Goal: Transaction & Acquisition: Purchase product/service

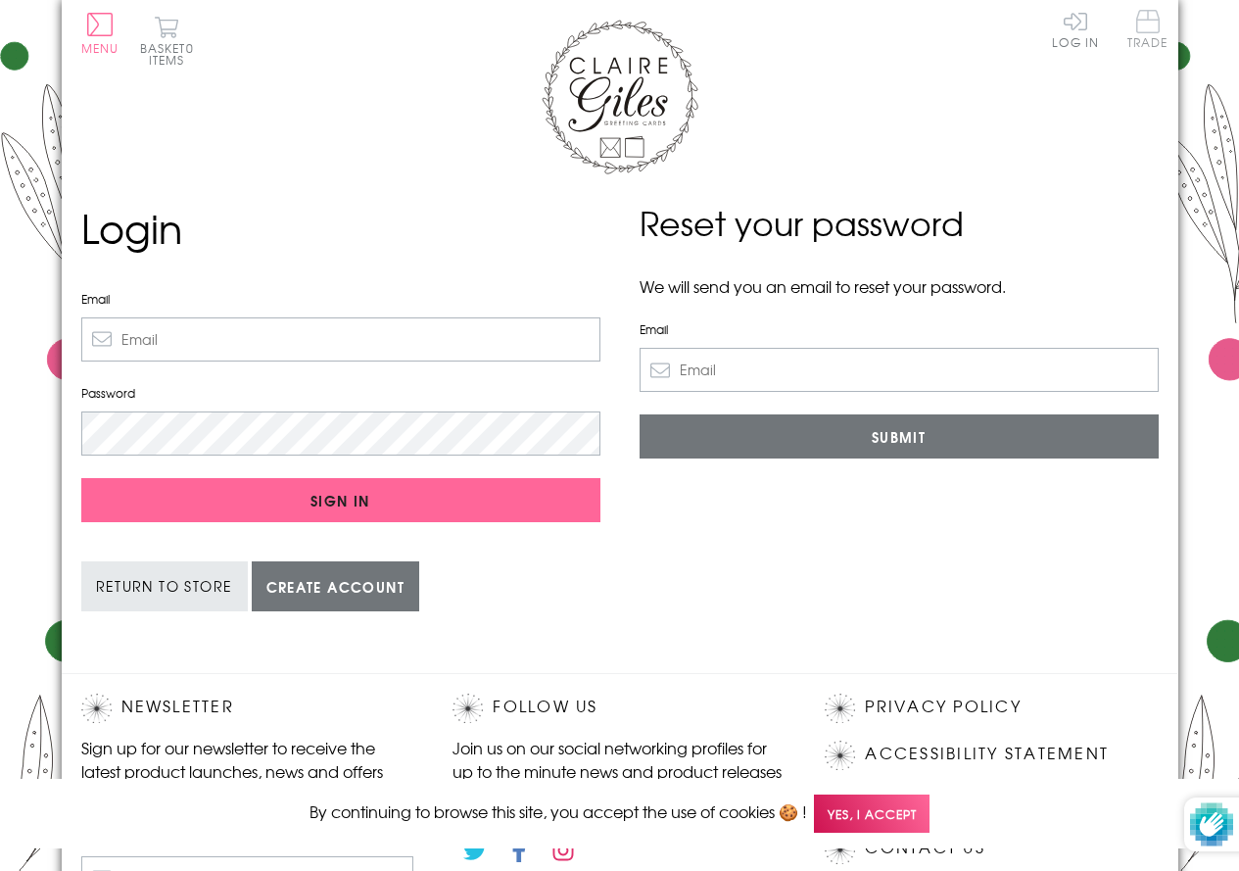
click at [1145, 25] on span "Trade" at bounding box center [1147, 29] width 41 height 38
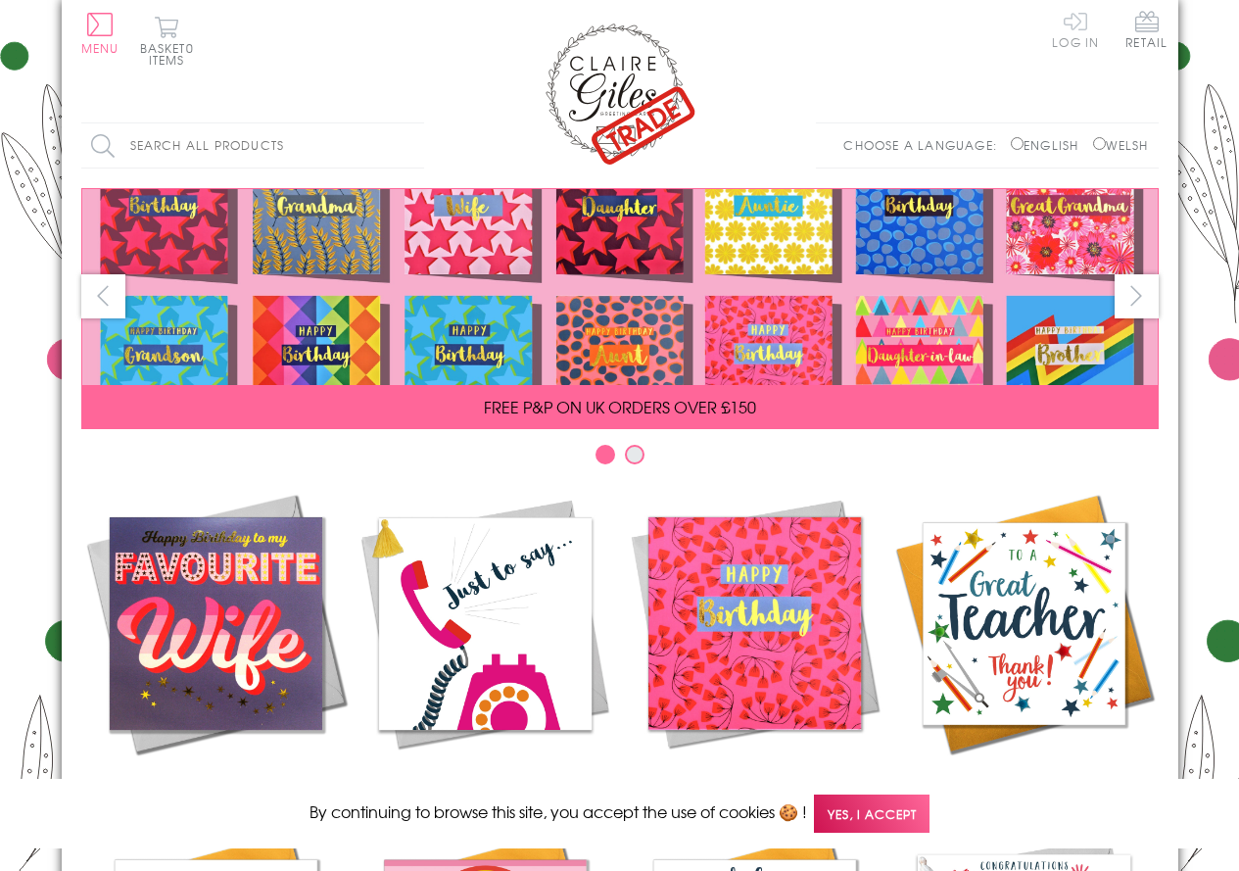
click at [1073, 16] on link "Log In" at bounding box center [1075, 29] width 47 height 38
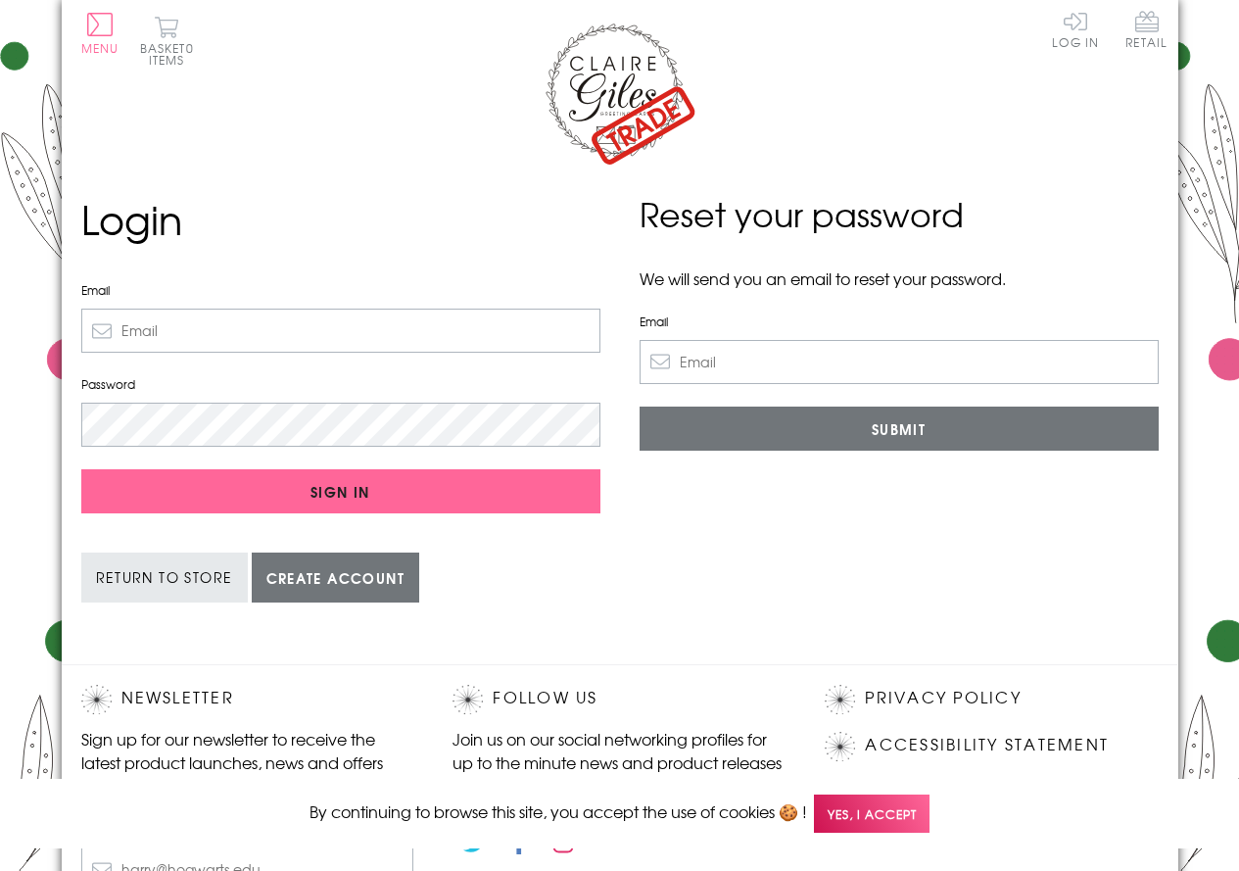
click at [284, 341] on input "Email" at bounding box center [340, 330] width 519 height 44
type input "[EMAIL_ADDRESS][DOMAIN_NAME]"
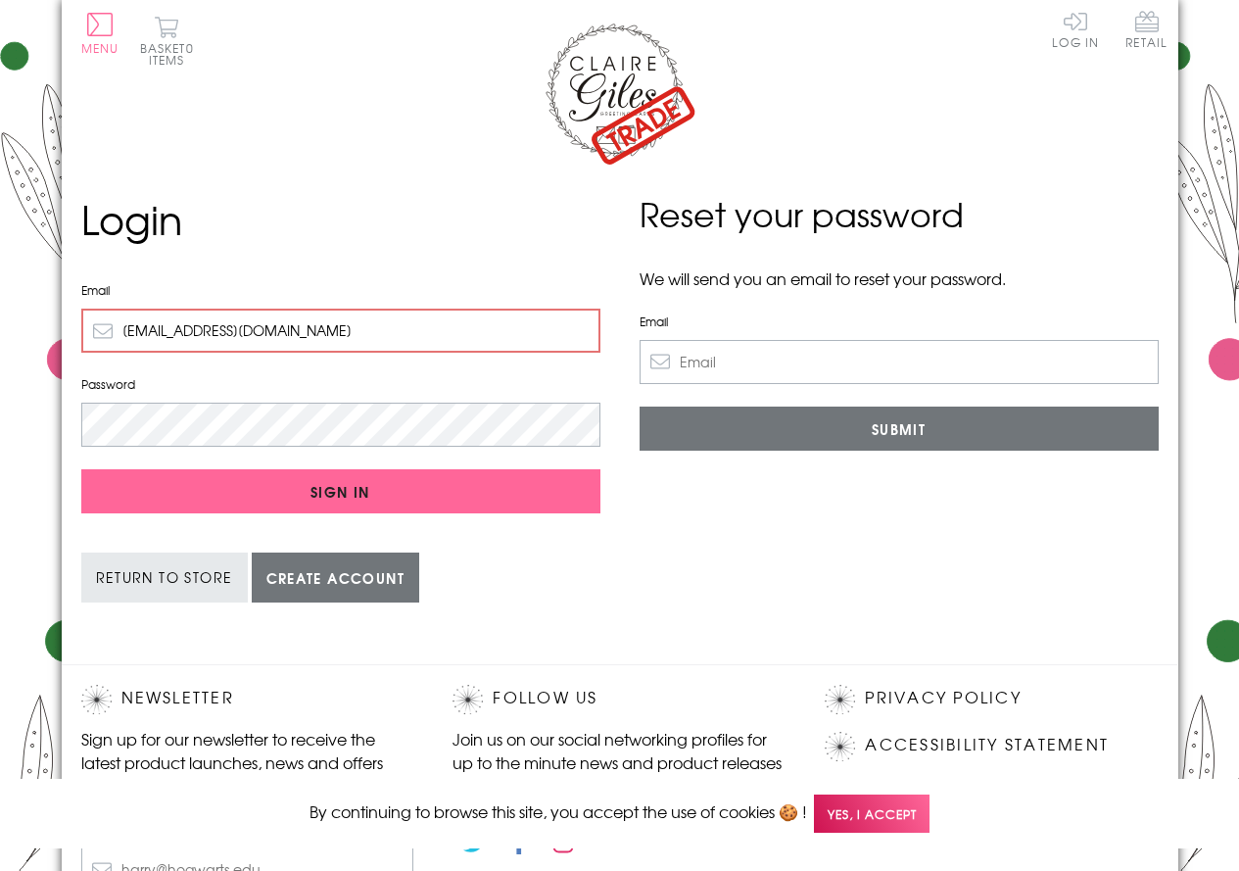
click at [81, 469] on input "Sign In" at bounding box center [340, 491] width 519 height 44
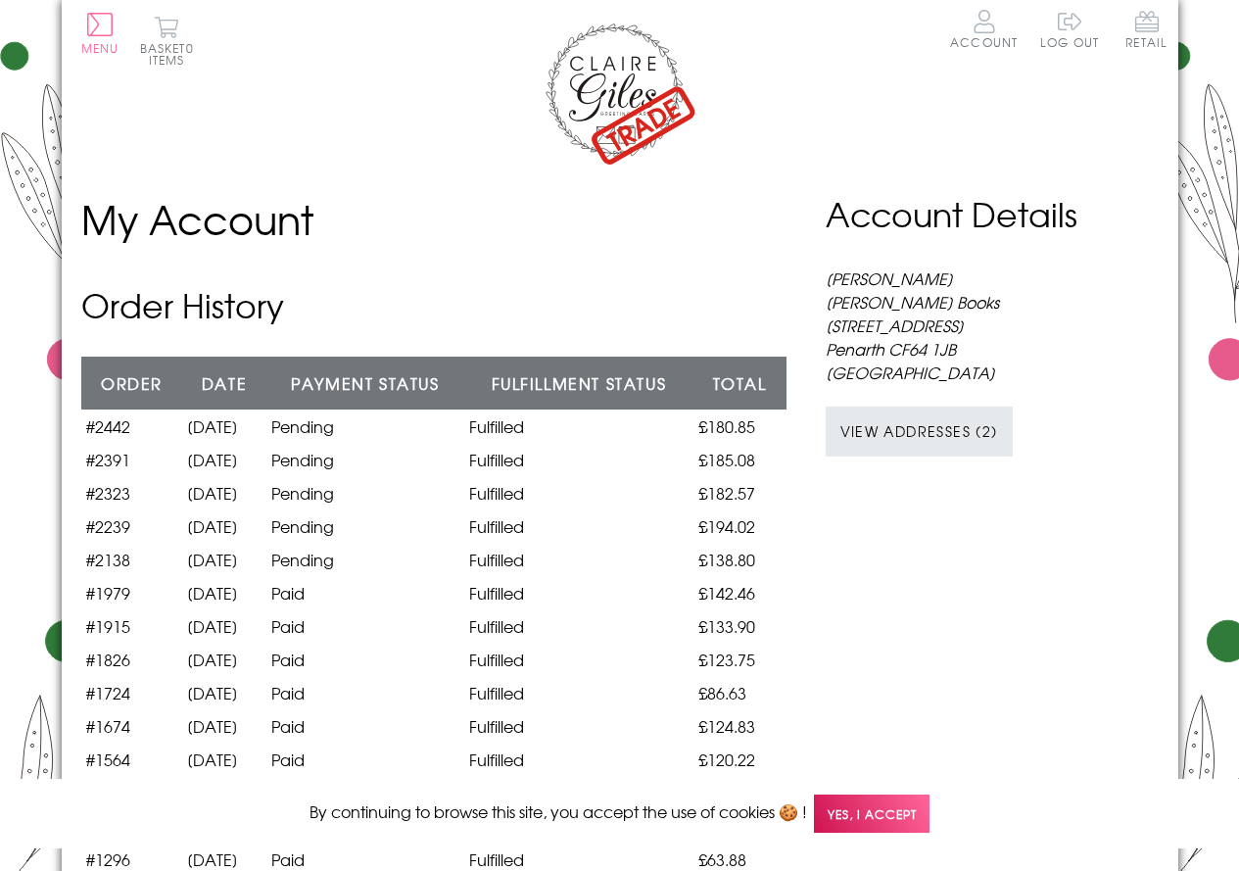
click at [638, 80] on img at bounding box center [620, 93] width 157 height 146
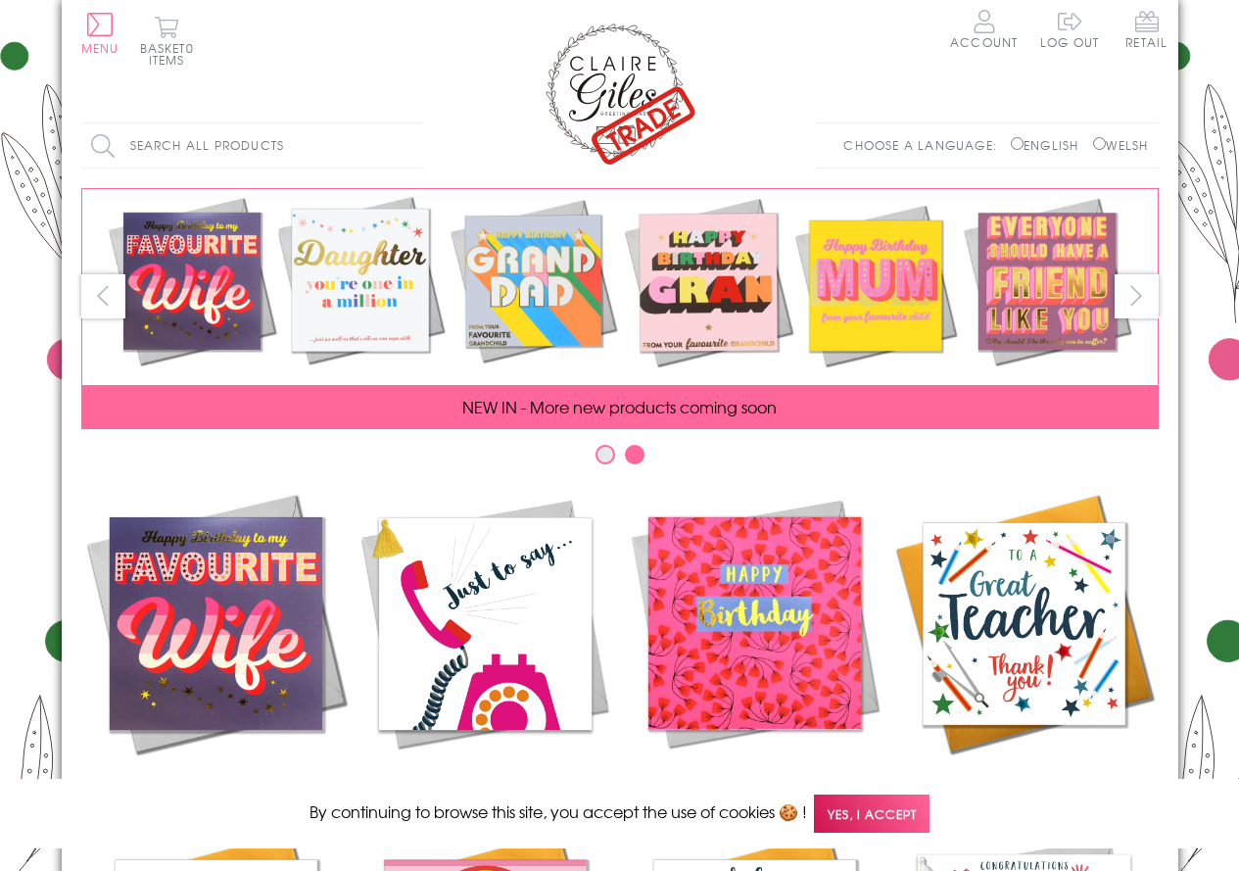
click at [156, 136] on input "Search all products" at bounding box center [252, 145] width 343 height 44
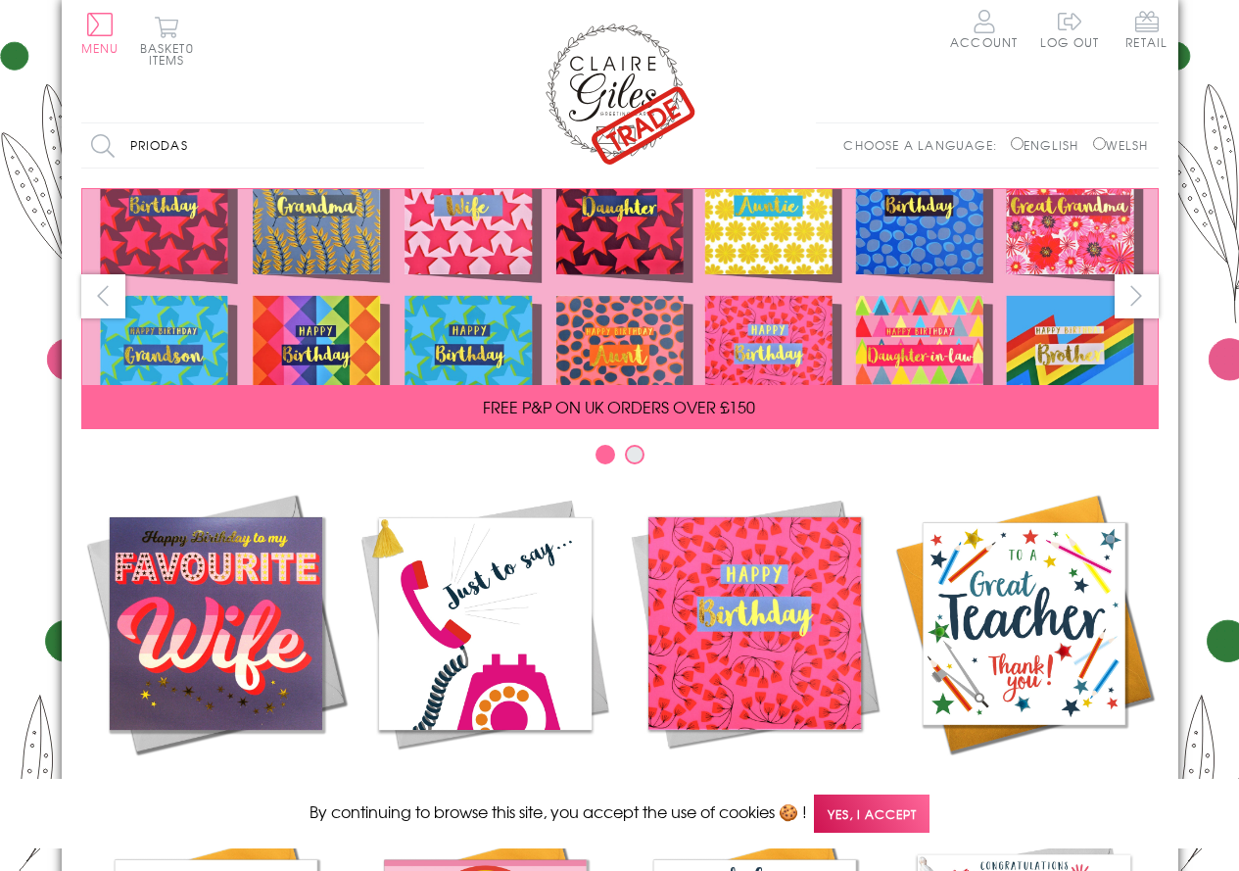
type input "priodas"
click at [404, 123] on input "Search" at bounding box center [414, 145] width 20 height 44
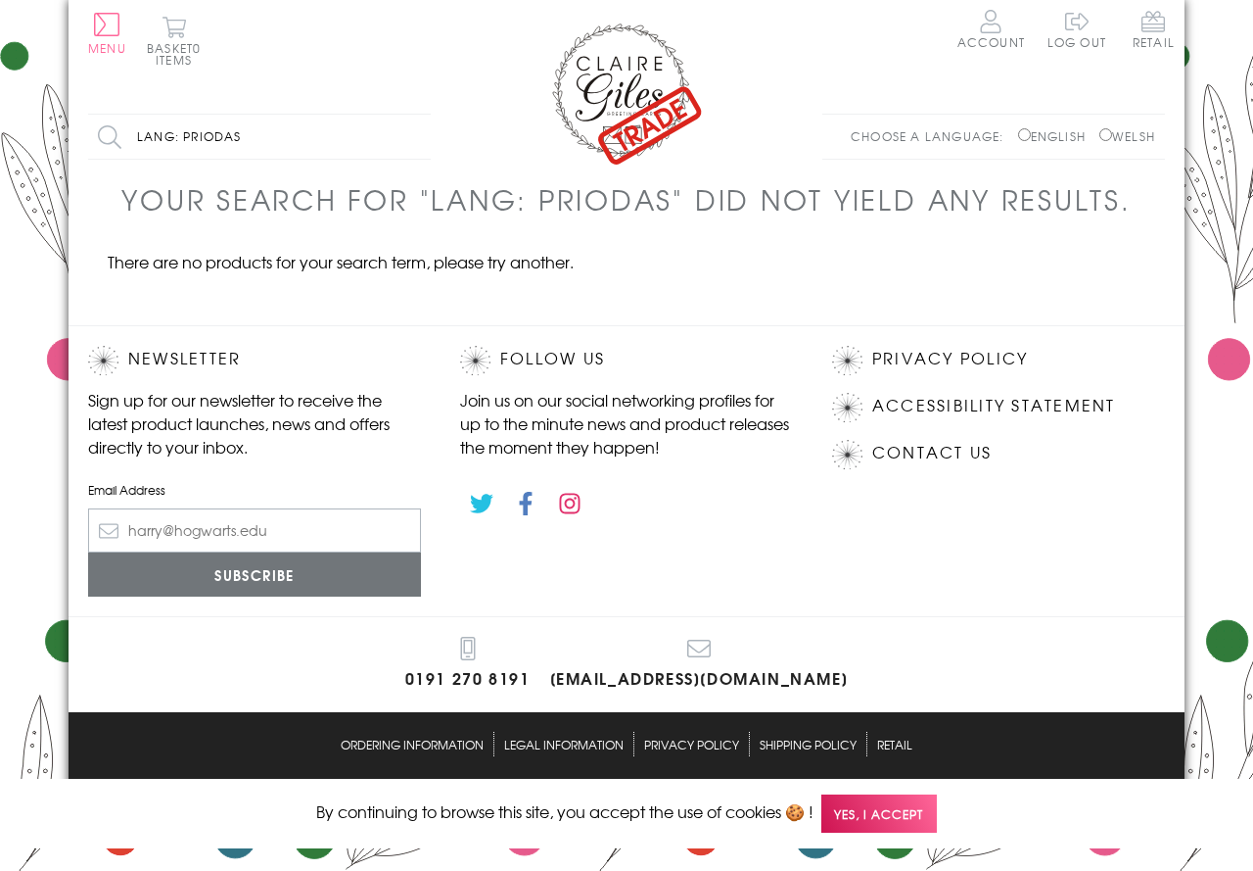
click at [1129, 137] on label "Welsh" at bounding box center [1128, 136] width 56 height 18
click at [1112, 137] on input "Welsh" at bounding box center [1106, 134] width 13 height 13
radio input "true"
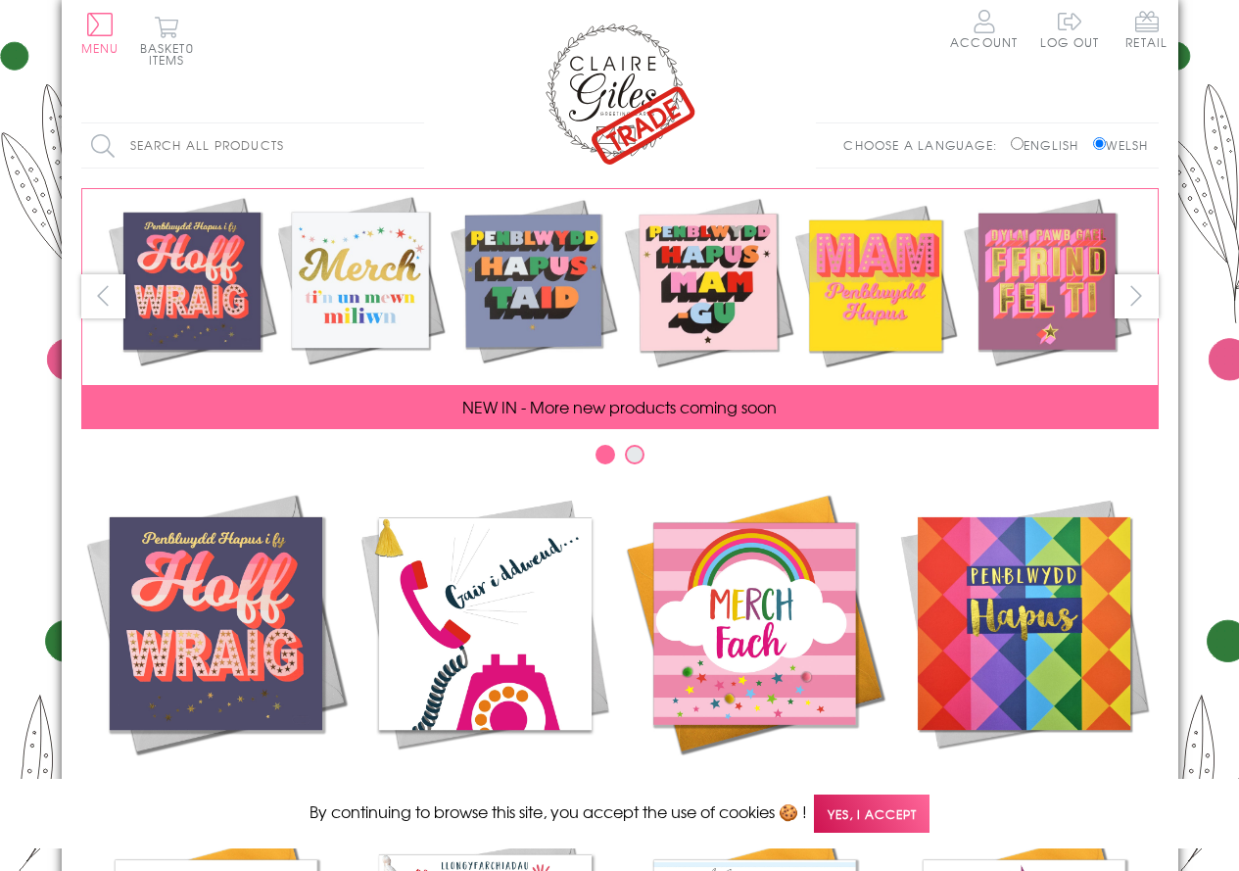
click at [147, 149] on input "Search all products" at bounding box center [252, 145] width 343 height 44
type input "priodas"
click at [404, 123] on input "Search" at bounding box center [414, 145] width 20 height 44
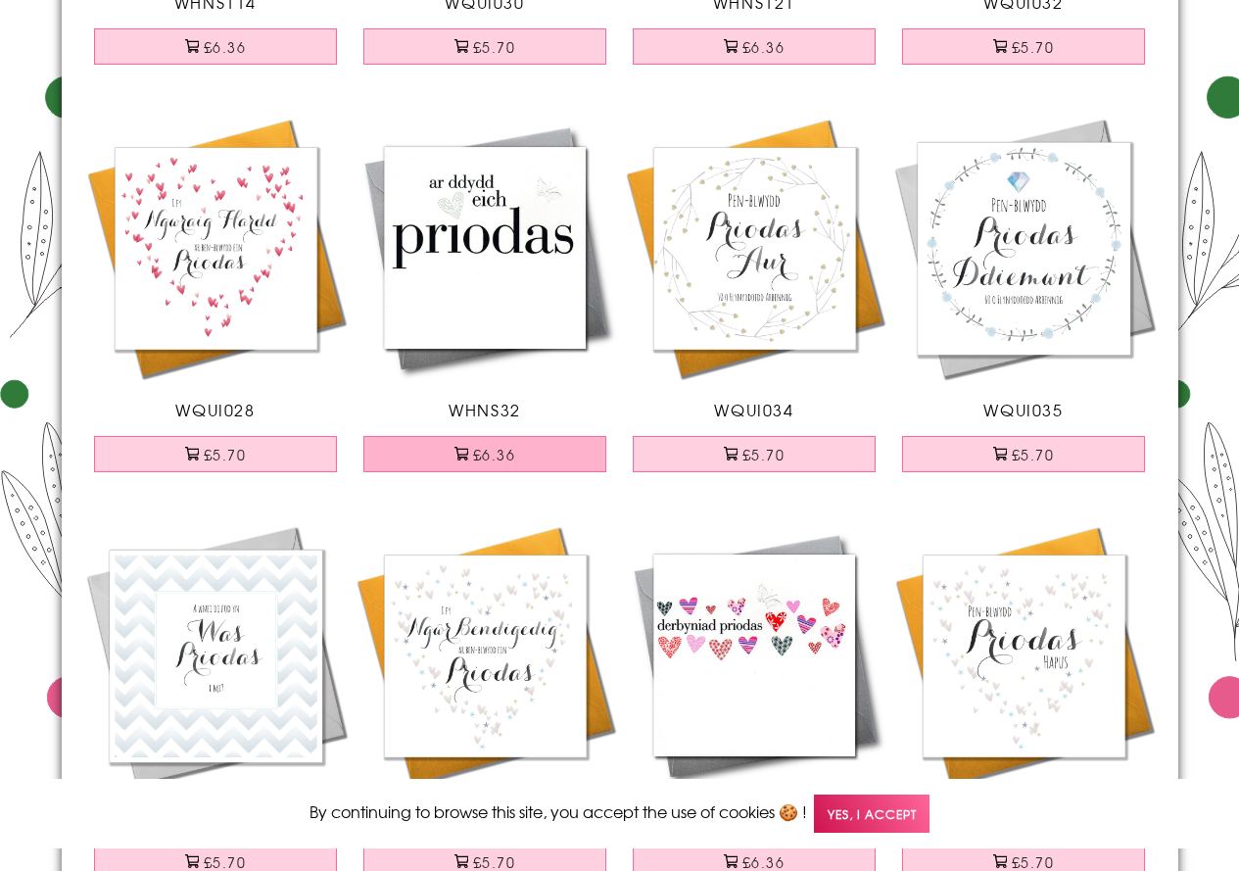
scroll to position [490, 0]
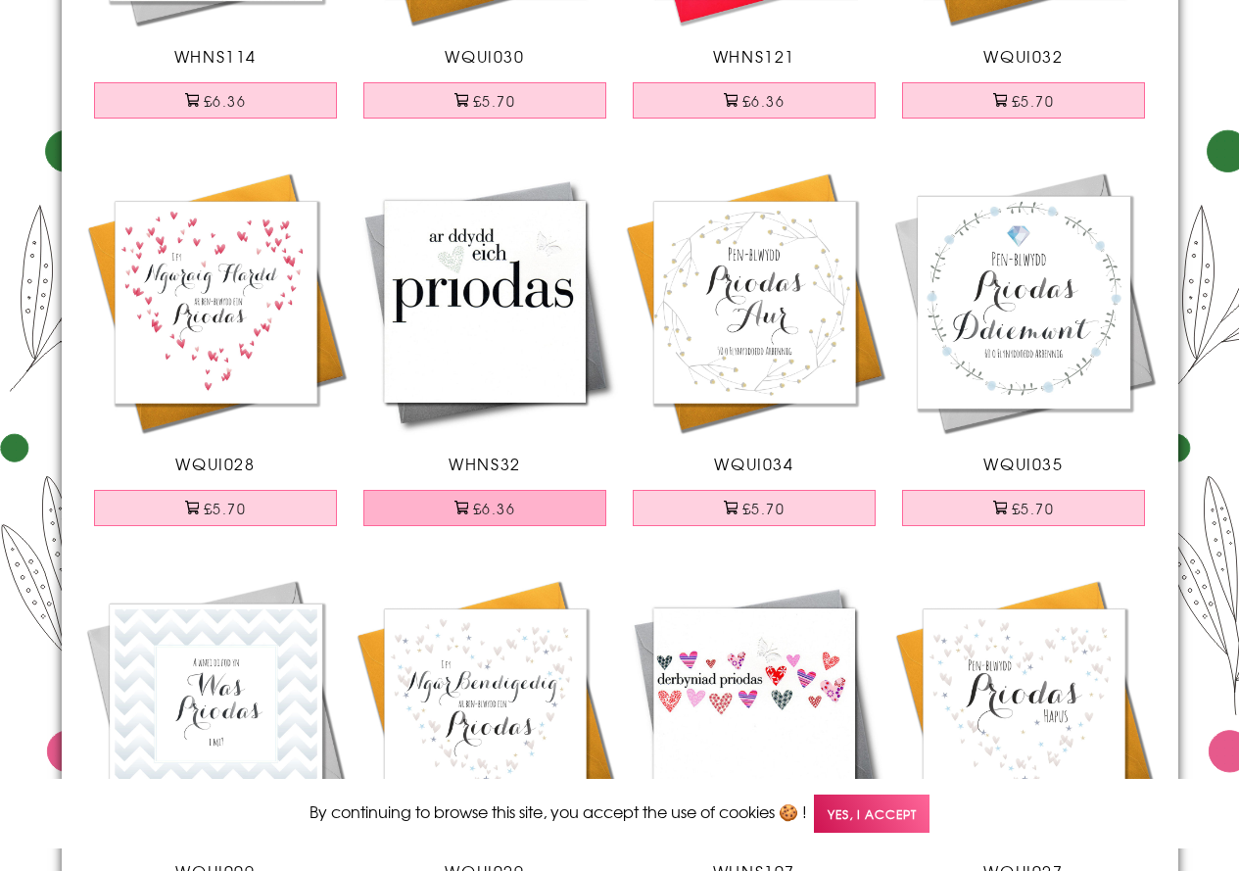
click at [500, 512] on button "£6.36" at bounding box center [484, 508] width 243 height 36
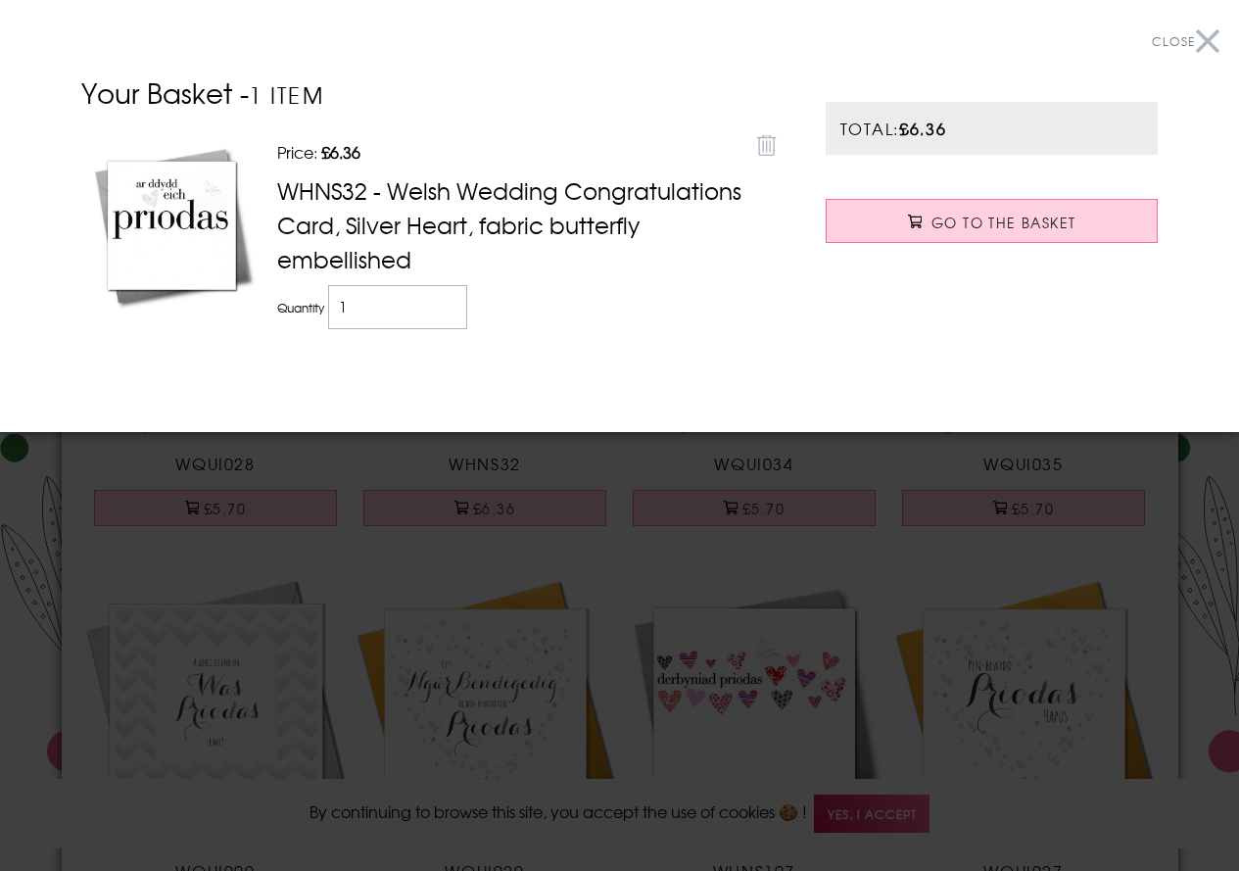
click at [1201, 40] on button "Close" at bounding box center [1186, 42] width 68 height 44
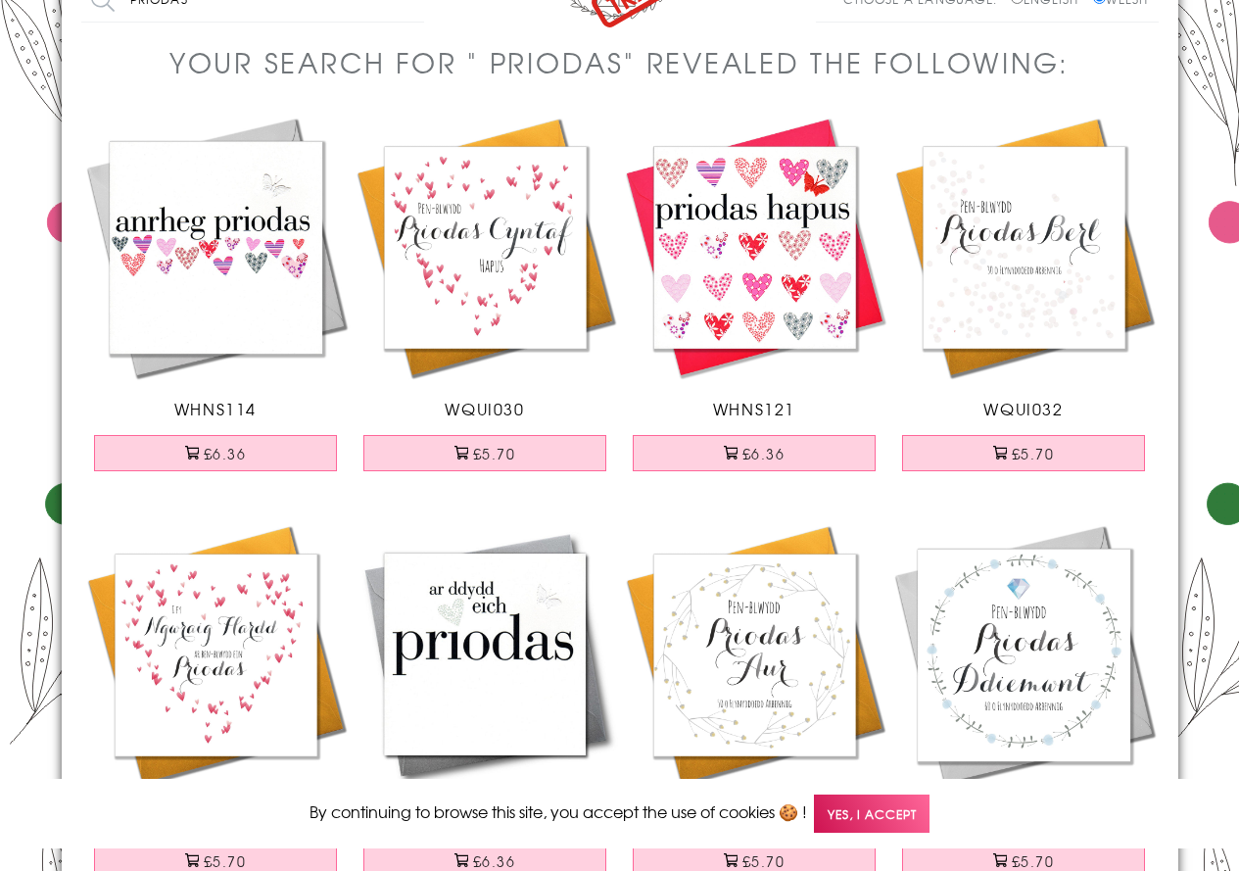
scroll to position [98, 0]
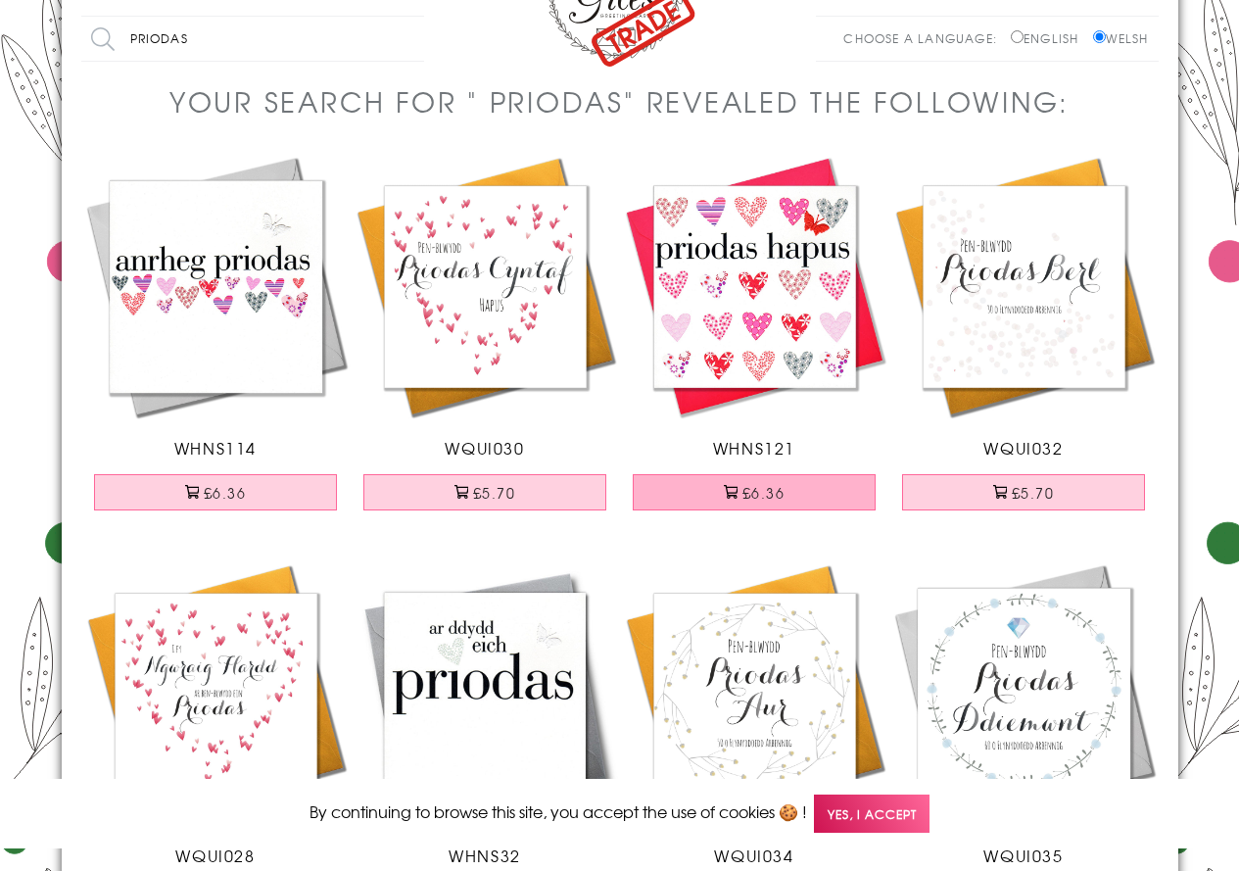
click at [777, 498] on button "£6.36" at bounding box center [754, 492] width 243 height 36
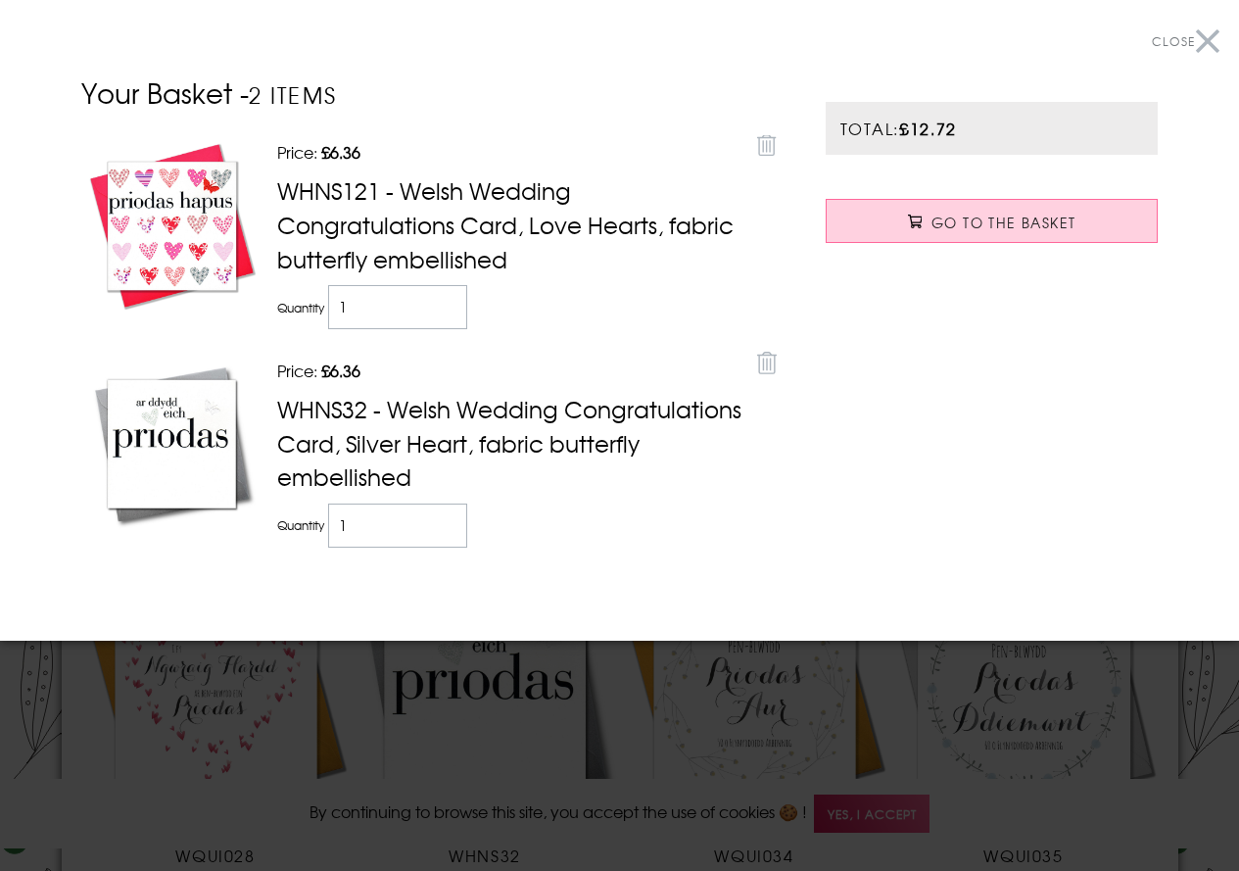
drag, startPoint x: 1206, startPoint y: 40, endPoint x: 1030, endPoint y: 156, distance: 210.8
click at [1206, 39] on button "Close" at bounding box center [1186, 42] width 68 height 44
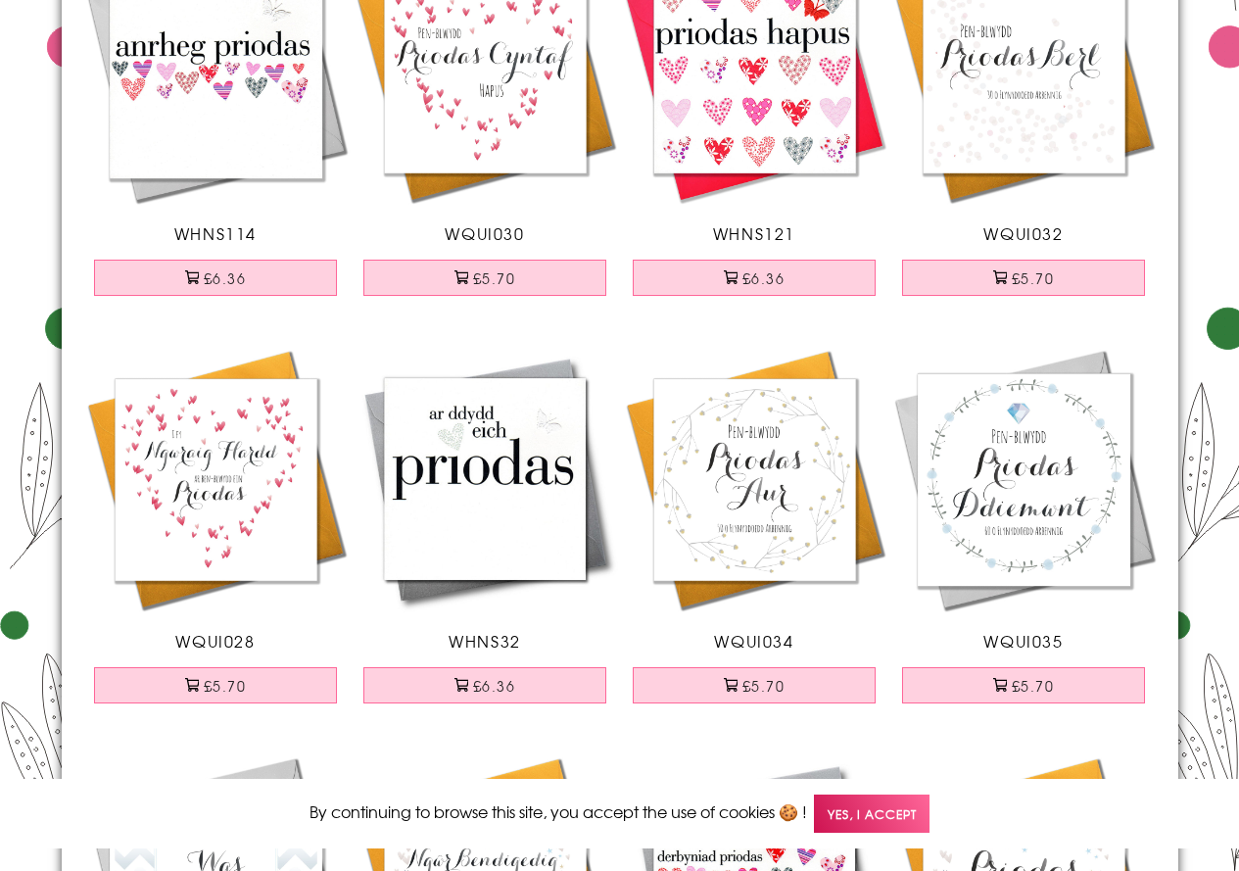
scroll to position [392, 0]
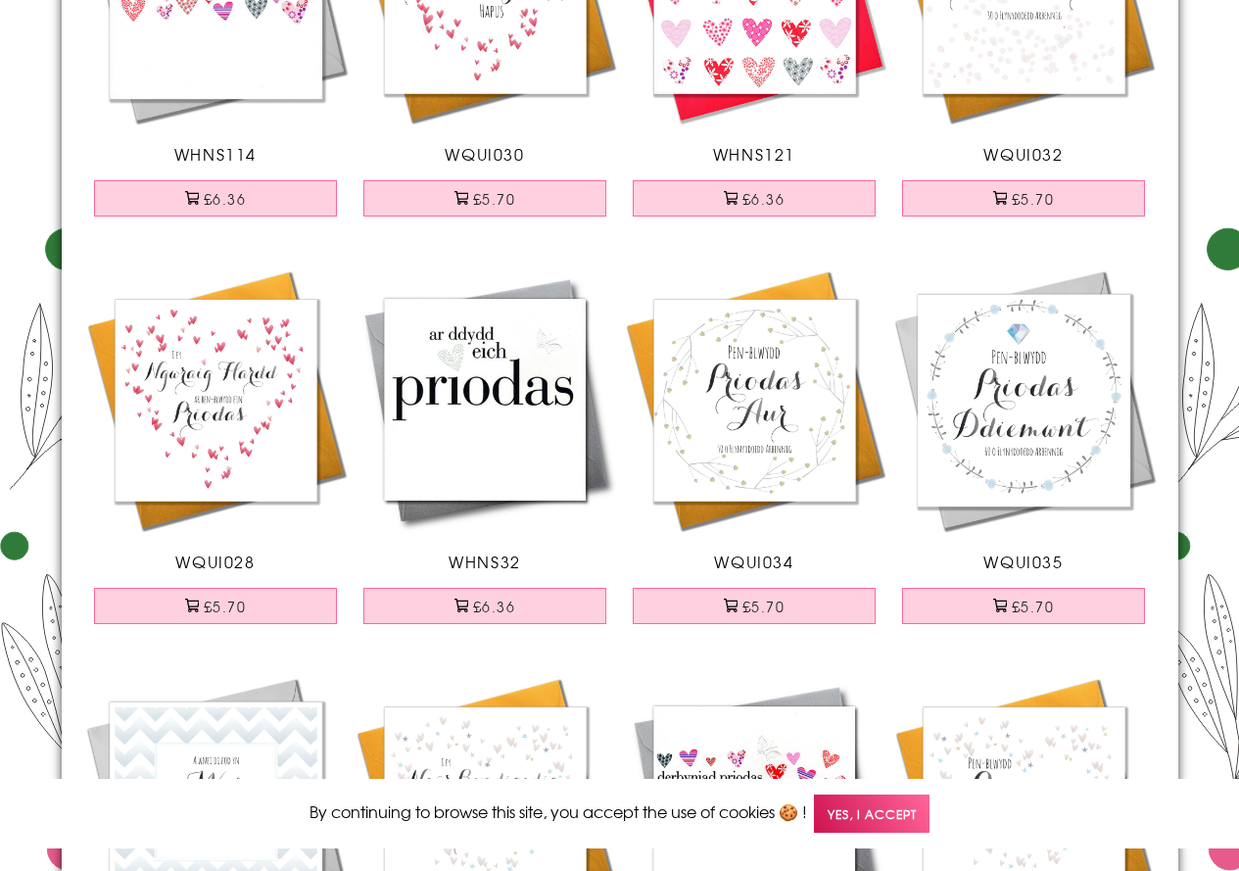
click at [259, 420] on img at bounding box center [215, 399] width 269 height 269
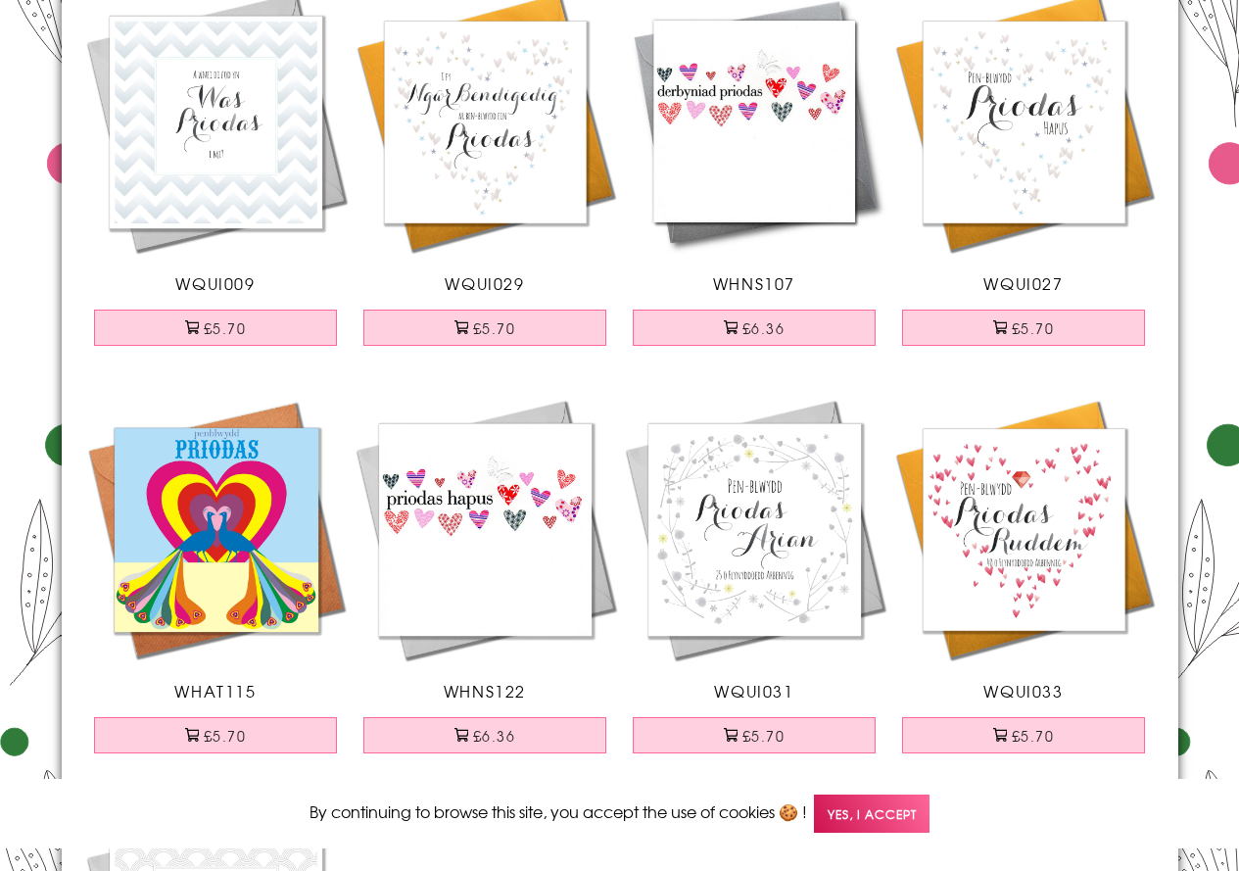
scroll to position [1273, 0]
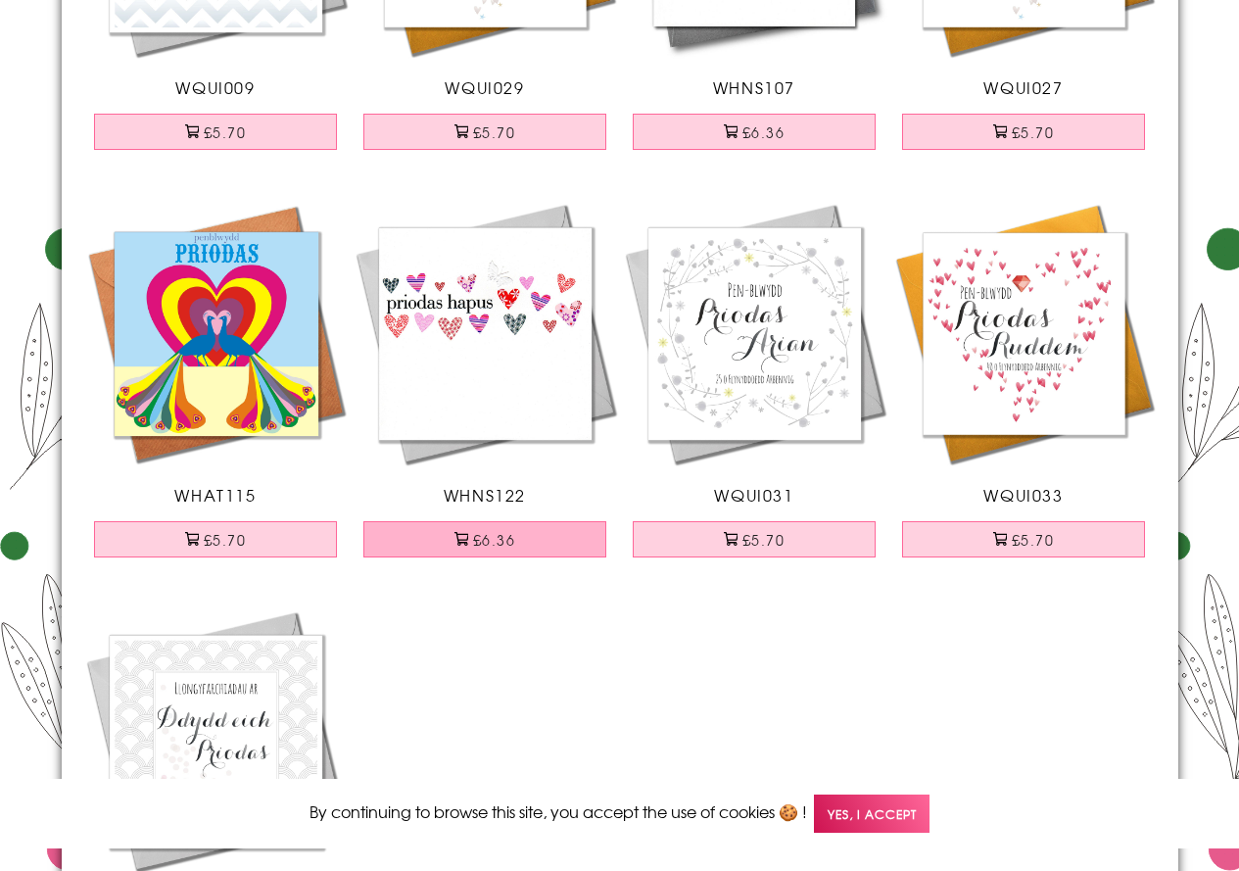
click at [504, 541] on button "£6.36" at bounding box center [484, 539] width 243 height 36
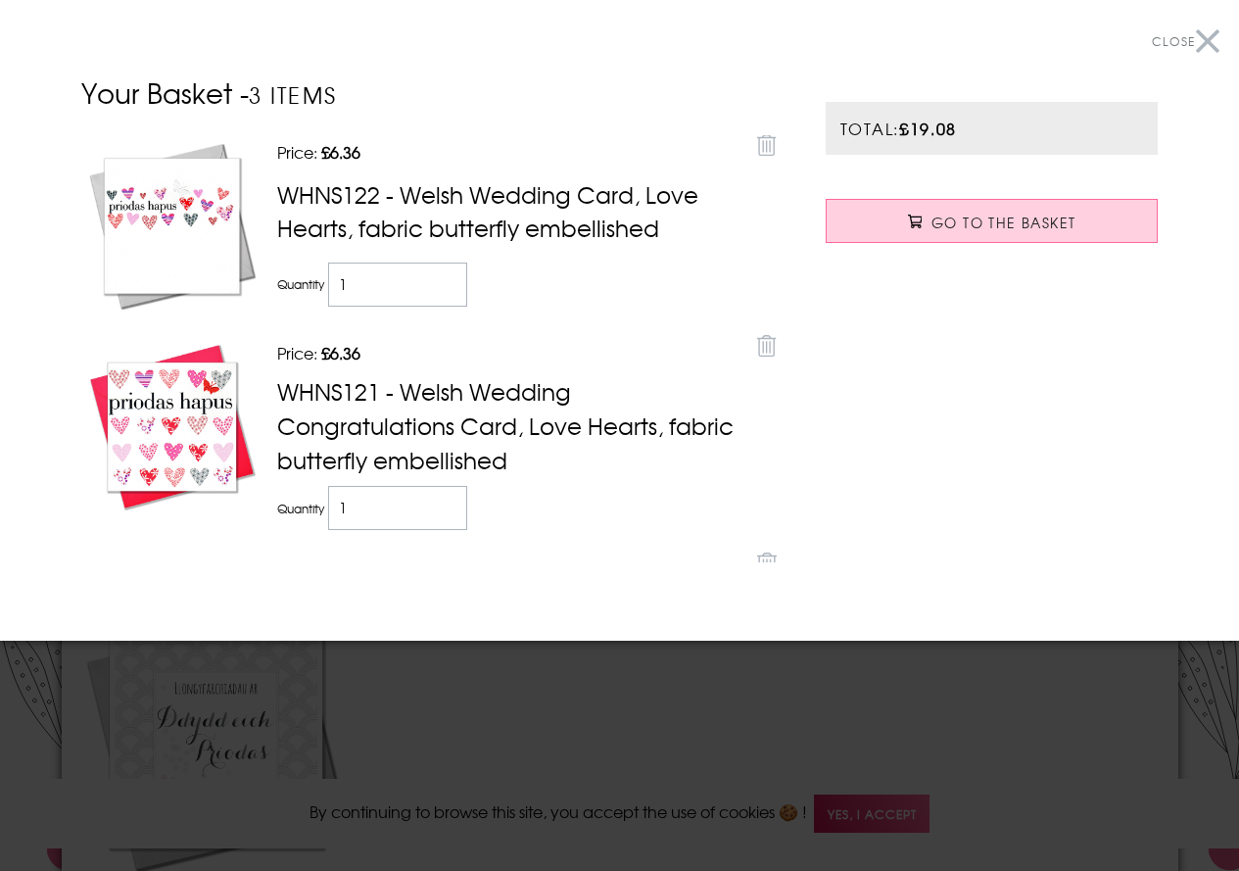
click at [1205, 47] on button "Close" at bounding box center [1186, 42] width 68 height 44
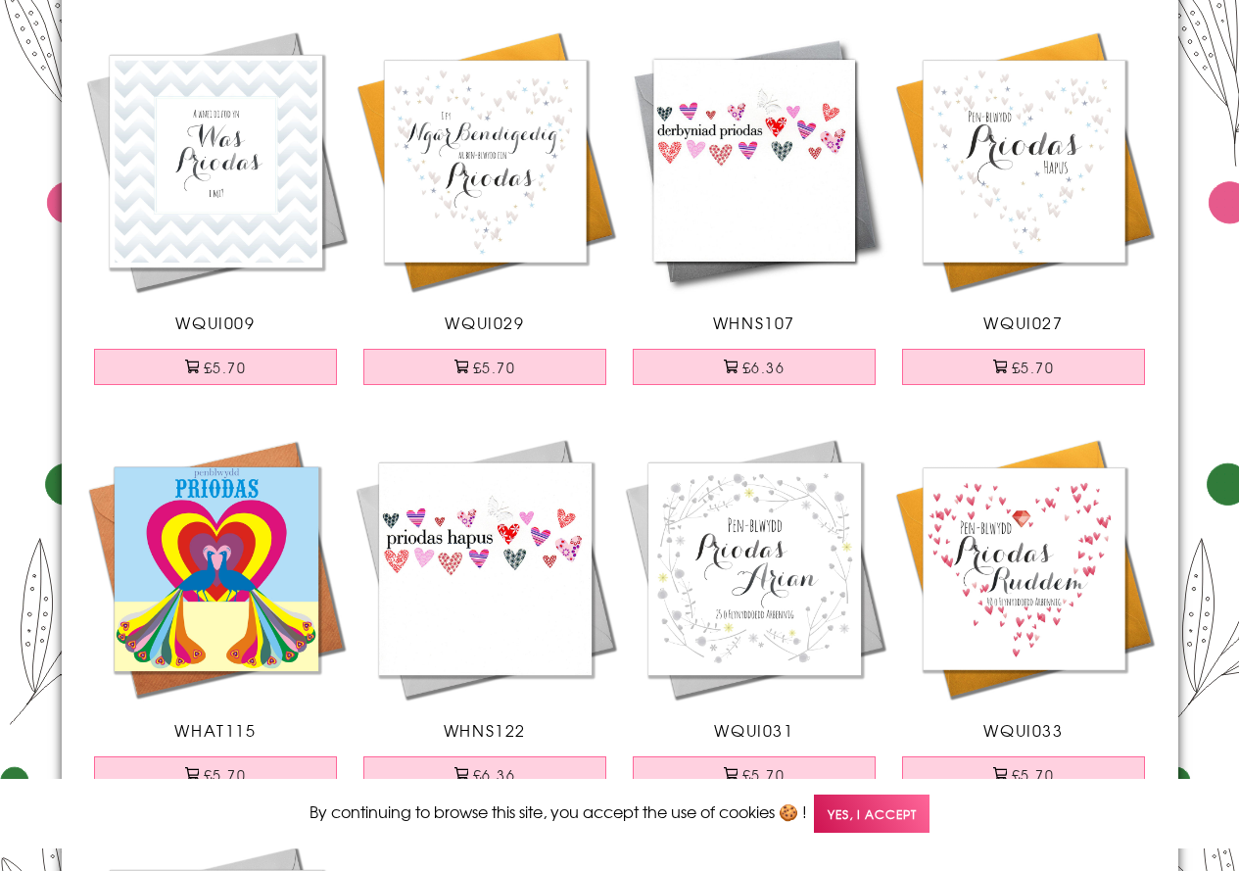
scroll to position [1077, 0]
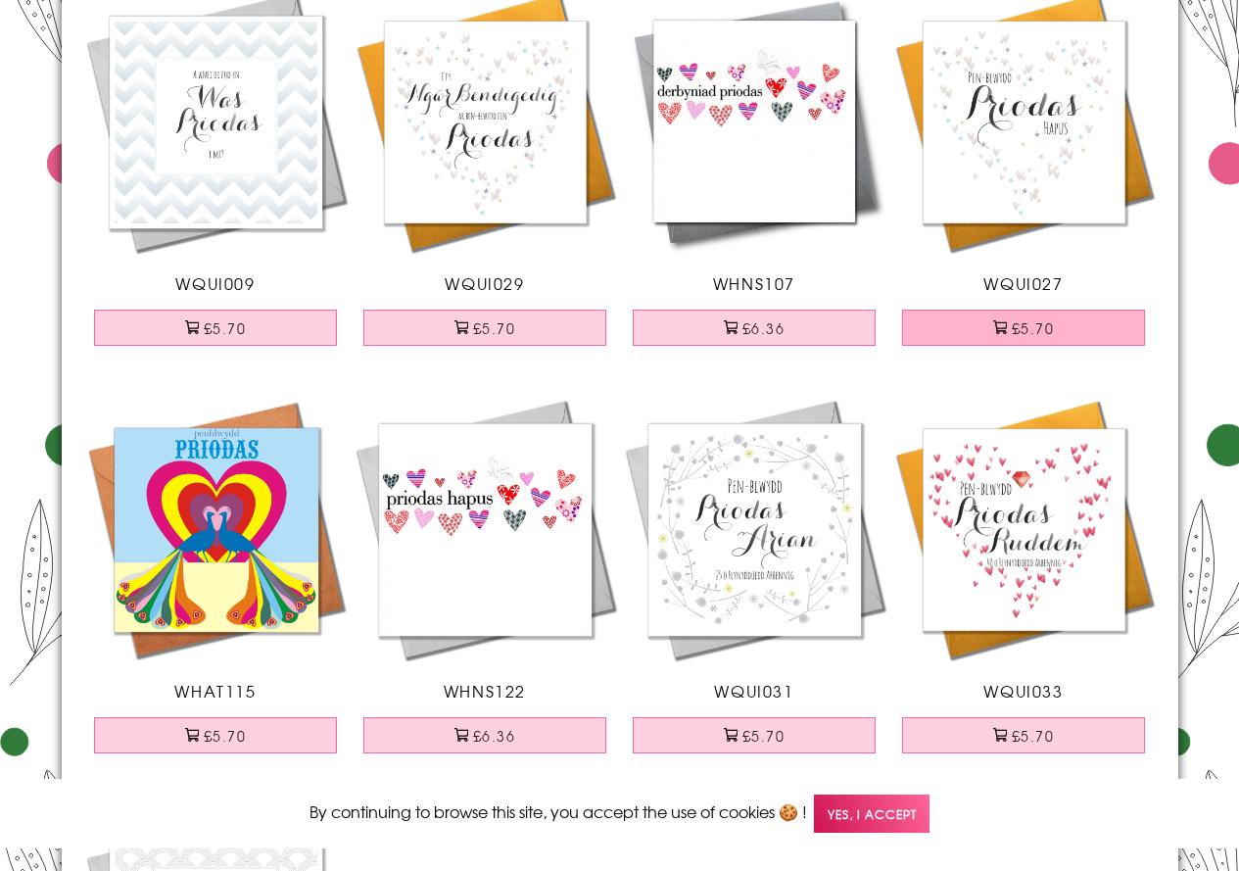
click at [1033, 322] on button "£5.70" at bounding box center [1023, 327] width 243 height 36
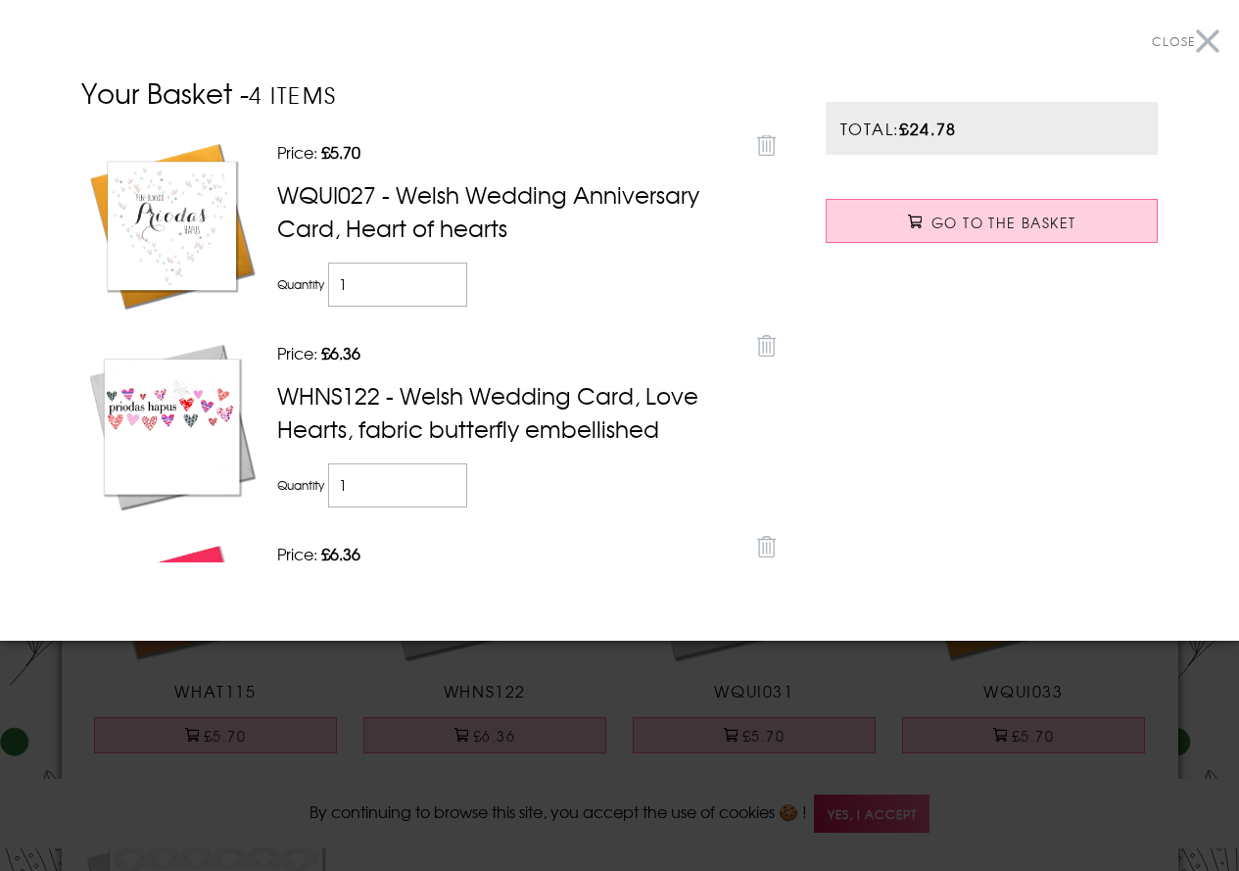
click at [1204, 43] on button "Close" at bounding box center [1186, 42] width 68 height 44
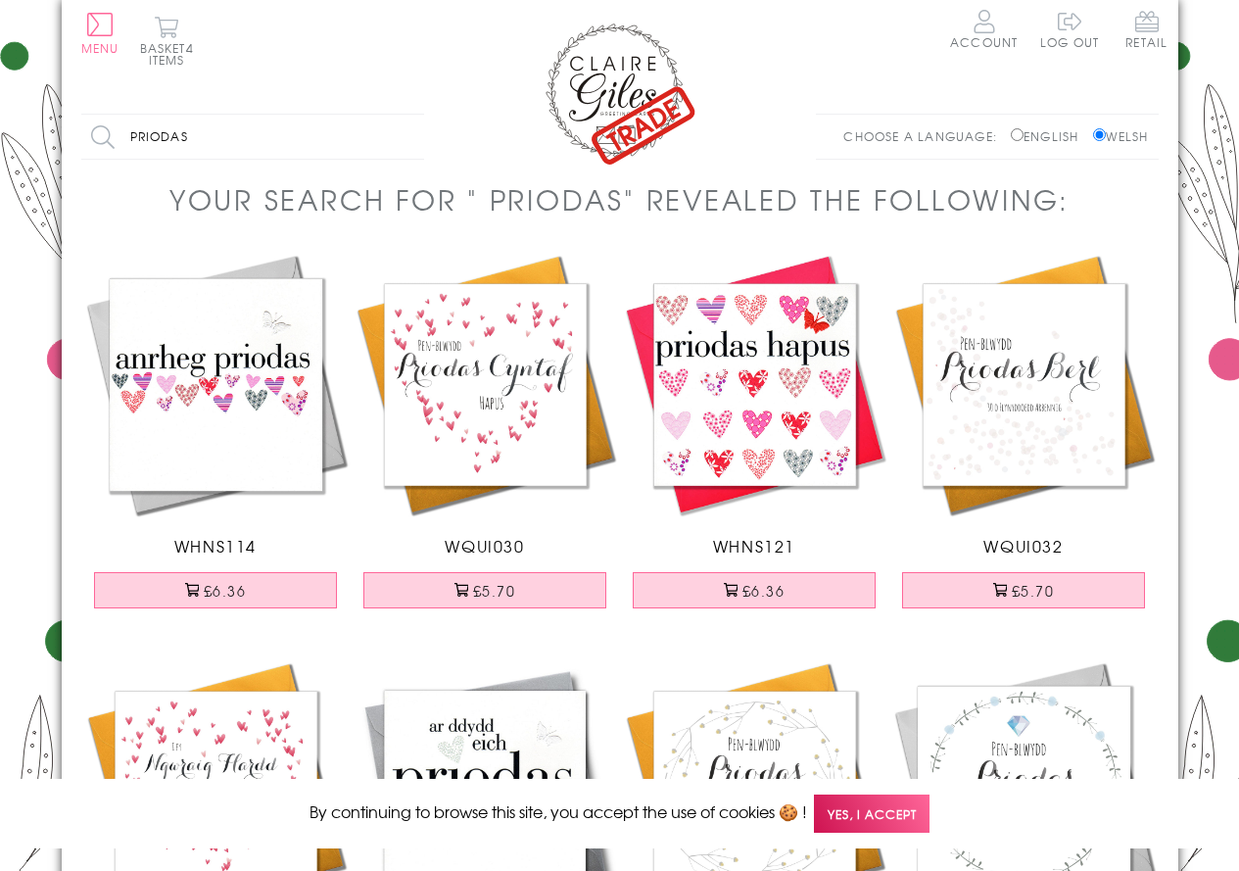
scroll to position [0, 0]
drag, startPoint x: 192, startPoint y: 132, endPoint x: 44, endPoint y: 131, distance: 147.9
type input "penblwydd 40"
click at [404, 115] on input "Search" at bounding box center [414, 137] width 20 height 44
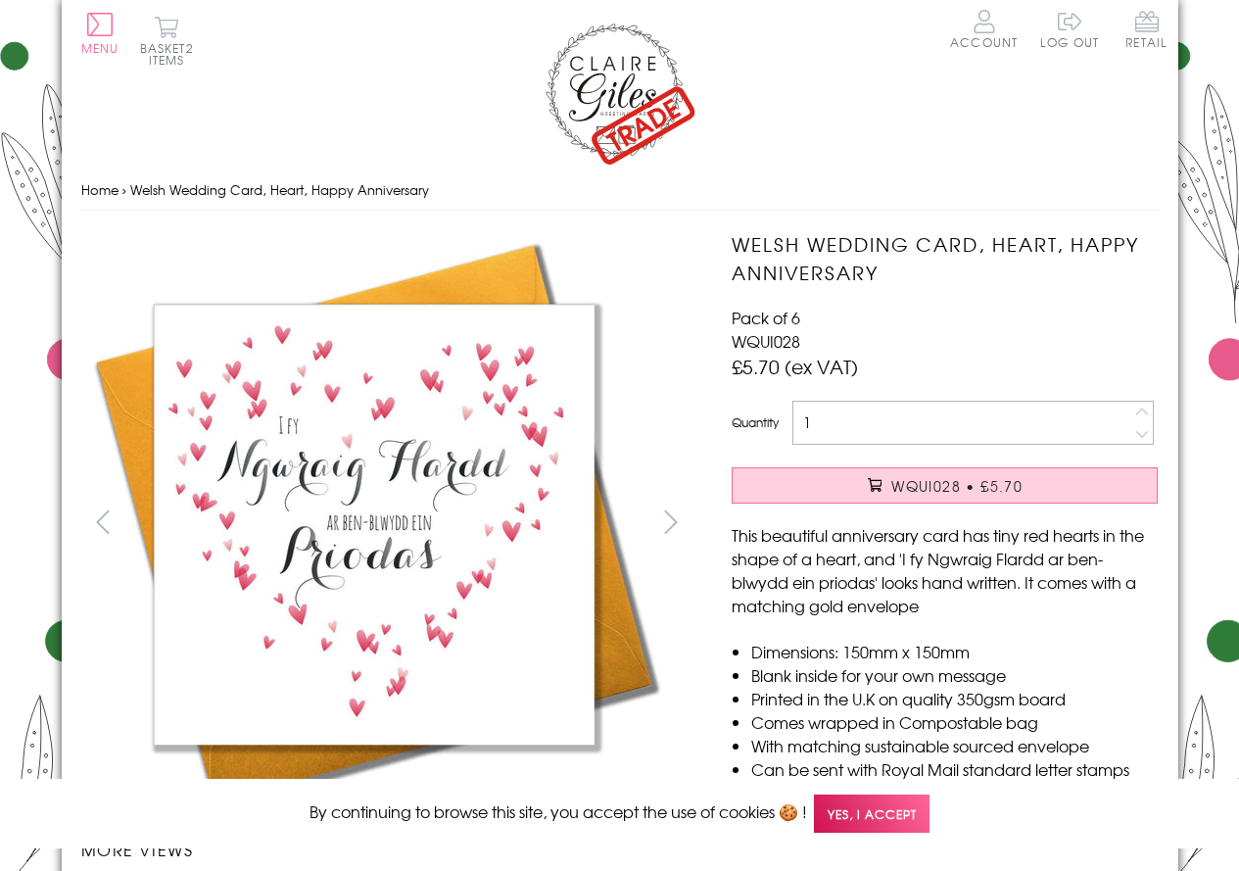
click at [876, 815] on span "Yes, I accept" at bounding box center [872, 813] width 116 height 38
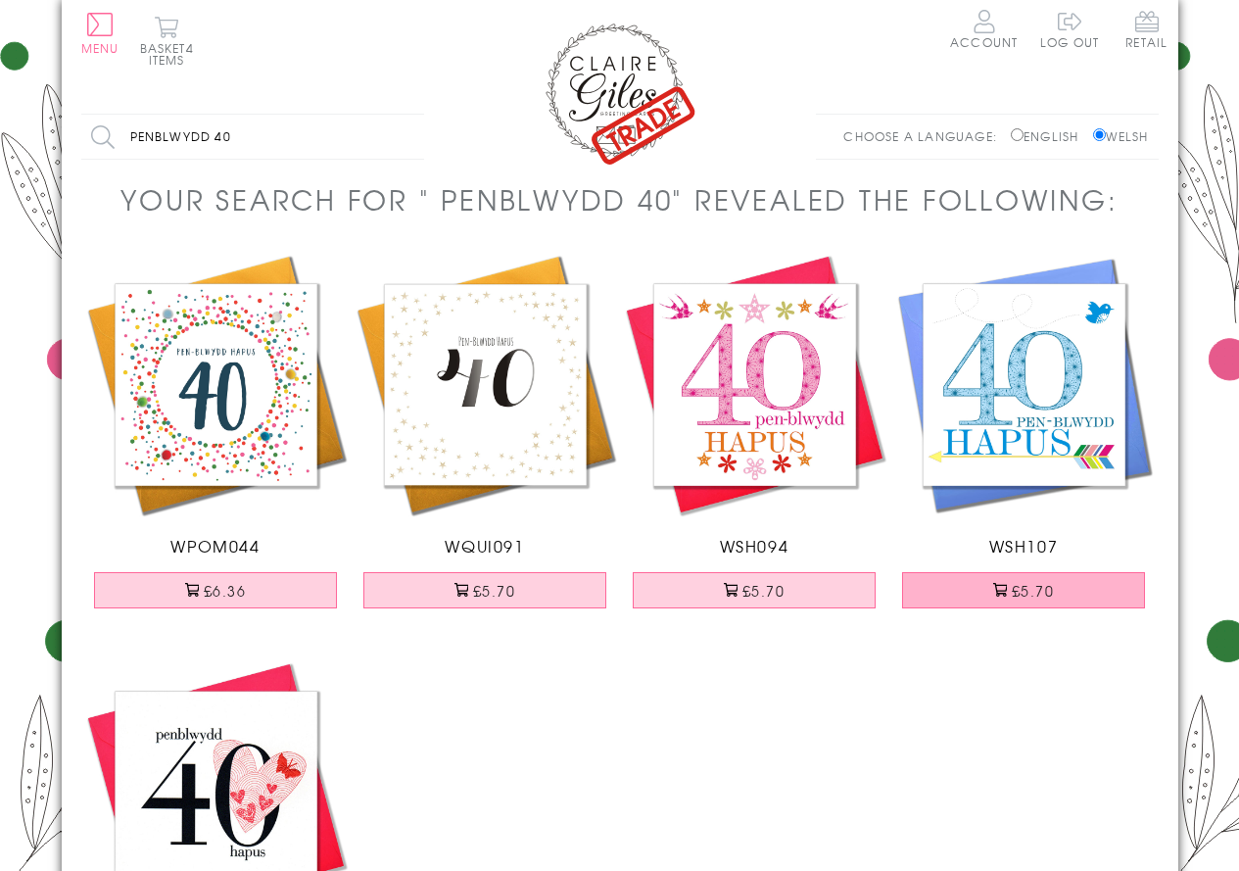
click at [1026, 596] on button "£5.70" at bounding box center [1023, 590] width 243 height 36
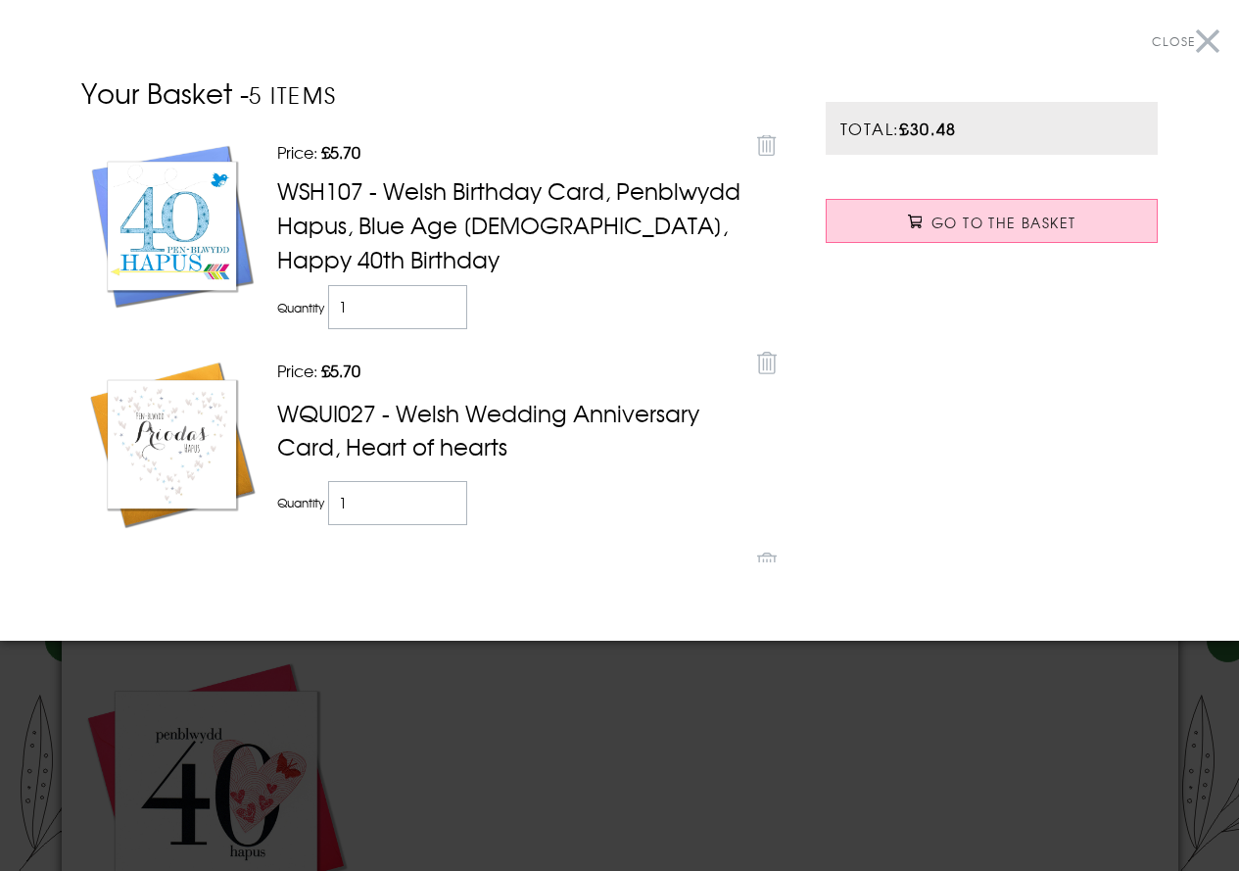
click at [1213, 39] on button "Close" at bounding box center [1186, 42] width 68 height 44
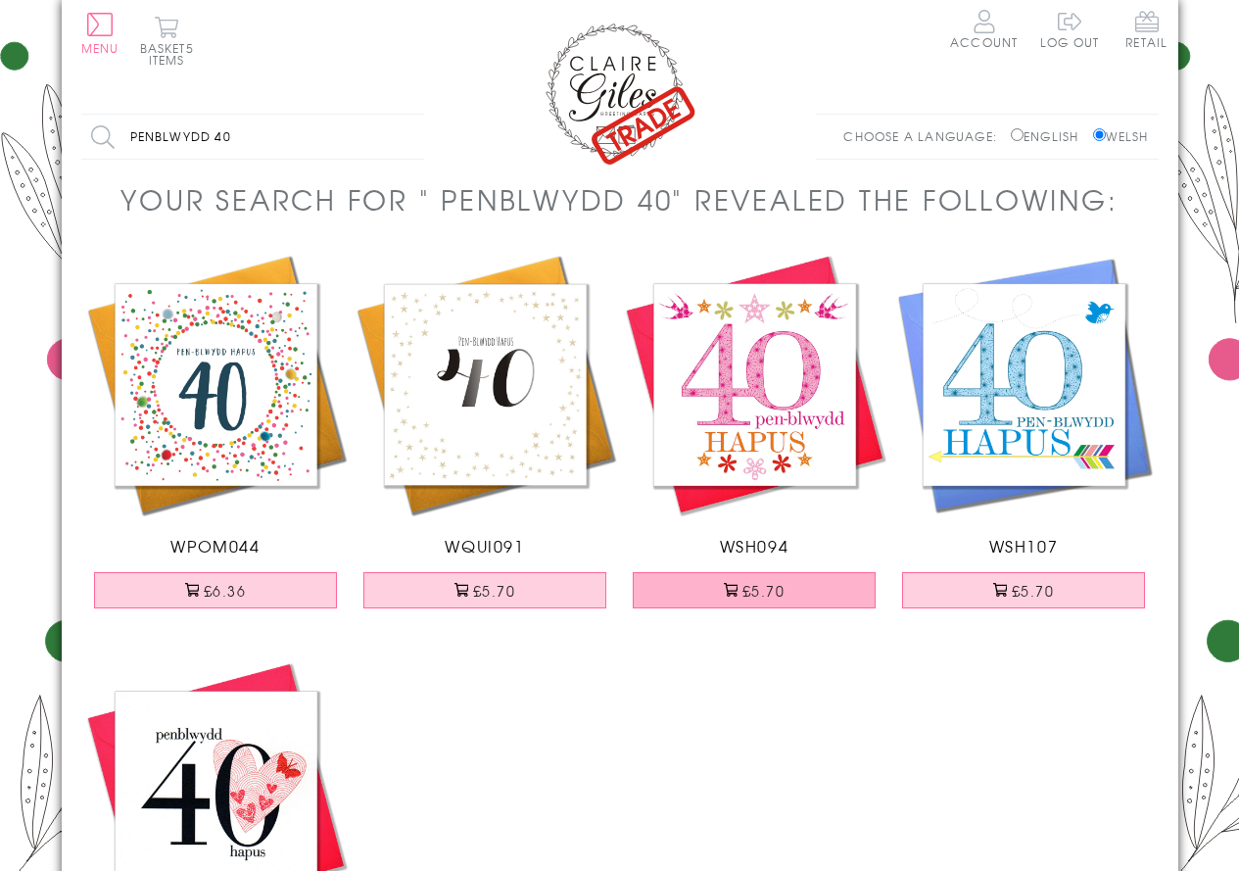
click at [813, 579] on button "£5.70" at bounding box center [754, 590] width 243 height 36
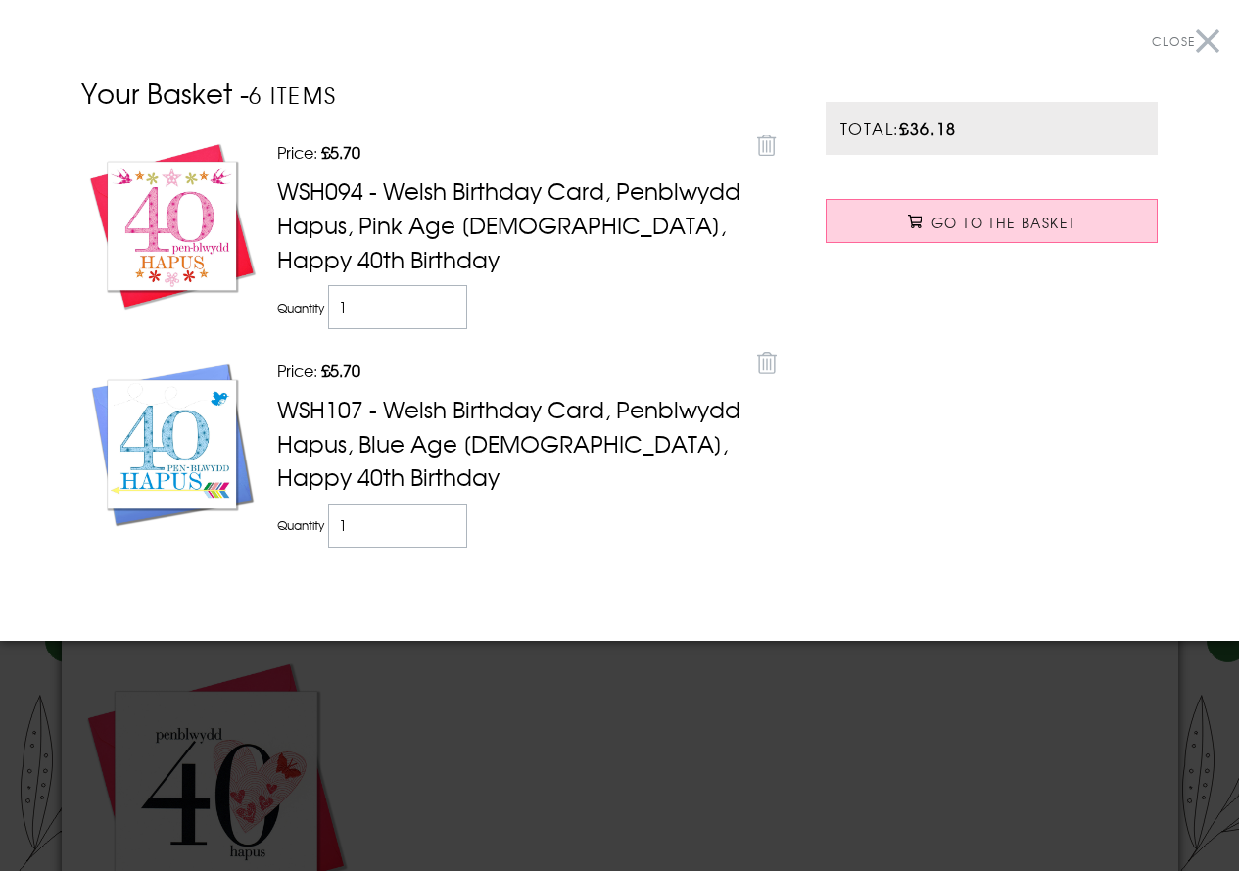
click at [1209, 39] on button "Close" at bounding box center [1186, 42] width 68 height 44
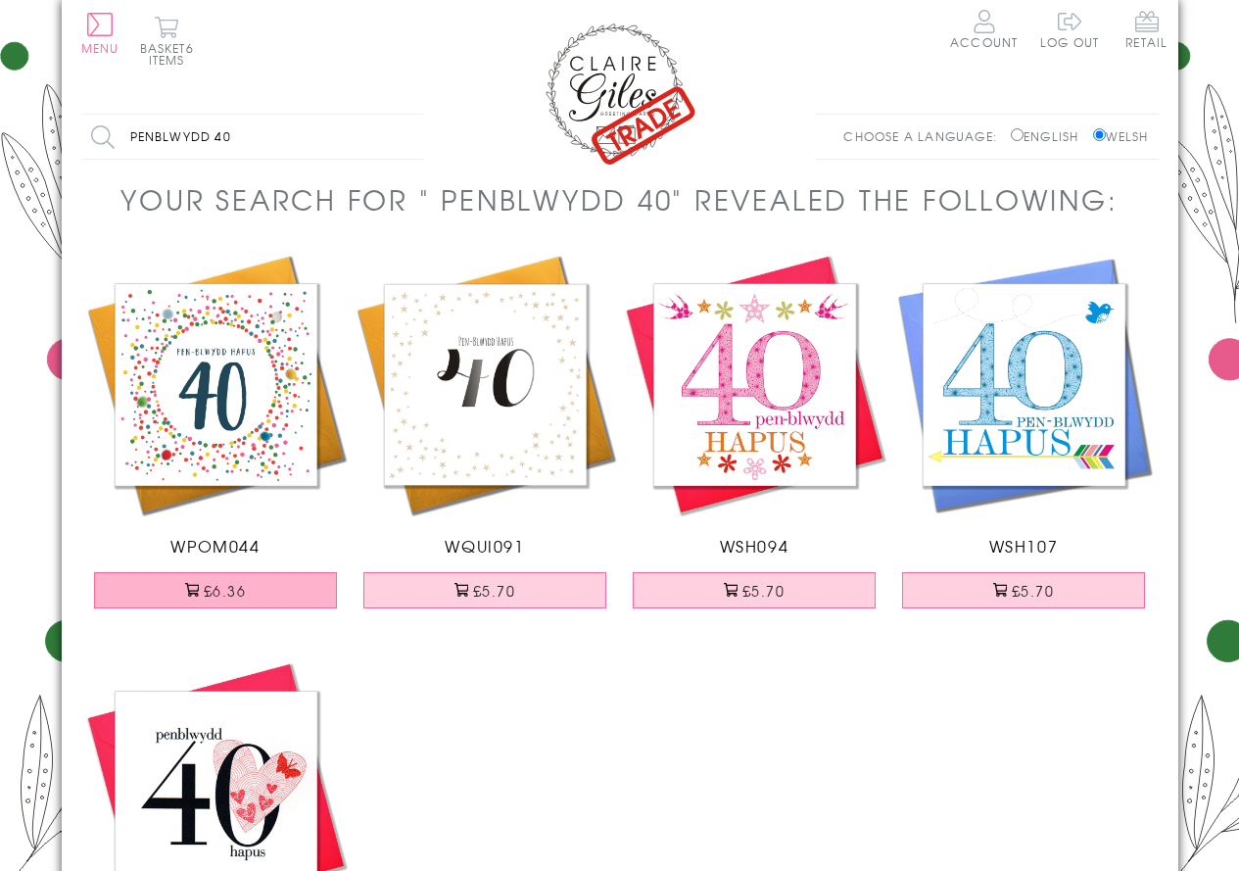
click at [263, 591] on button "£6.36" at bounding box center [215, 590] width 243 height 36
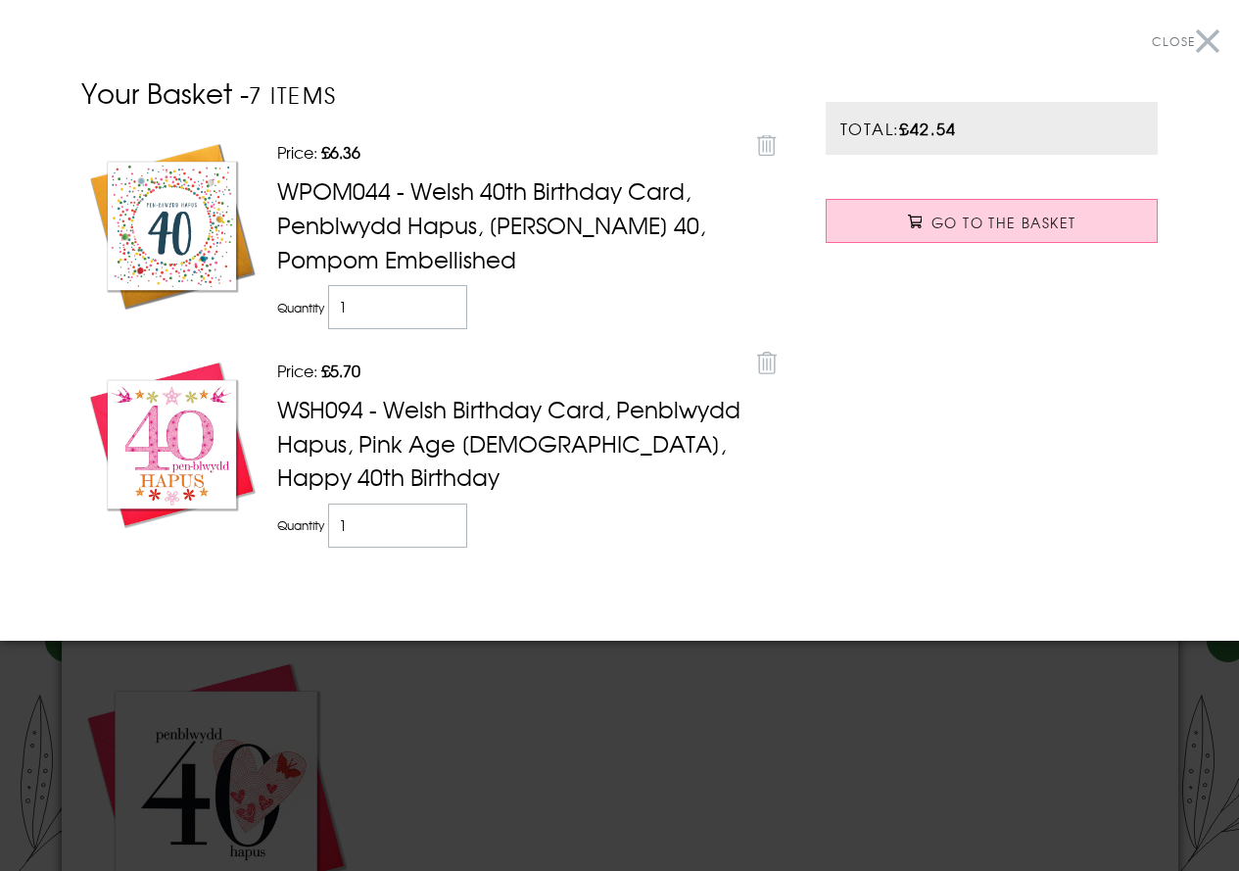
click at [1209, 41] on button "Close" at bounding box center [1186, 42] width 68 height 44
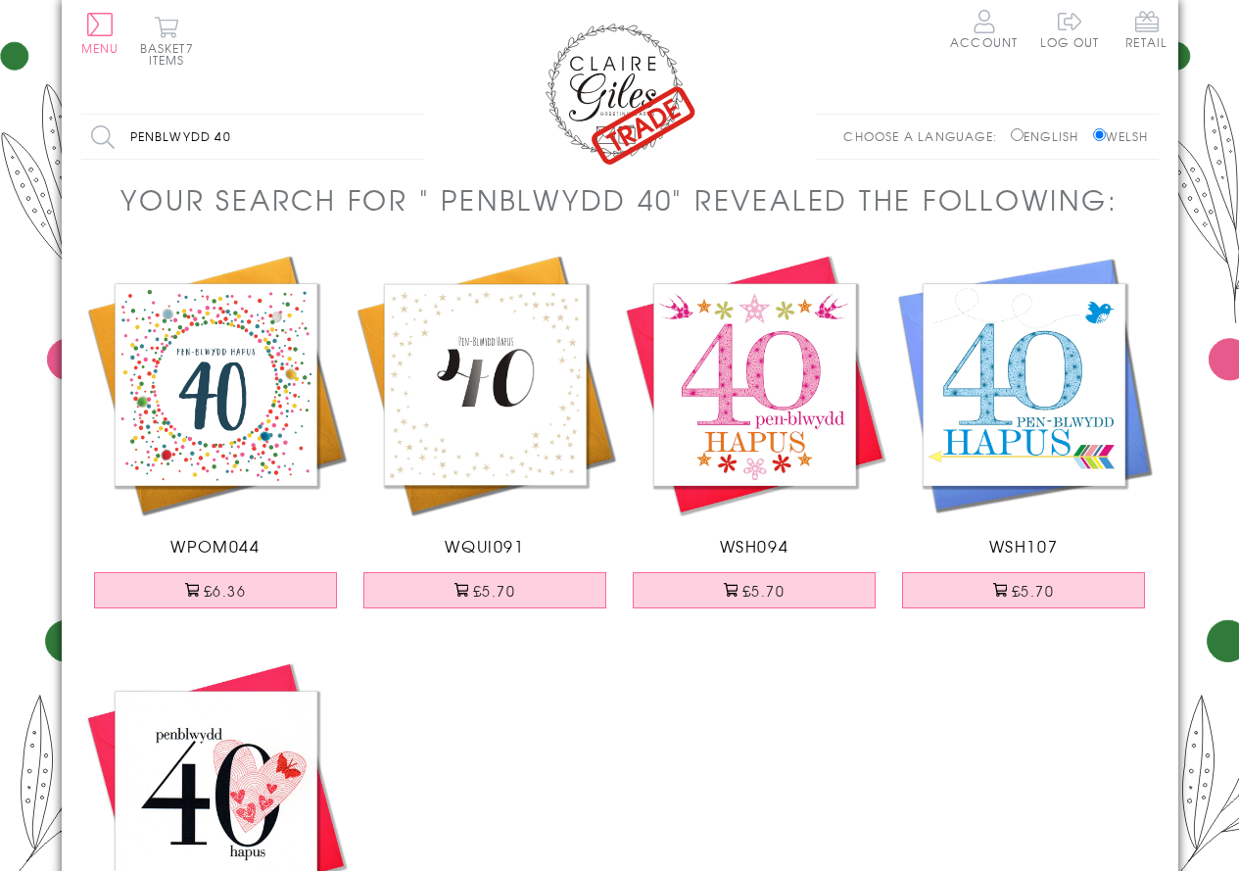
drag, startPoint x: 258, startPoint y: 133, endPoint x: 4, endPoint y: 145, distance: 253.9
click at [0, 145] on body "Close Dolenni Cyflym Home Your Account Login Your Basket Contact Us All Occasio…" at bounding box center [619, 782] width 1239 height 1565
type input "congratulations"
click at [404, 115] on input "Search" at bounding box center [414, 137] width 20 height 44
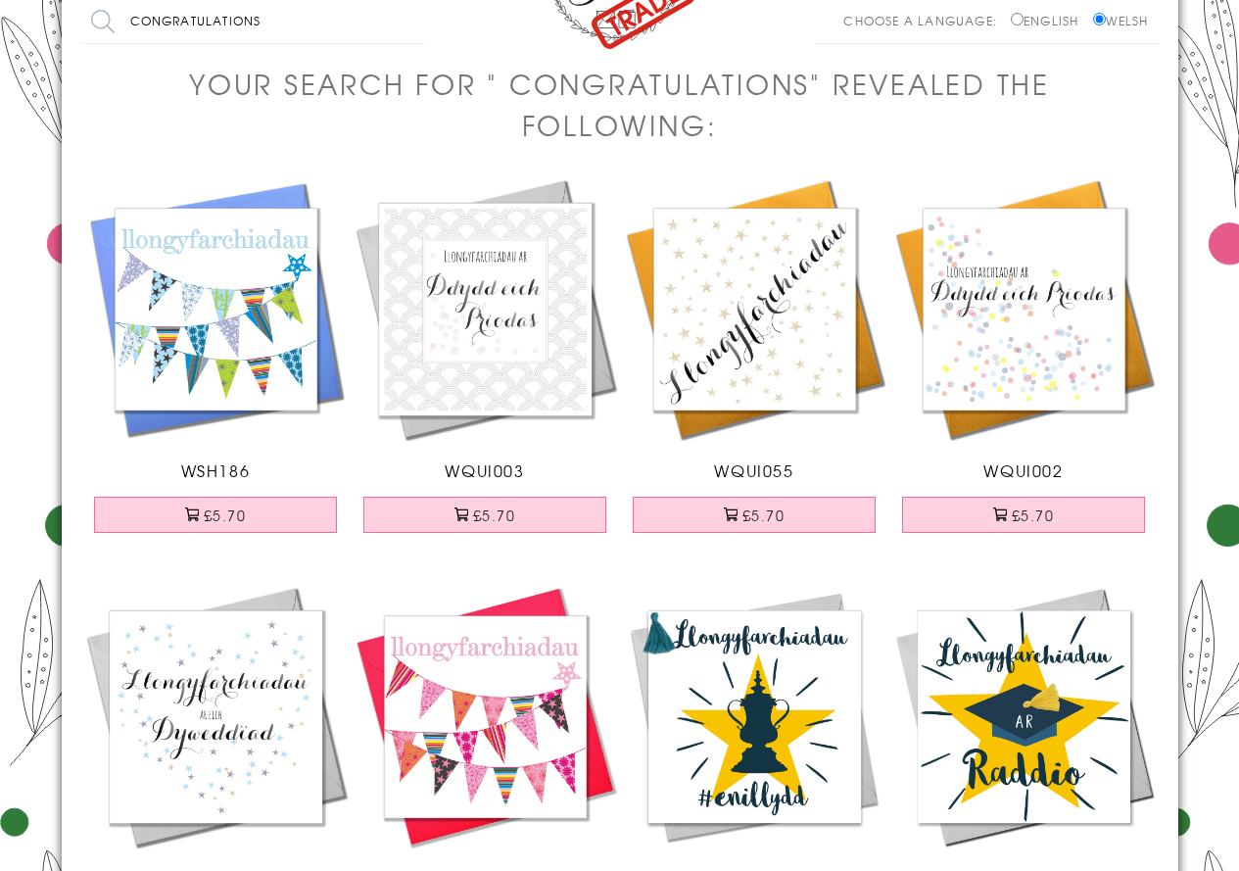
scroll to position [98, 0]
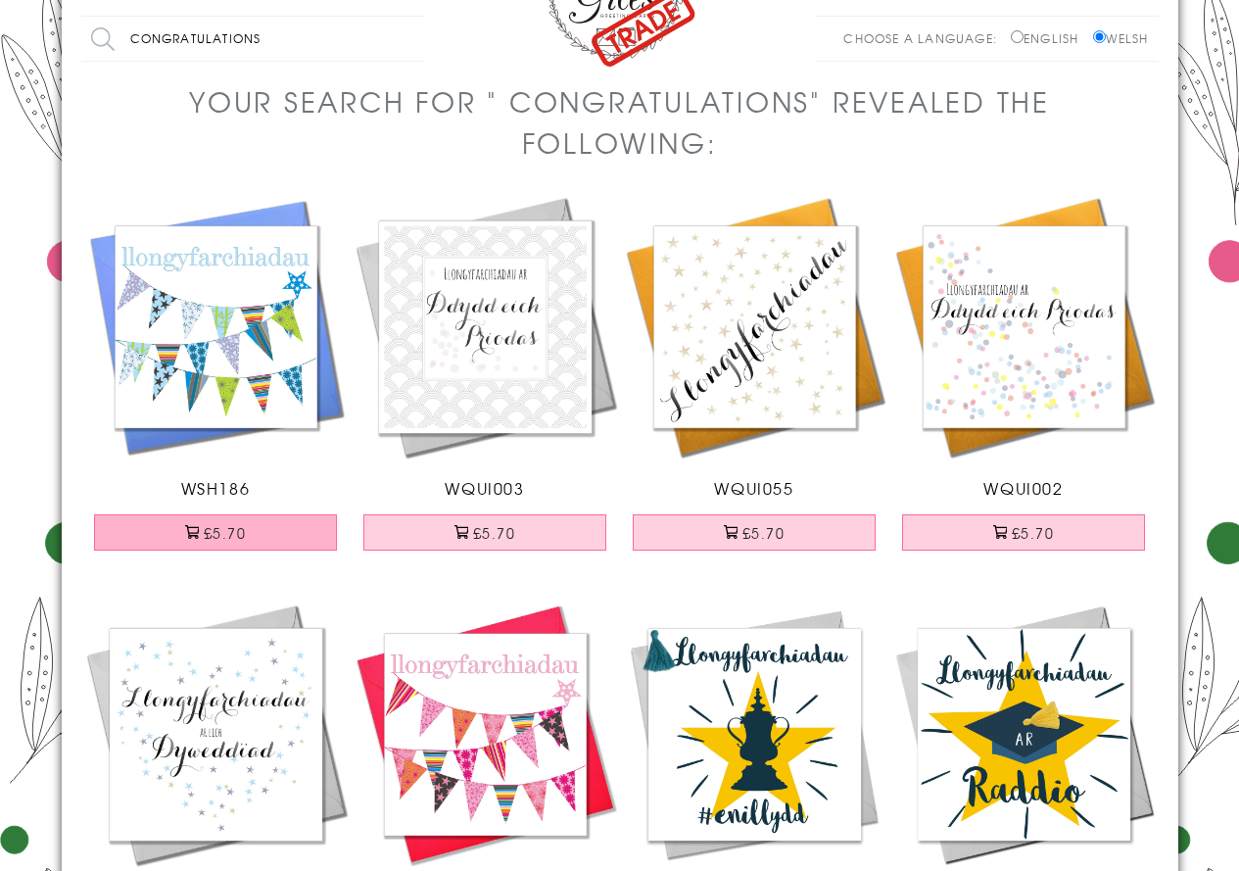
click at [223, 539] on button "£5.70" at bounding box center [215, 532] width 243 height 36
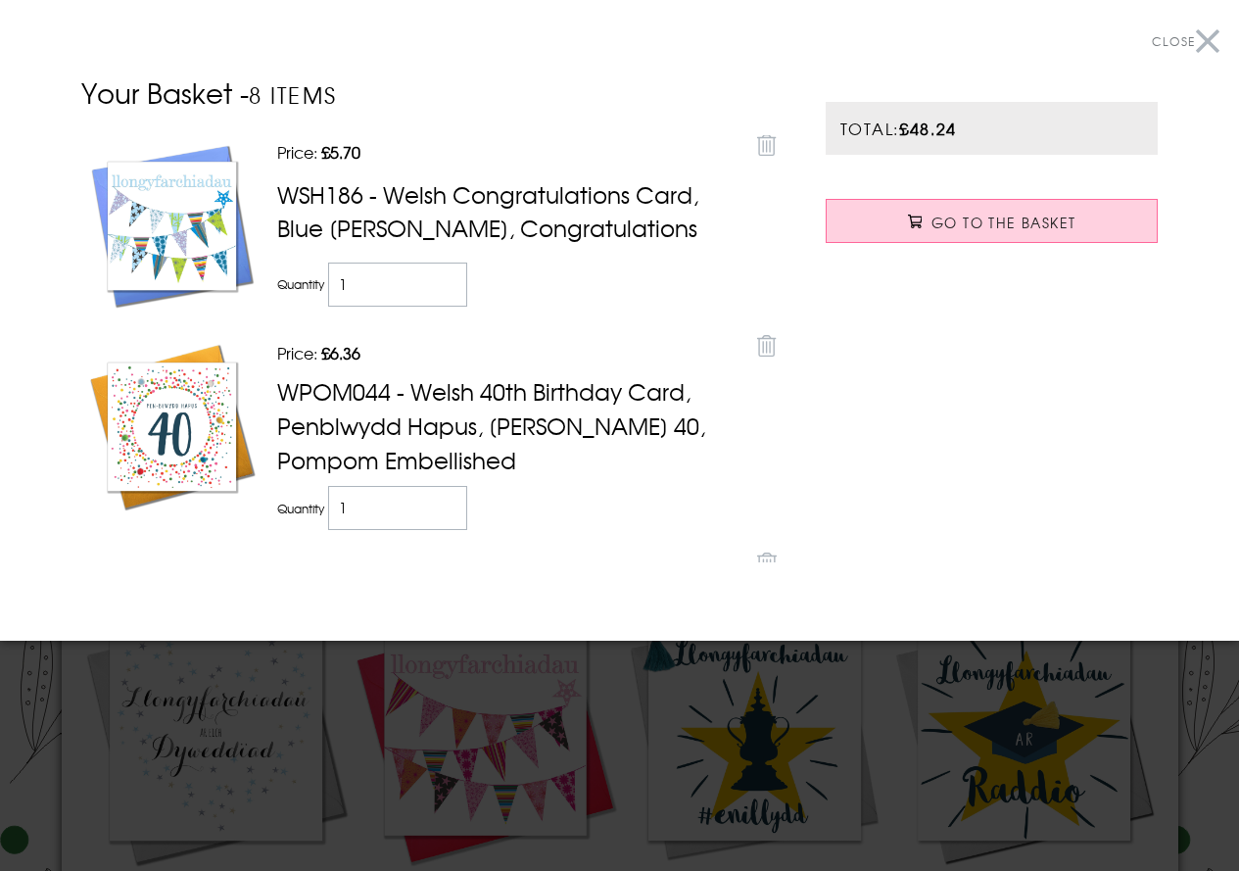
click at [1202, 40] on button "Close" at bounding box center [1186, 42] width 68 height 44
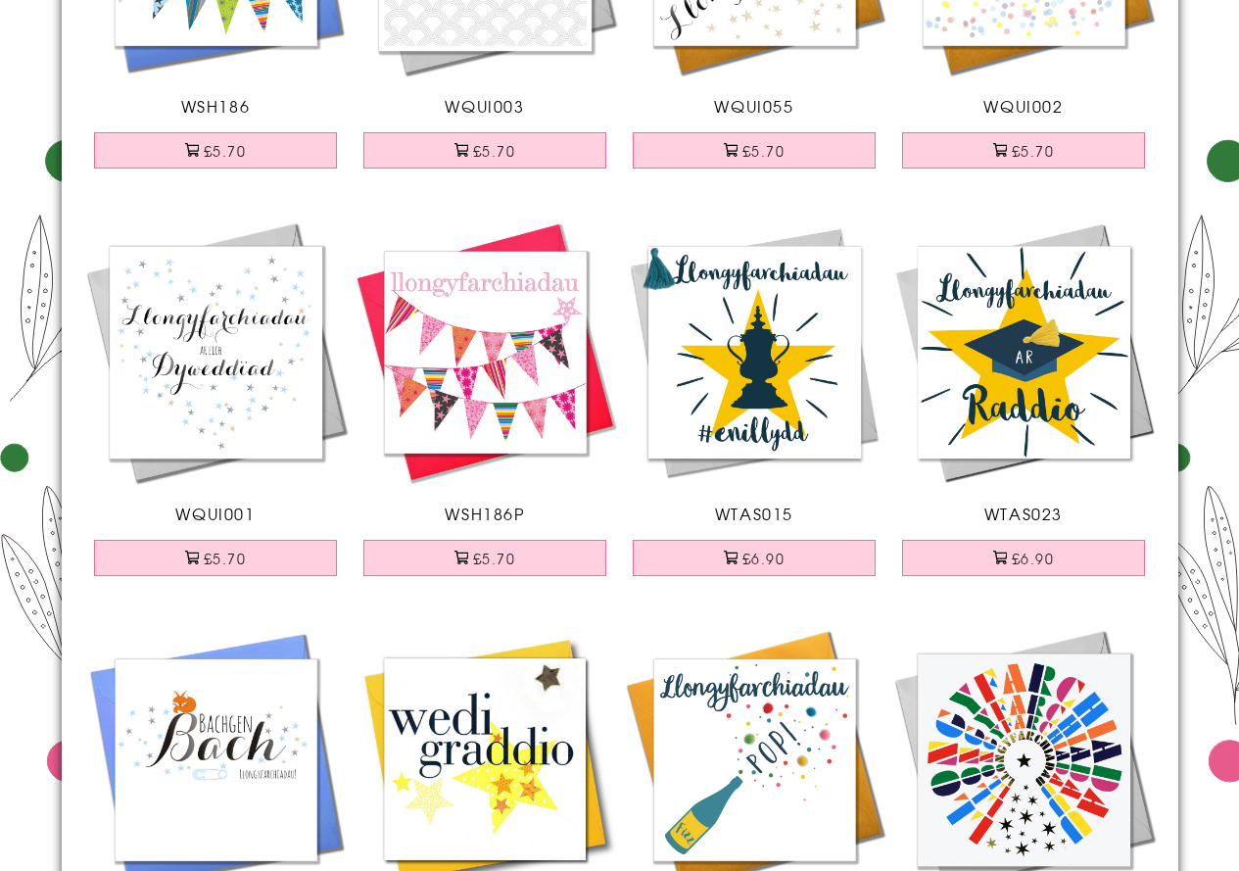
scroll to position [490, 0]
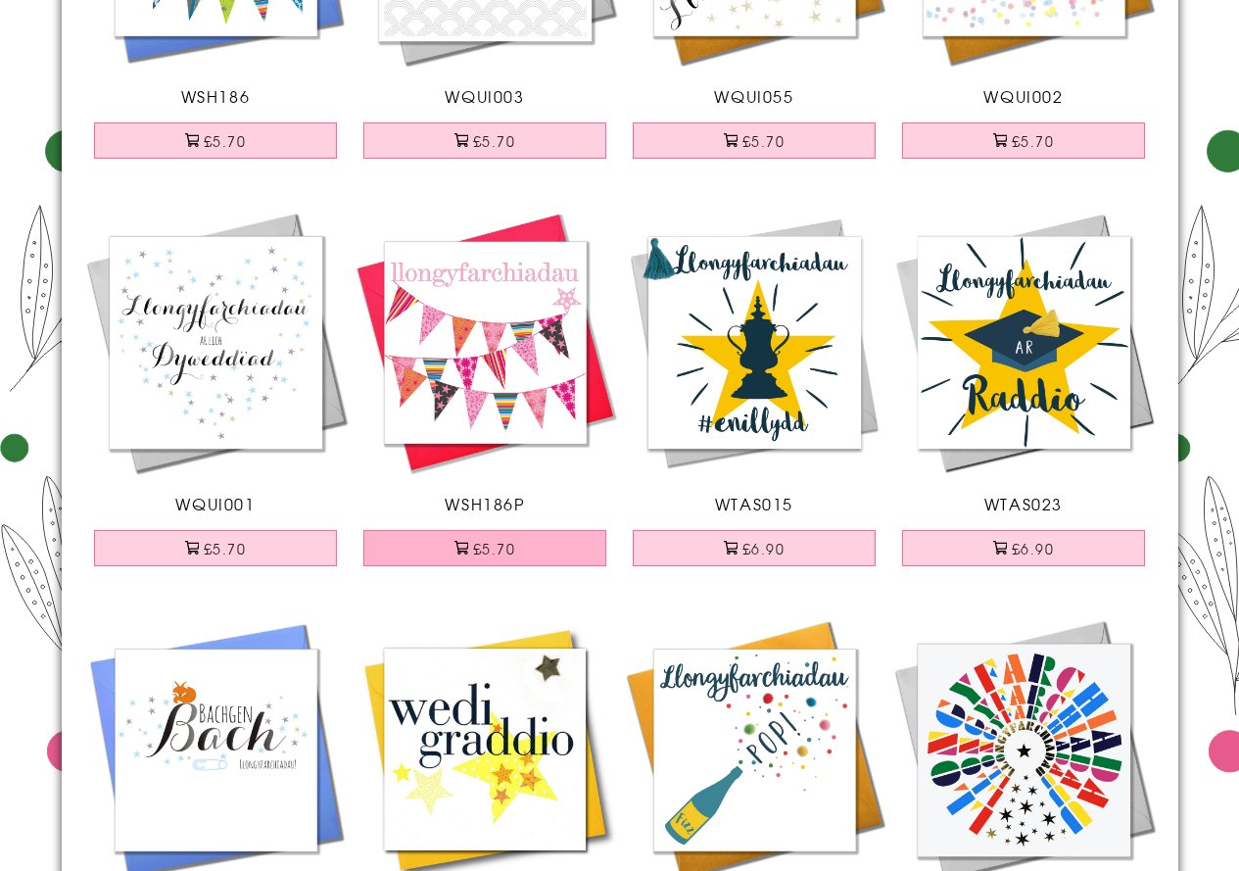
click at [505, 548] on button "£5.70" at bounding box center [484, 548] width 243 height 36
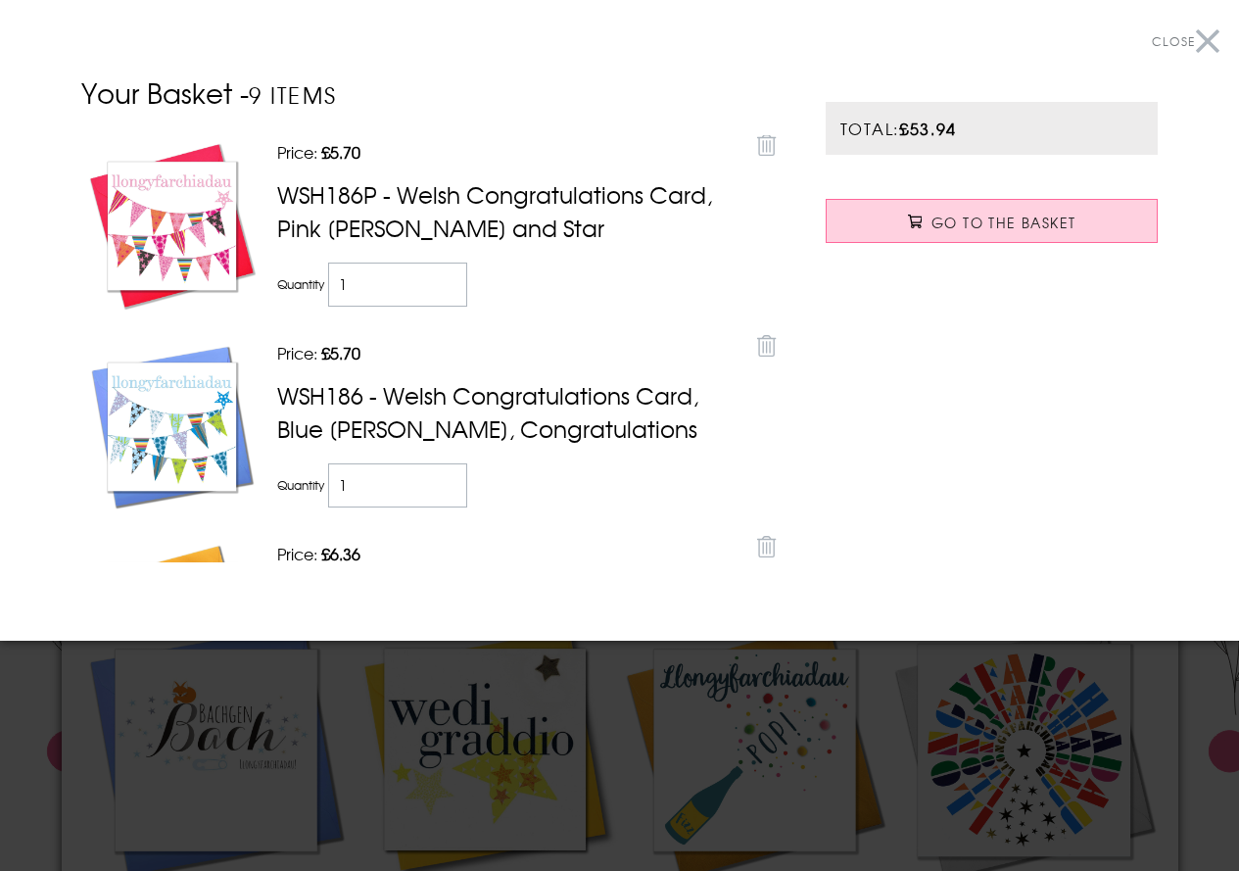
click at [1214, 42] on button "Close" at bounding box center [1186, 42] width 68 height 44
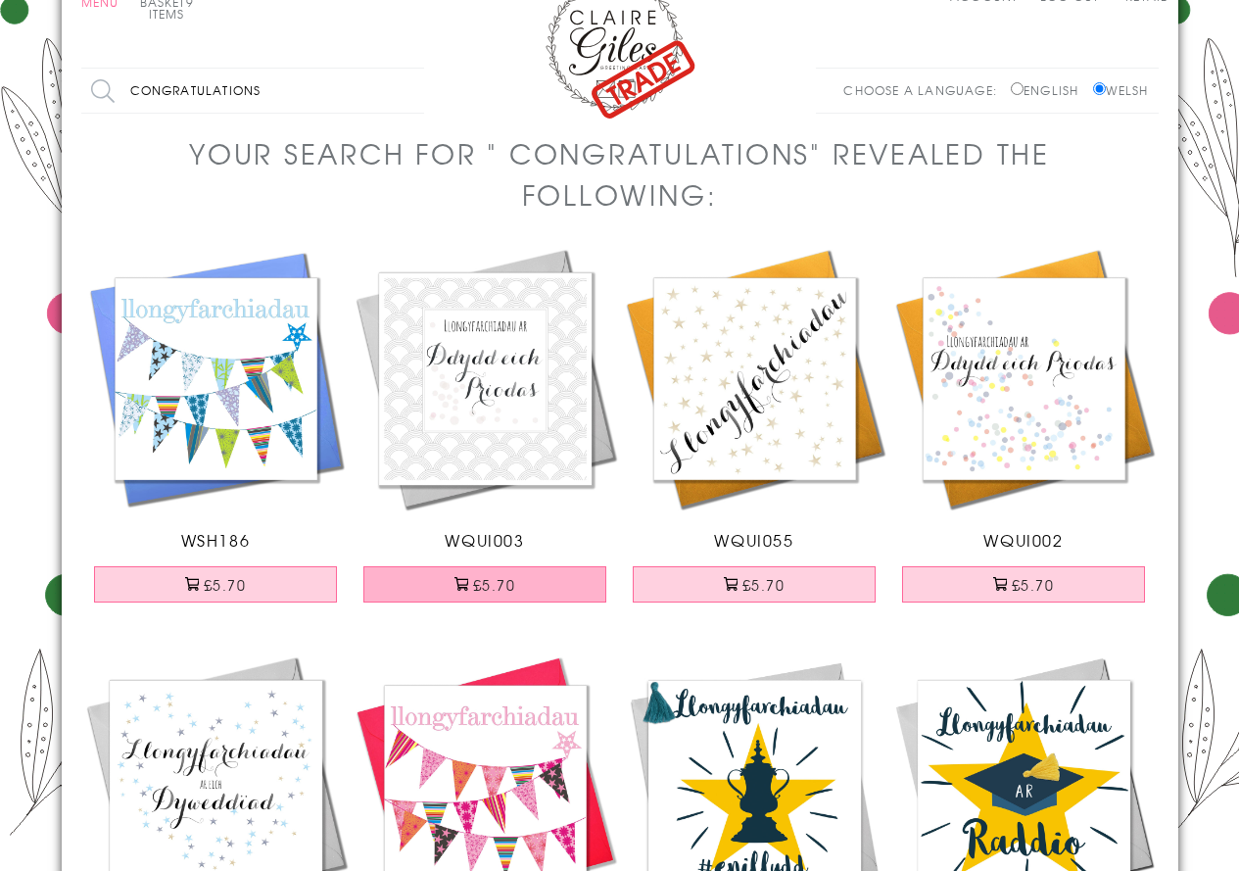
scroll to position [0, 0]
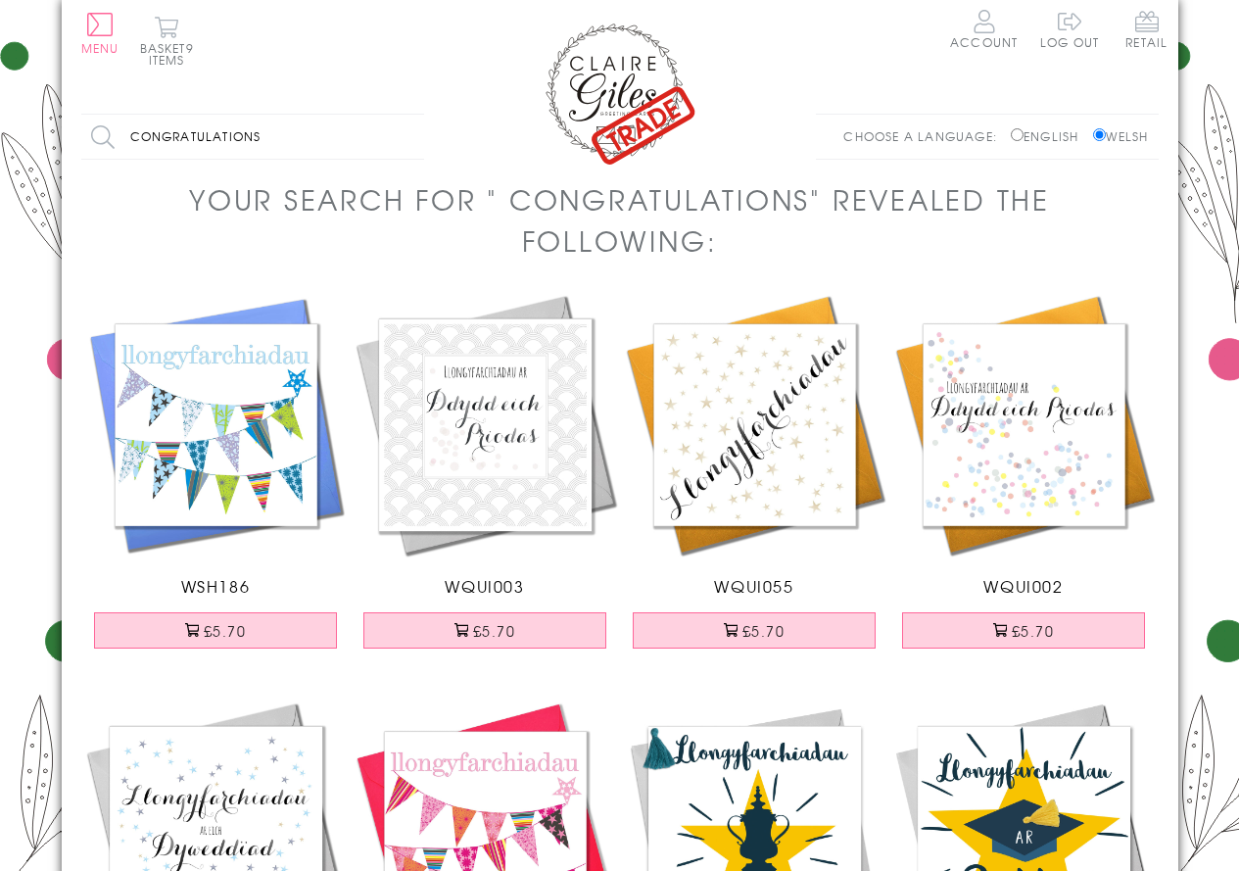
drag, startPoint x: 284, startPoint y: 132, endPoint x: 48, endPoint y: 133, distance: 236.0
type input "diolch"
click at [404, 115] on input "Search" at bounding box center [414, 137] width 20 height 44
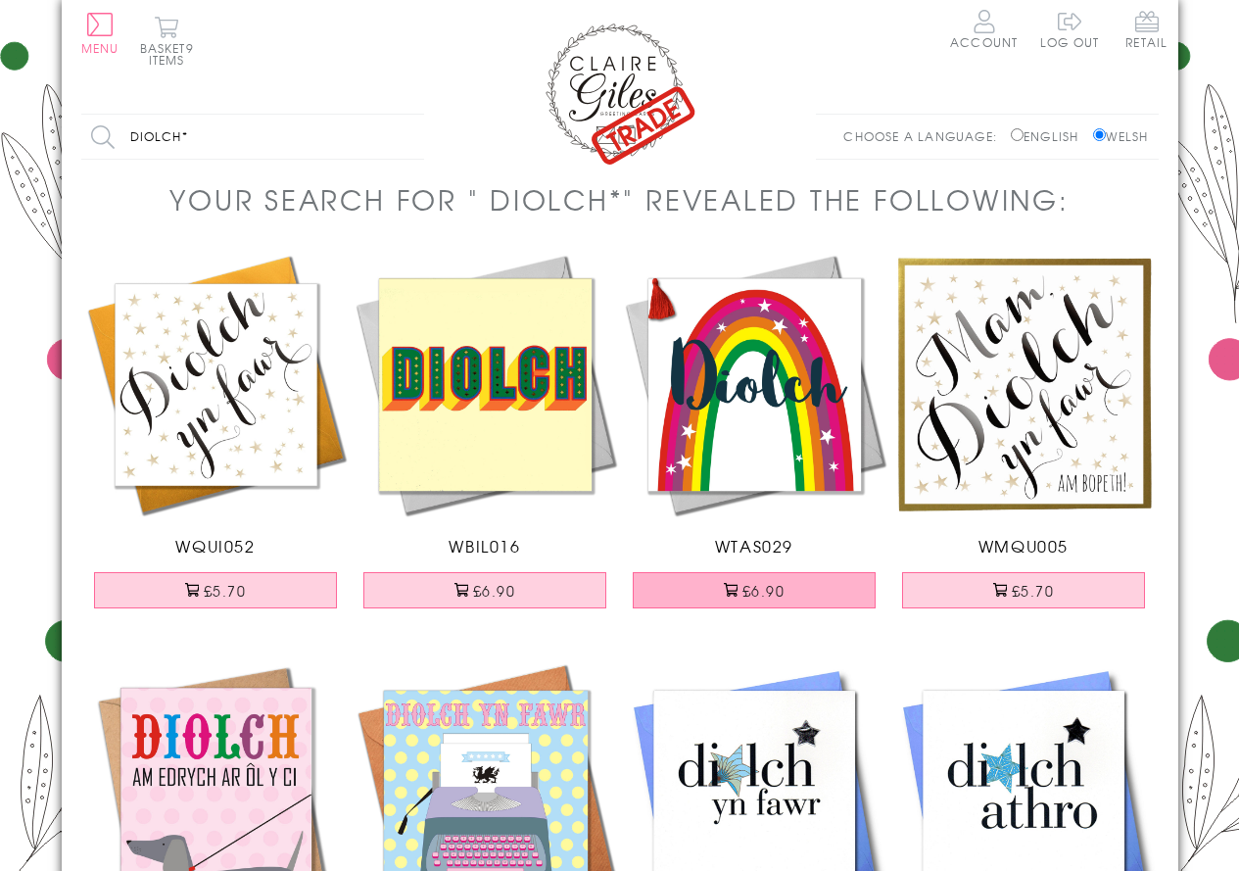
click at [782, 587] on button "£6.90" at bounding box center [754, 590] width 243 height 36
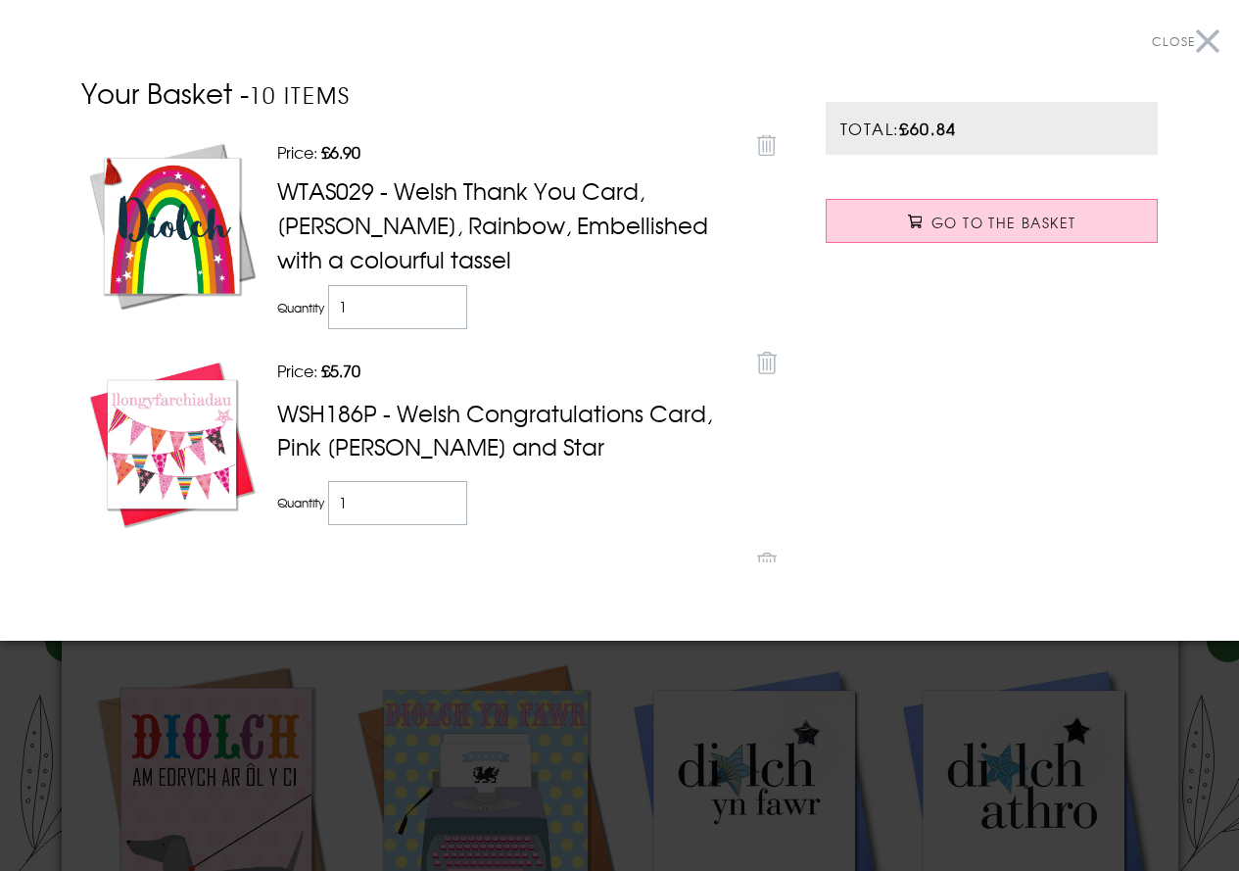
click at [1202, 45] on button "Close" at bounding box center [1186, 42] width 68 height 44
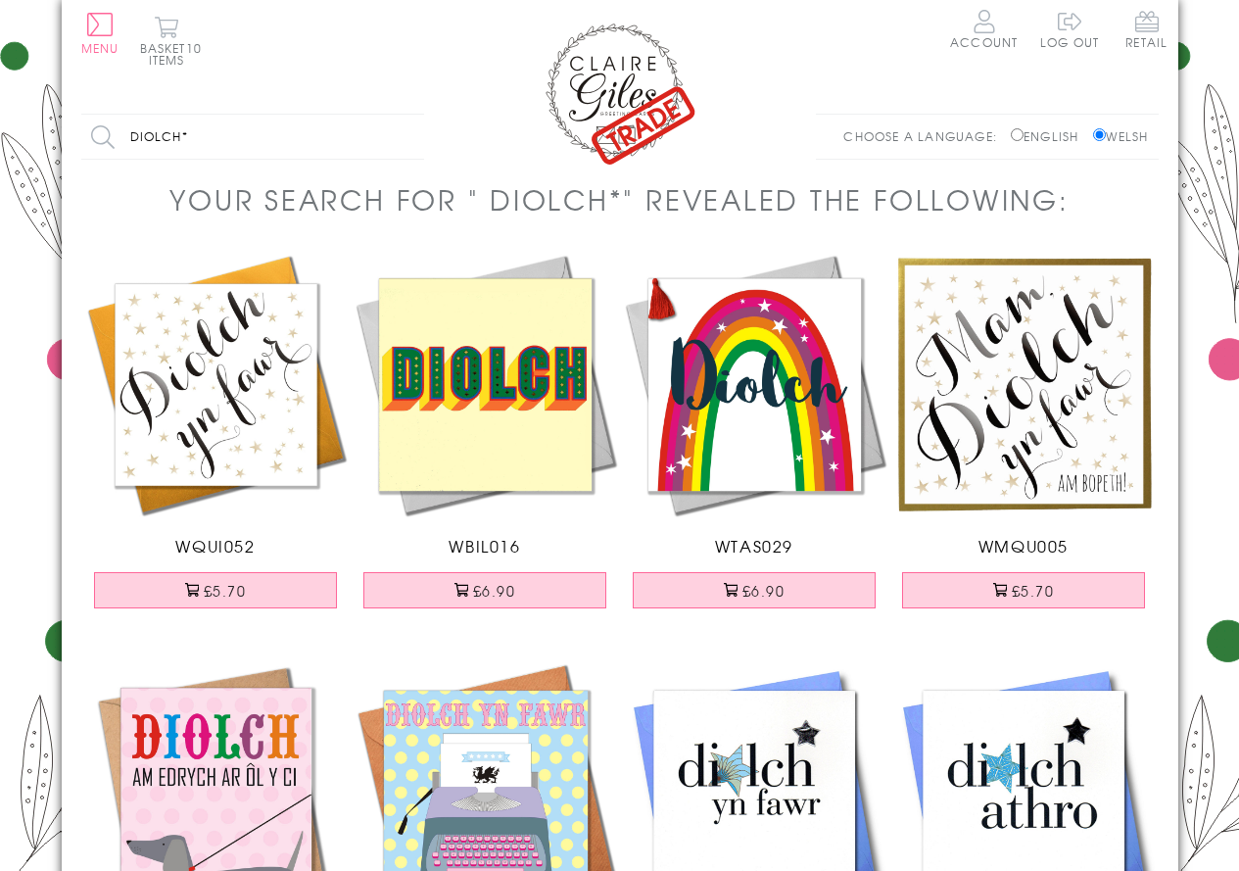
drag, startPoint x: 250, startPoint y: 141, endPoint x: 76, endPoint y: 110, distance: 176.1
type input "engagement"
click at [404, 115] on input "Search" at bounding box center [414, 137] width 20 height 44
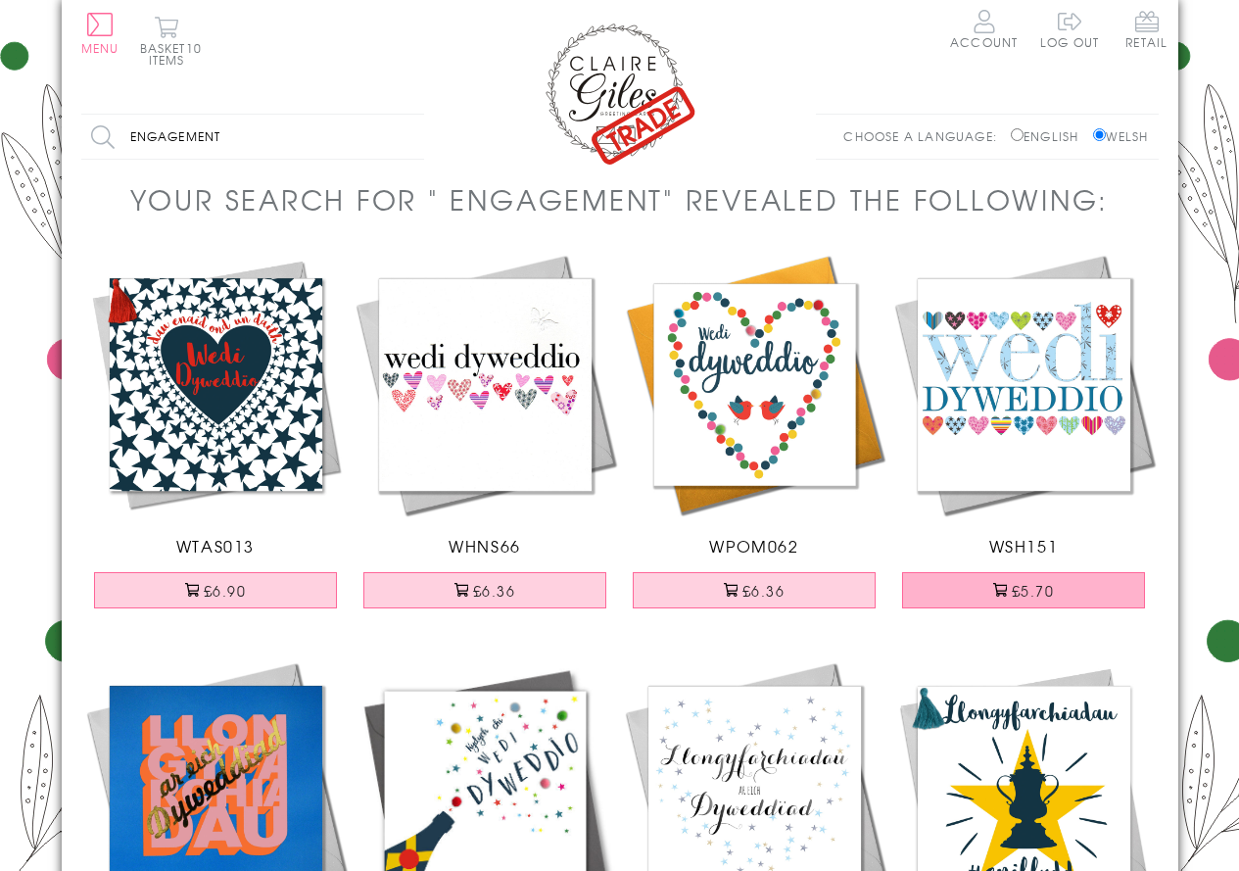
click at [1023, 584] on button "£5.70" at bounding box center [1023, 590] width 243 height 36
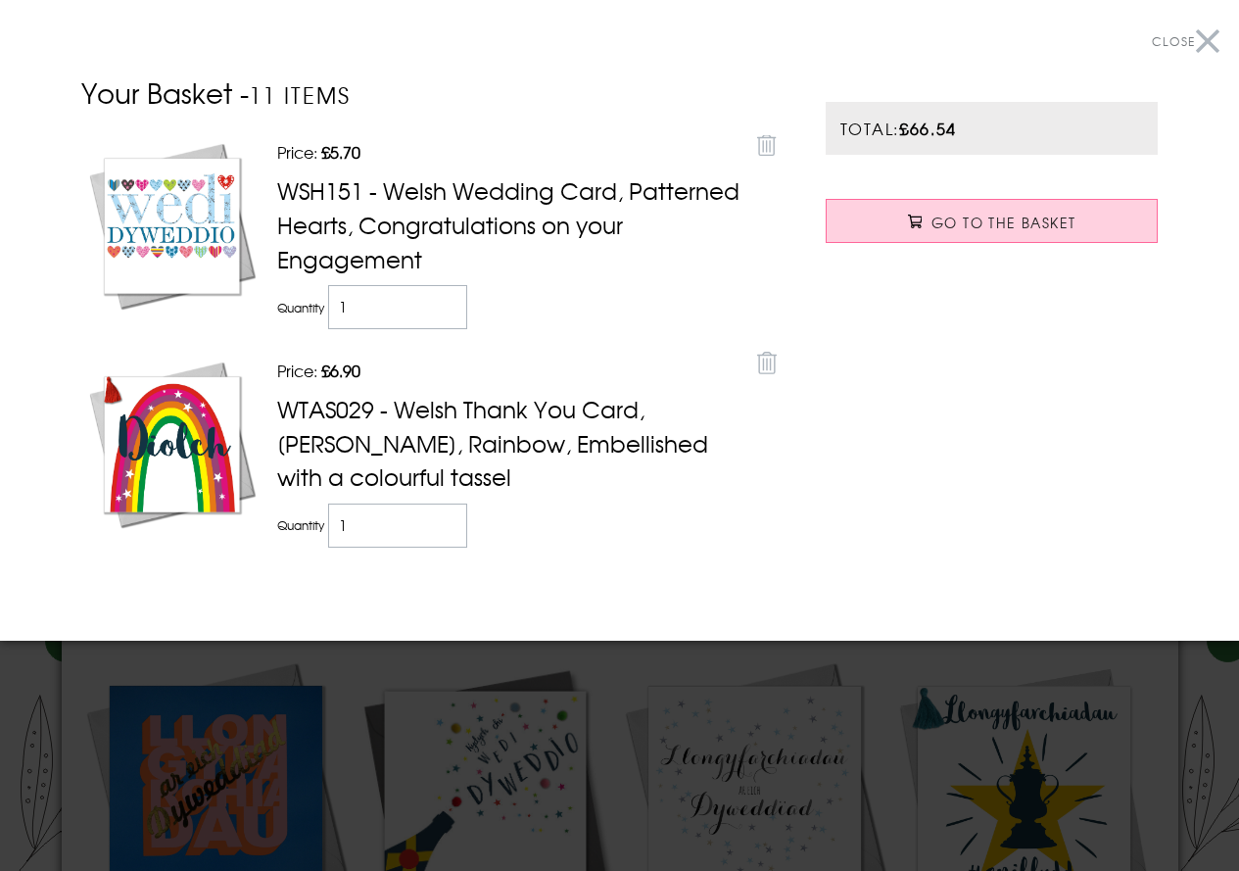
click at [1211, 44] on button "Close" at bounding box center [1186, 42] width 68 height 44
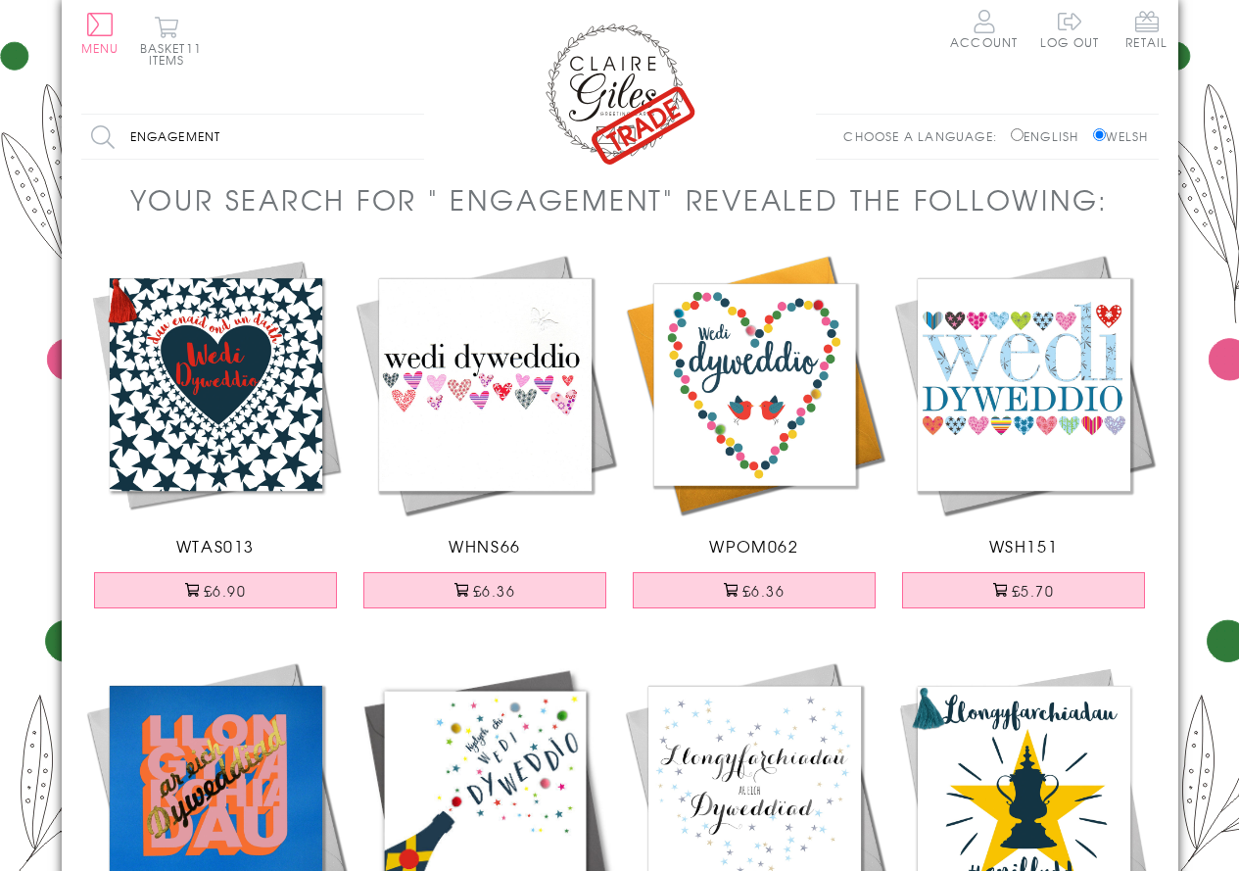
drag, startPoint x: 250, startPoint y: 138, endPoint x: 59, endPoint y: 139, distance: 190.9
click at [59, 139] on body "Close Dolenni Cyflym Home Your Account Login Your Basket Contact Us All Occasio…" at bounding box center [619, 782] width 1239 height 1565
type input "penblwydd hapus"
click at [404, 115] on input "Search" at bounding box center [414, 137] width 20 height 44
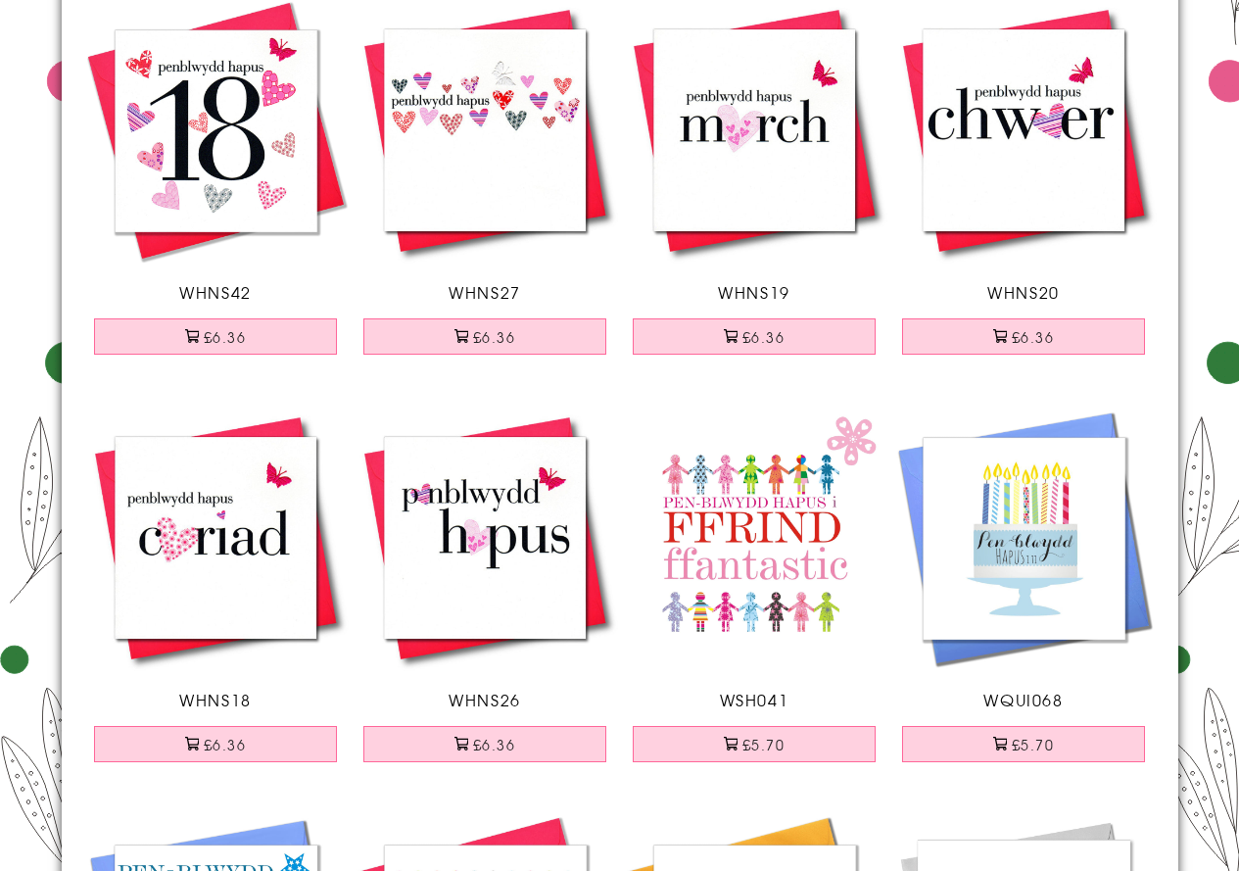
scroll to position [1175, 0]
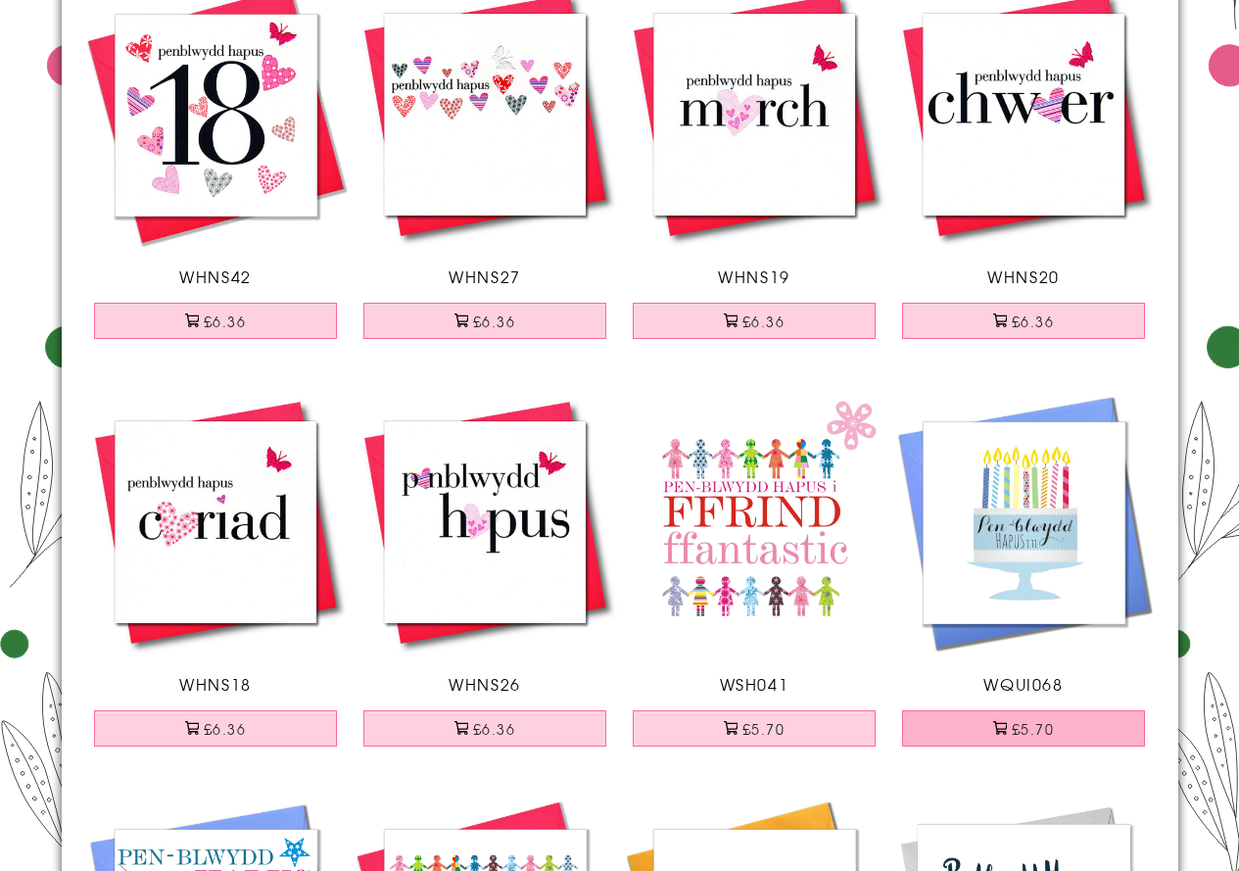
click at [1043, 729] on button "£5.70" at bounding box center [1023, 728] width 243 height 36
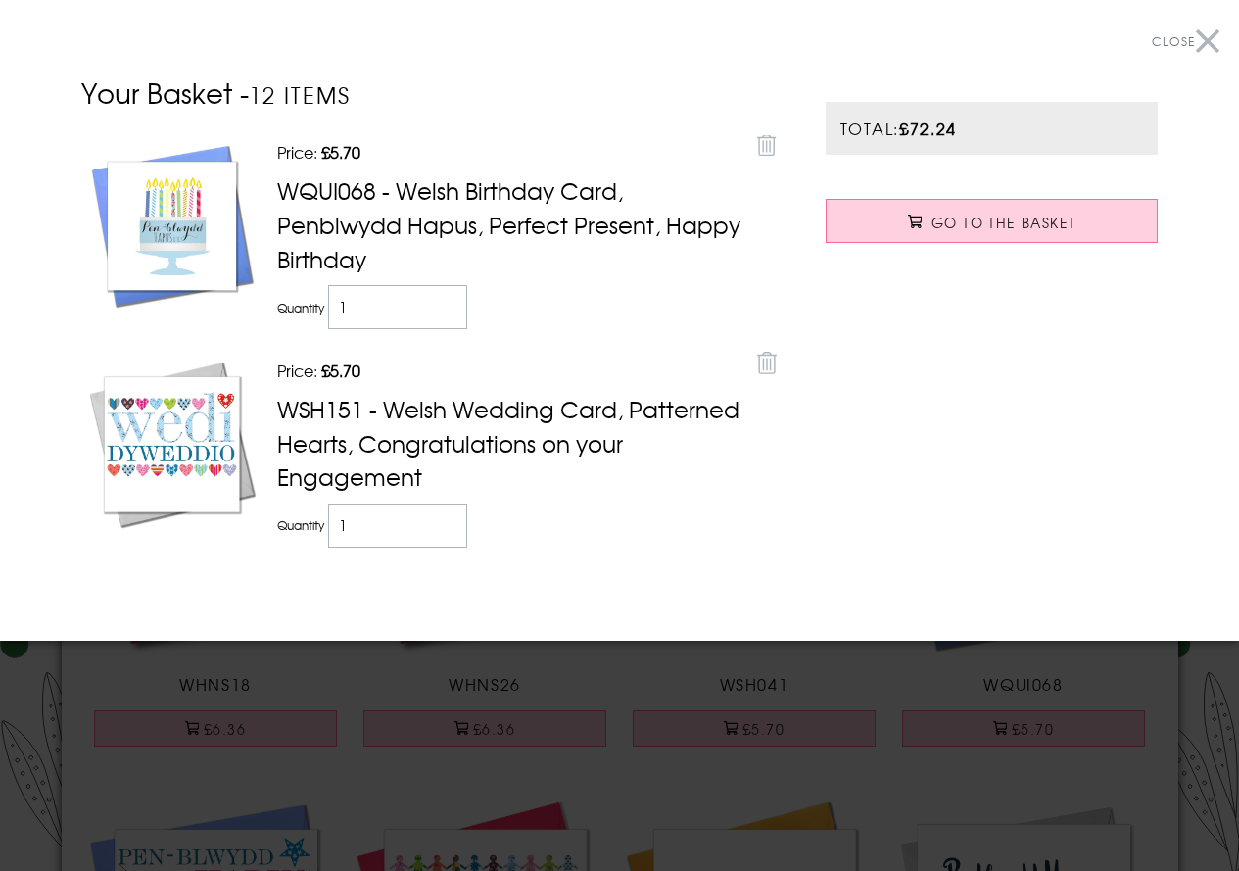
click at [1202, 43] on button "Close" at bounding box center [1186, 42] width 68 height 44
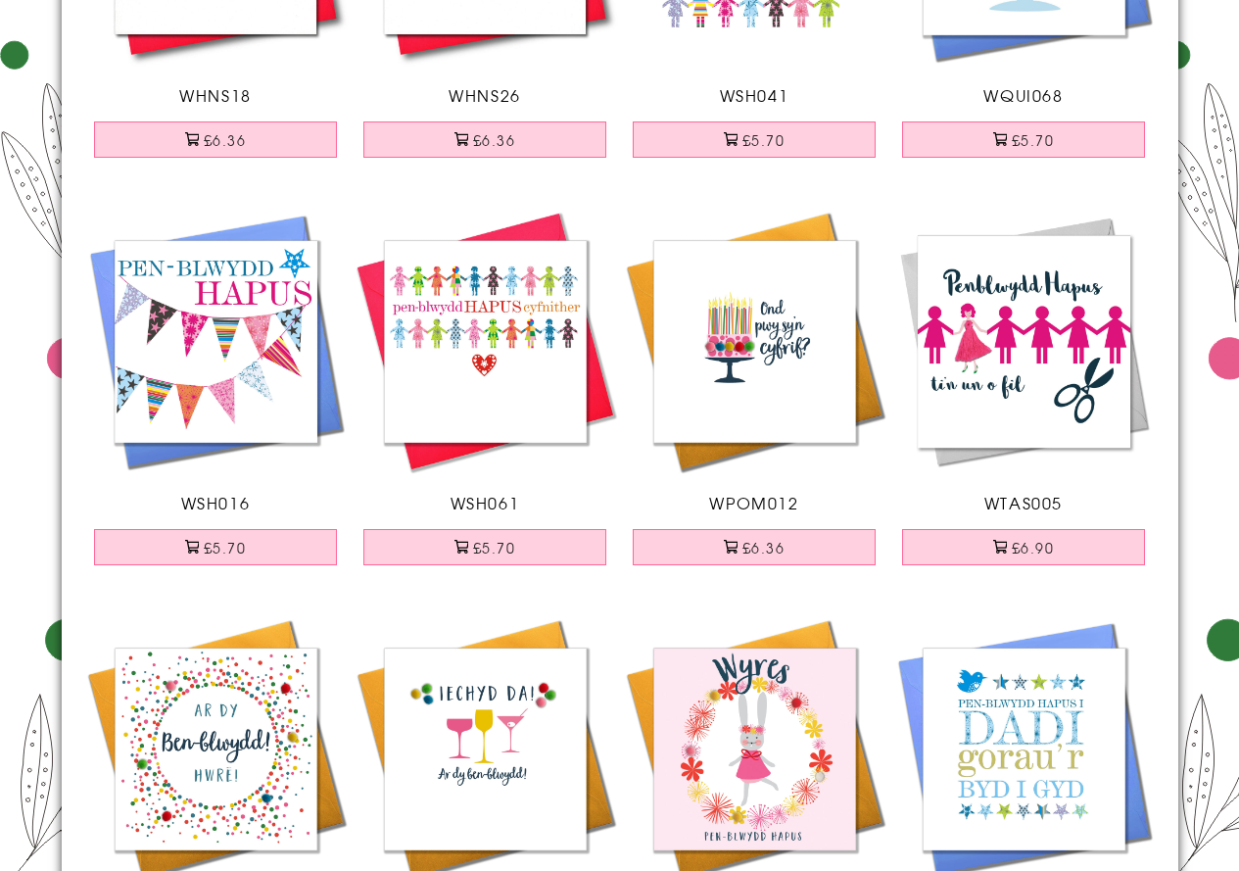
scroll to position [1763, 0]
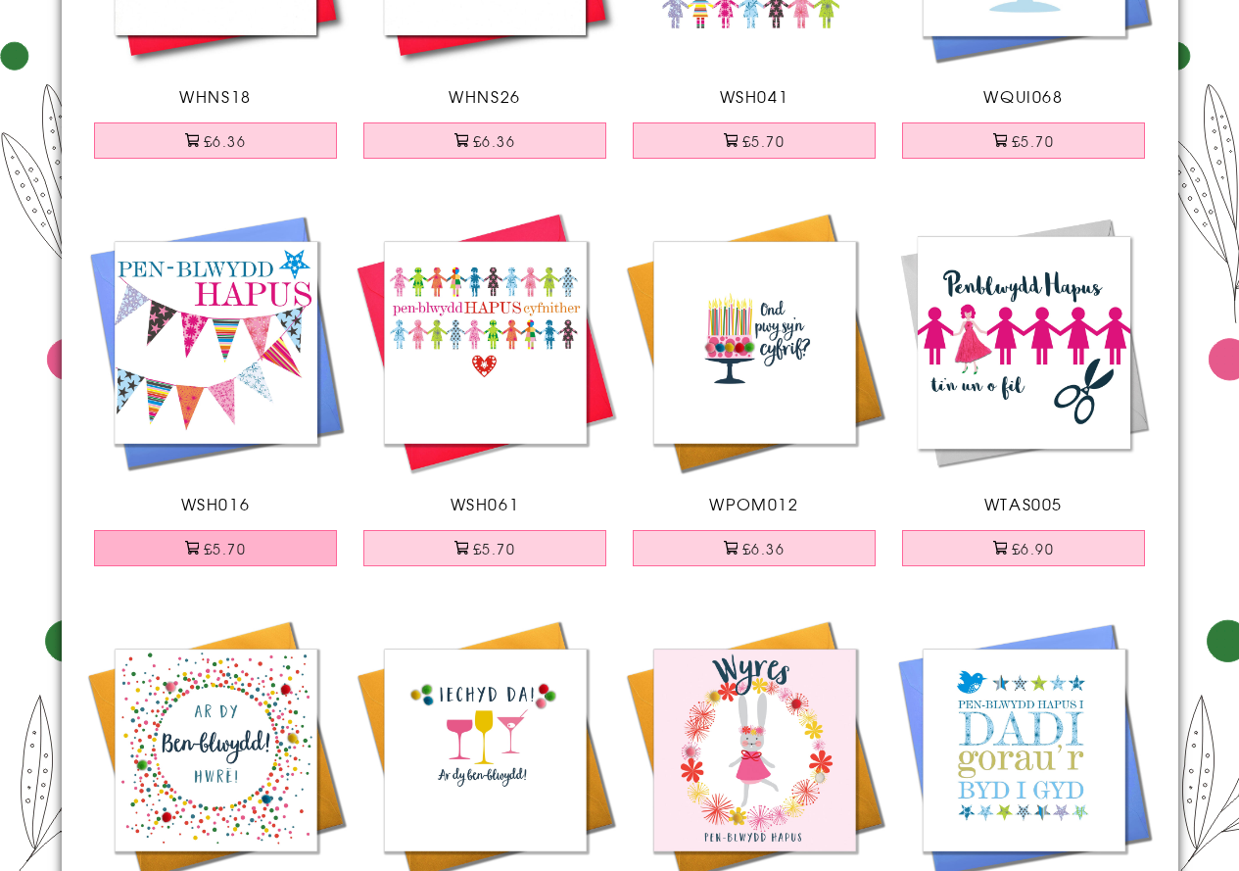
click at [213, 551] on button "£5.70" at bounding box center [215, 548] width 243 height 36
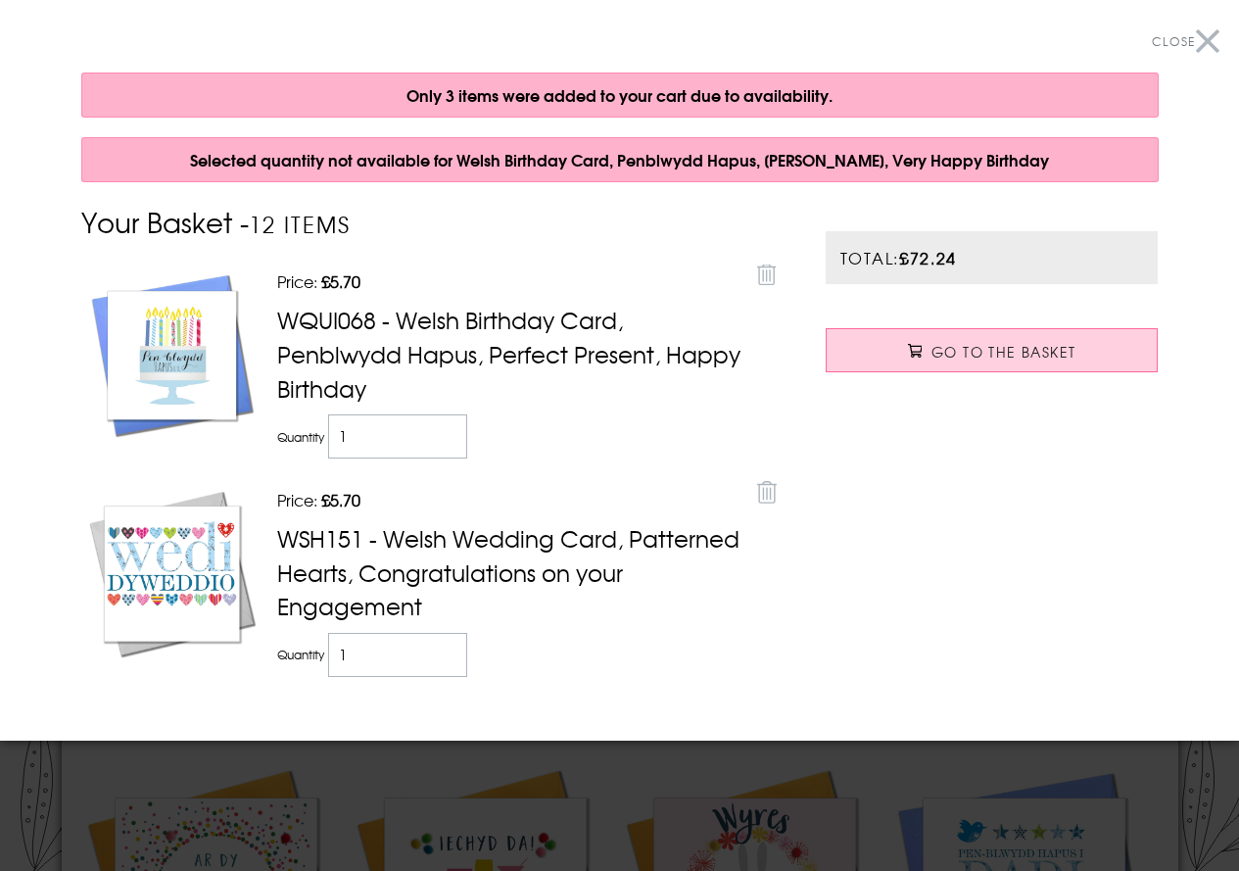
scroll to position [1402, 0]
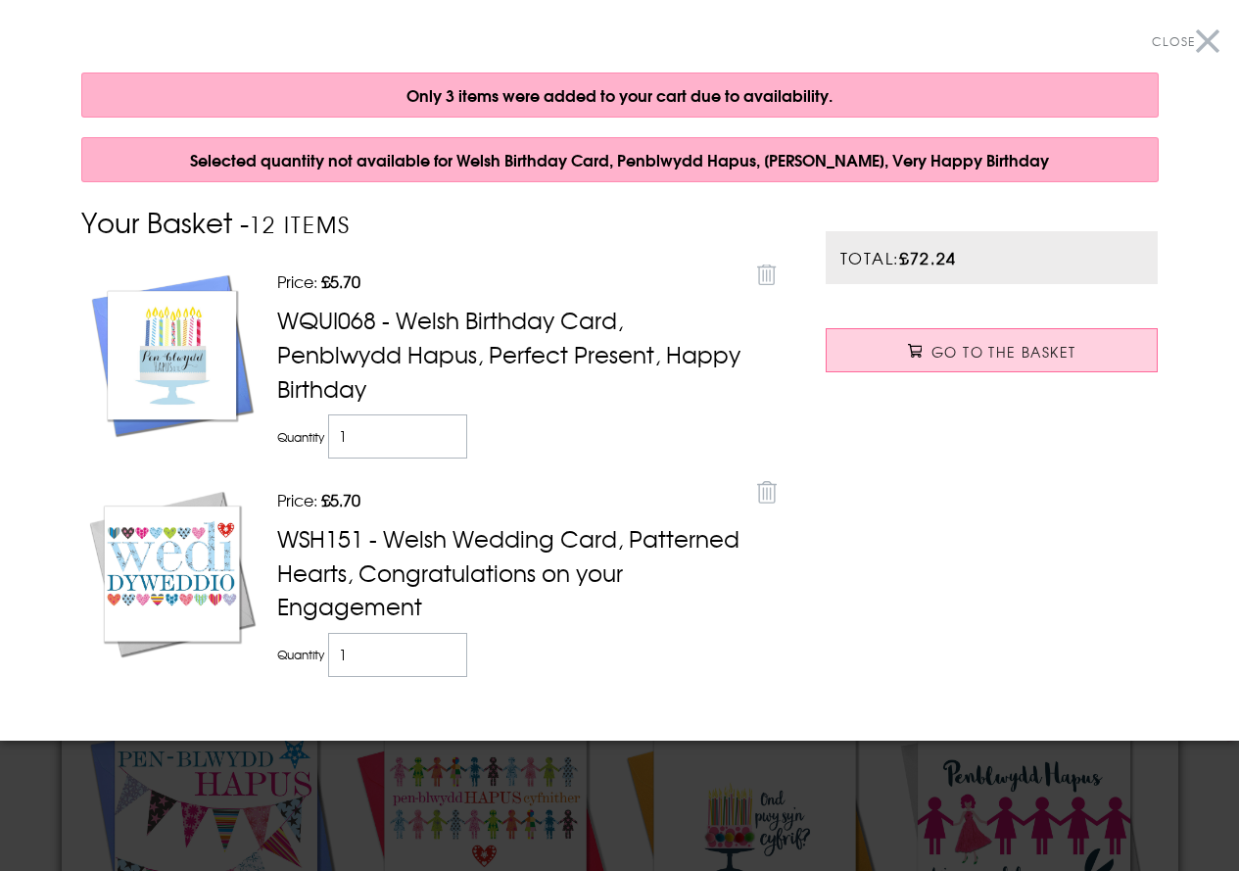
click at [1191, 43] on button "Close" at bounding box center [1186, 42] width 68 height 44
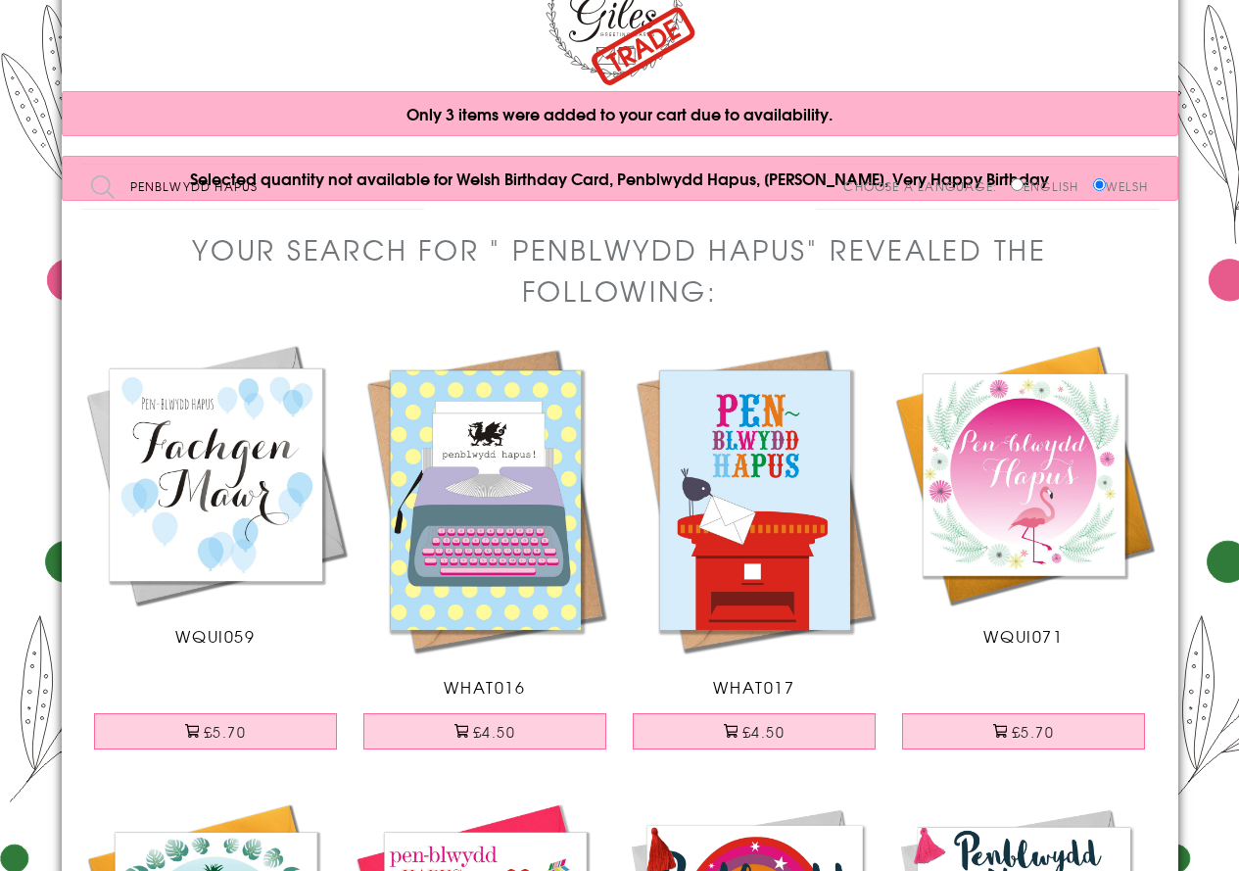
scroll to position [0, 0]
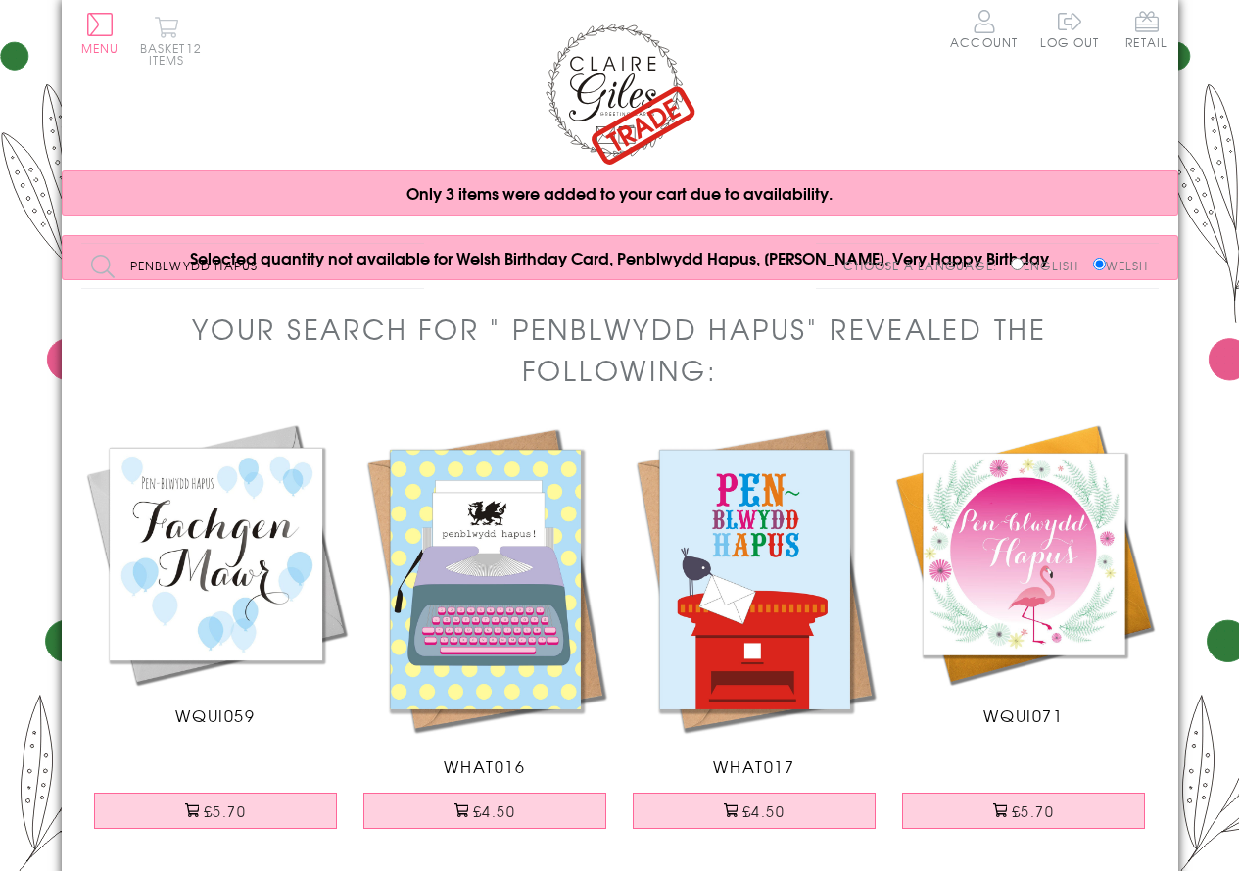
click at [163, 33] on button "Basket 12 items" at bounding box center [167, 41] width 54 height 50
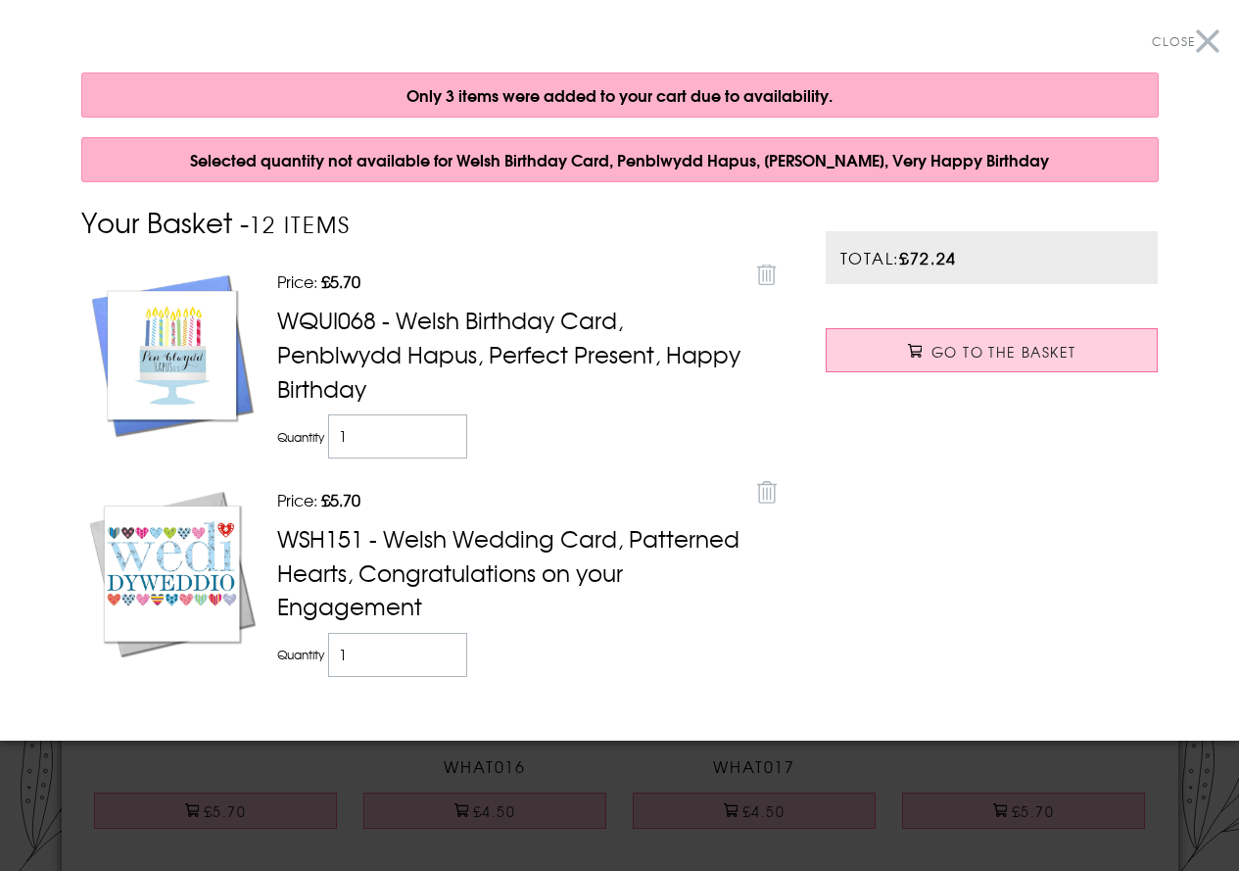
click at [1004, 91] on div "Only 3 items were added to your cart due to availability." at bounding box center [619, 94] width 1077 height 45
click at [1195, 40] on button "Close" at bounding box center [1186, 42] width 68 height 44
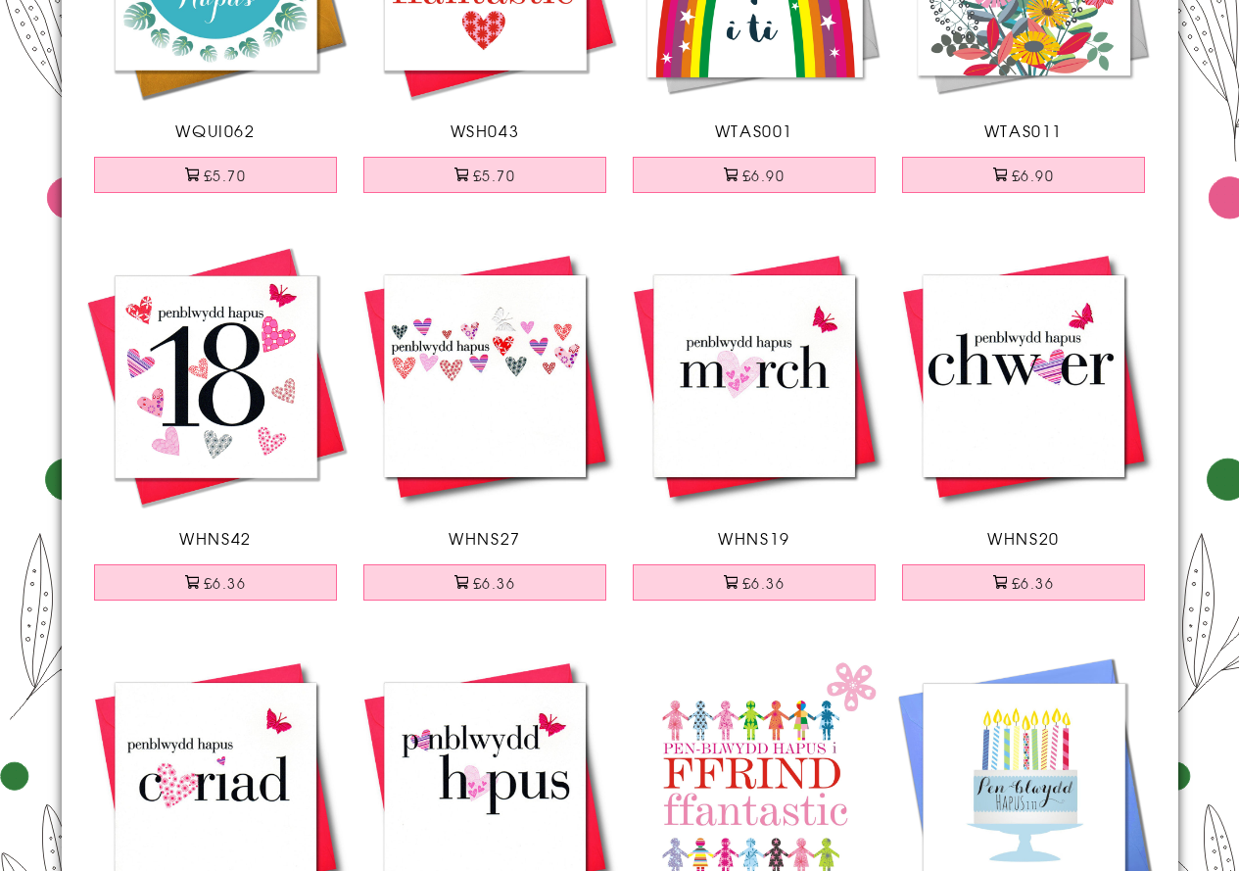
scroll to position [1077, 0]
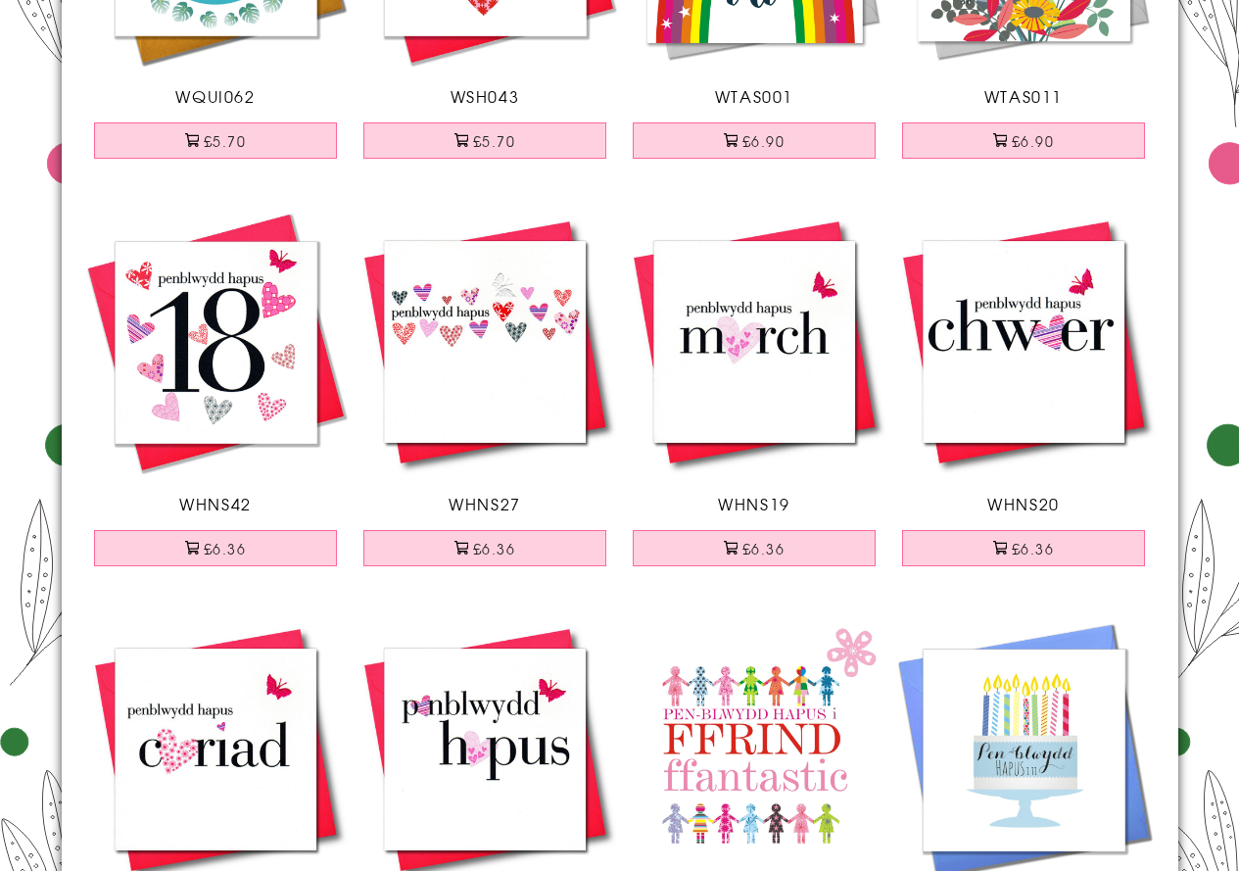
click at [507, 413] on img at bounding box center [485, 342] width 269 height 269
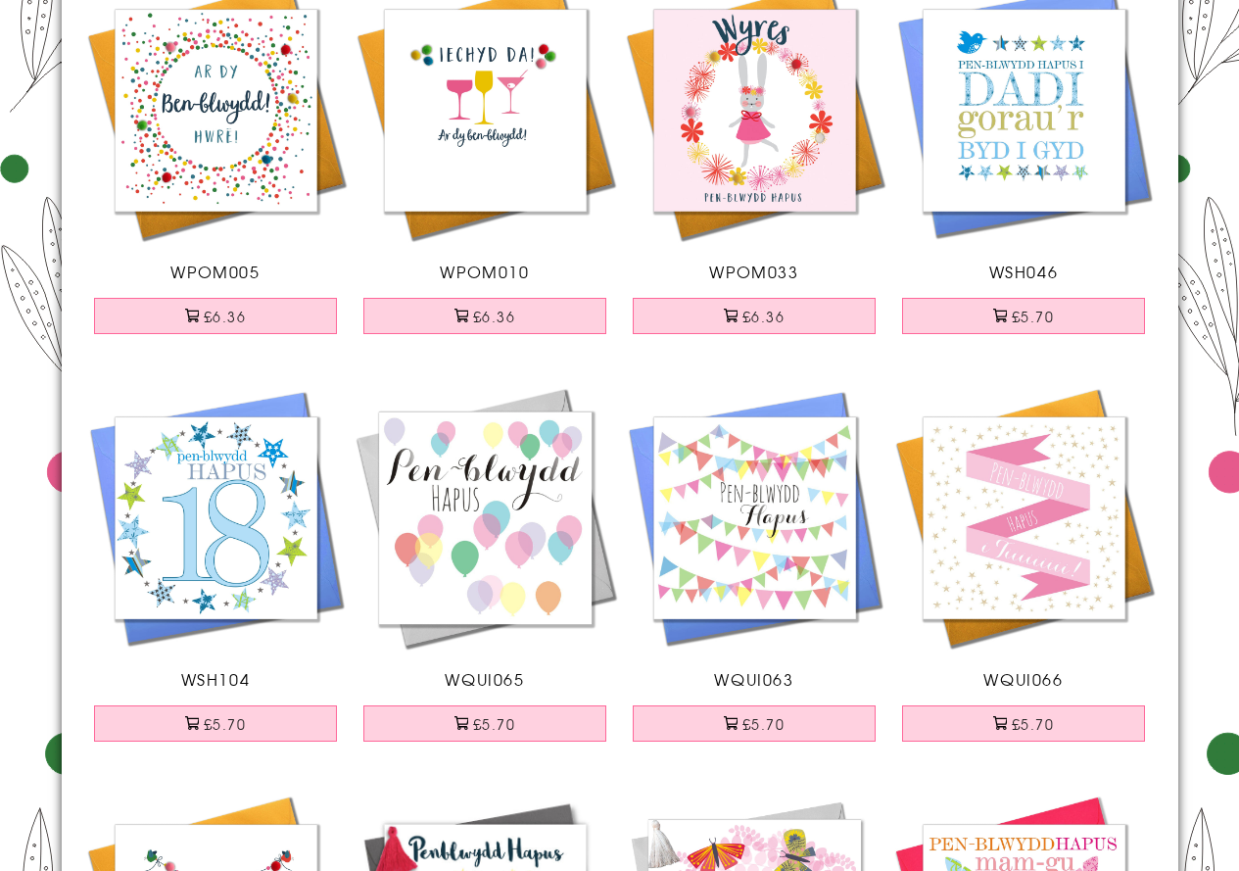
scroll to position [2546, 0]
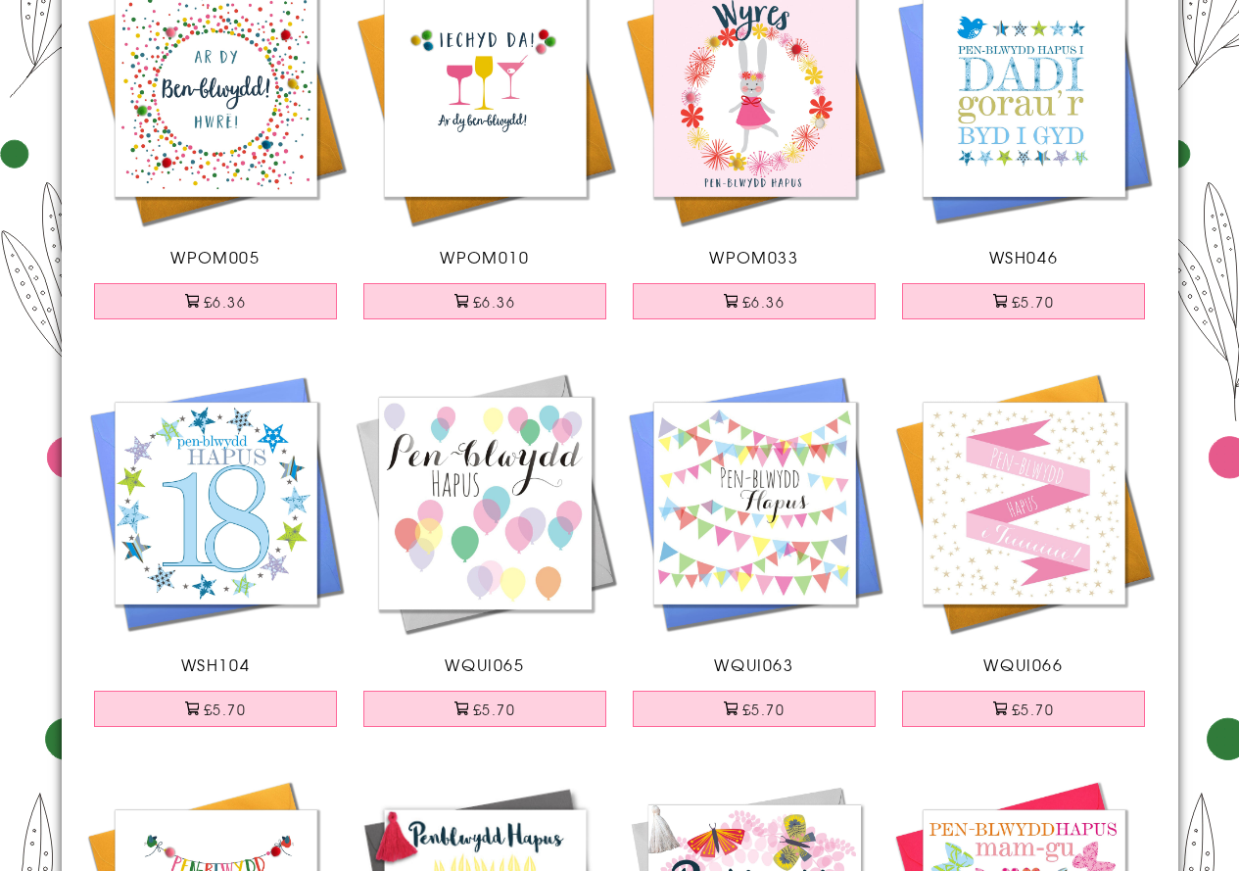
click at [475, 497] on img at bounding box center [485, 502] width 269 height 269
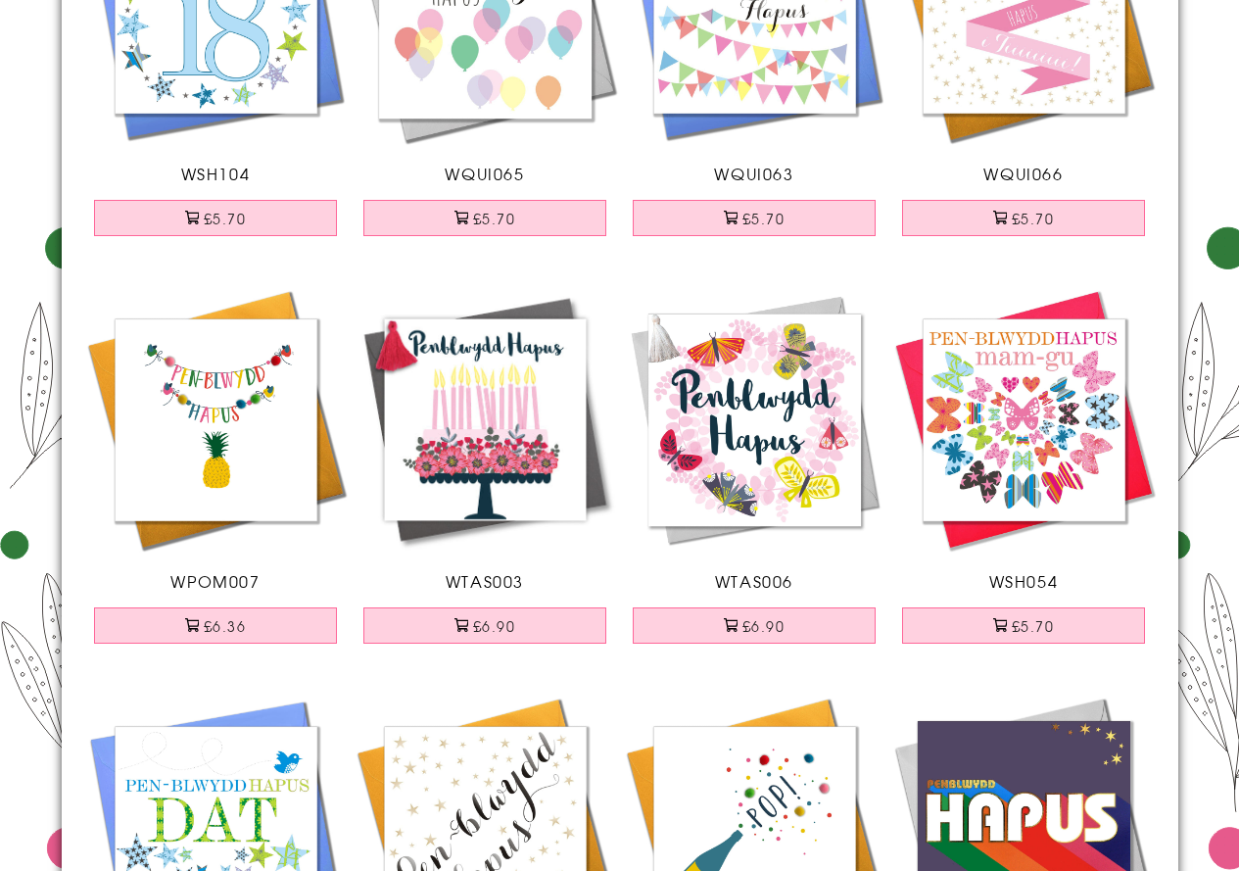
scroll to position [3036, 0]
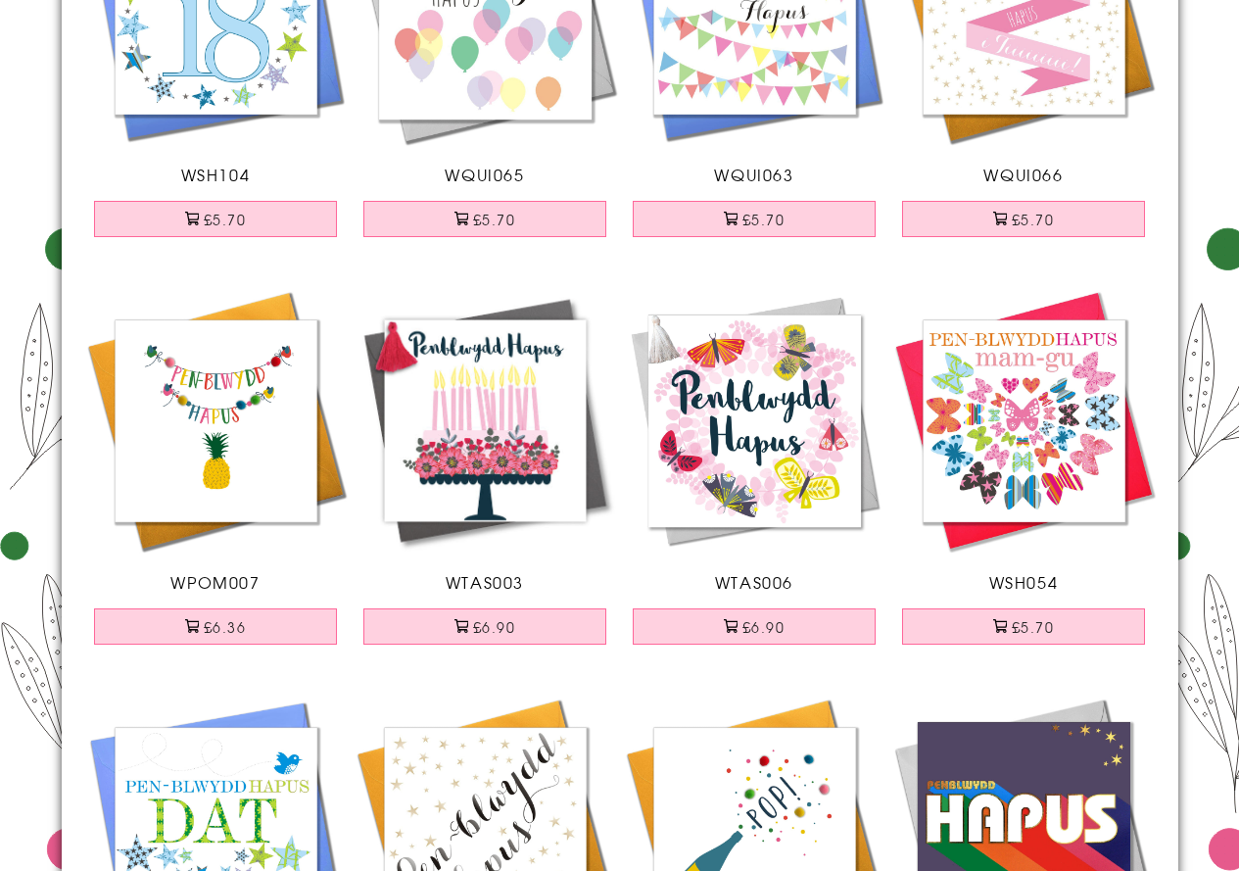
click at [242, 420] on img at bounding box center [215, 420] width 269 height 269
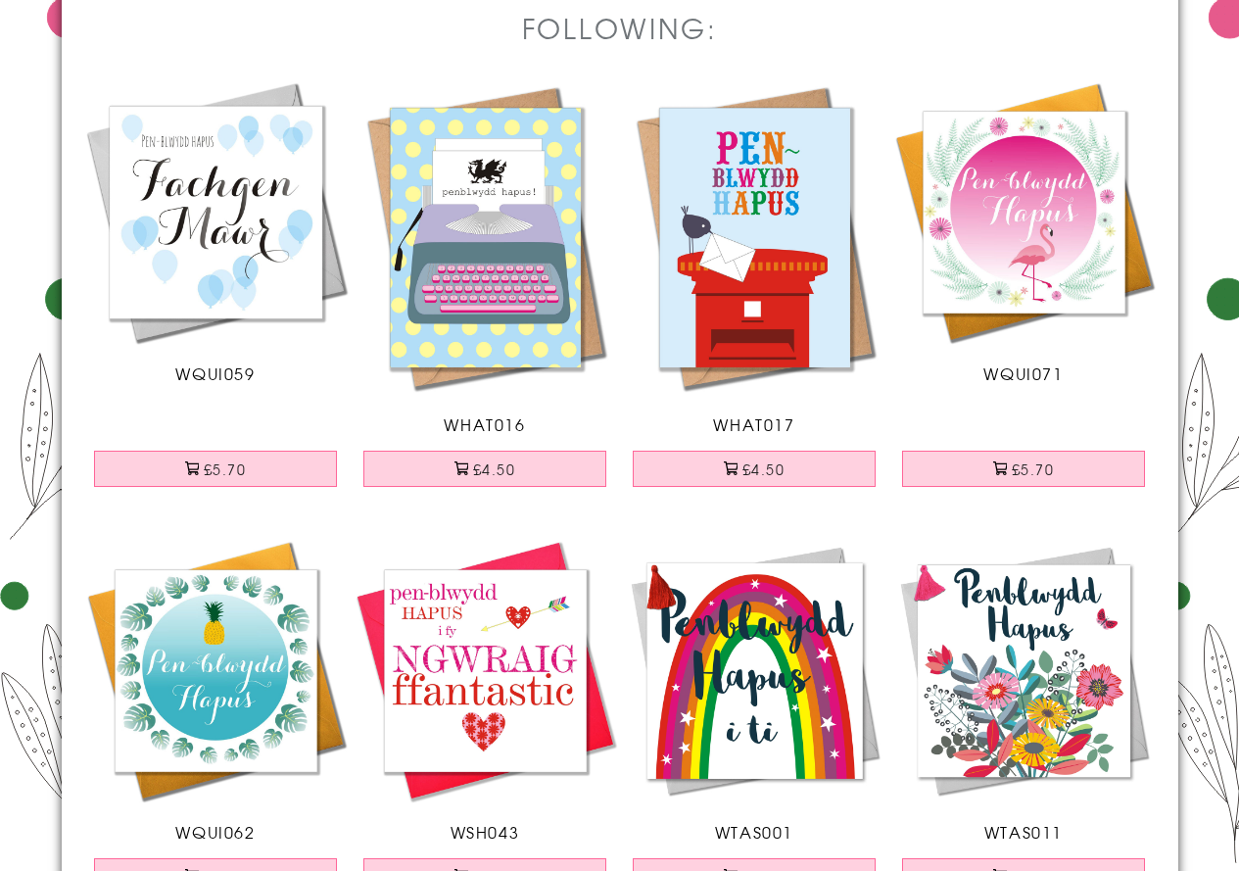
scroll to position [0, 0]
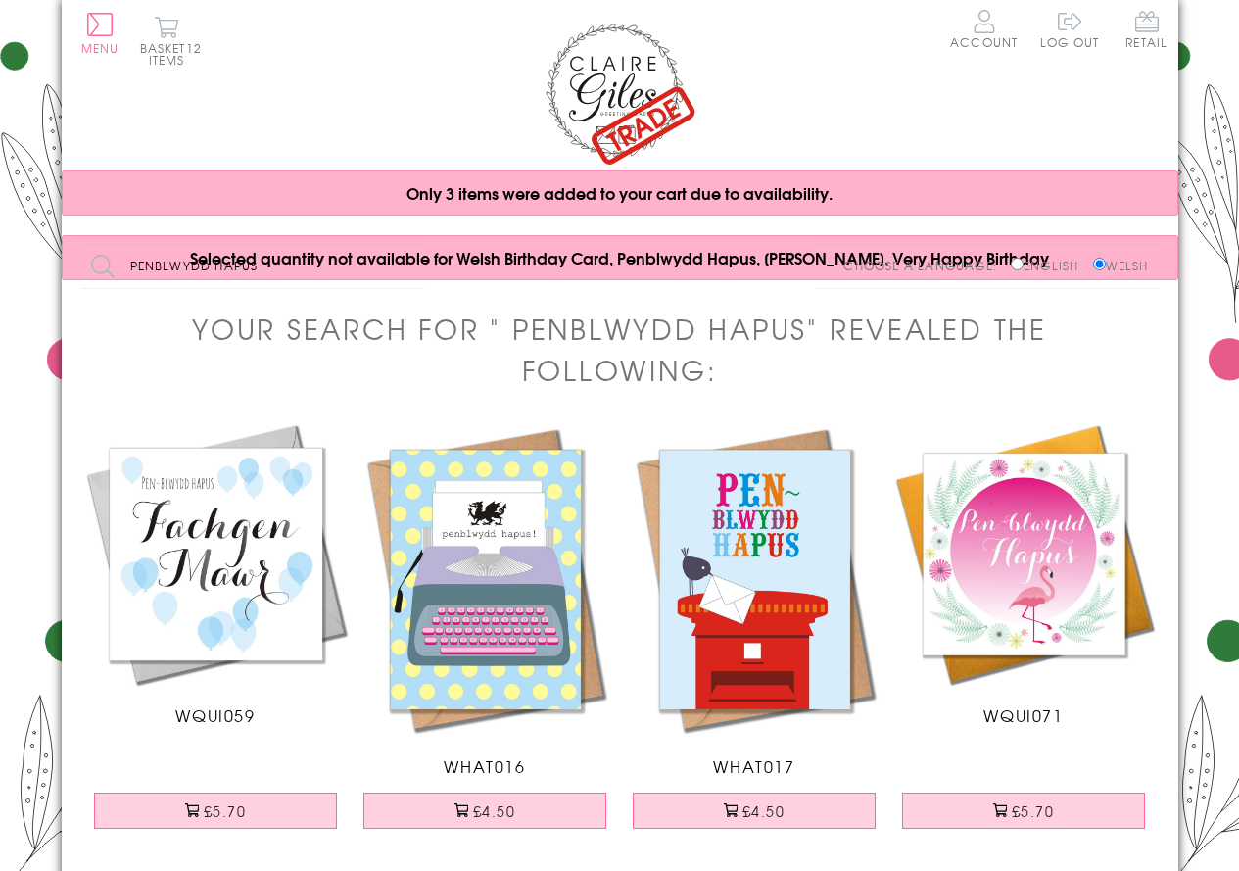
click at [1041, 204] on div "Only 3 items were added to your cart due to availability." at bounding box center [620, 192] width 1116 height 45
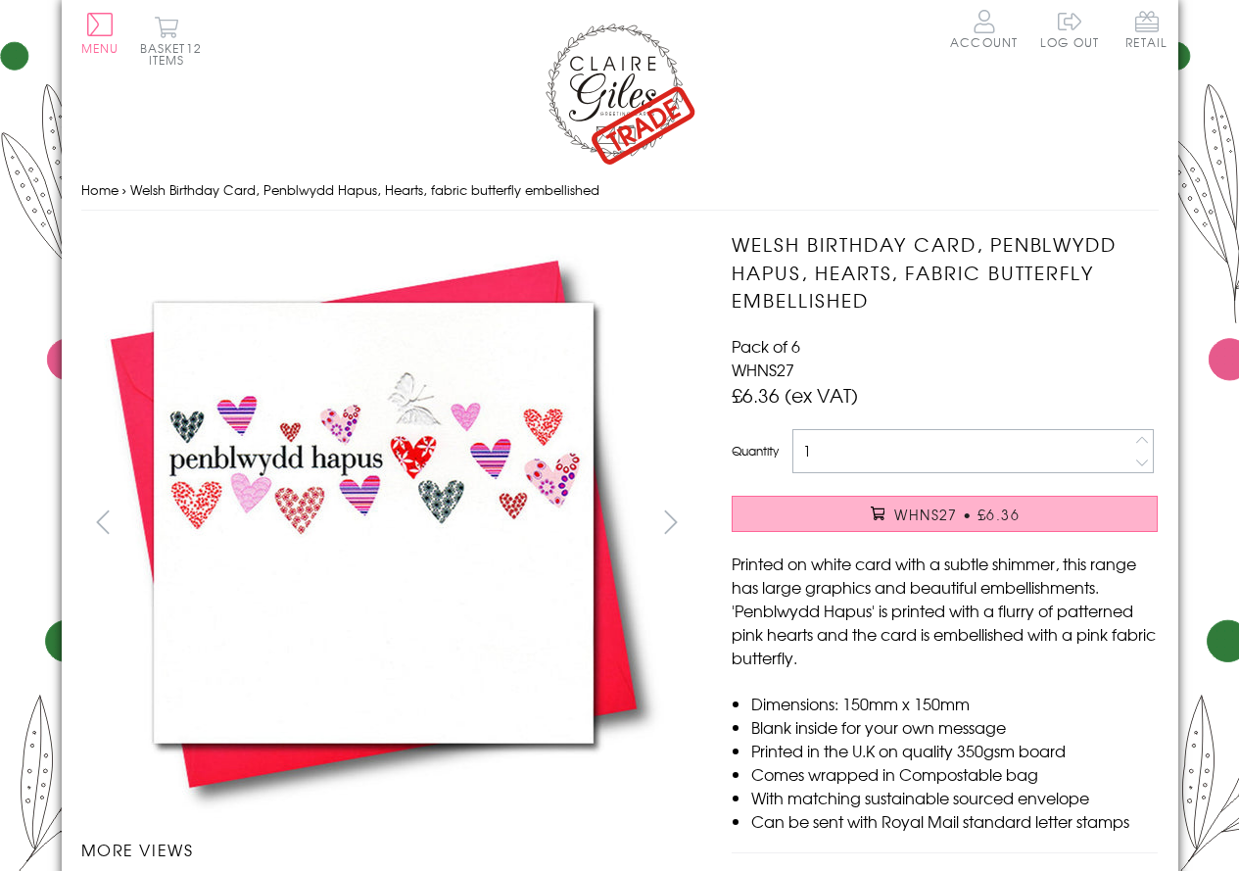
click at [950, 517] on span "WHNS27 • £6.36" at bounding box center [956, 514] width 125 height 20
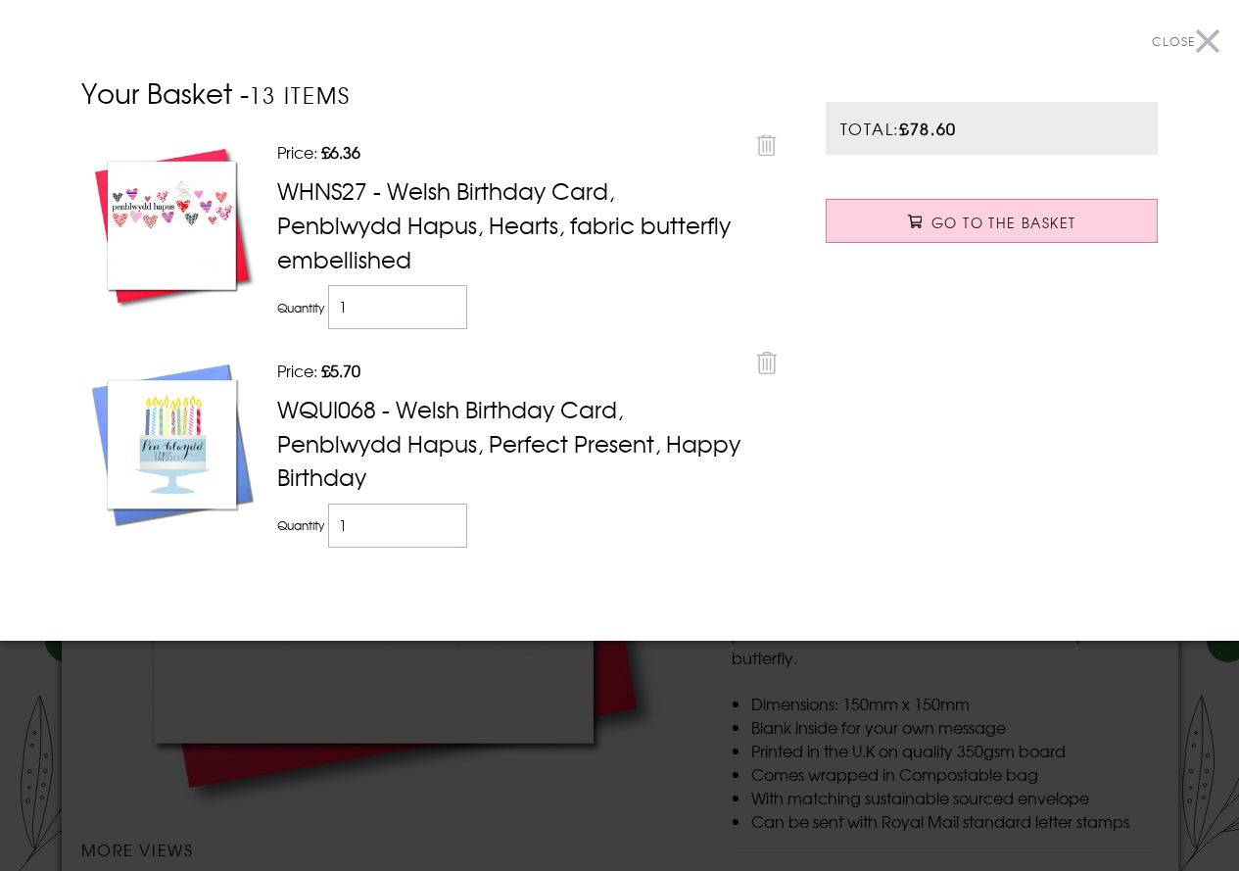
click at [1205, 45] on button "Close" at bounding box center [1186, 42] width 68 height 44
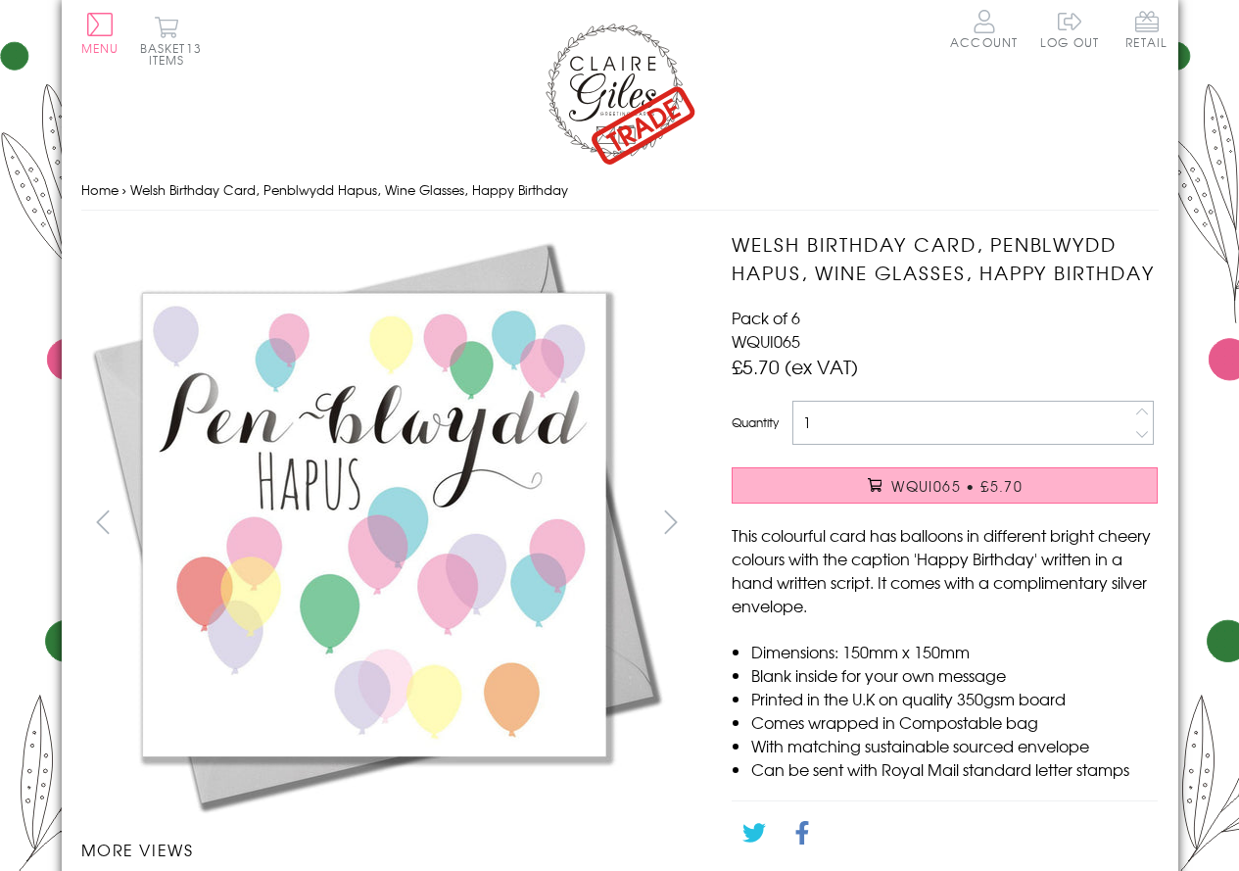
click at [976, 495] on span "WQUI065 • £5.70" at bounding box center [956, 486] width 131 height 20
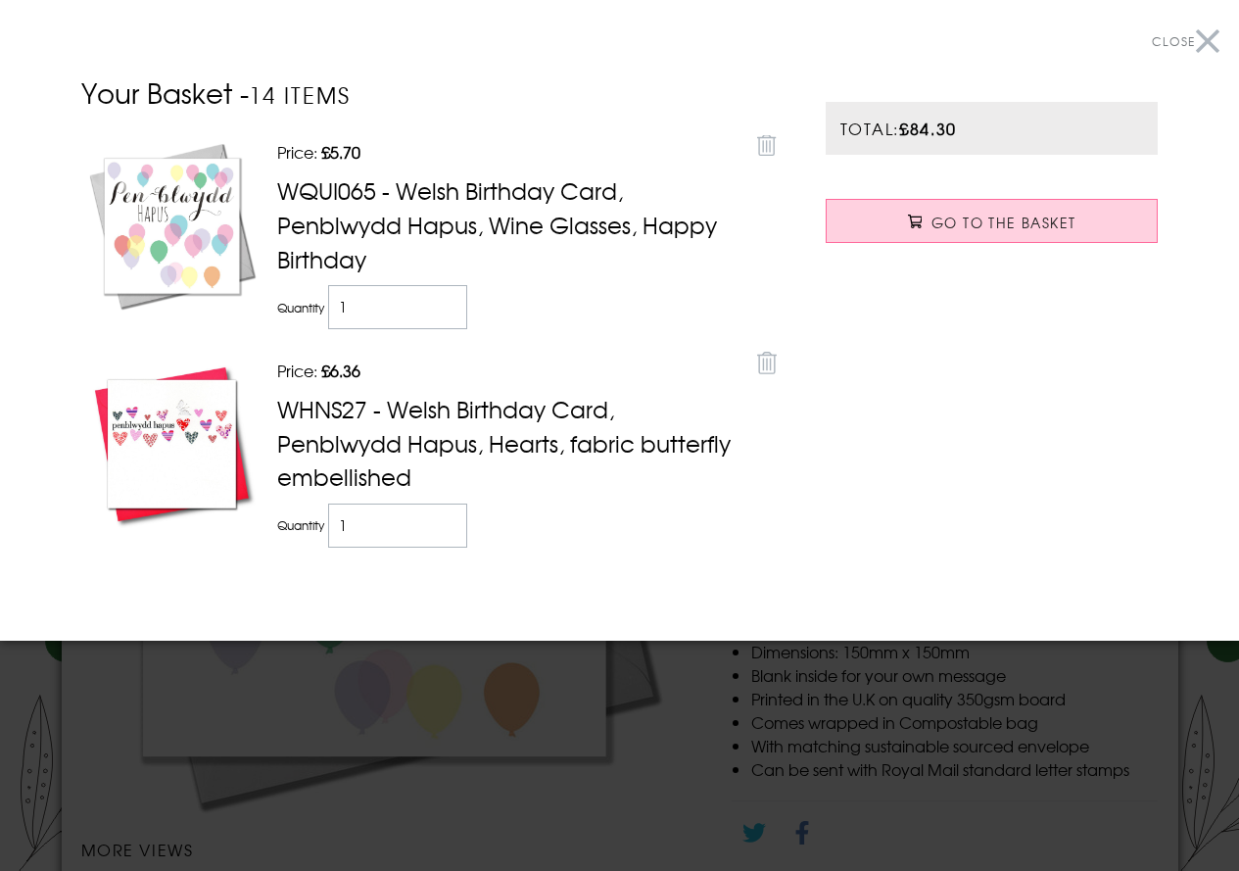
click at [1206, 39] on button "Close" at bounding box center [1186, 42] width 68 height 44
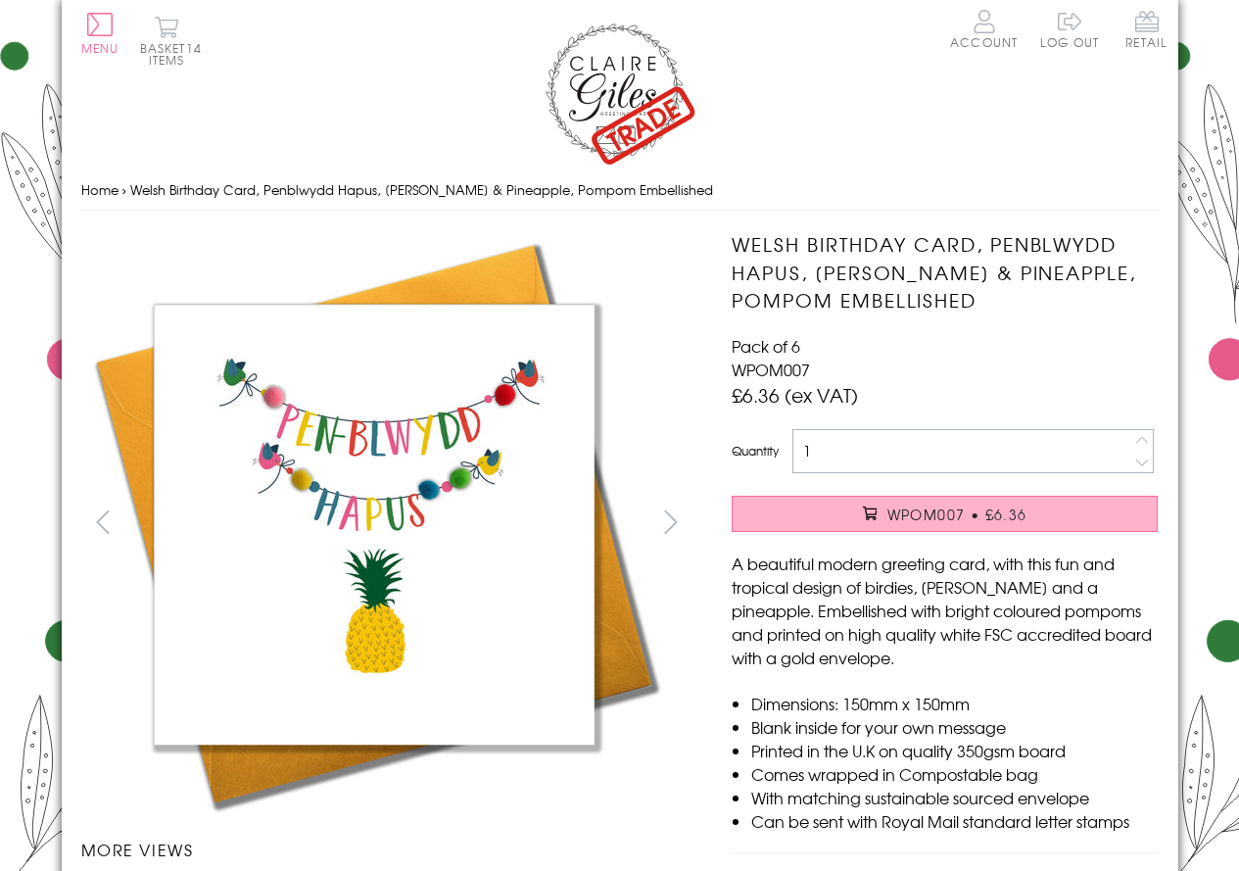
click at [949, 520] on span "WPOM007 • £6.36" at bounding box center [957, 514] width 140 height 20
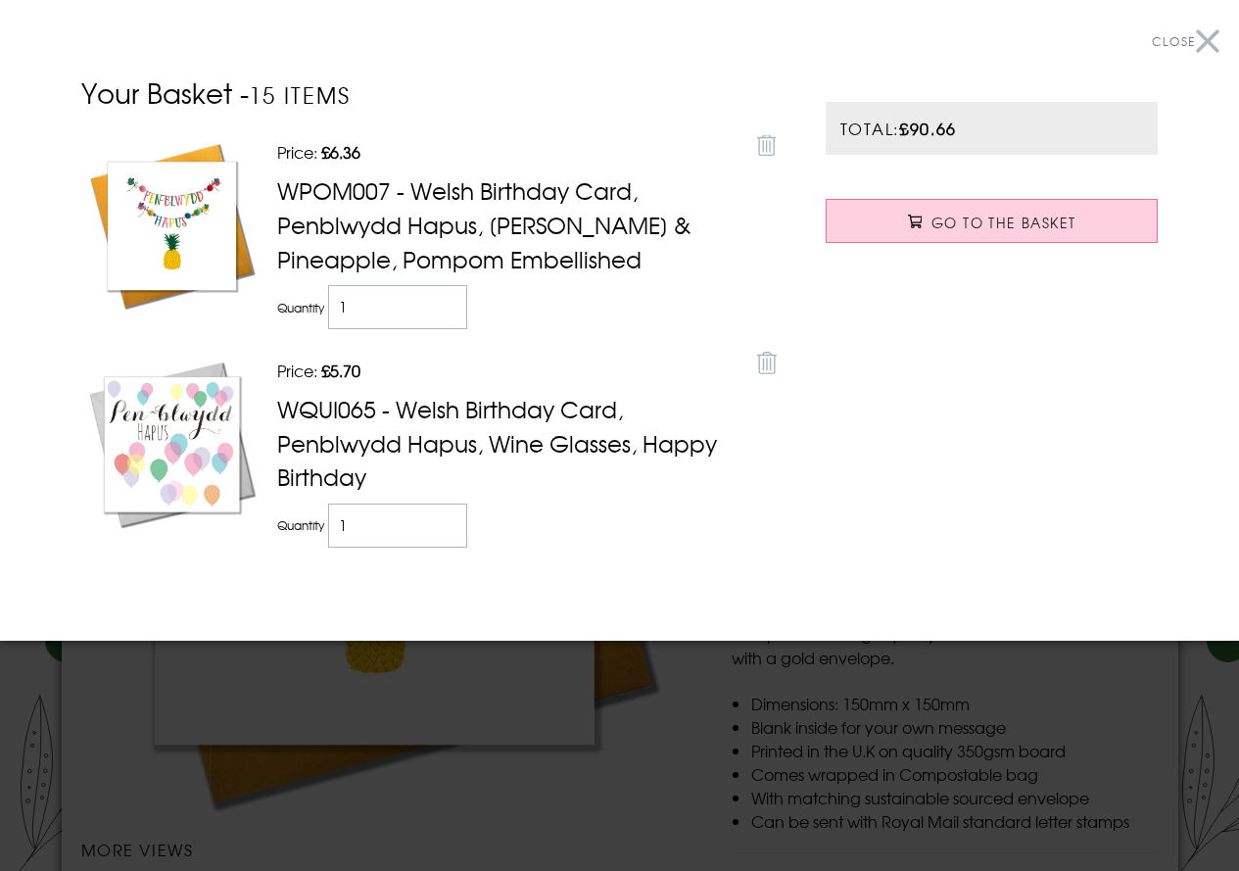
click at [1204, 42] on button "Close" at bounding box center [1186, 42] width 68 height 44
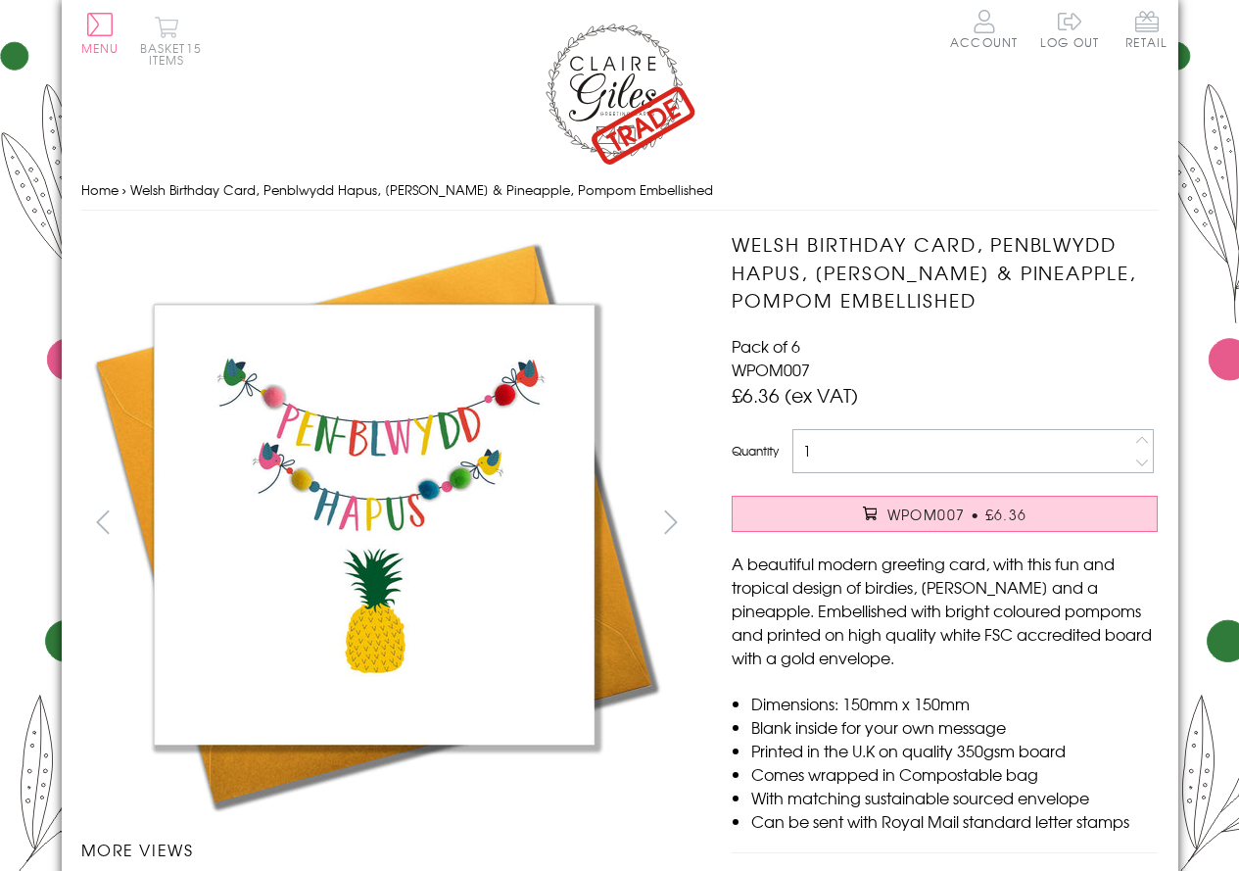
click at [167, 20] on button "Basket 15 items" at bounding box center [167, 41] width 54 height 50
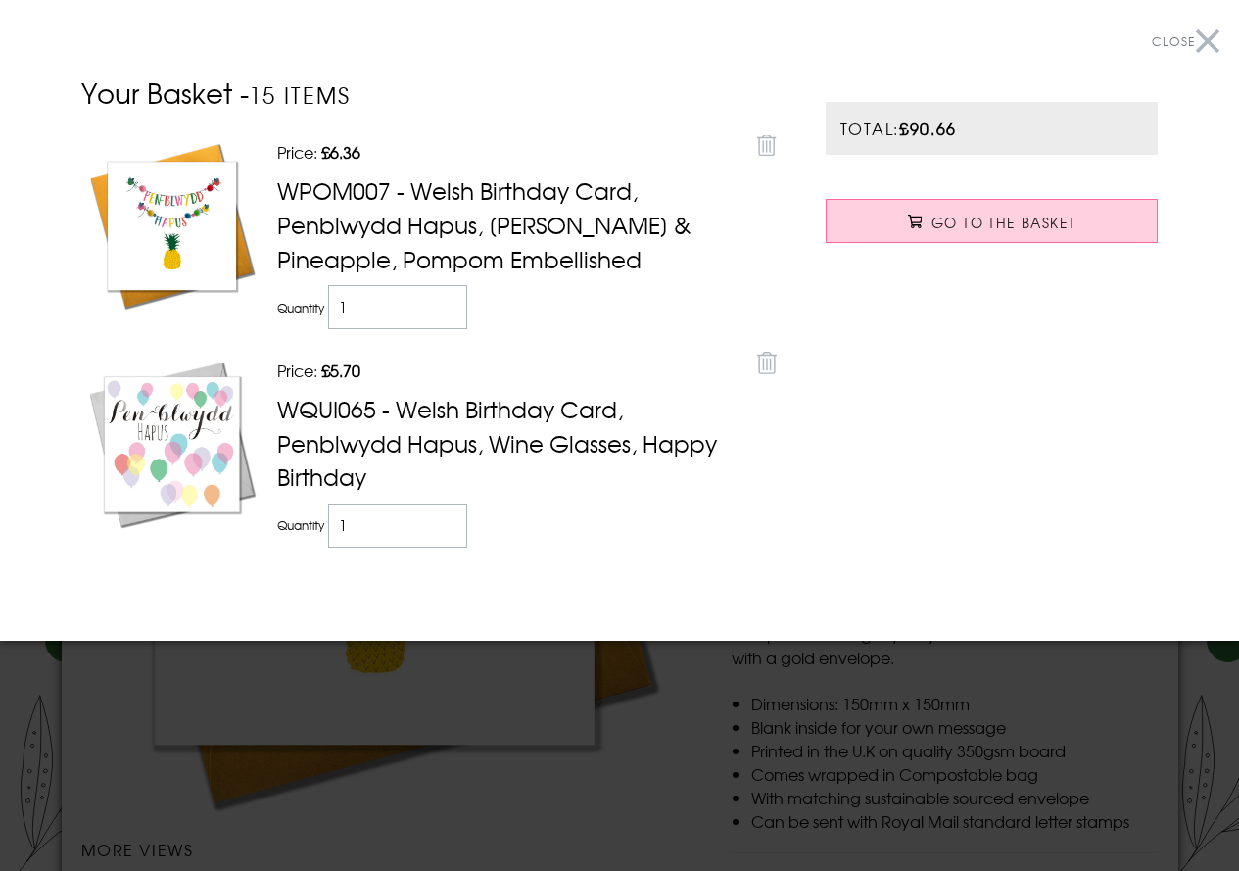
click at [1206, 45] on button "Close" at bounding box center [1186, 42] width 68 height 44
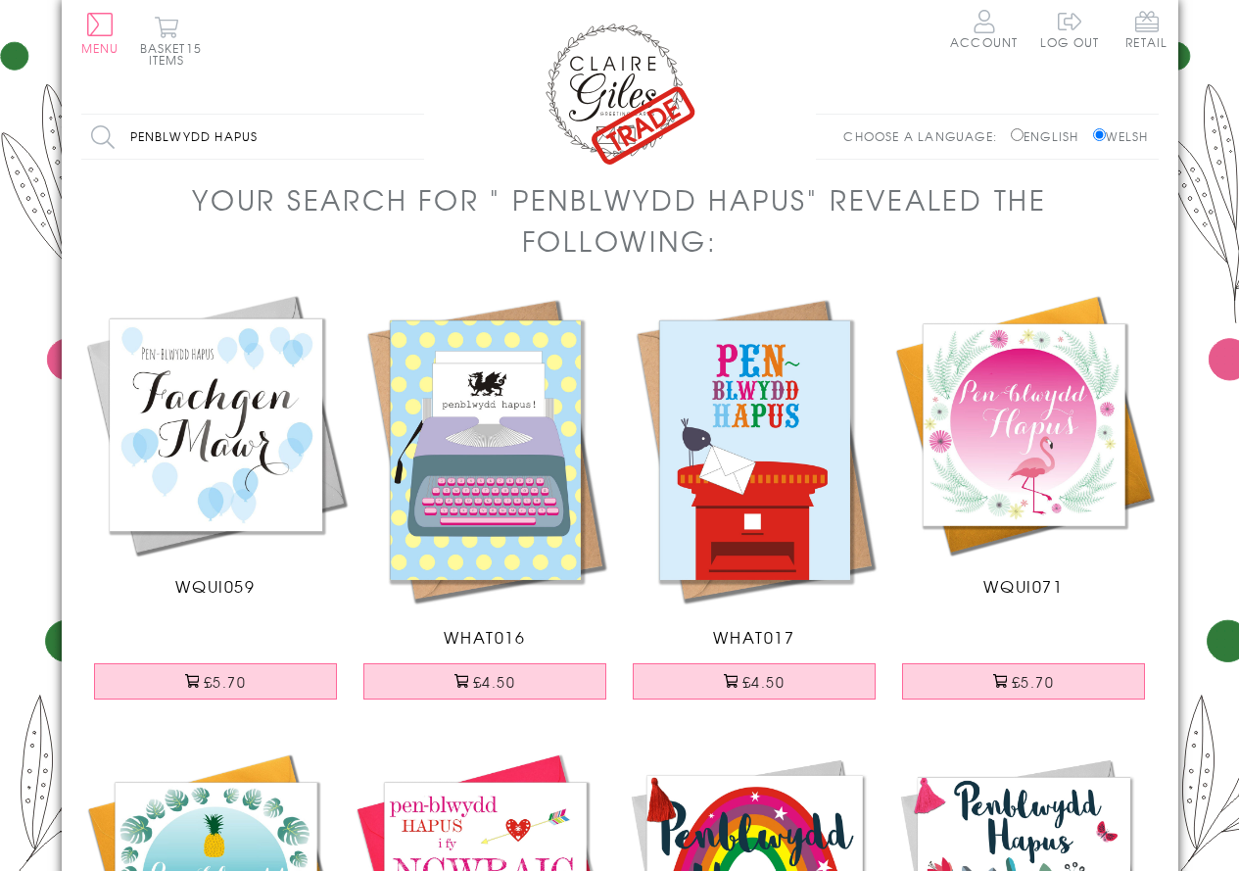
drag, startPoint x: 280, startPoint y: 139, endPoint x: 12, endPoint y: 133, distance: 268.4
click at [321, 132] on input "penblwydd hapus" at bounding box center [252, 137] width 343 height 44
type input "penblwydd hapus 11"
click at [404, 115] on input "Search" at bounding box center [414, 137] width 20 height 44
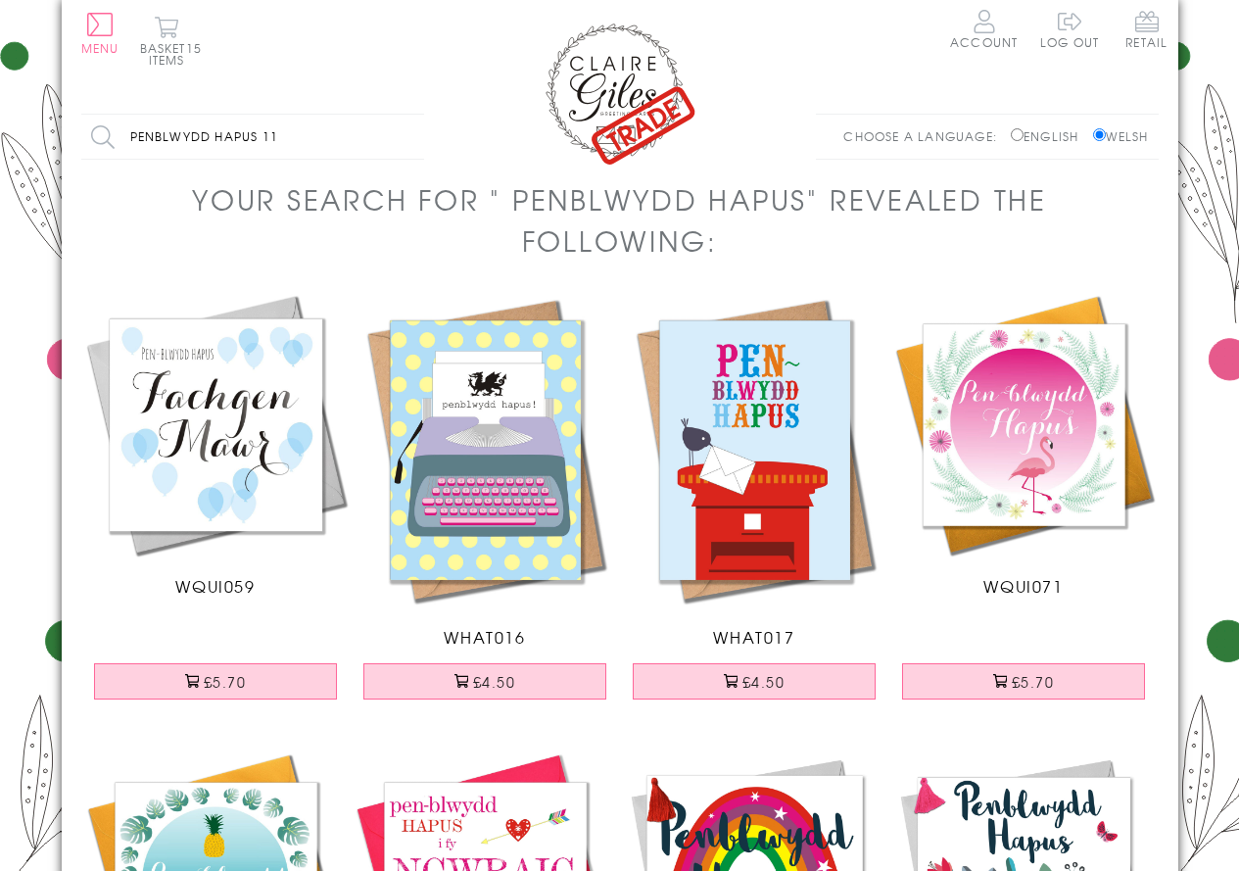
click at [286, 136] on input "penblwydd hapus 11" at bounding box center [252, 137] width 343 height 44
click at [404, 115] on input "Search" at bounding box center [414, 137] width 20 height 44
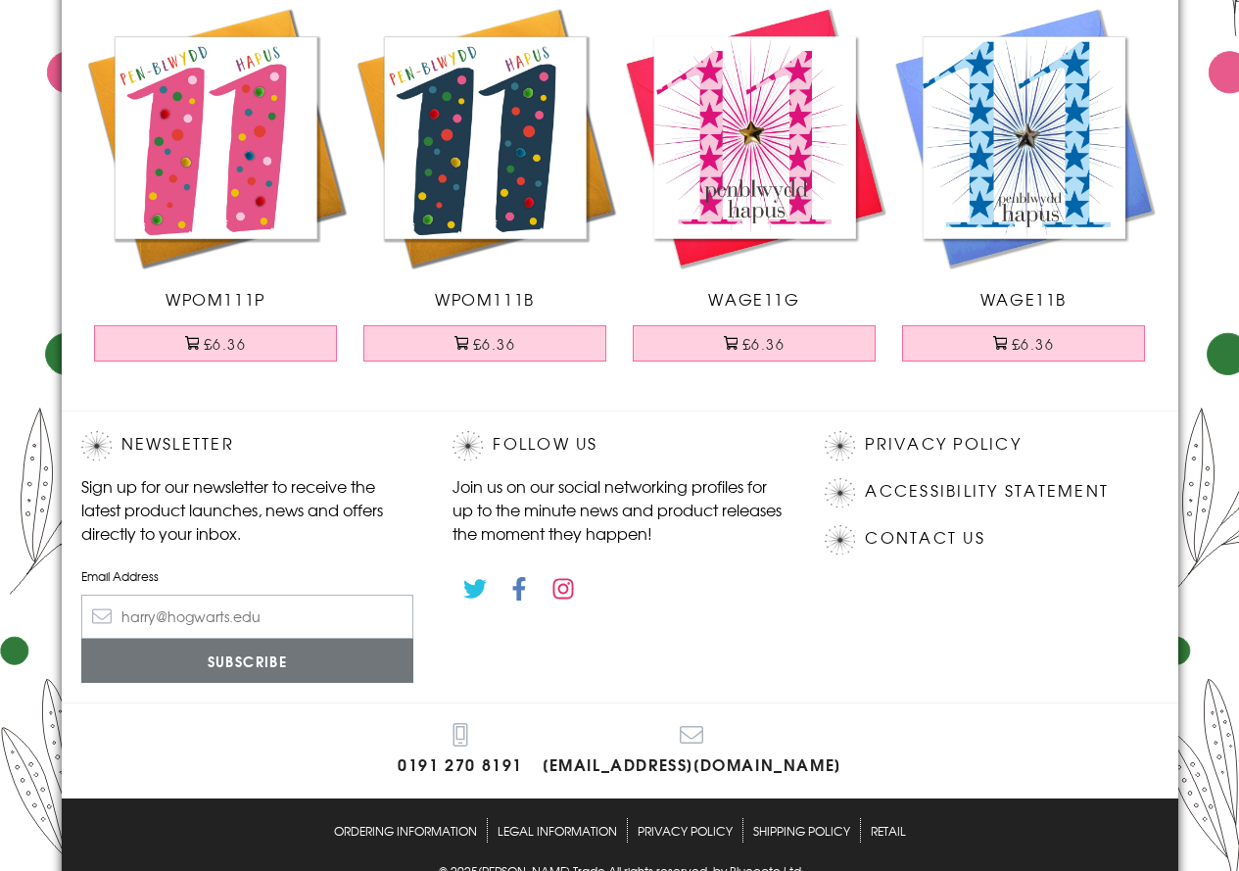
scroll to position [294, 0]
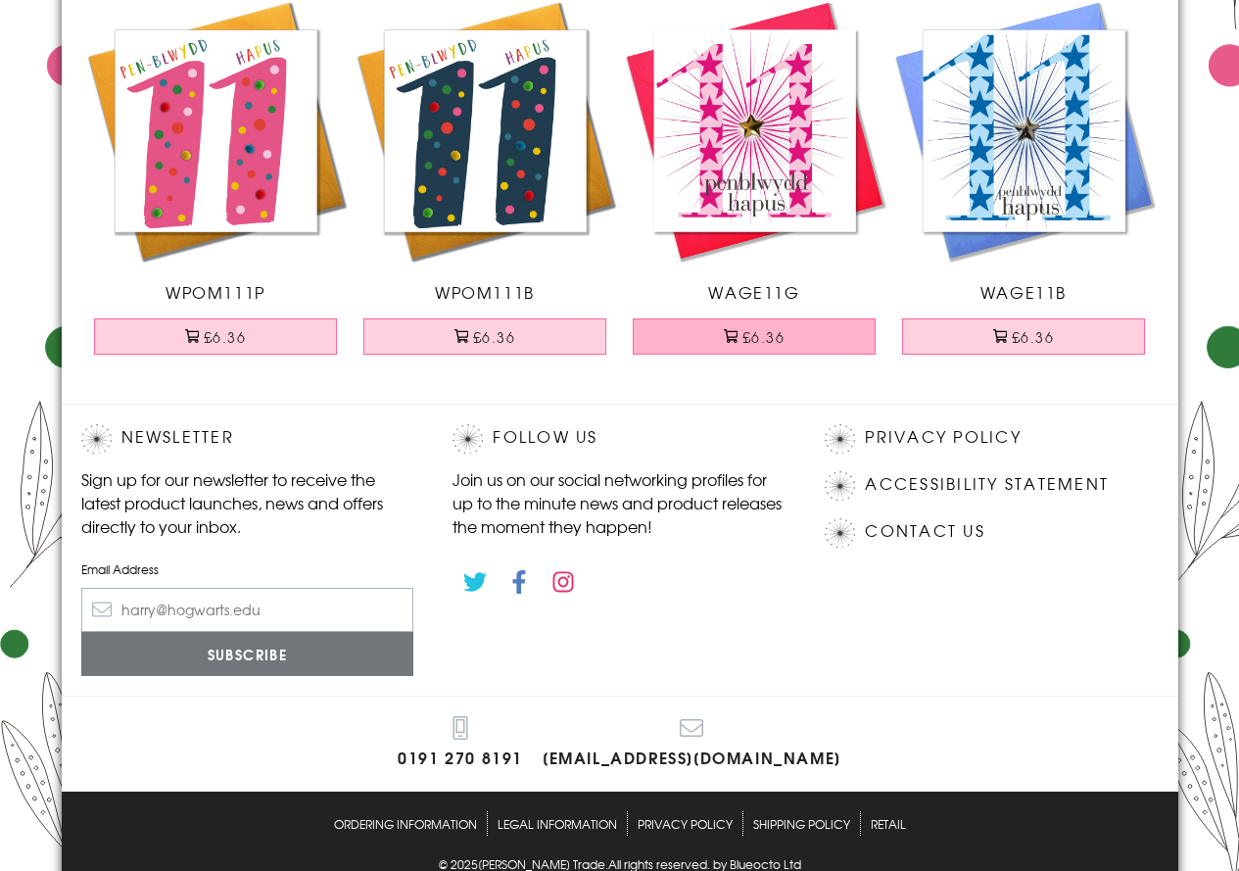
click at [742, 344] on button "£6.36" at bounding box center [754, 336] width 243 height 36
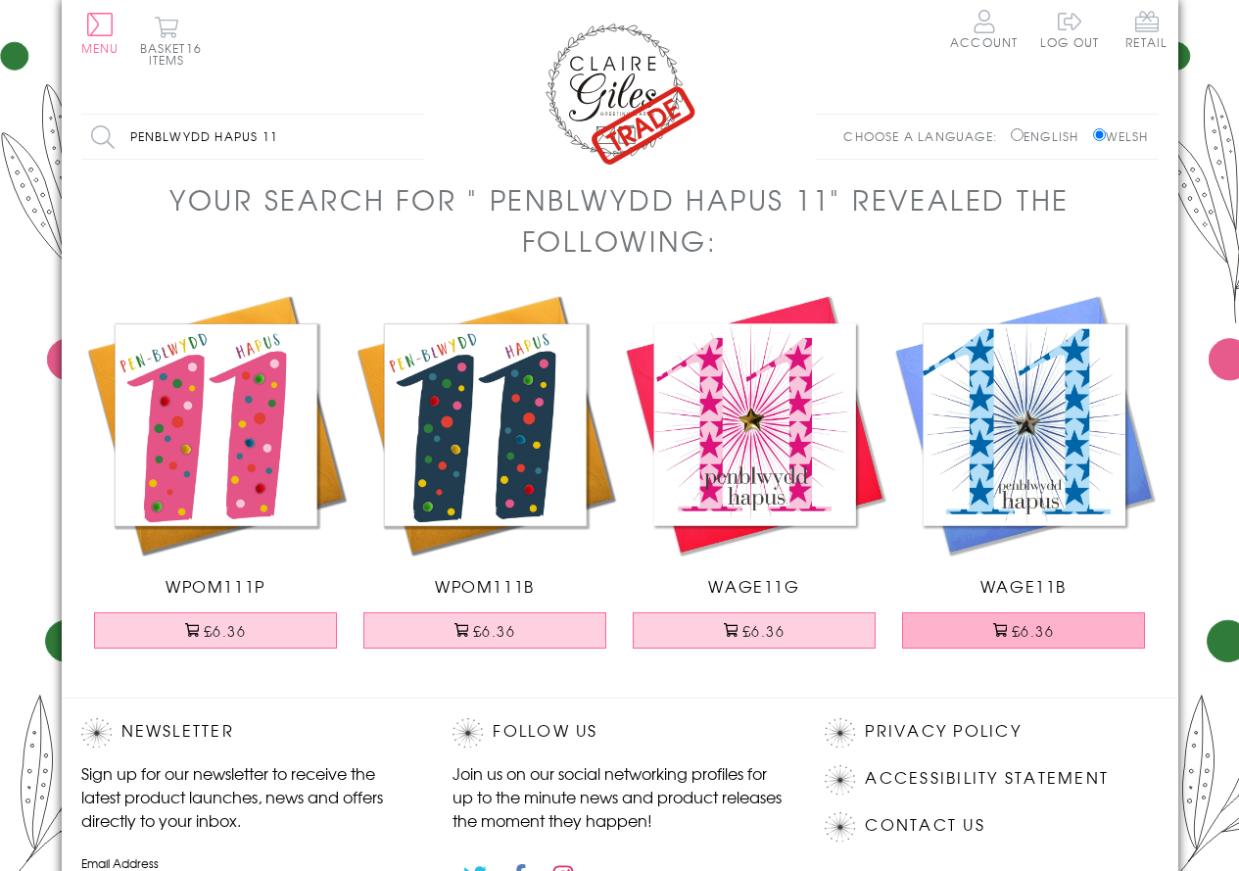
click at [955, 636] on button "£6.36" at bounding box center [1023, 630] width 243 height 36
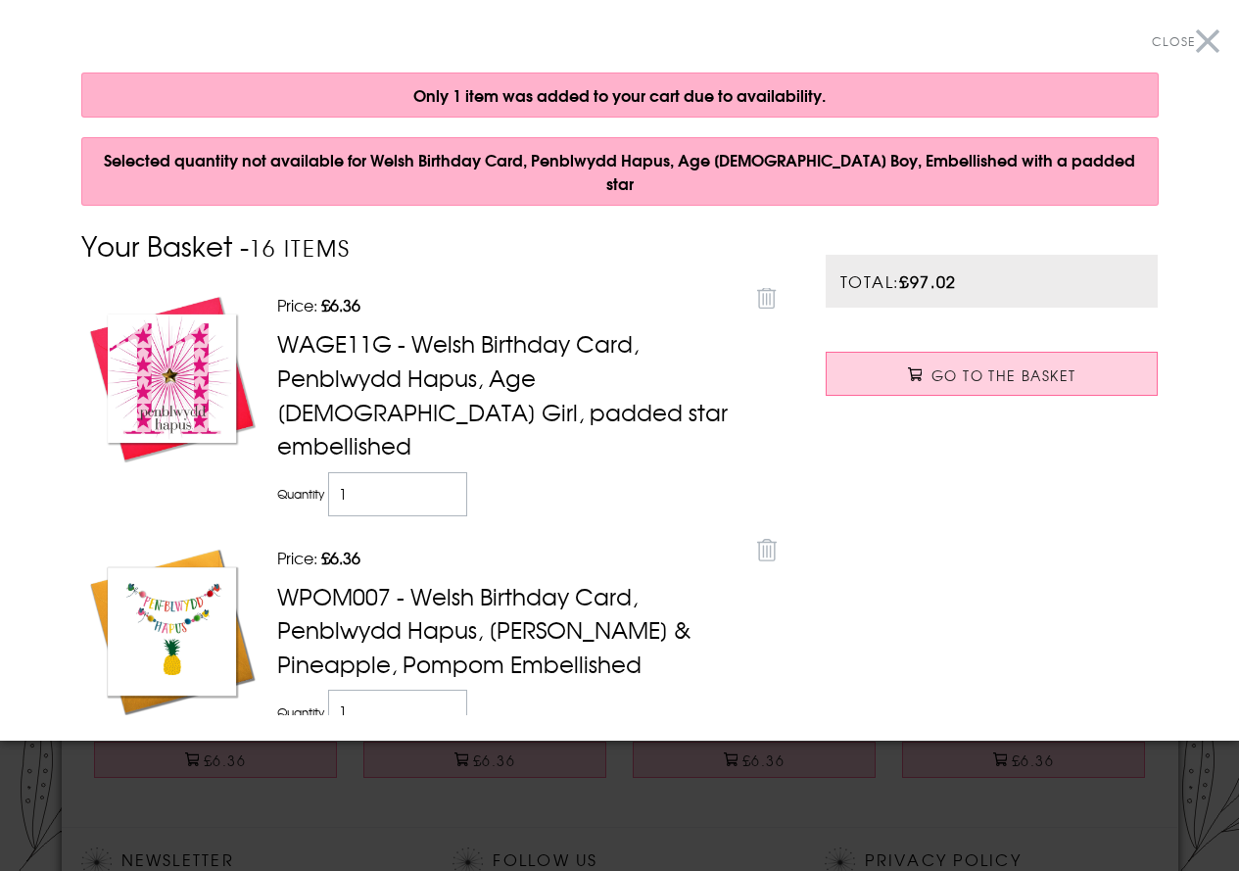
click at [1197, 33] on button "Close" at bounding box center [1186, 42] width 68 height 44
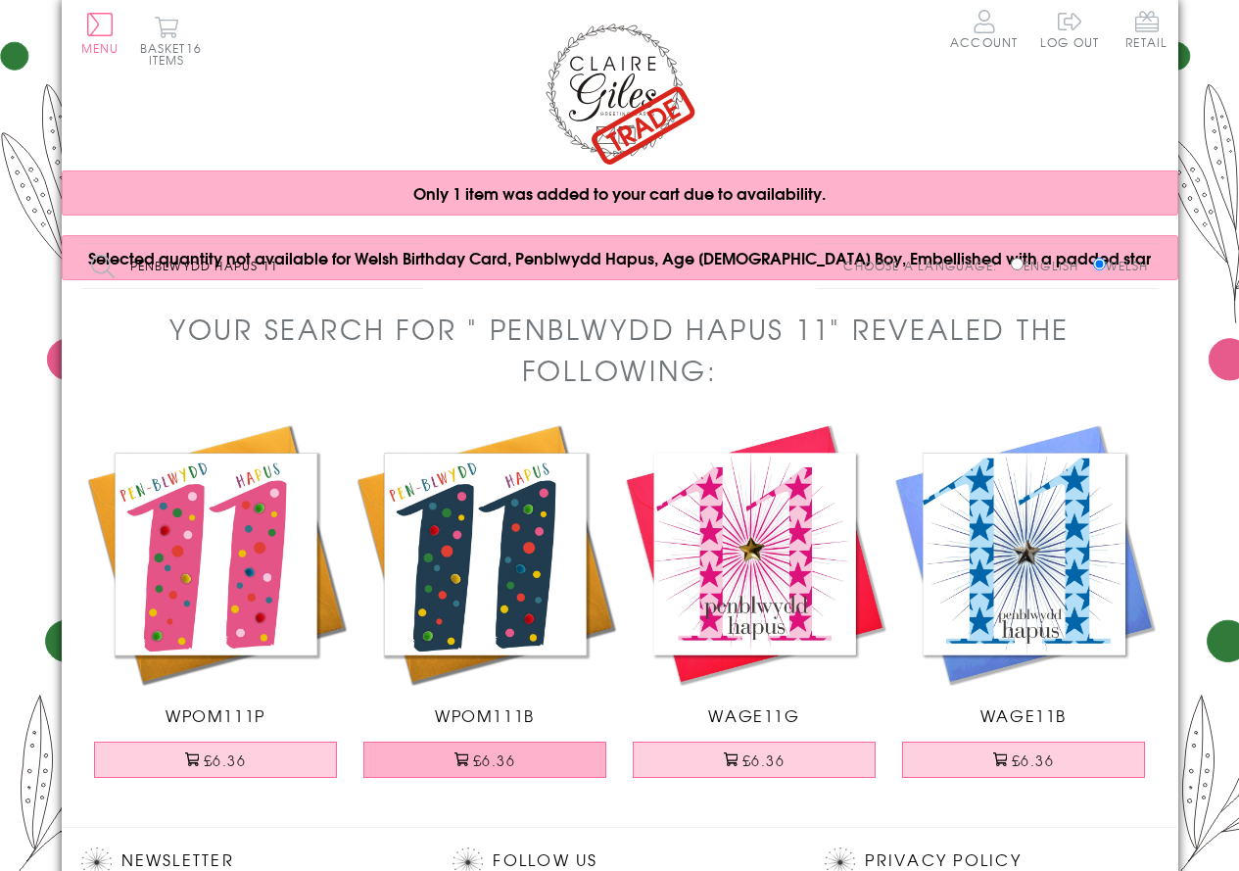
click at [499, 774] on button "£6.36" at bounding box center [484, 759] width 243 height 36
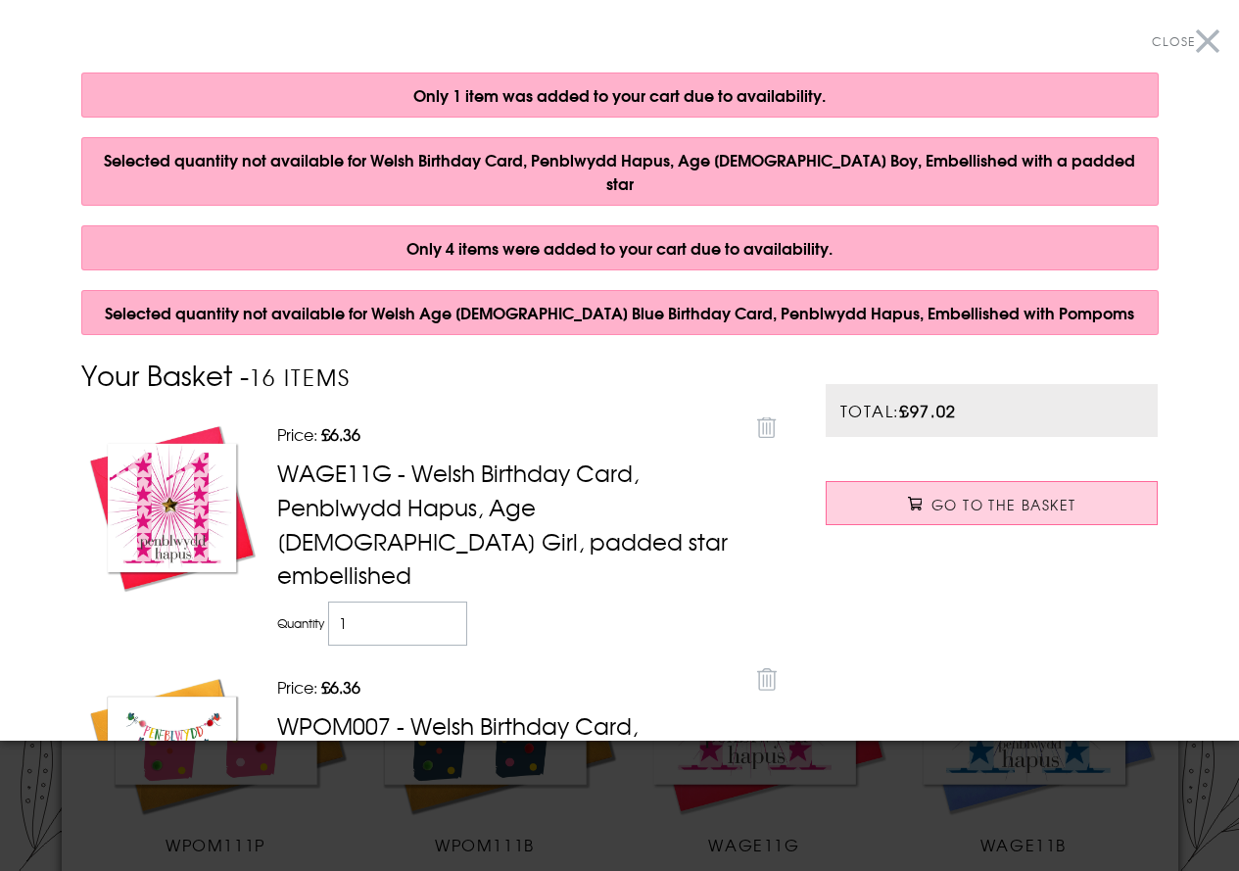
click at [1193, 39] on button "Close" at bounding box center [1186, 42] width 68 height 44
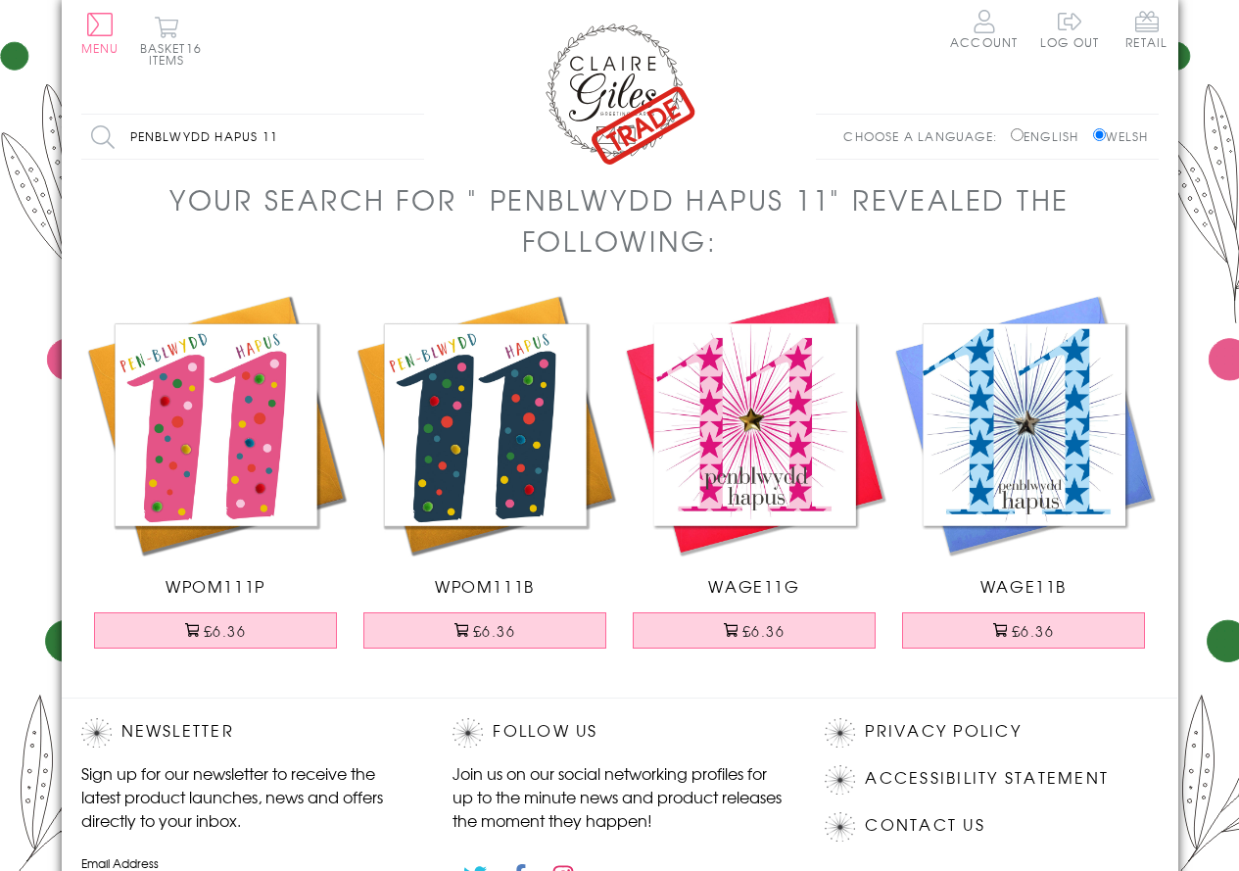
click at [278, 140] on input "penblwydd hapus 11" at bounding box center [252, 137] width 343 height 44
type input "penblwydd hapus 10"
click at [404, 115] on input "Search" at bounding box center [414, 137] width 20 height 44
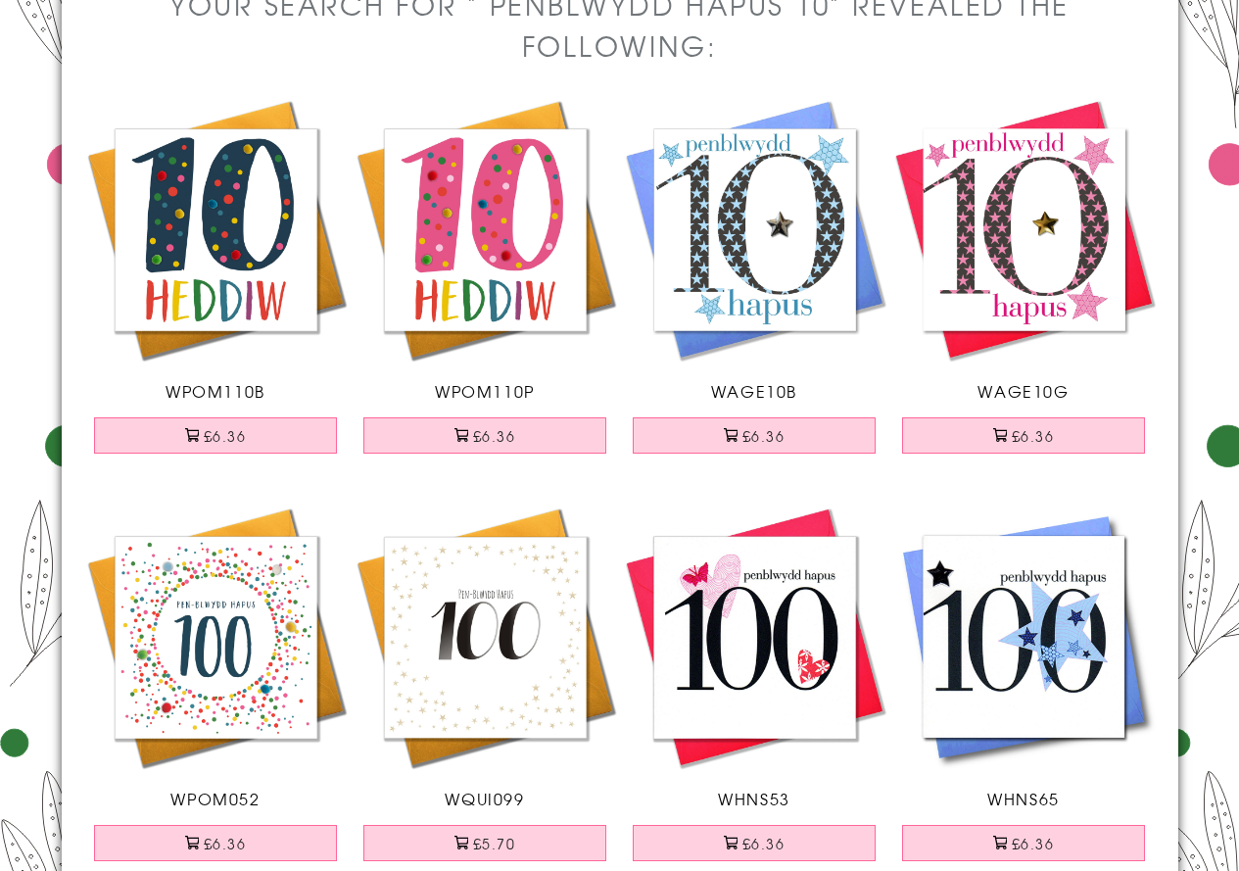
scroll to position [196, 0]
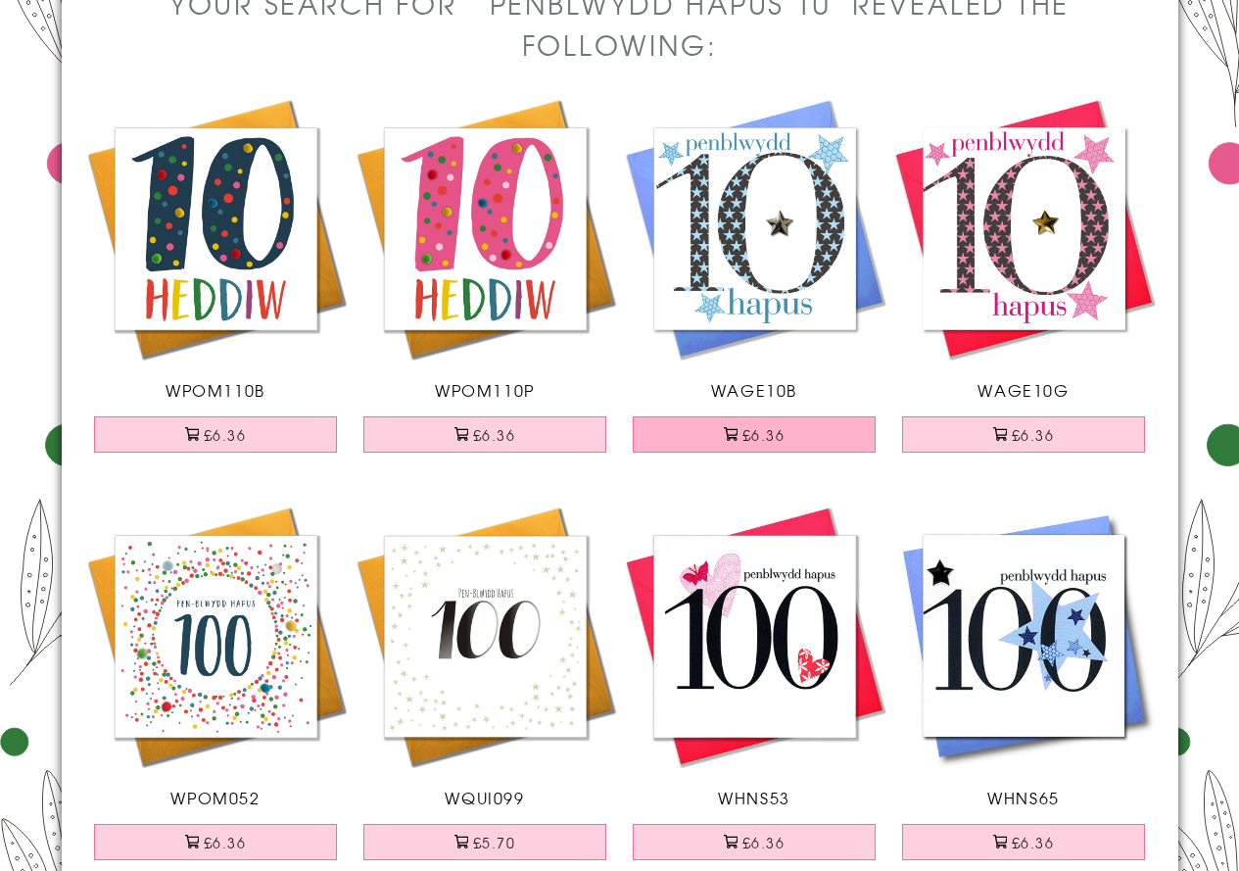
click at [782, 441] on button "£6.36" at bounding box center [754, 434] width 243 height 36
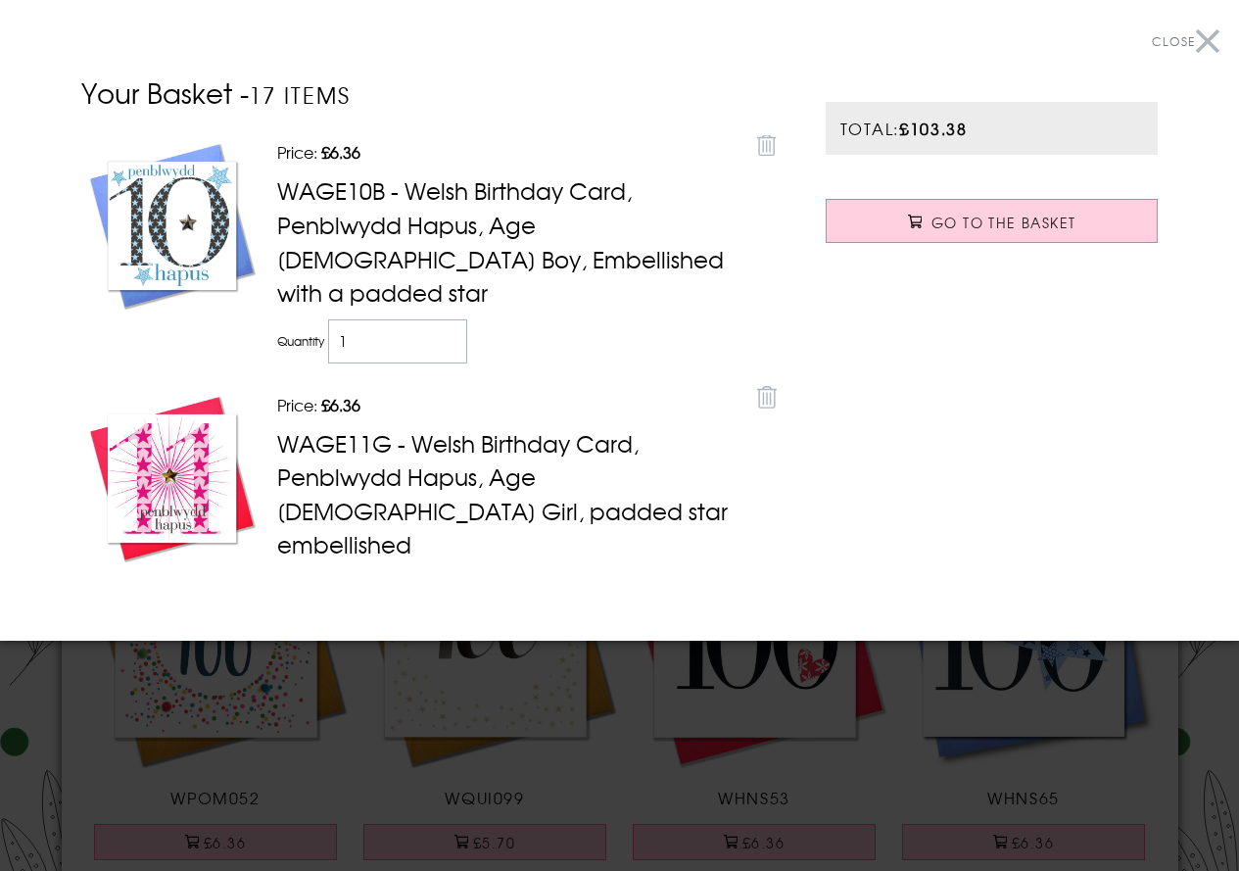
click at [1211, 40] on button "Close" at bounding box center [1186, 42] width 68 height 44
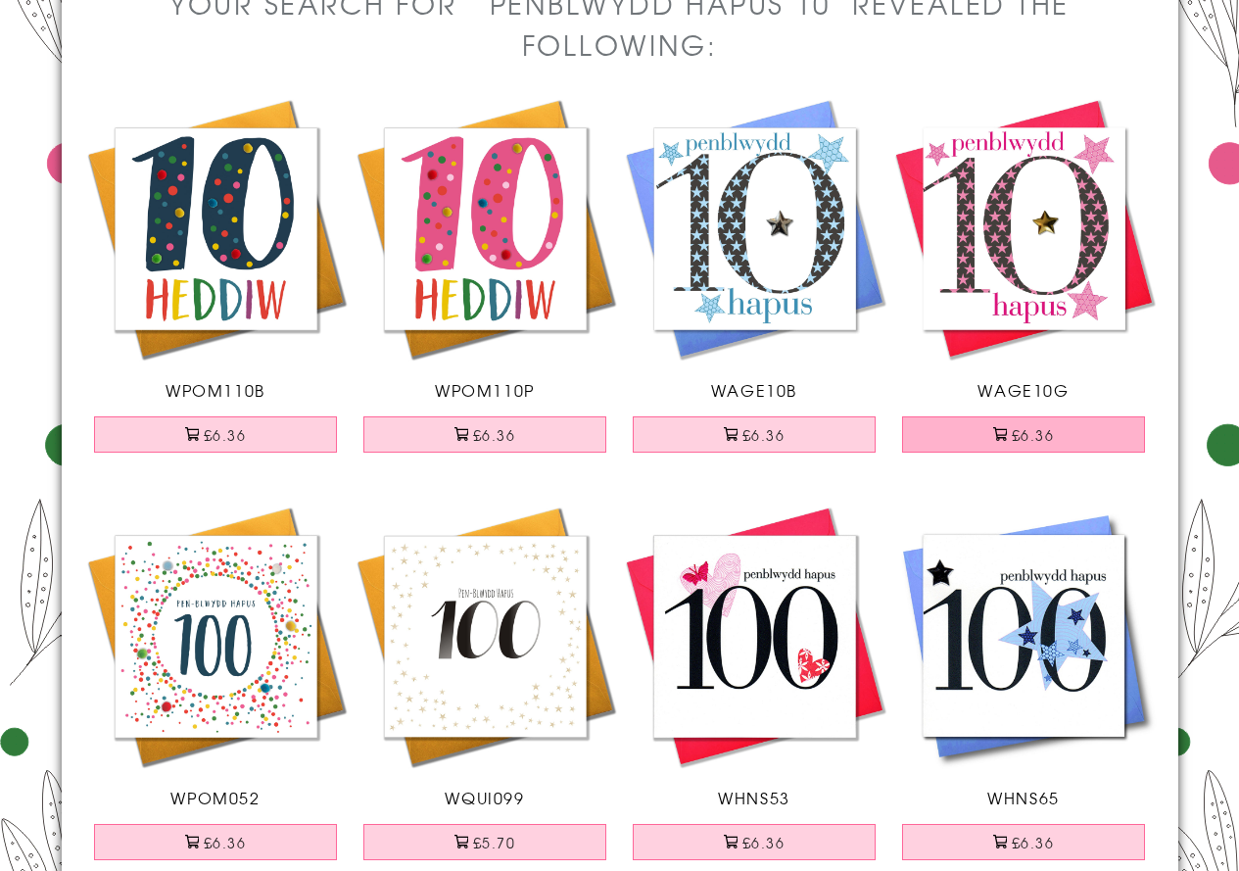
click at [1004, 433] on span at bounding box center [1000, 434] width 14 height 14
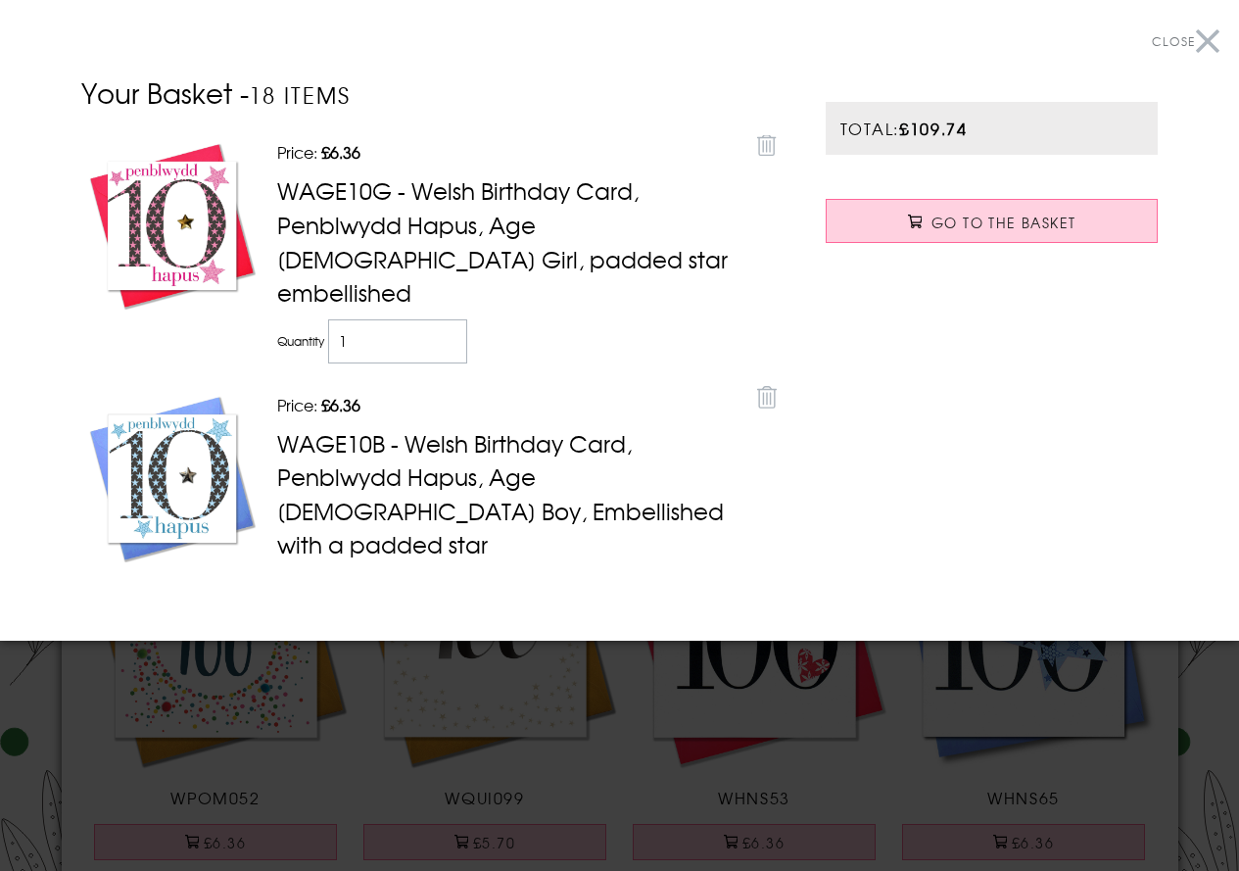
click at [1206, 43] on button "Close" at bounding box center [1186, 42] width 68 height 44
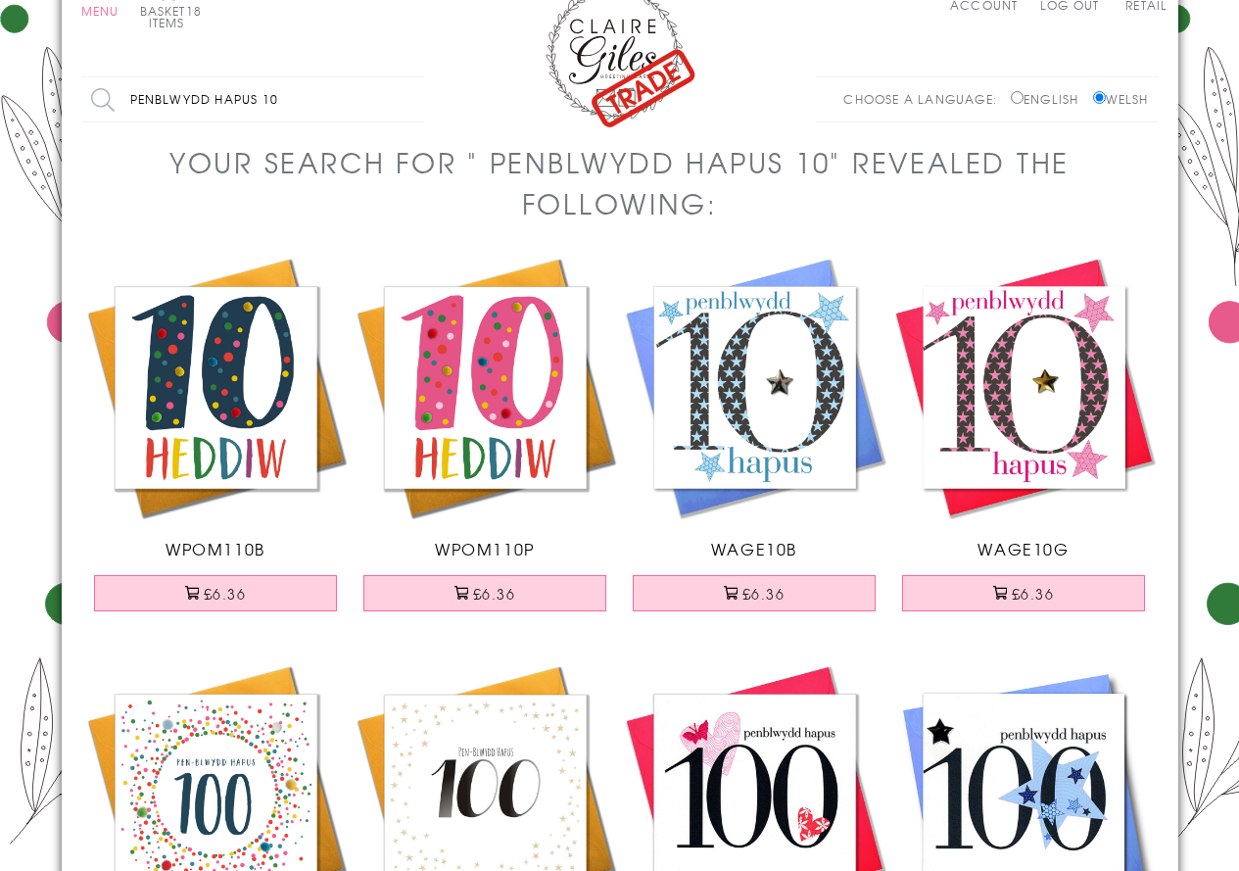
scroll to position [0, 0]
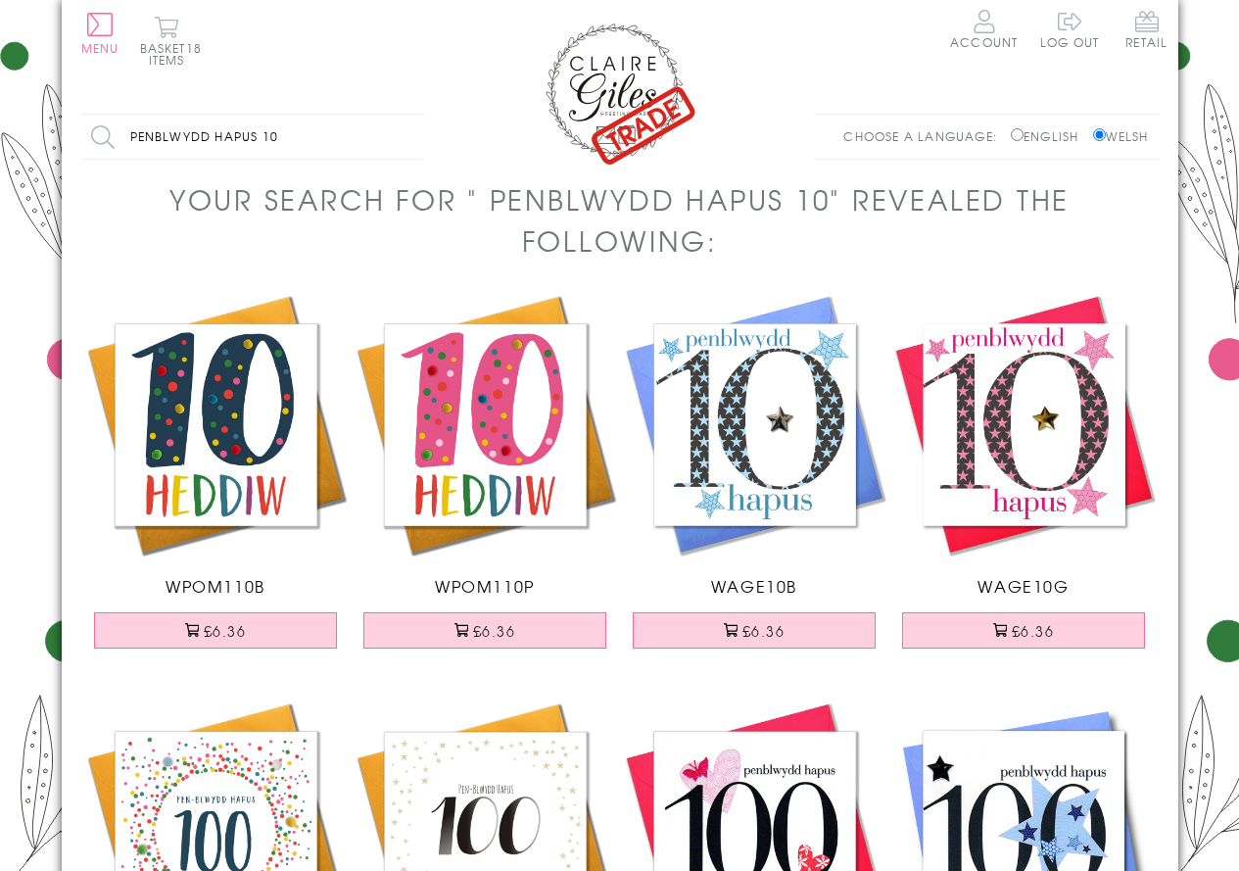
click at [289, 132] on input "penblwydd hapus 10" at bounding box center [252, 137] width 343 height 44
type input "penblwydd hapus 9"
click at [404, 115] on input "Search" at bounding box center [414, 137] width 20 height 44
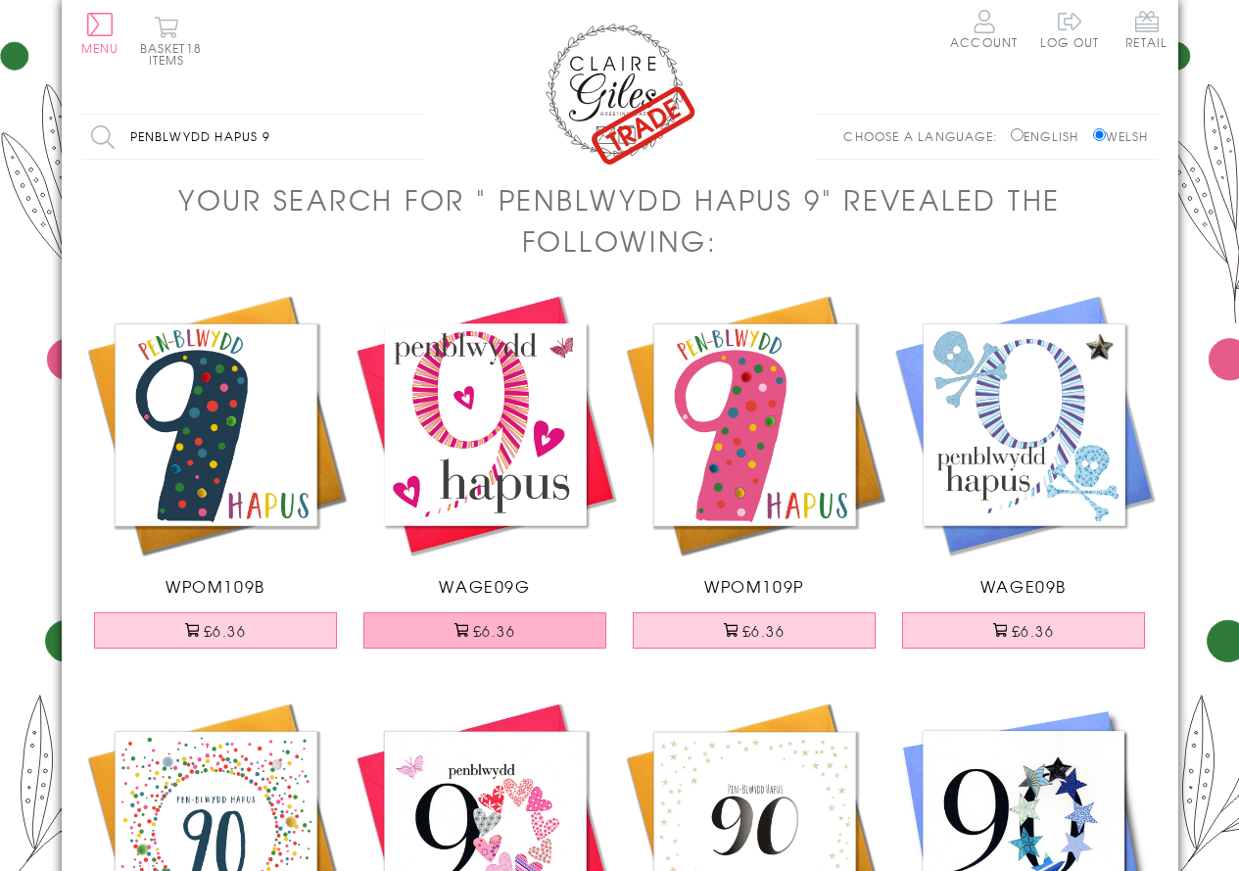
click at [499, 633] on button "£6.36" at bounding box center [484, 630] width 243 height 36
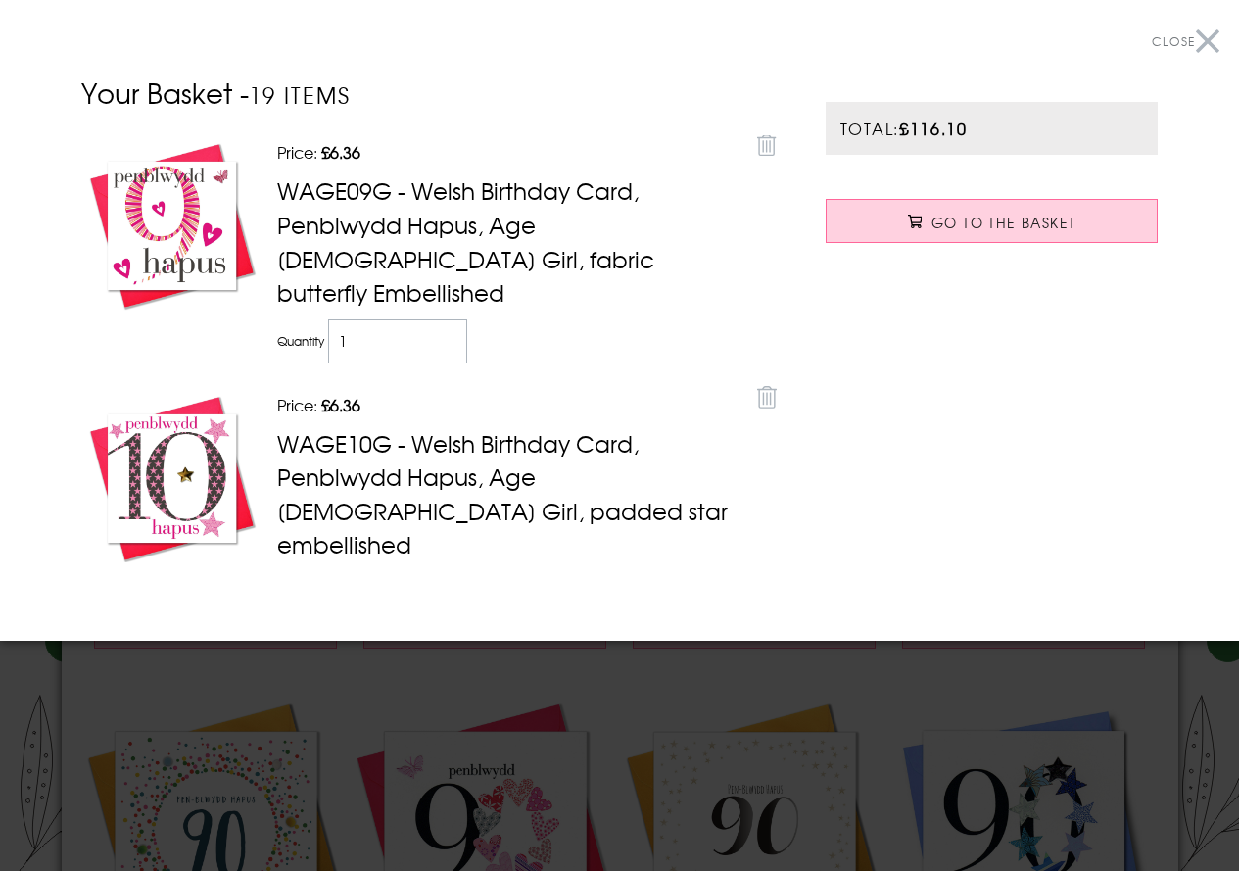
click at [1205, 38] on button "Close" at bounding box center [1186, 42] width 68 height 44
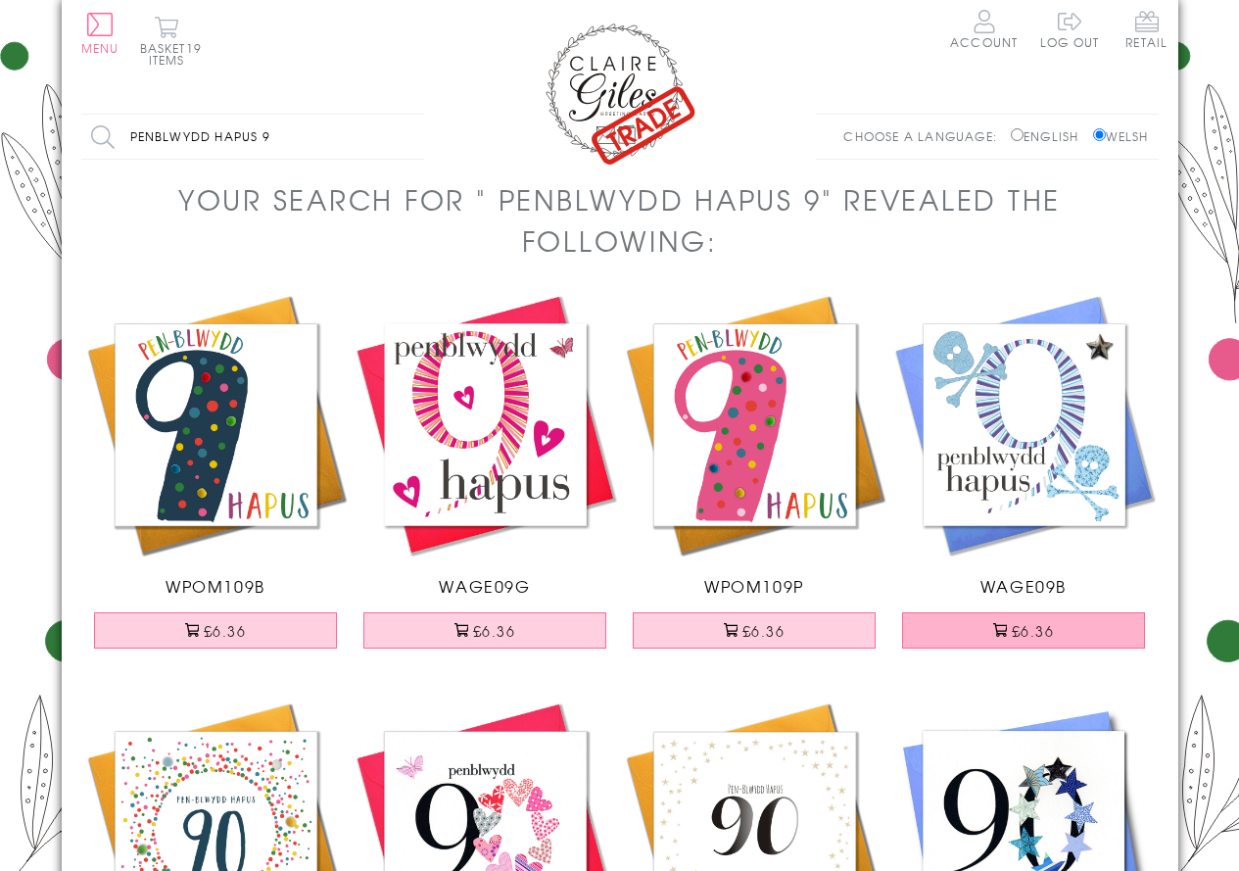
click at [1026, 634] on button "£6.36" at bounding box center [1023, 630] width 243 height 36
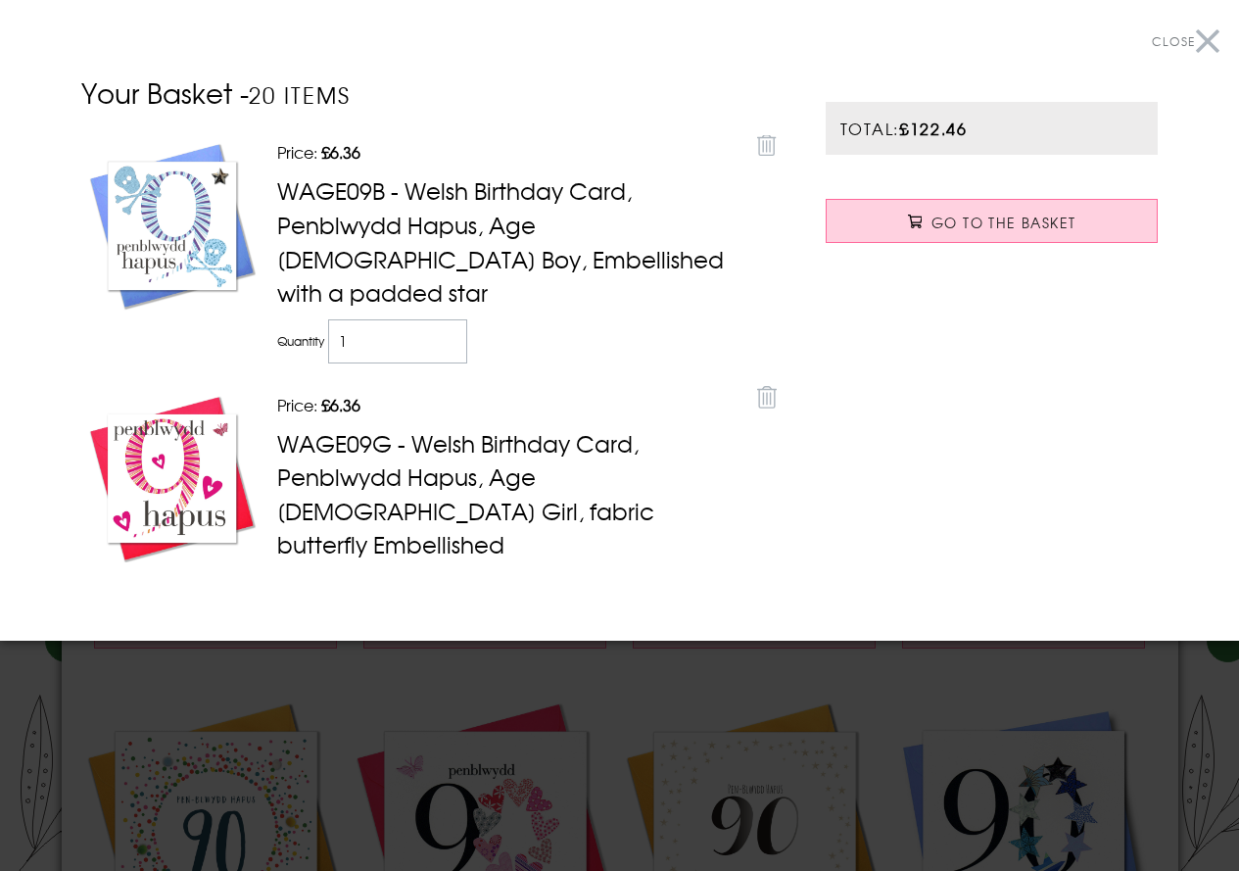
click at [1201, 38] on button "Close" at bounding box center [1186, 42] width 68 height 44
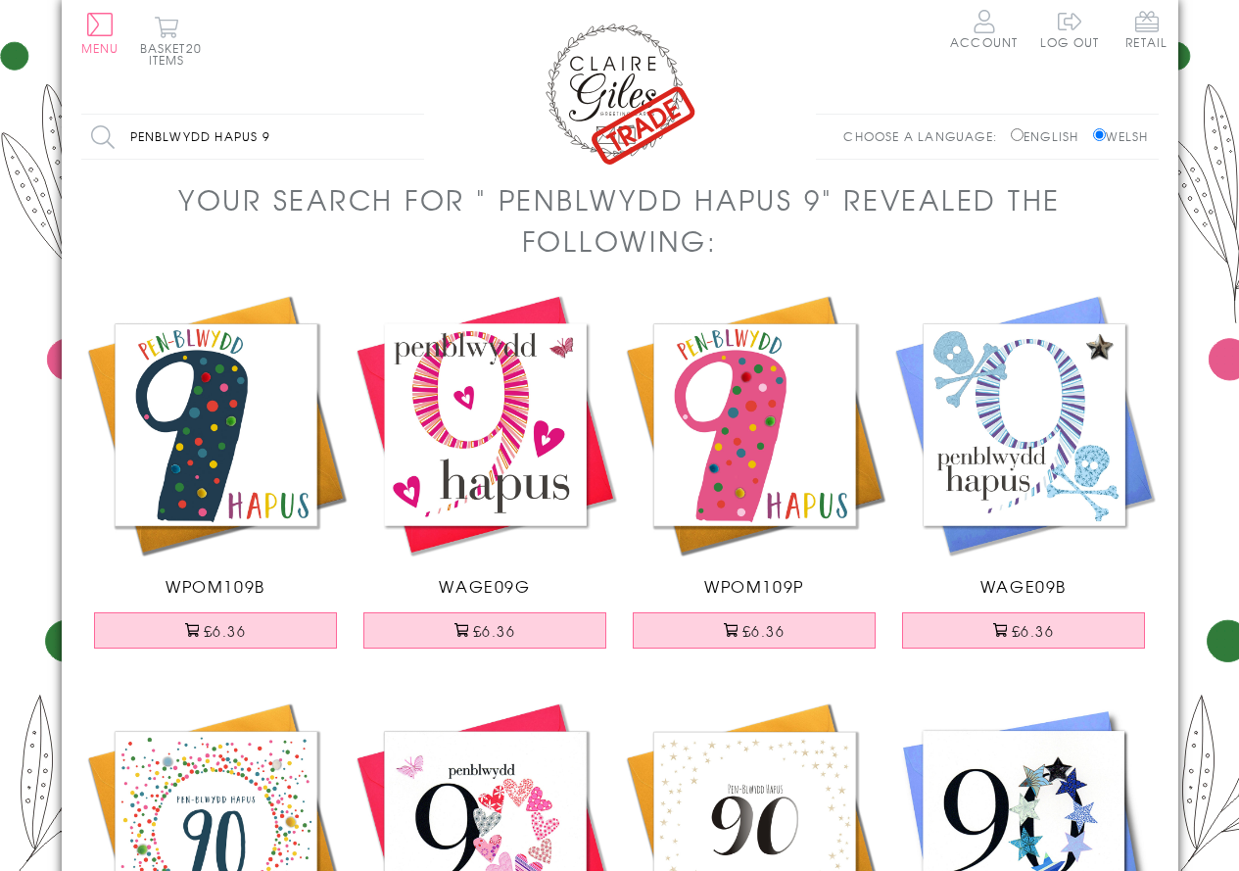
click at [298, 130] on input "penblwydd hapus 9" at bounding box center [252, 137] width 343 height 44
type input "penblwydd hapus 8"
click at [404, 115] on input "Search" at bounding box center [414, 137] width 20 height 44
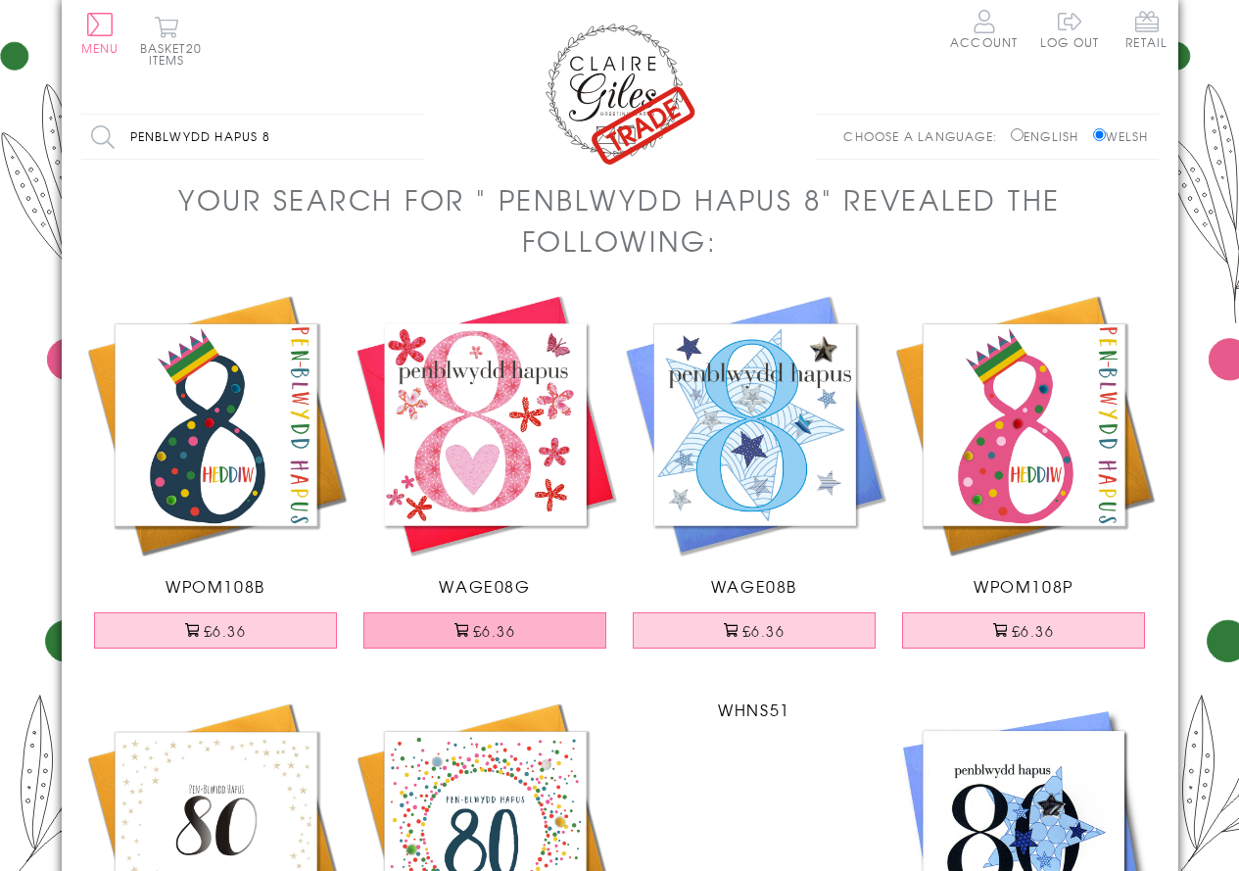
click at [509, 633] on button "£6.36" at bounding box center [484, 630] width 243 height 36
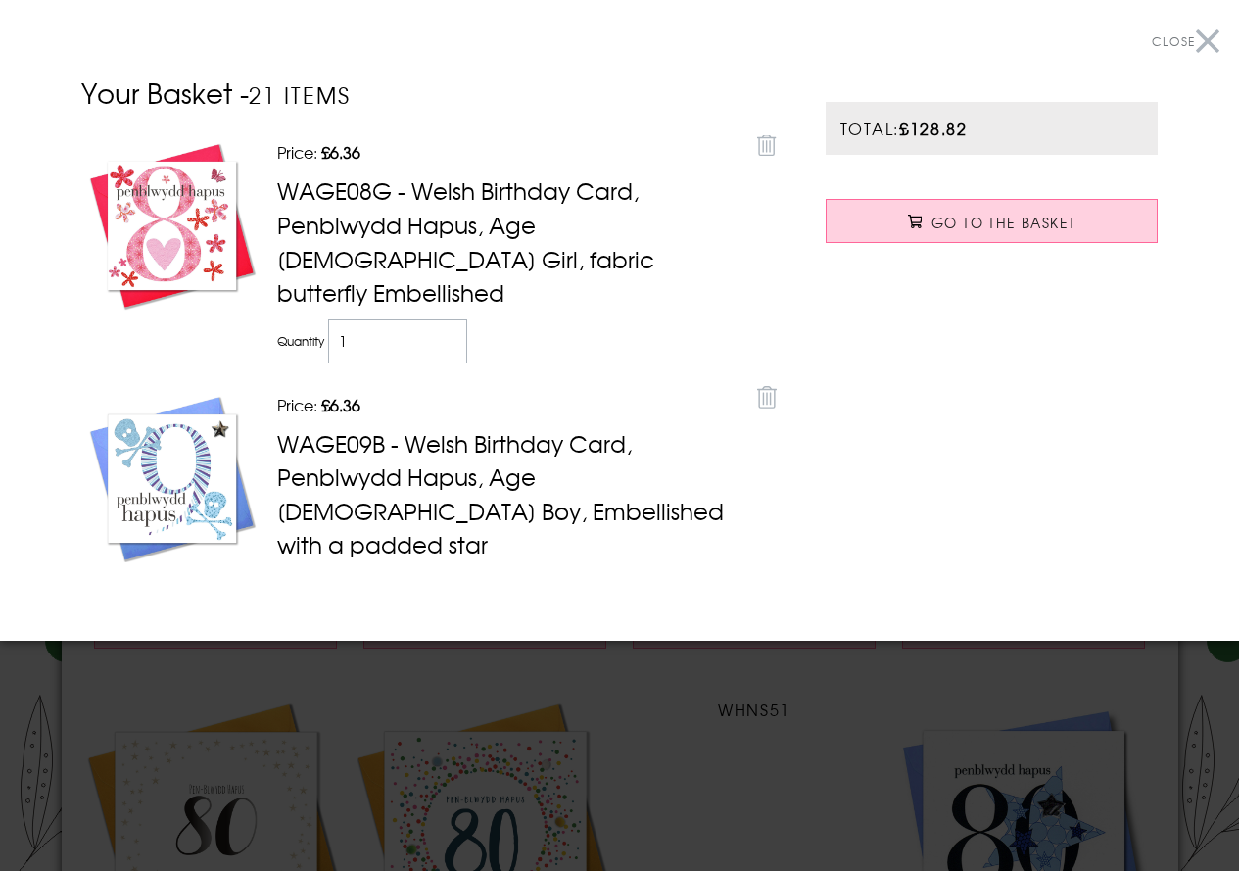
click at [1208, 37] on button "Close" at bounding box center [1186, 42] width 68 height 44
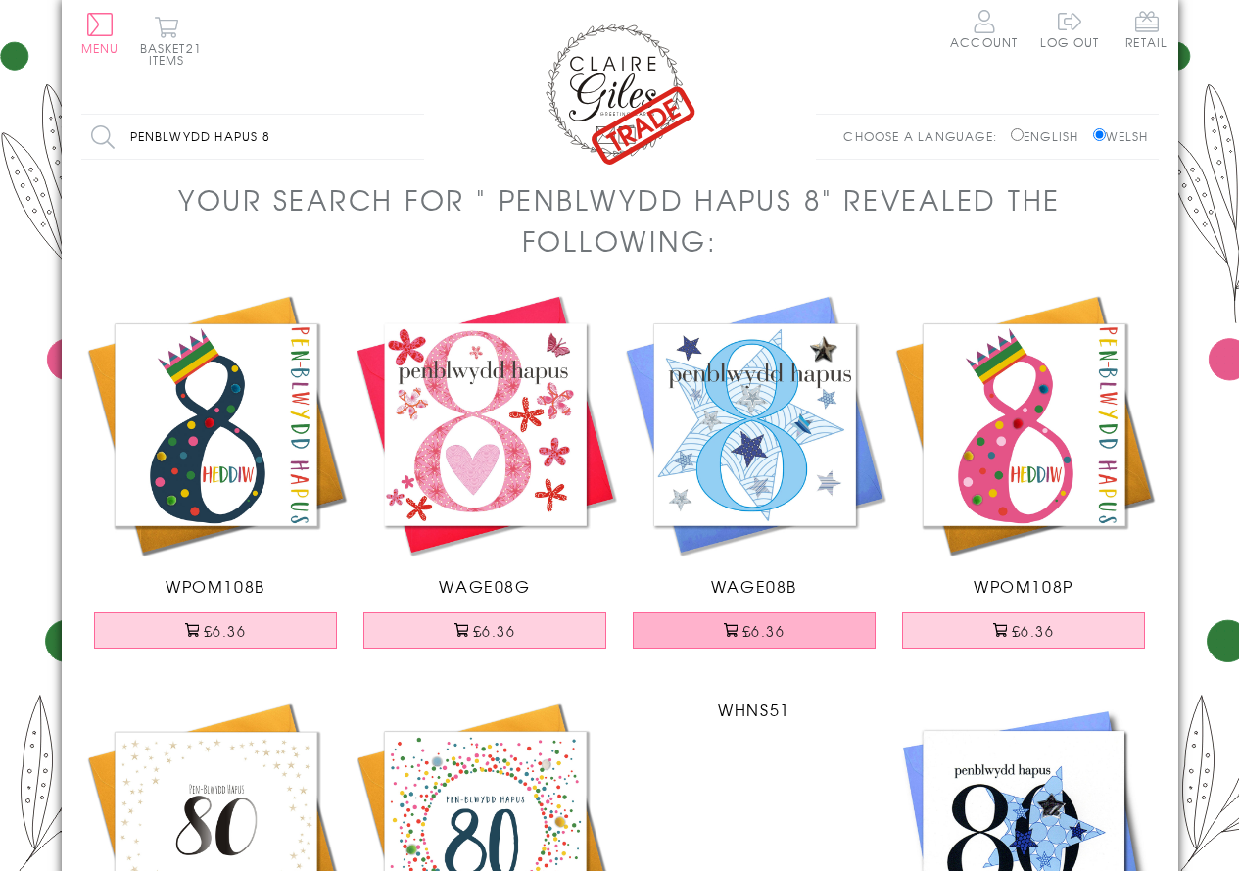
click at [764, 634] on button "£6.36" at bounding box center [754, 630] width 243 height 36
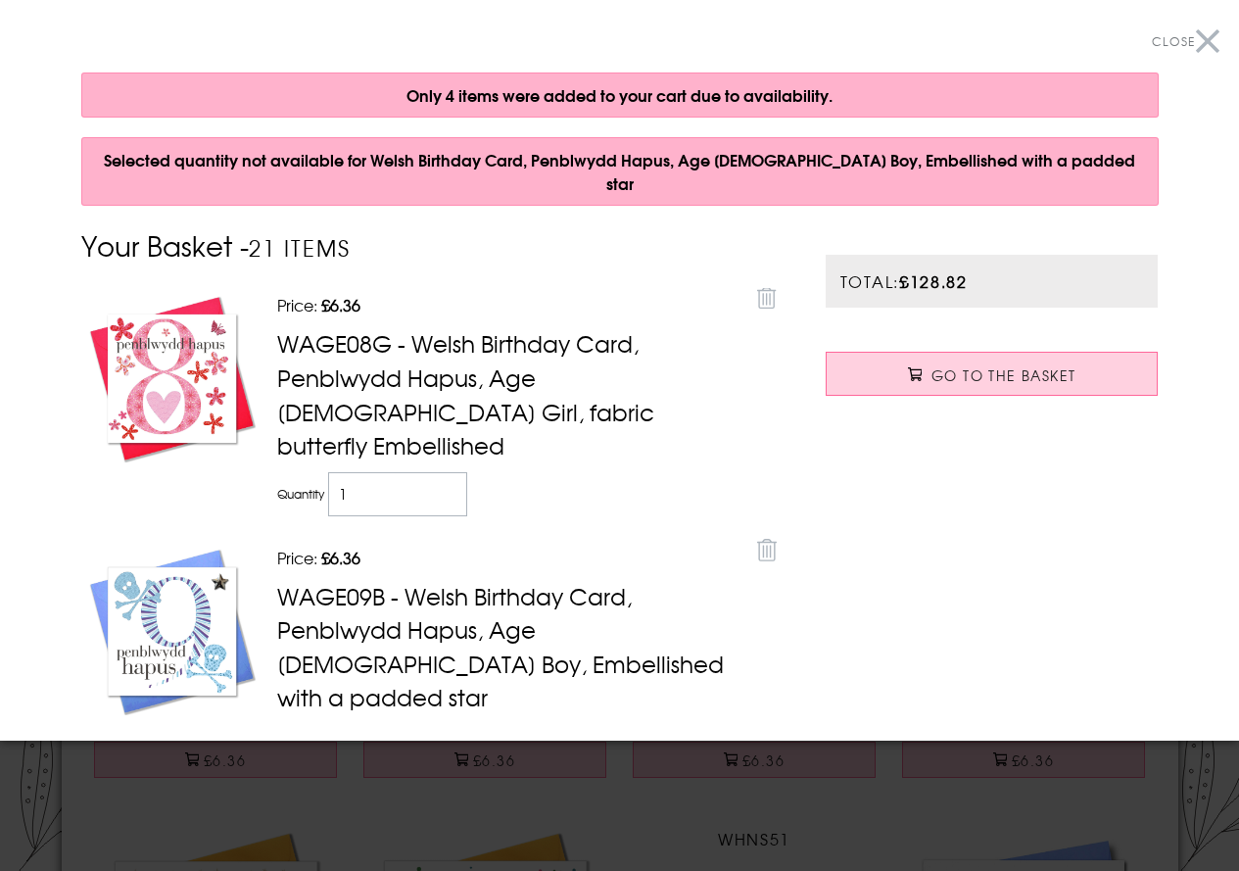
click at [1194, 41] on button "Close" at bounding box center [1186, 42] width 68 height 44
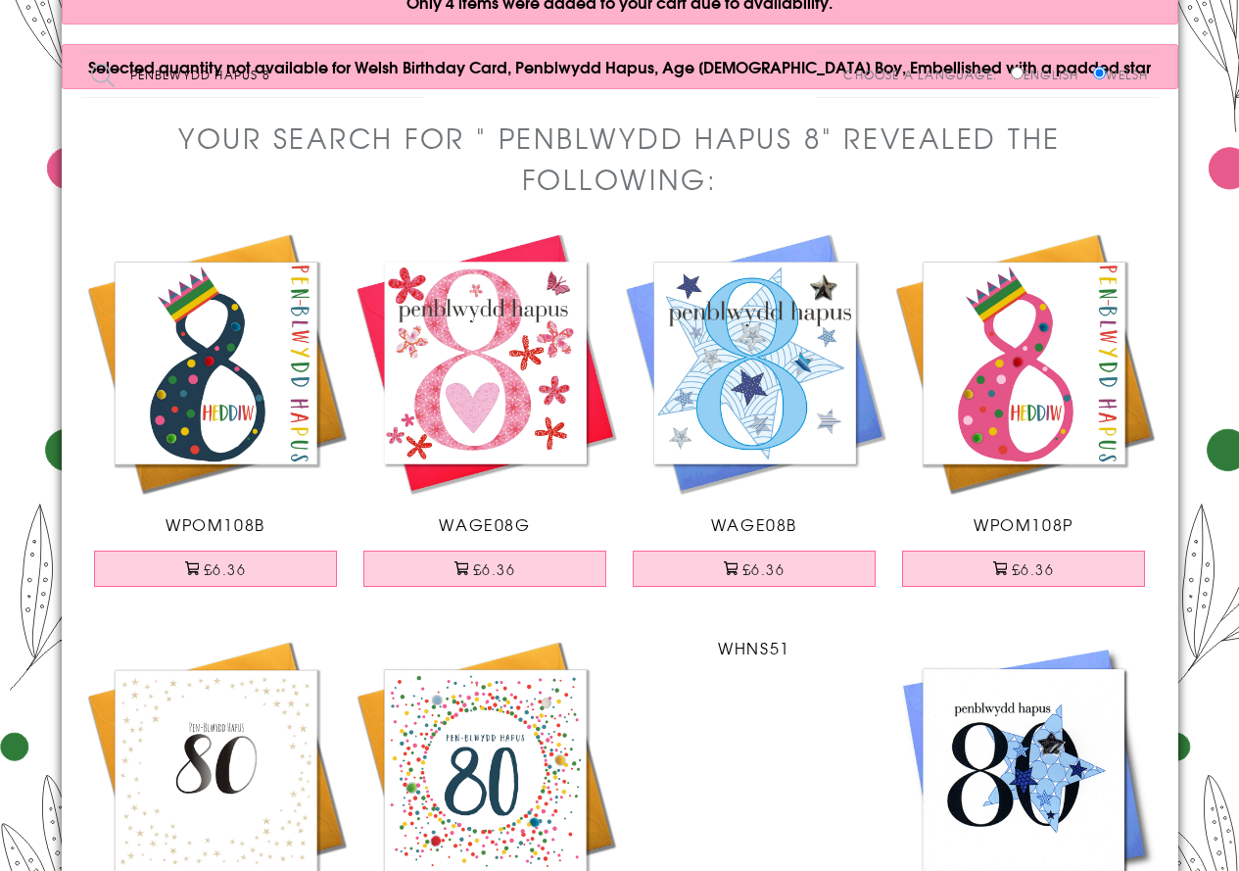
scroll to position [294, 0]
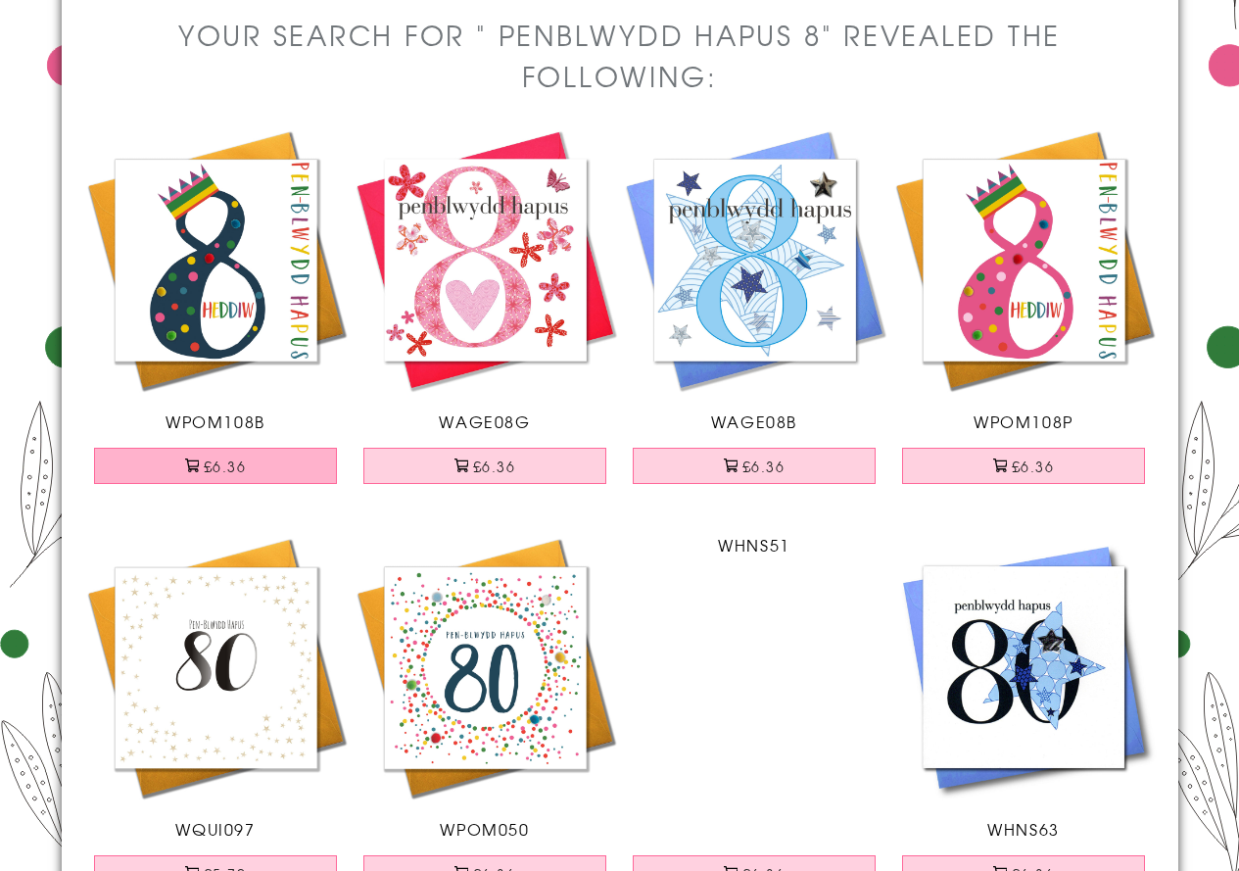
click at [287, 471] on button "£6.36" at bounding box center [215, 465] width 243 height 36
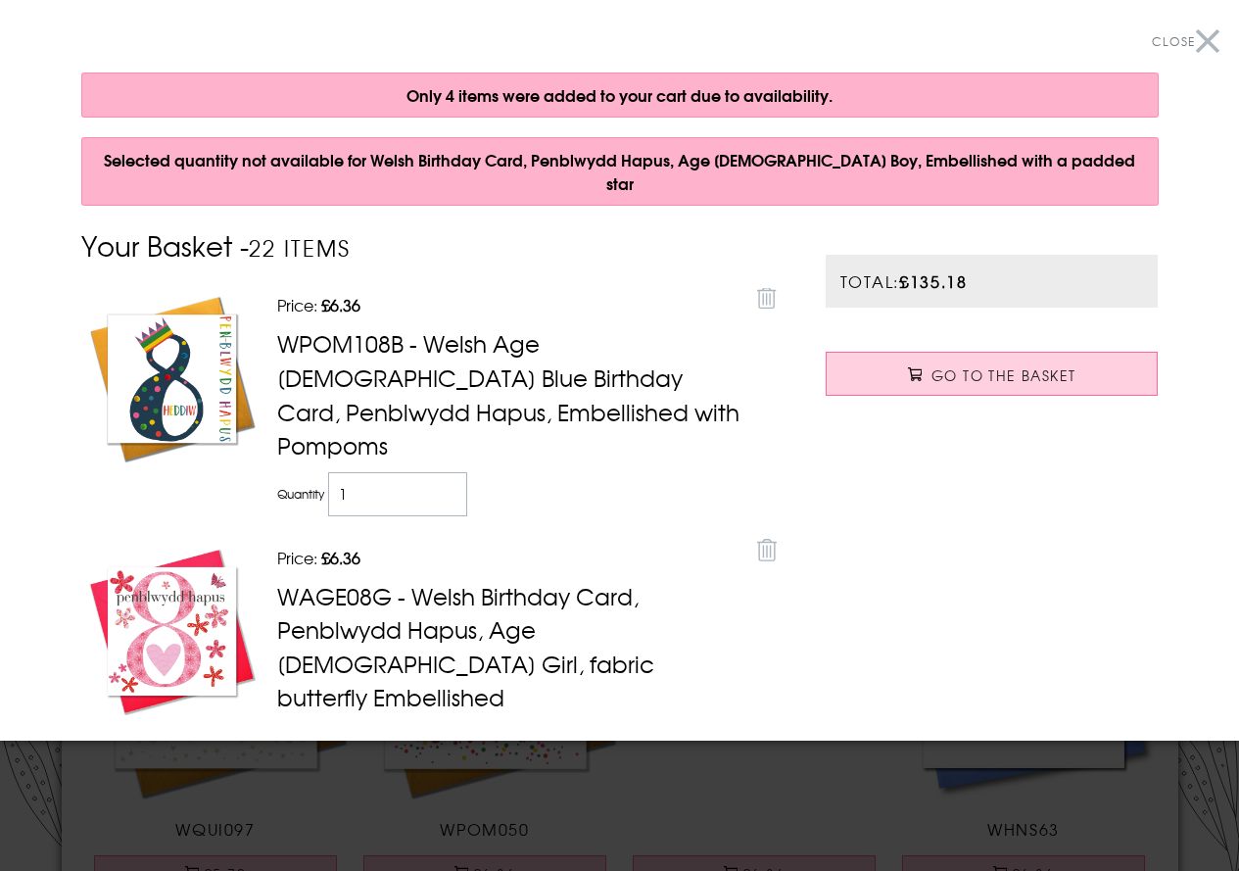
click at [1190, 41] on button "Close" at bounding box center [1186, 42] width 68 height 44
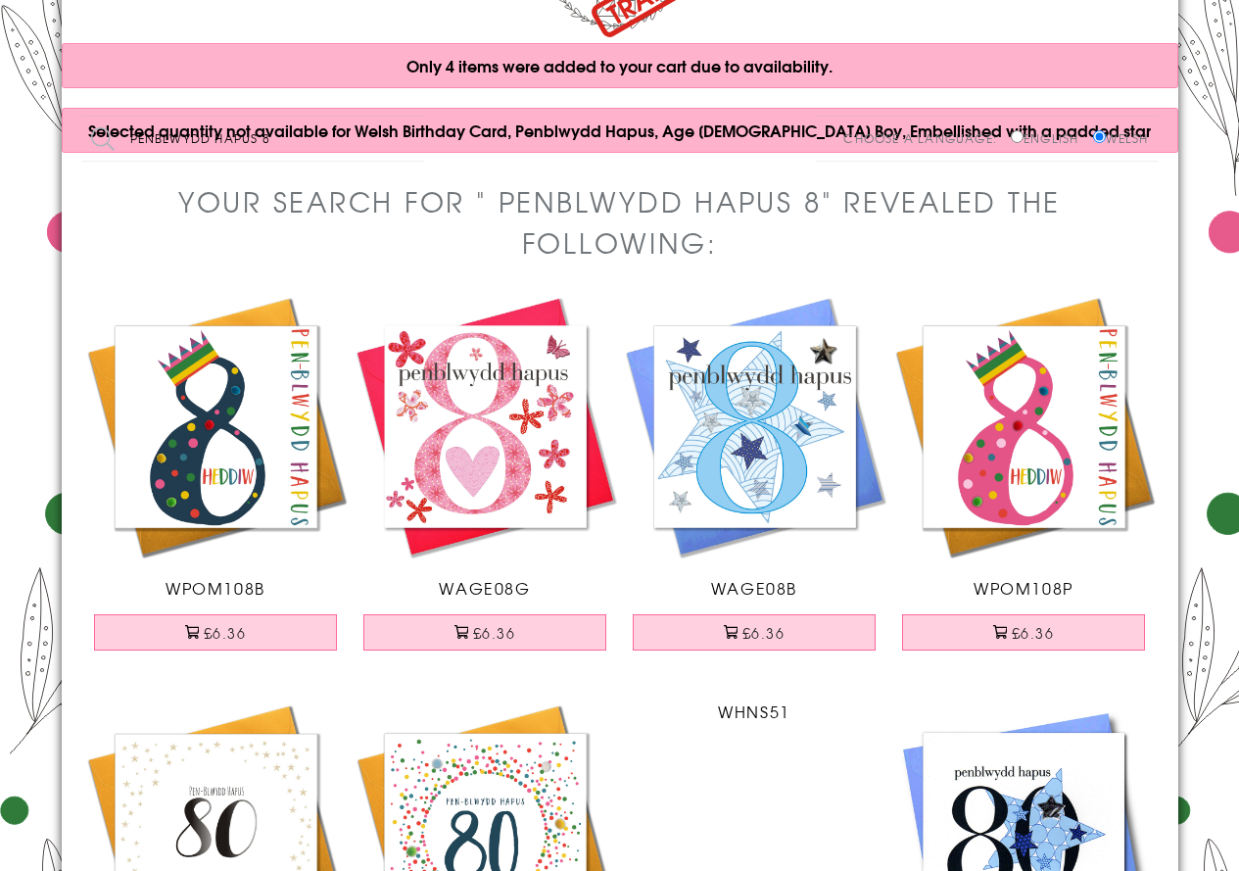
scroll to position [0, 0]
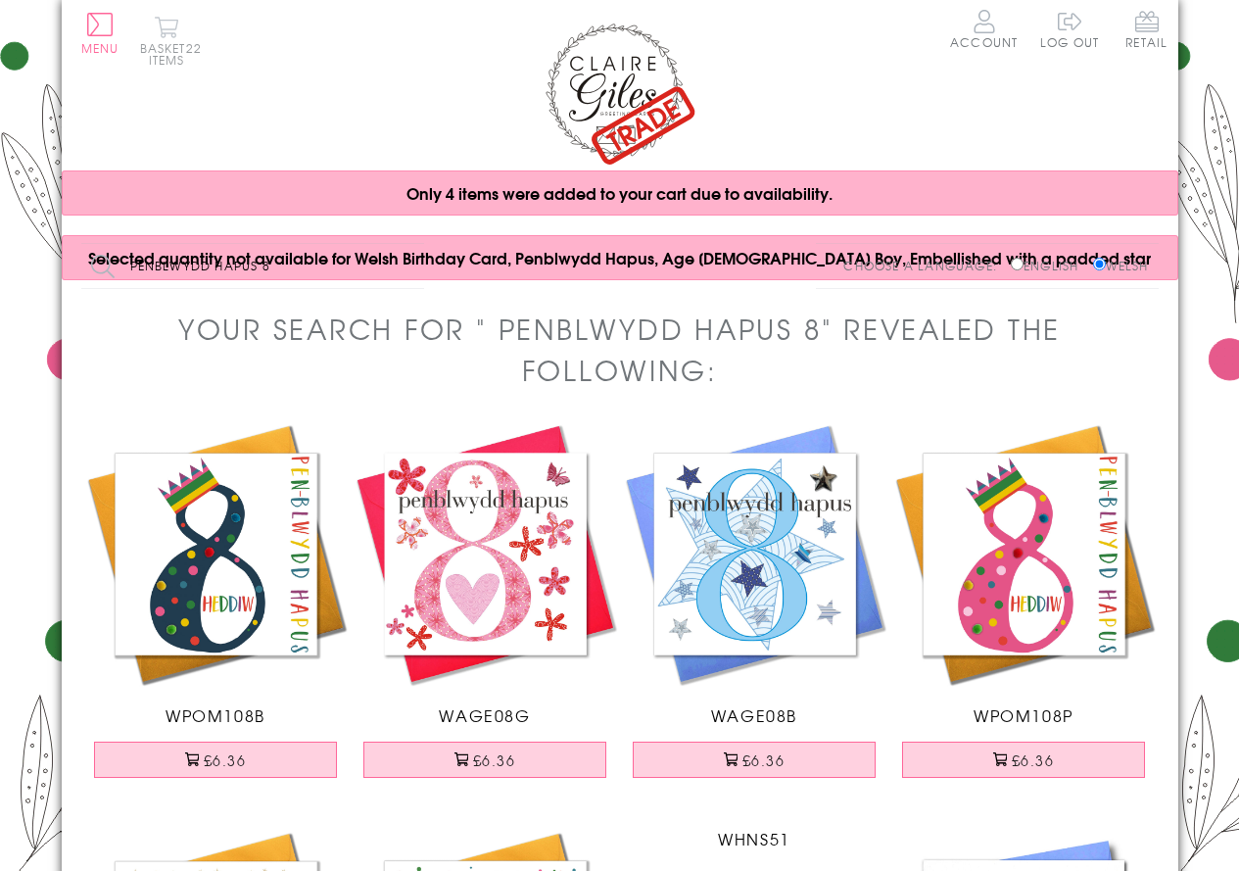
click at [162, 33] on button "Basket 22 items" at bounding box center [167, 41] width 54 height 50
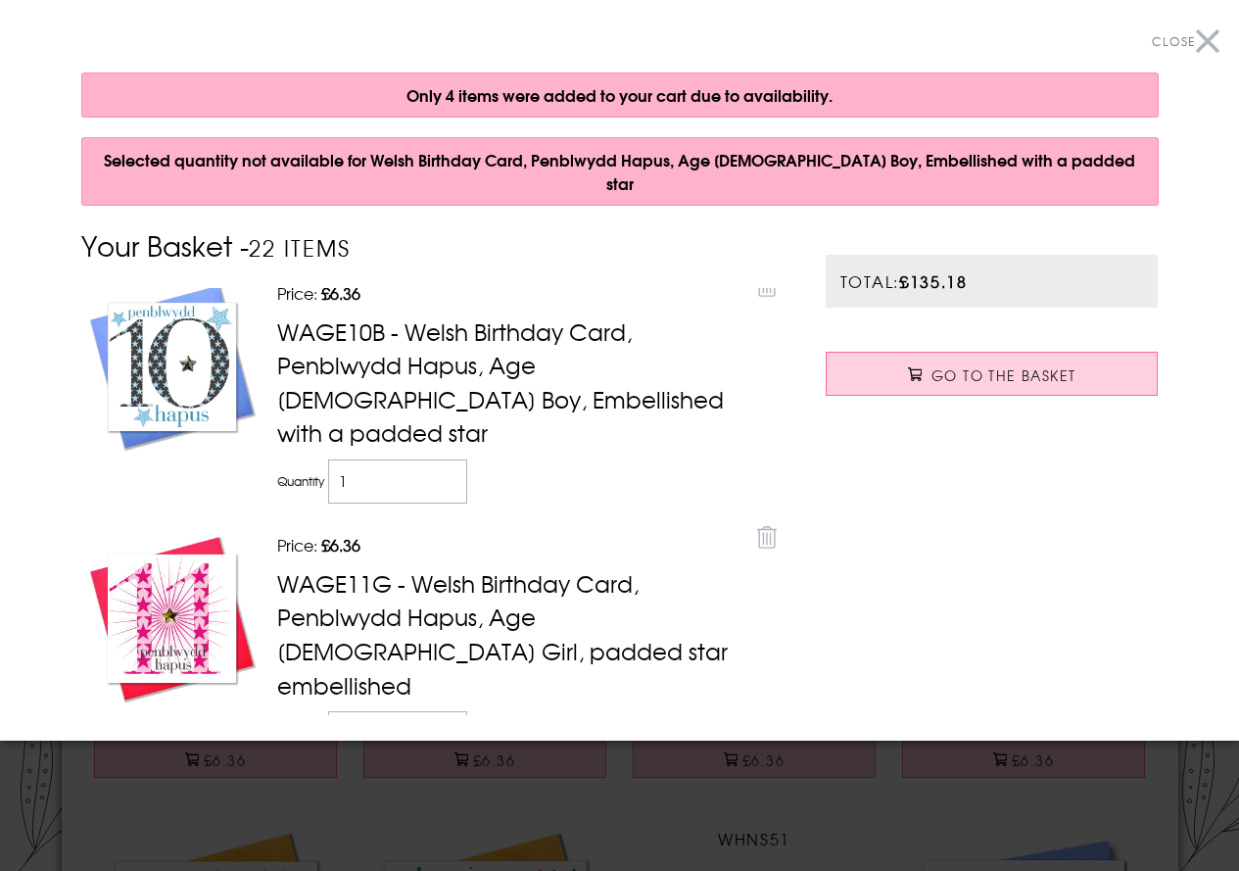
scroll to position [1273, 0]
click at [757, 525] on icon at bounding box center [767, 536] width 20 height 23
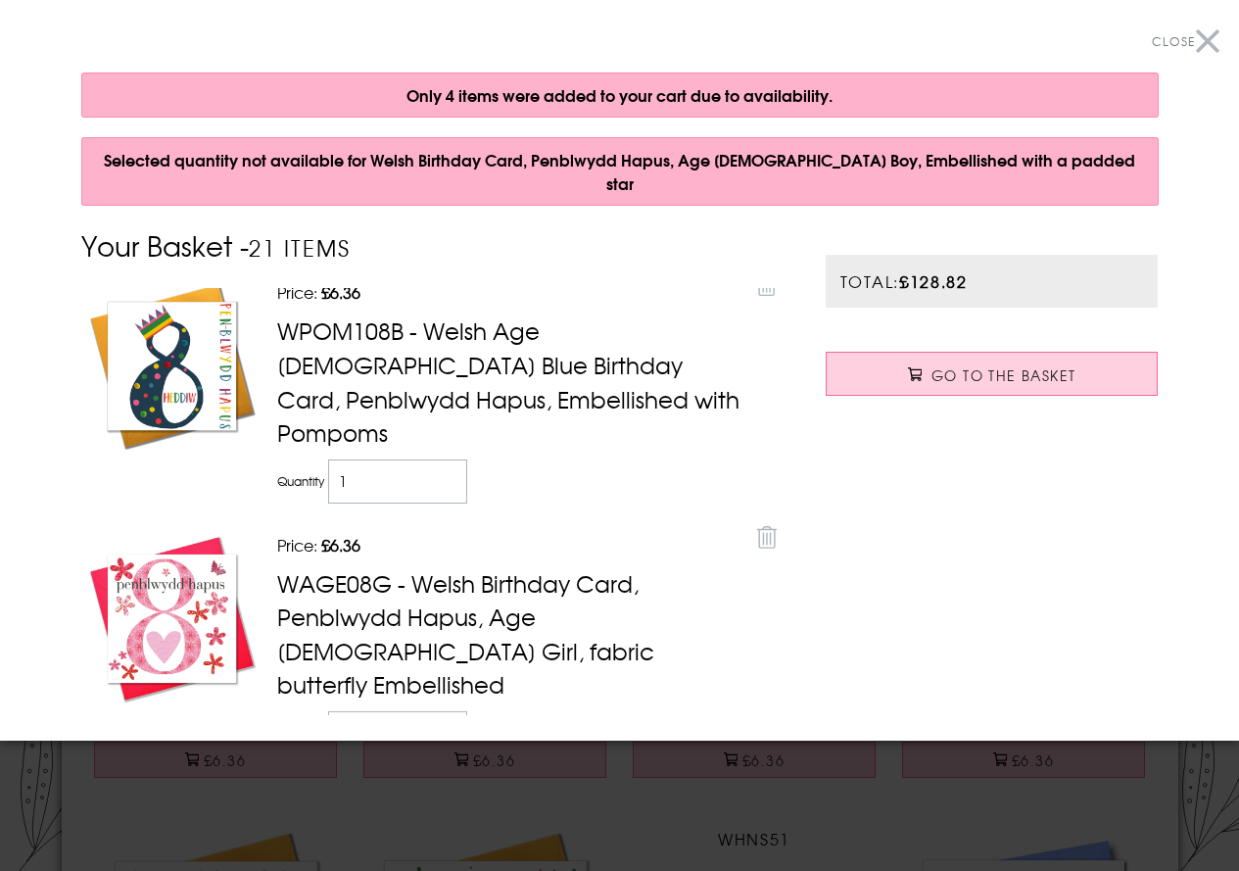
scroll to position [0, 0]
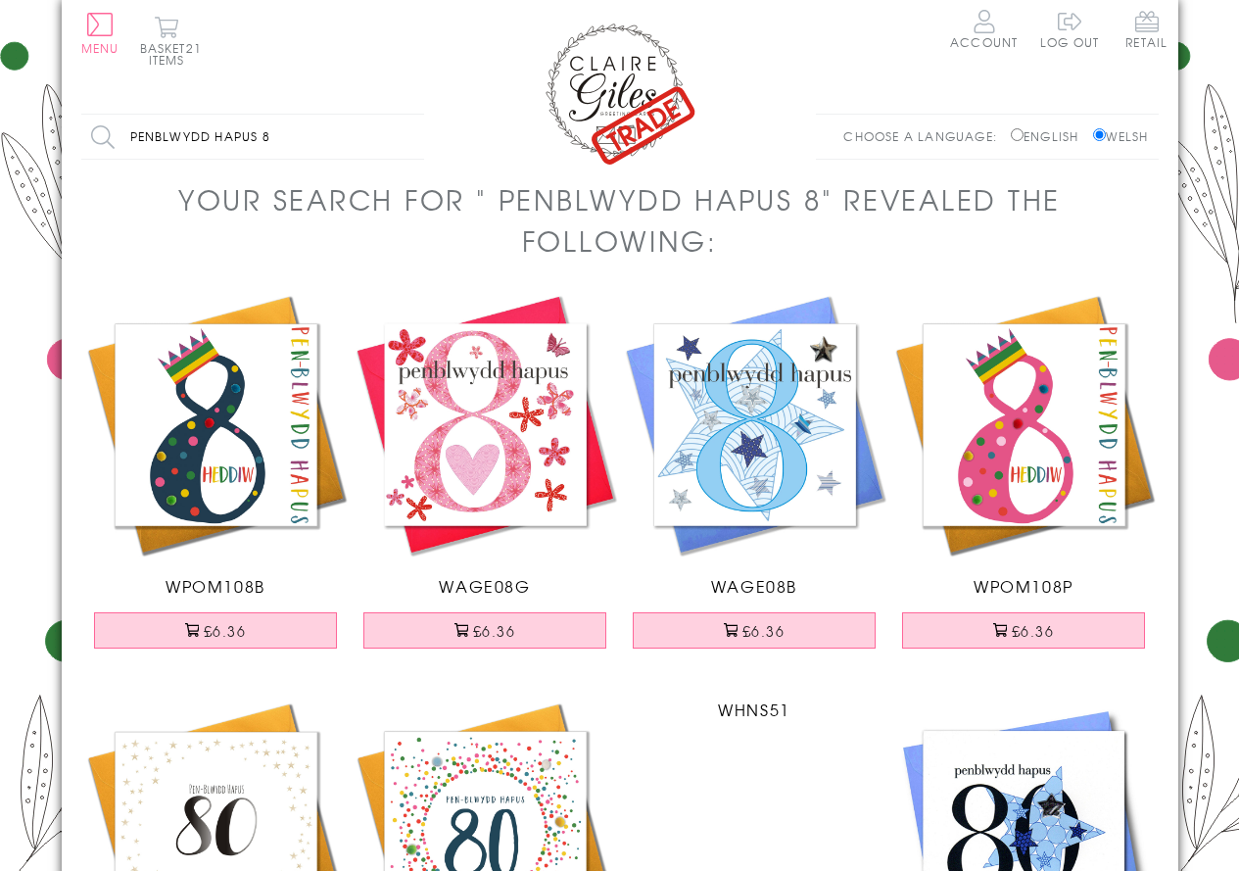
click at [289, 138] on input "penblwydd hapus 8" at bounding box center [252, 137] width 343 height 44
type input "penblwydd hapus 2"
click at [404, 115] on input "Search" at bounding box center [414, 137] width 20 height 44
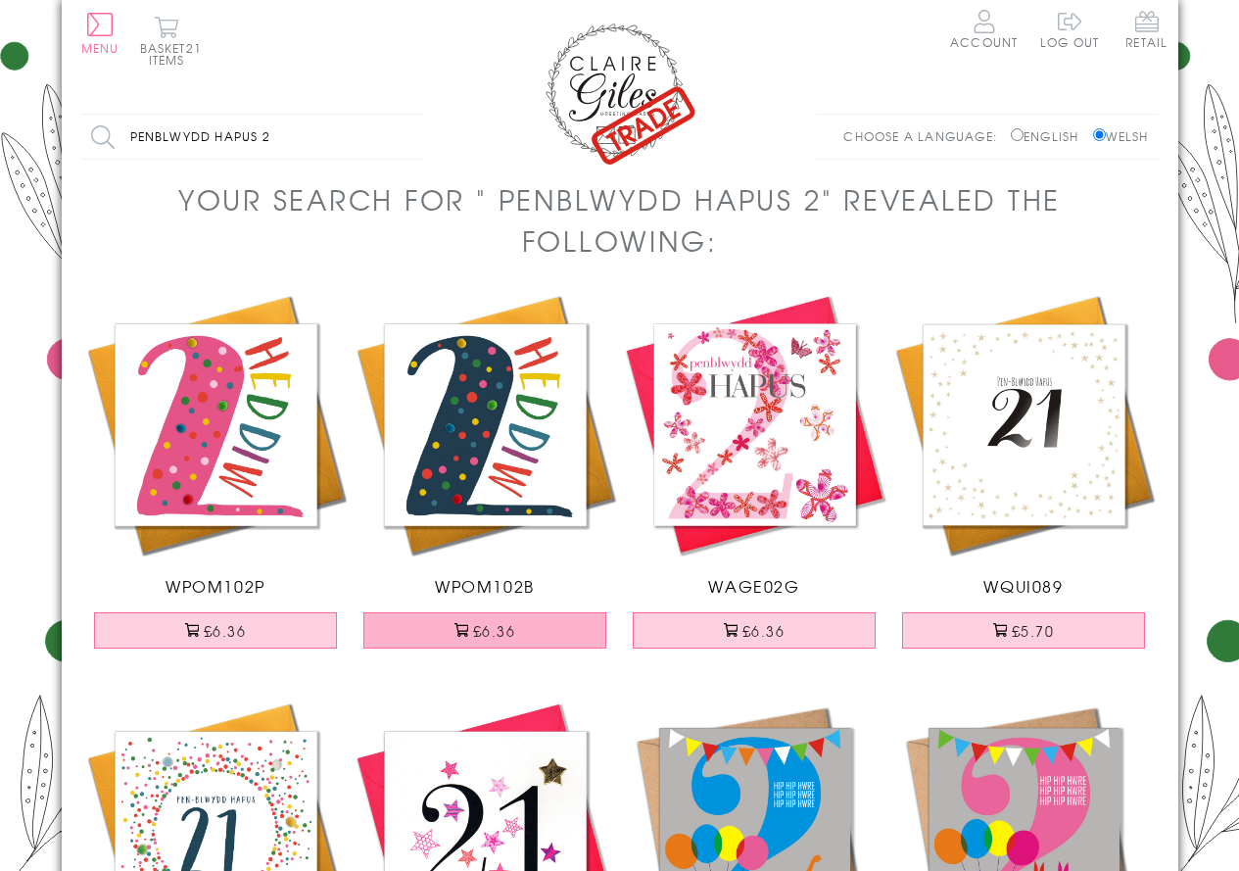
click at [533, 634] on button "£6.36" at bounding box center [484, 630] width 243 height 36
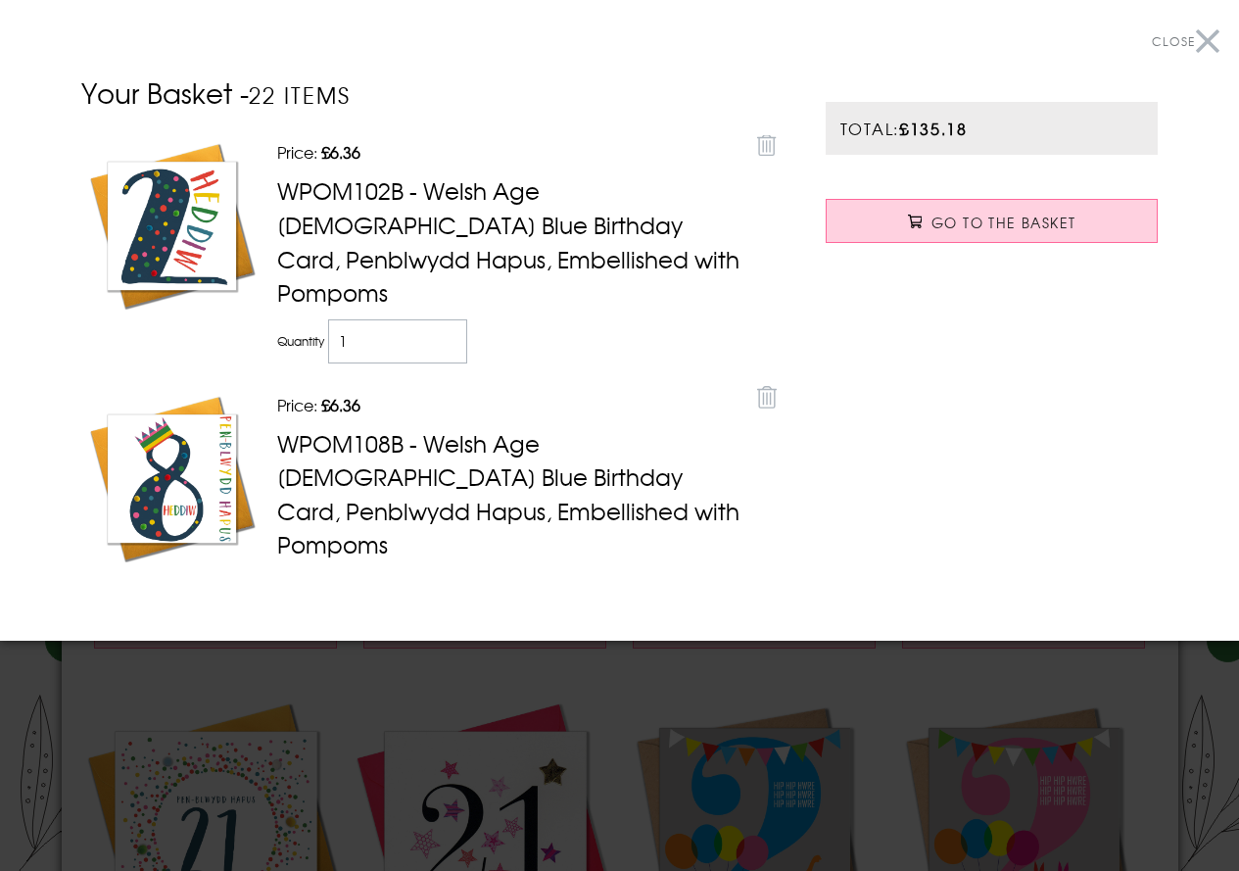
click at [1211, 36] on button "Close" at bounding box center [1186, 42] width 68 height 44
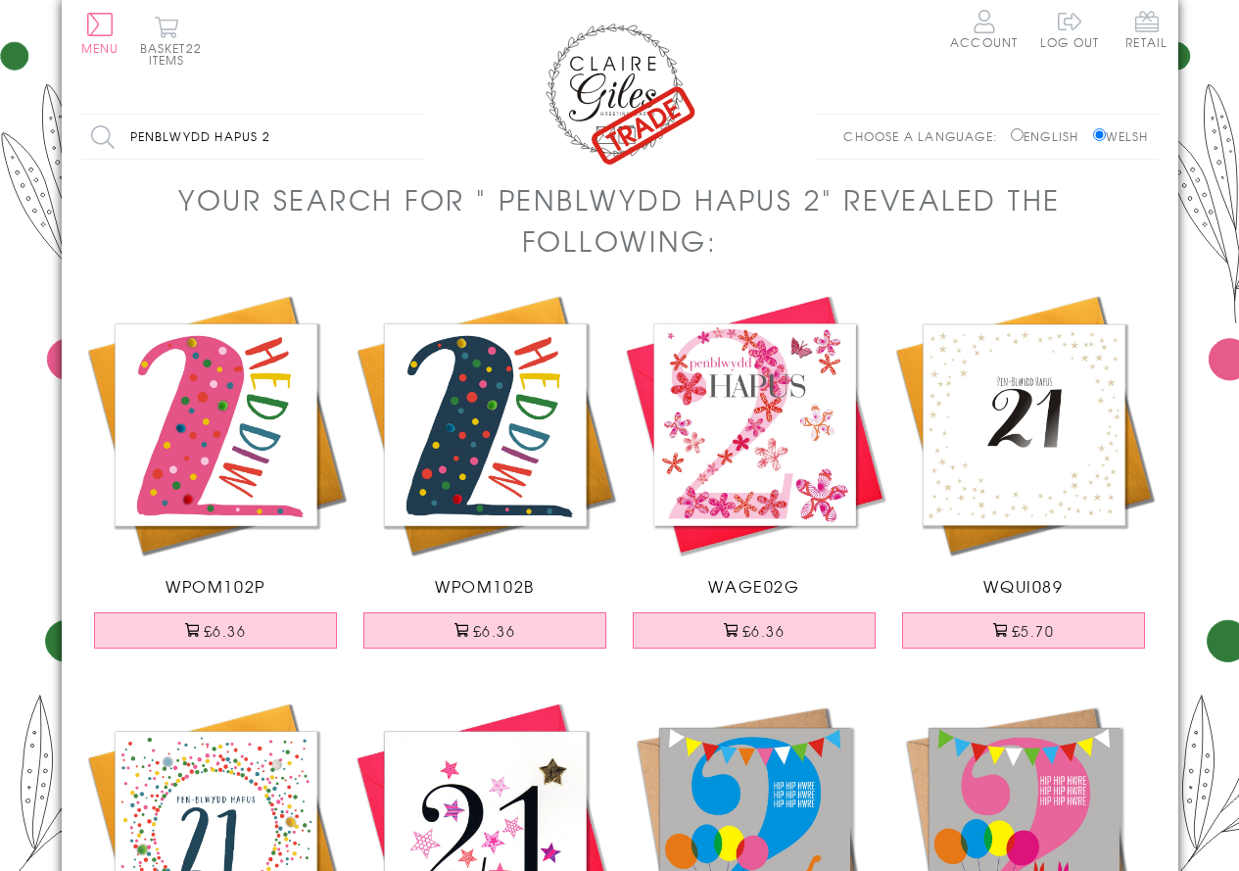
click at [313, 139] on input "penblwydd hapus 2" at bounding box center [252, 137] width 343 height 44
type input "penblwydd hapus 5"
click at [404, 115] on input "Search" at bounding box center [414, 137] width 20 height 44
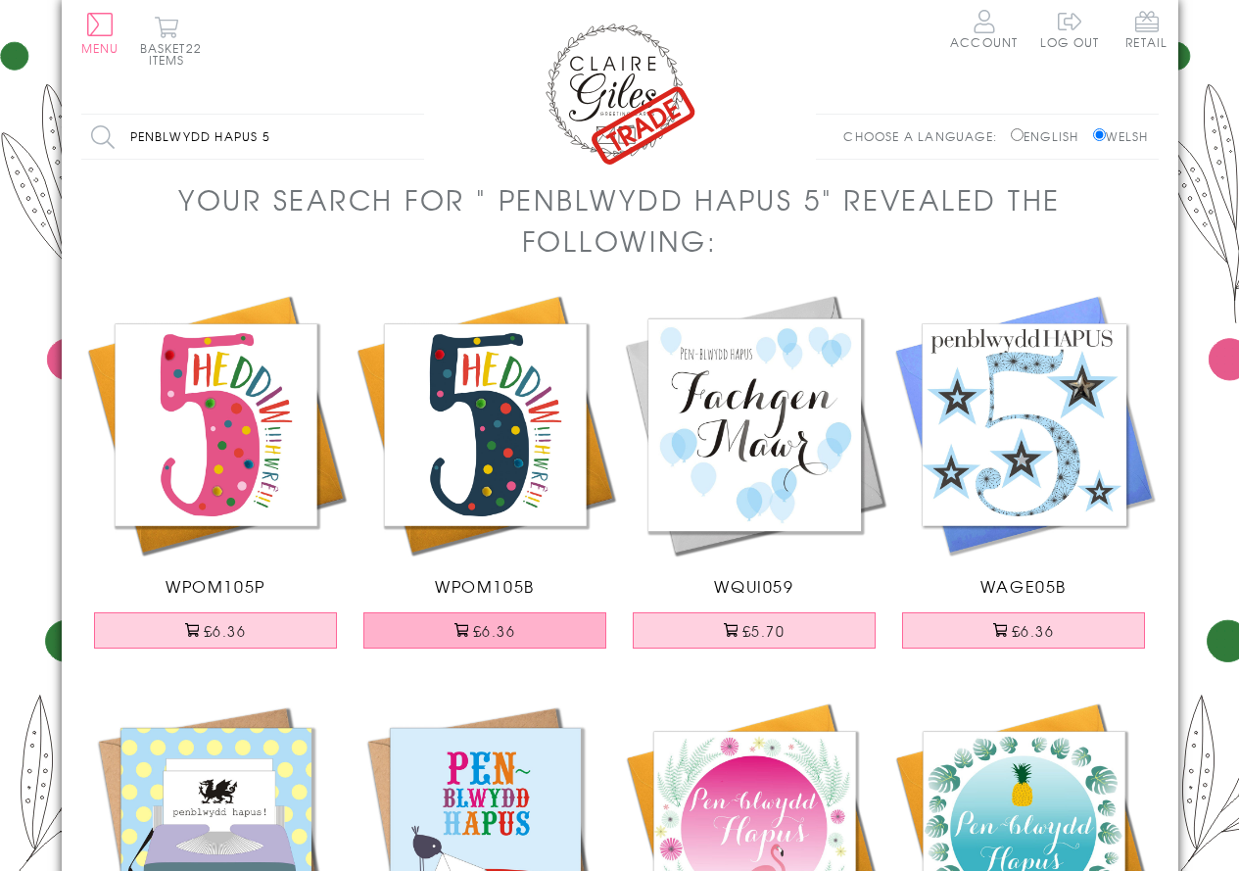
click at [484, 640] on button "£6.36" at bounding box center [484, 630] width 243 height 36
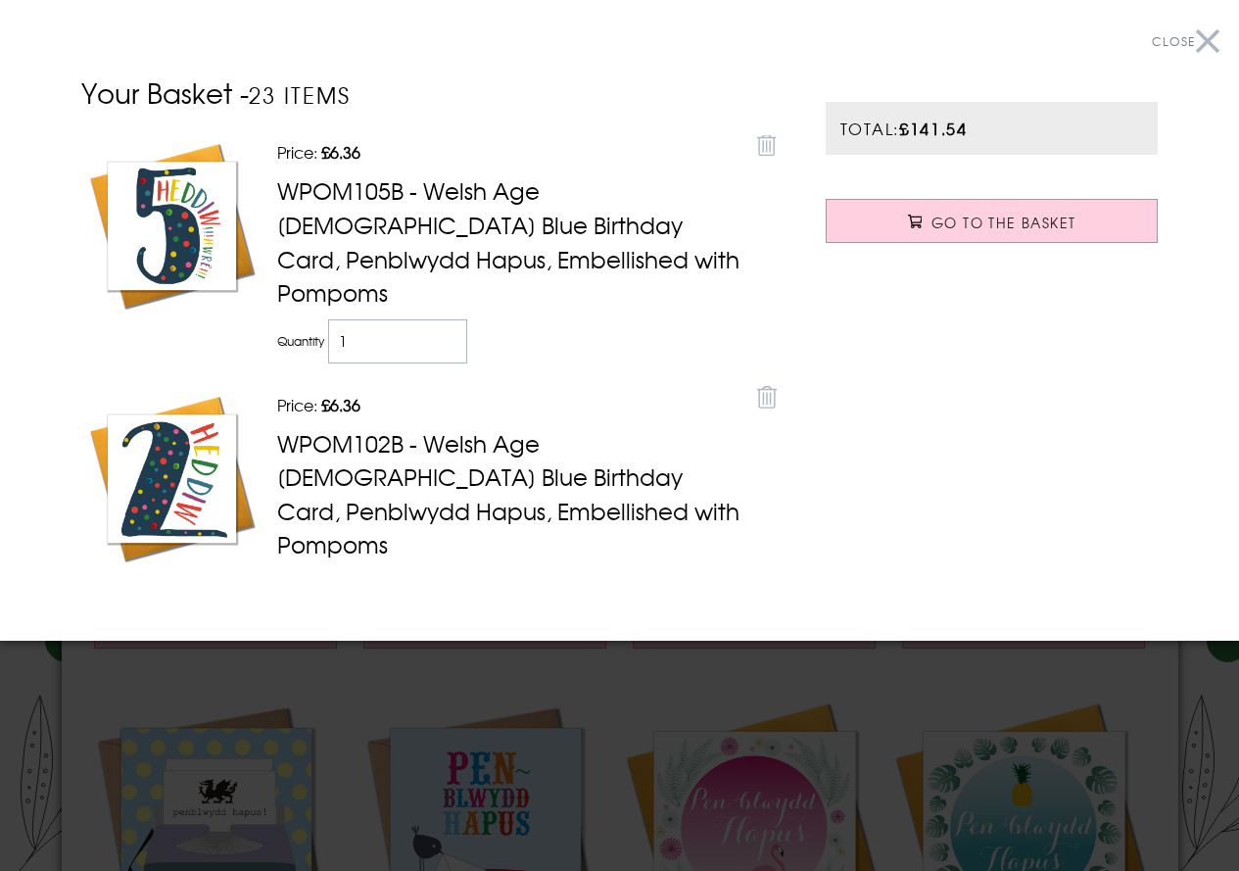
click at [1210, 39] on button "Close" at bounding box center [1186, 42] width 68 height 44
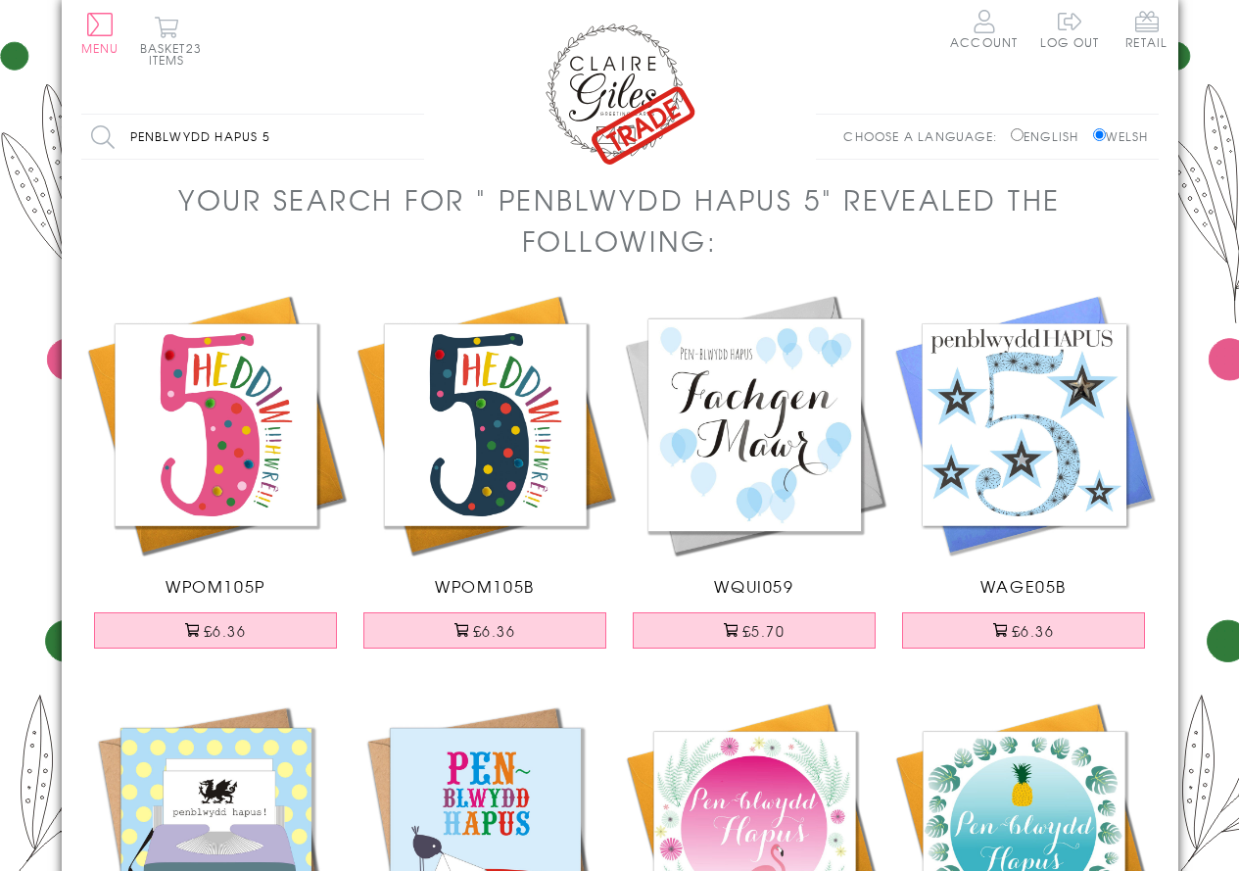
click at [340, 136] on input "penblwydd hapus 5" at bounding box center [252, 137] width 343 height 44
type input "penblwydd hapus 4"
click at [404, 115] on input "Search" at bounding box center [414, 137] width 20 height 44
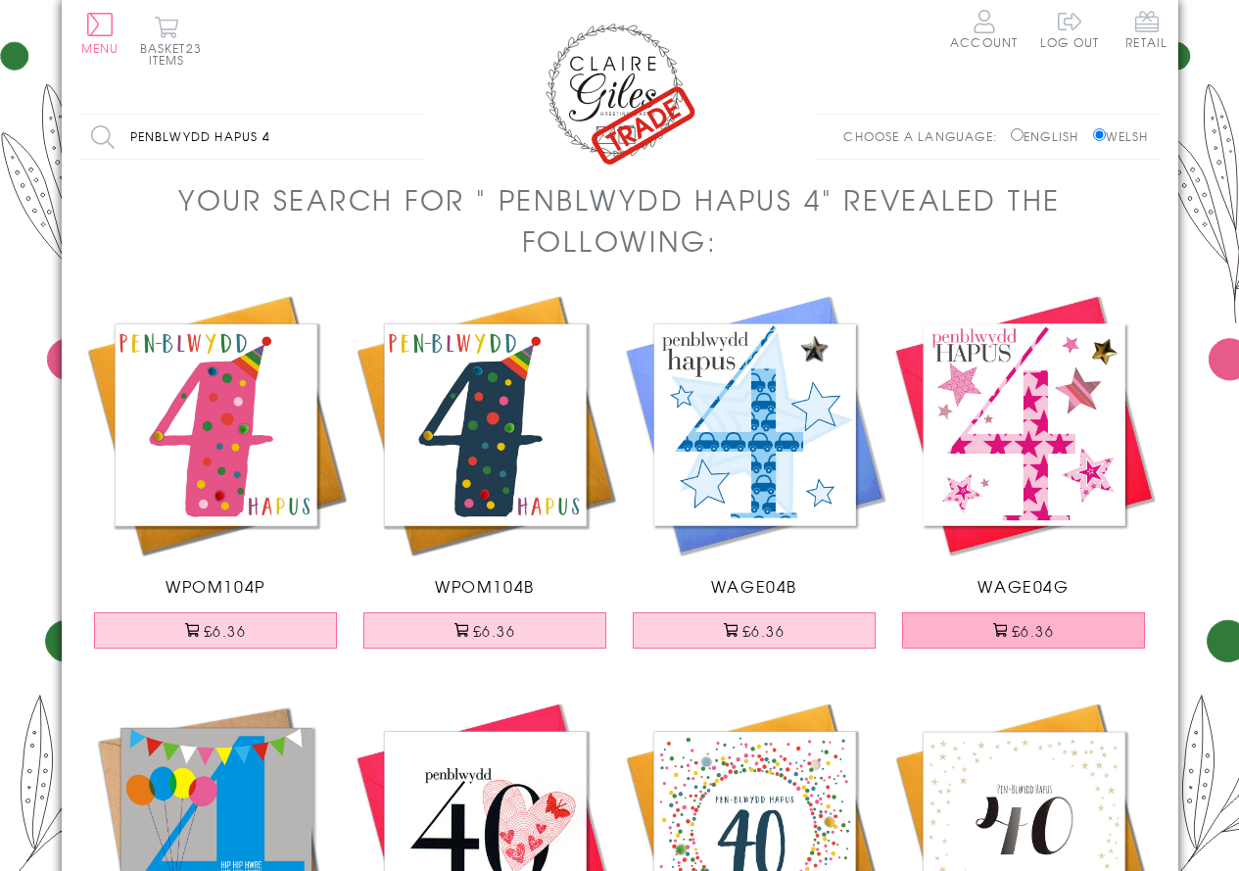
click at [1004, 637] on button "£6.36" at bounding box center [1023, 630] width 243 height 36
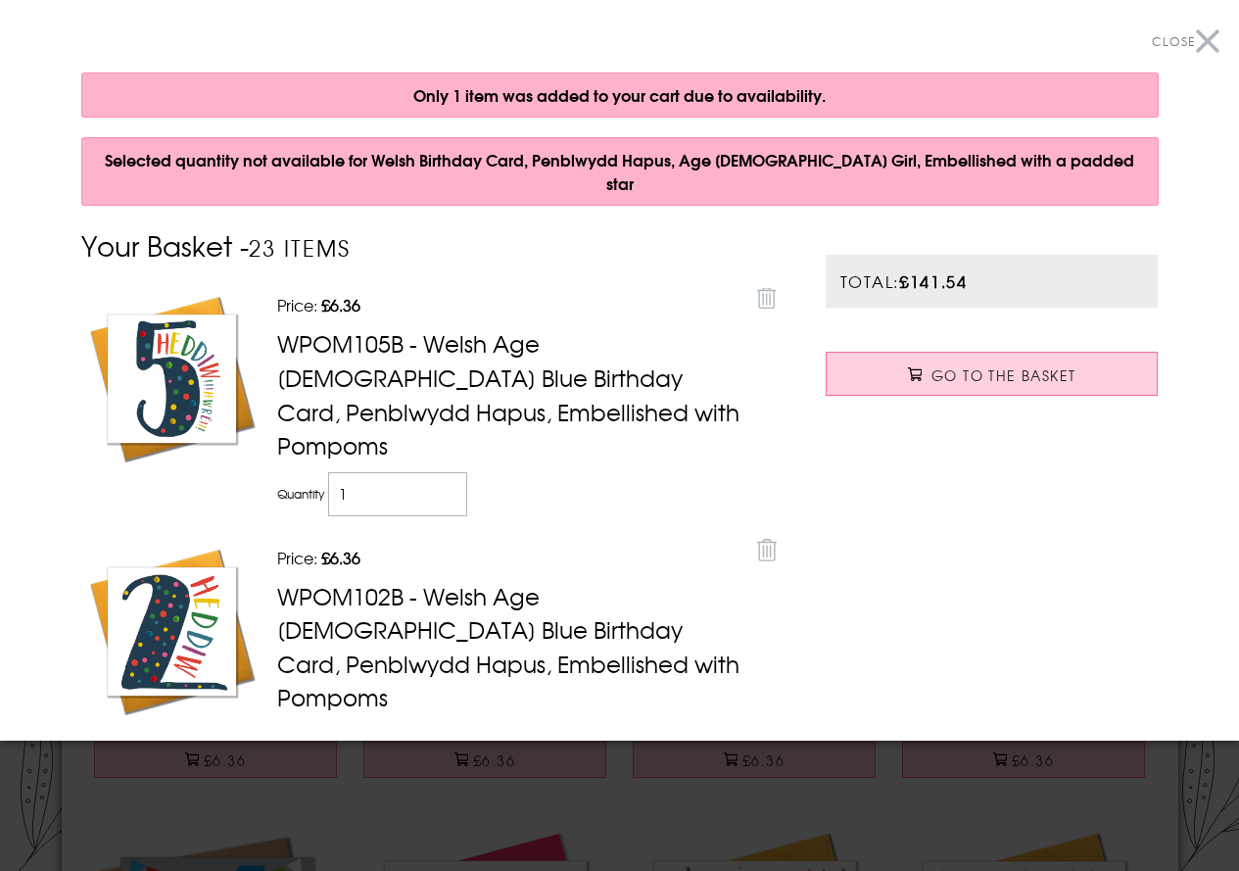
click at [1188, 43] on button "Close" at bounding box center [1186, 42] width 68 height 44
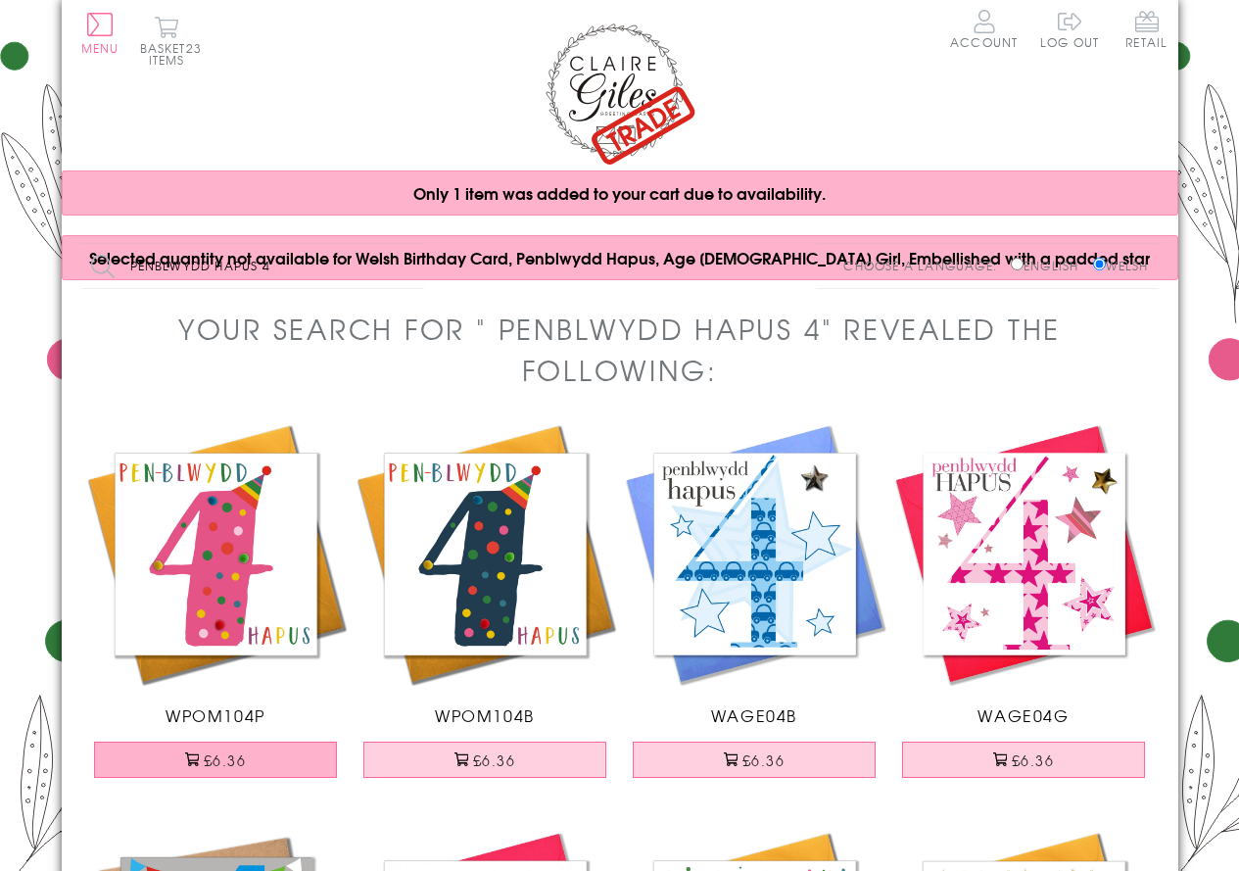
click at [261, 764] on button "£6.36" at bounding box center [215, 759] width 243 height 36
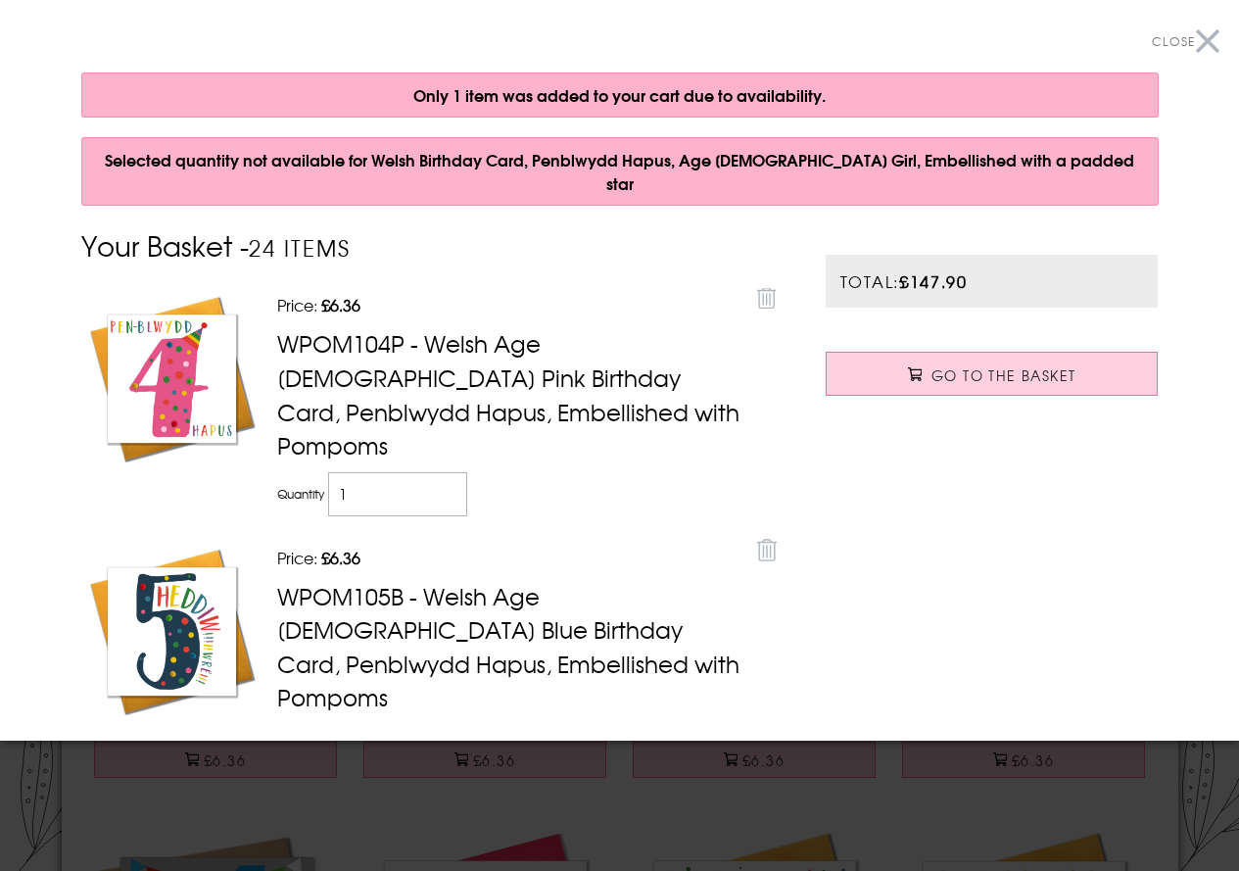
click at [1194, 43] on button "Close" at bounding box center [1186, 42] width 68 height 44
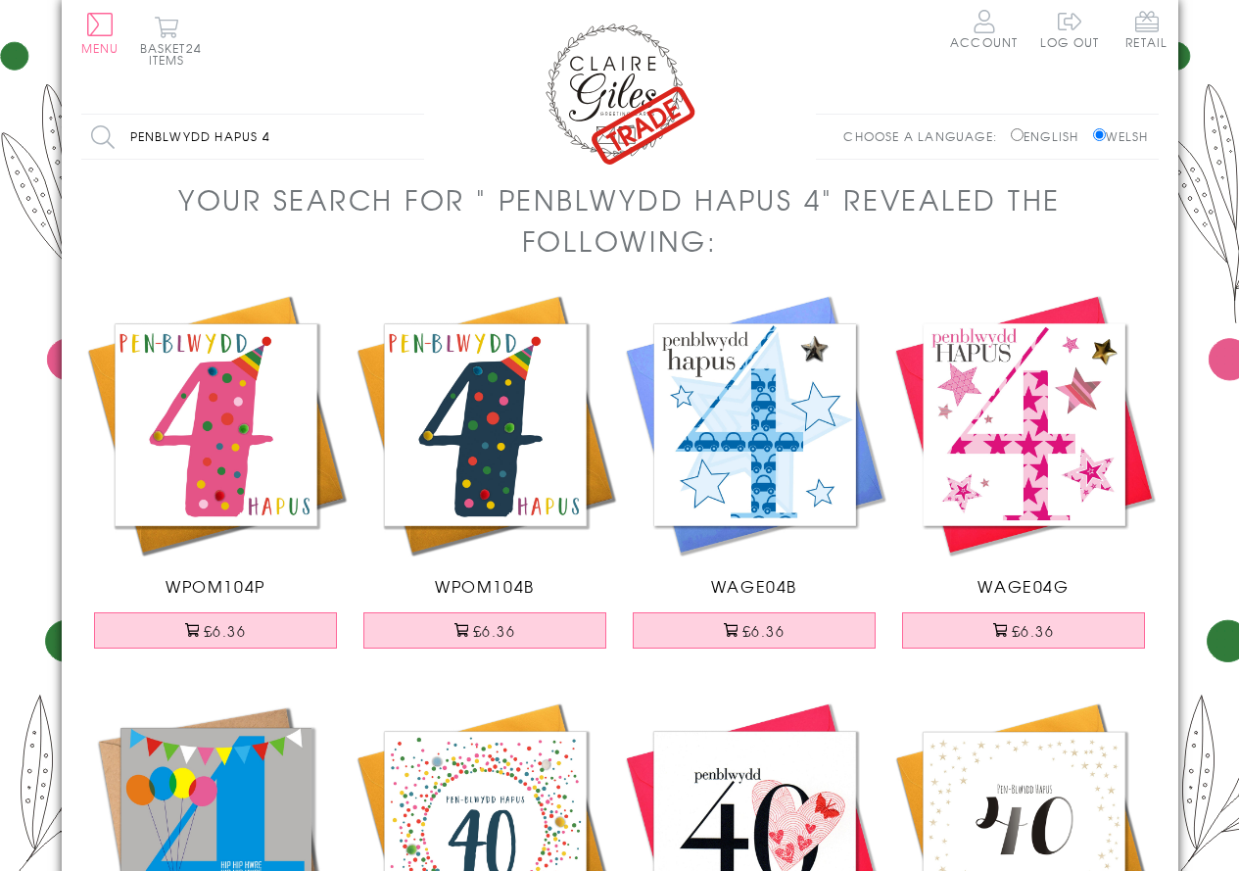
click at [1025, 141] on label "English" at bounding box center [1049, 136] width 77 height 18
click at [1023, 141] on input "English" at bounding box center [1017, 134] width 13 height 13
radio input "true"
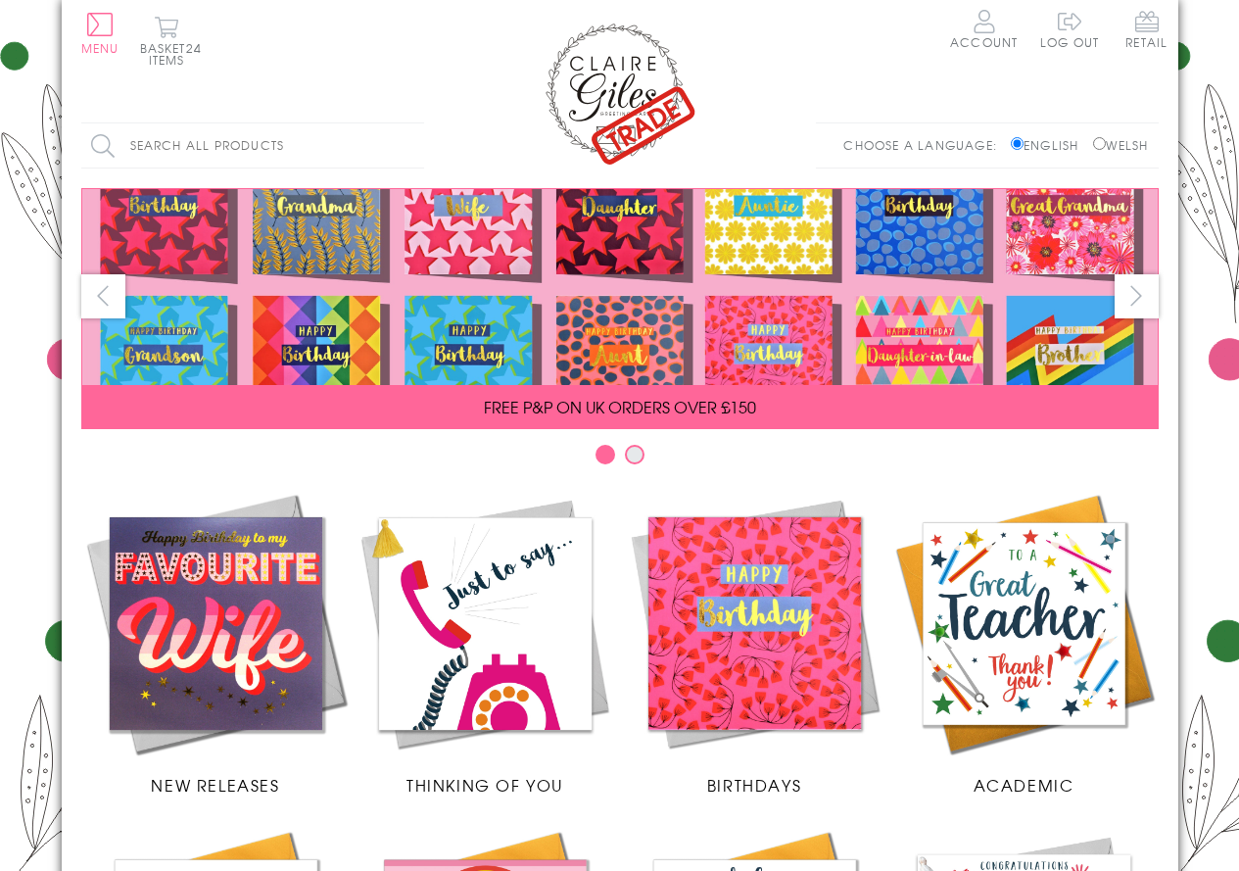
click at [286, 136] on input "Search all products" at bounding box center [252, 145] width 343 height 44
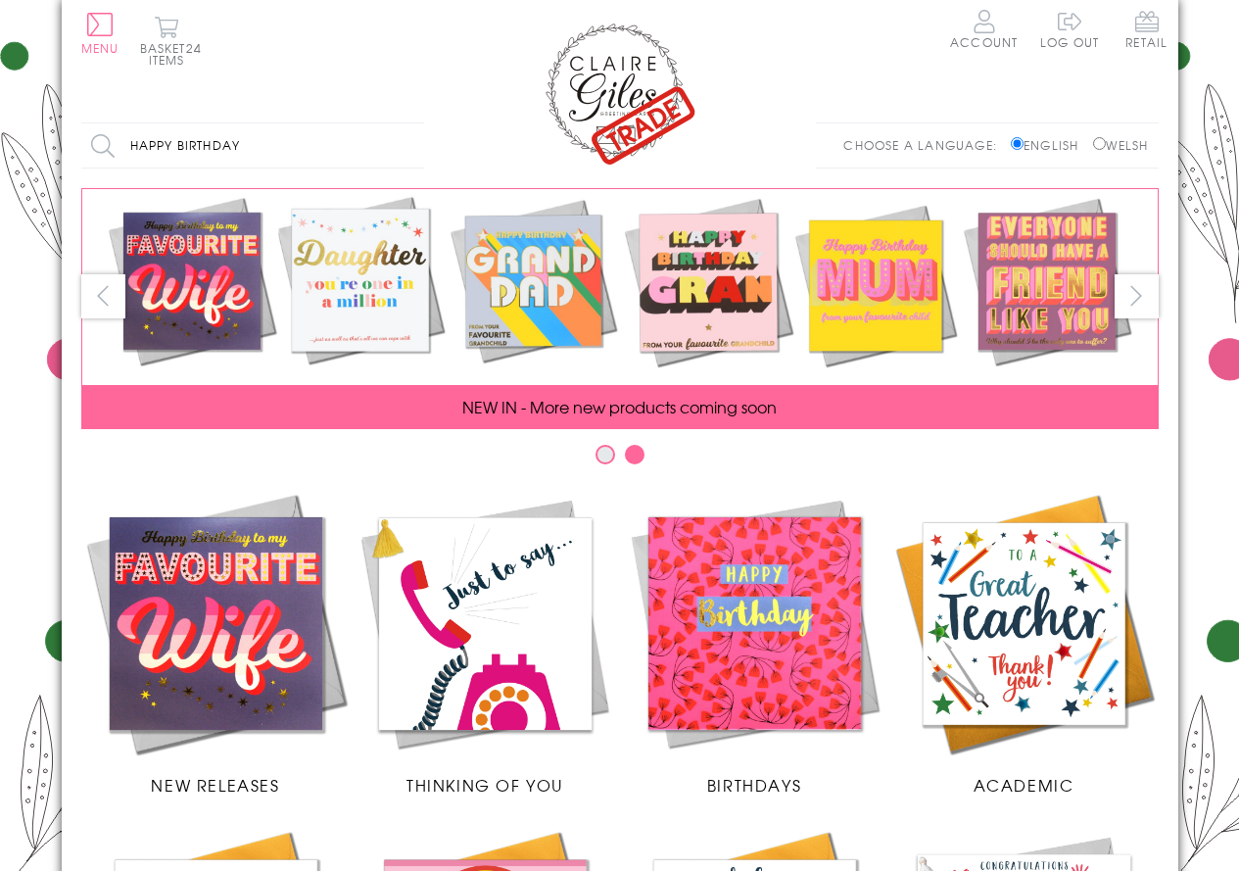
type input "happy birthday"
click at [404, 123] on input "Search" at bounding box center [414, 145] width 20 height 44
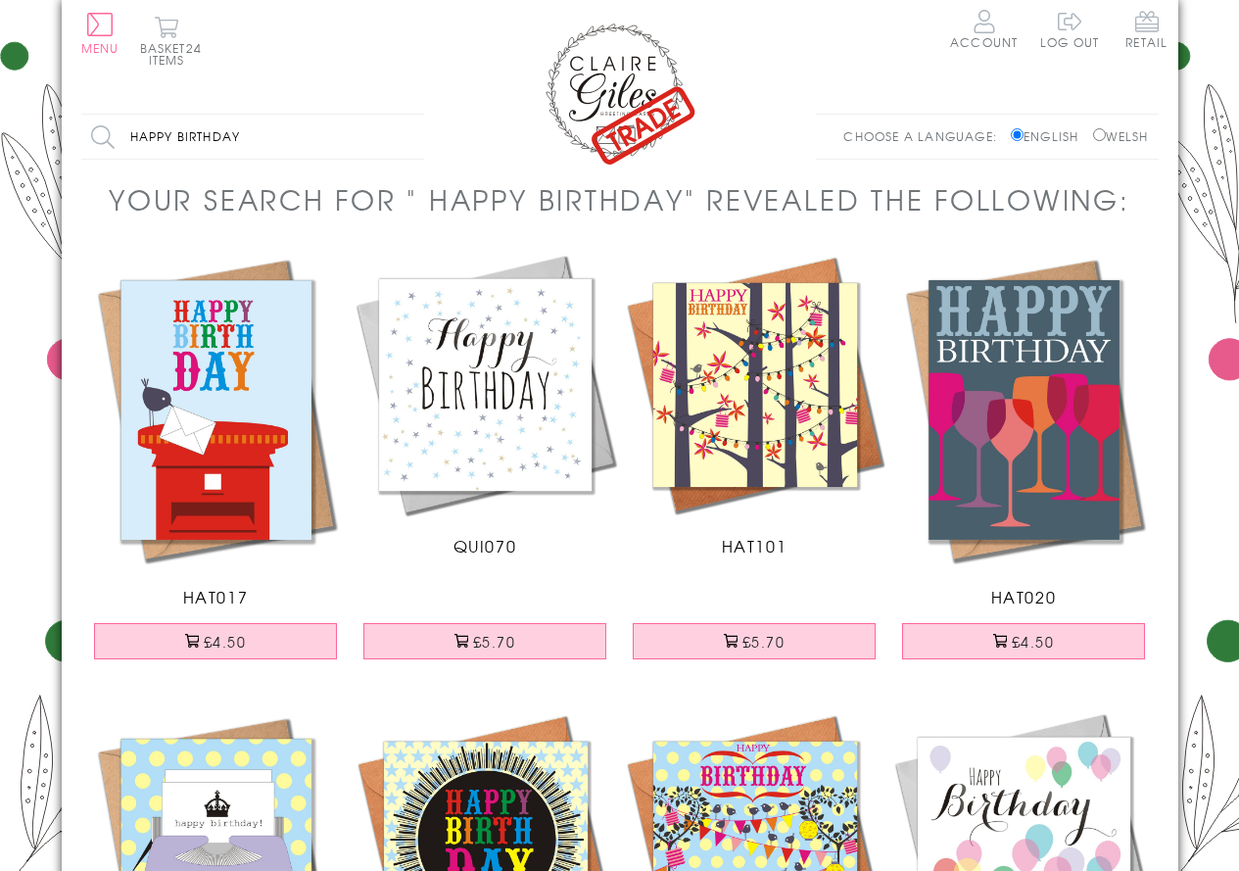
click at [299, 135] on input "happy birthday" at bounding box center [252, 137] width 343 height 44
type input "happy birthday 1"
click at [404, 115] on input "Search" at bounding box center [414, 137] width 20 height 44
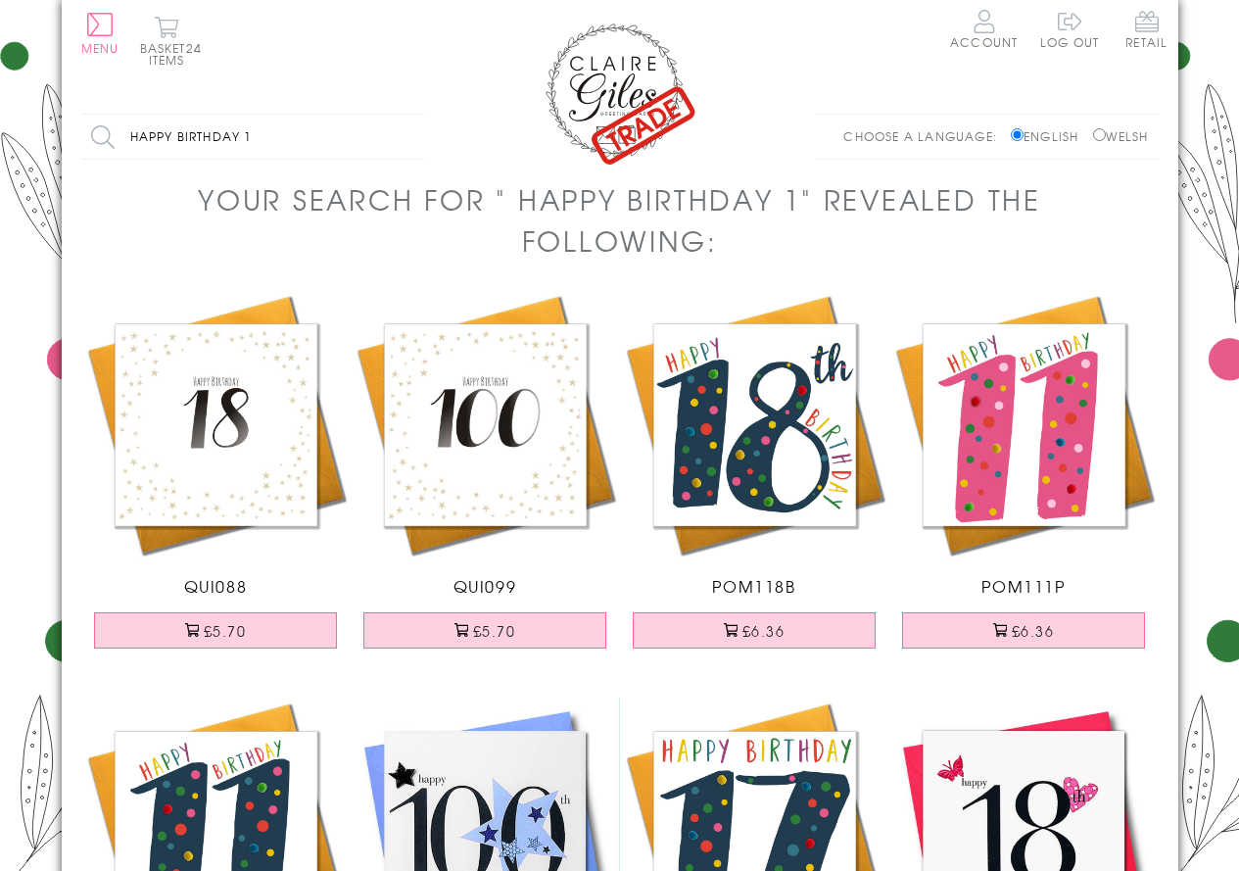
click at [282, 137] on input "happy birthday 1" at bounding box center [252, 137] width 343 height 44
type input "happy birthday"
click at [404, 115] on input "Search" at bounding box center [414, 137] width 20 height 44
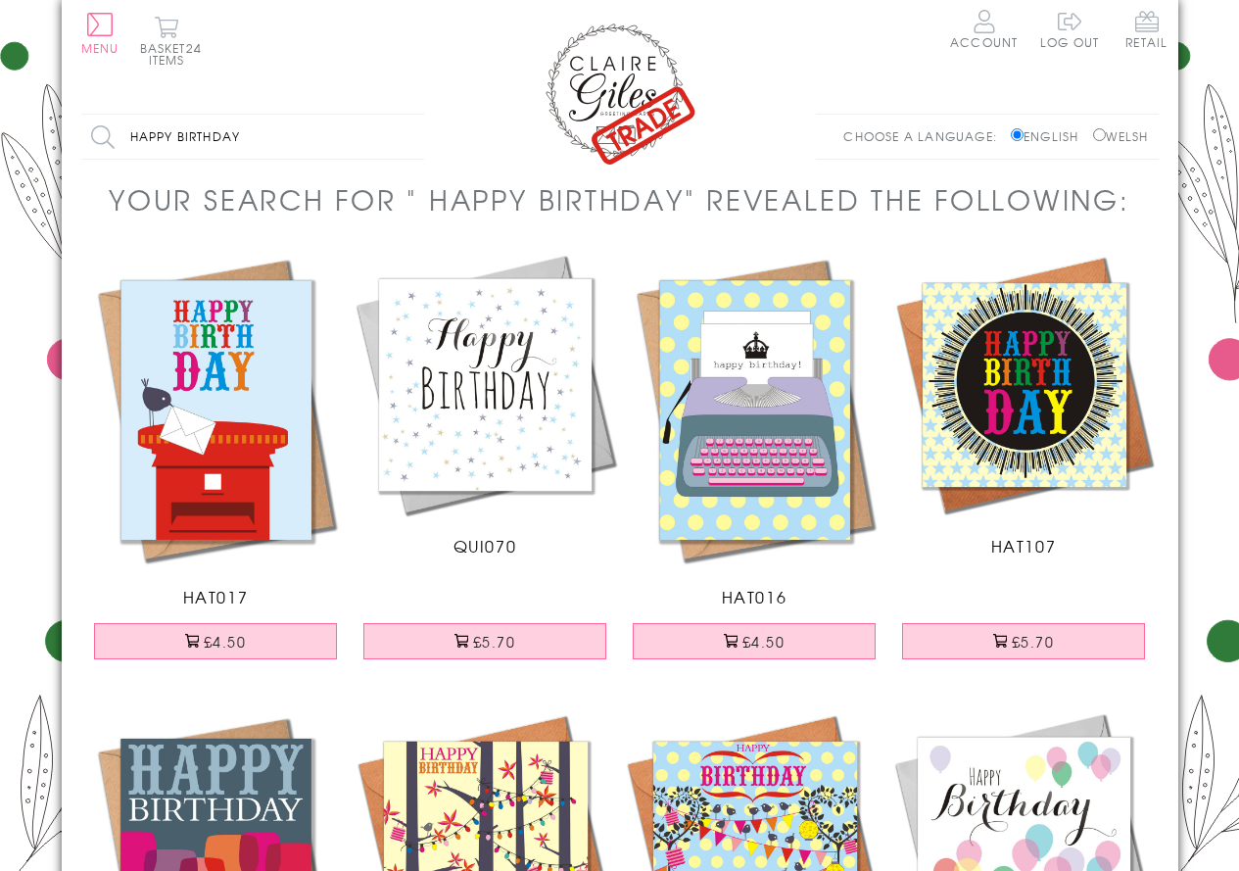
click at [327, 137] on input "happy birthday" at bounding box center [252, 137] width 343 height 44
type input "happy birthday 4"
click at [404, 115] on input "Search" at bounding box center [414, 137] width 20 height 44
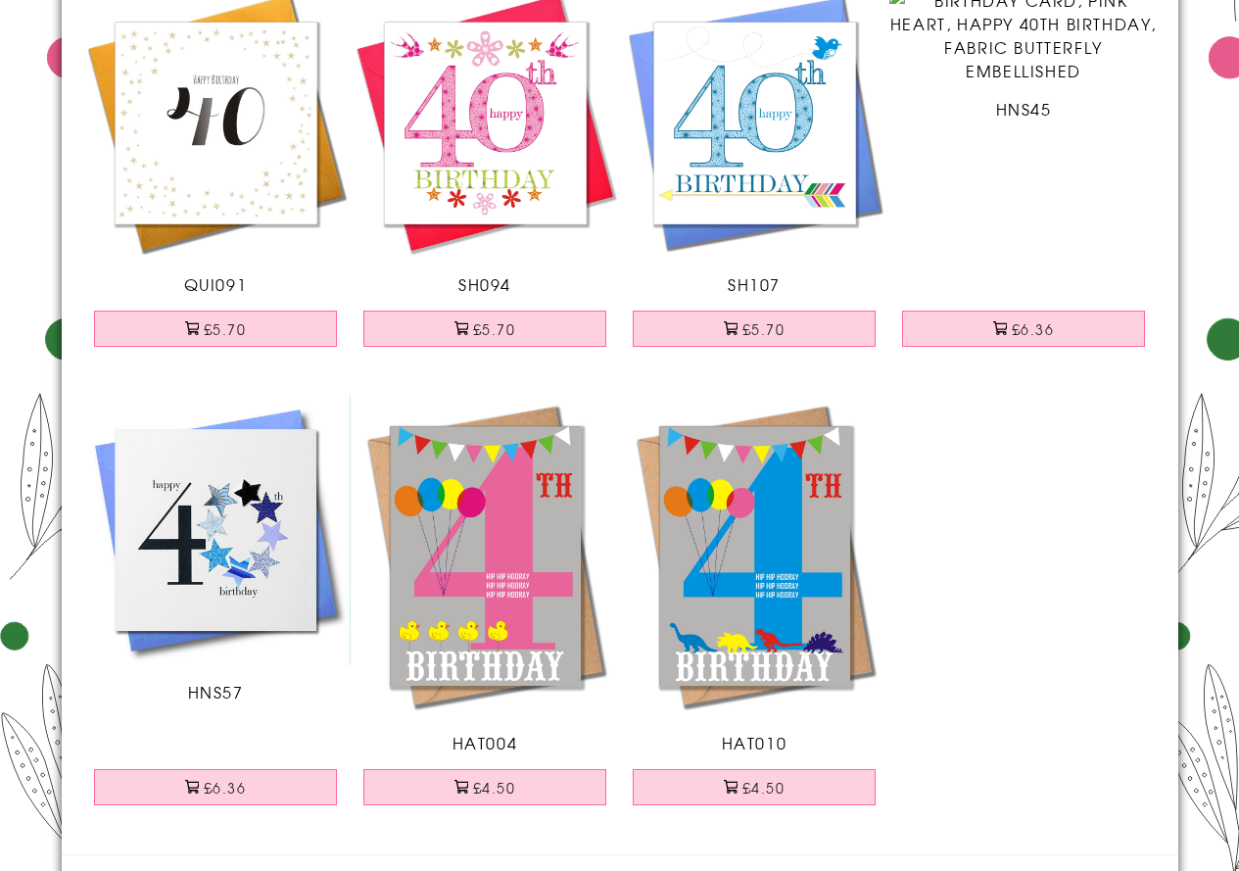
scroll to position [294, 0]
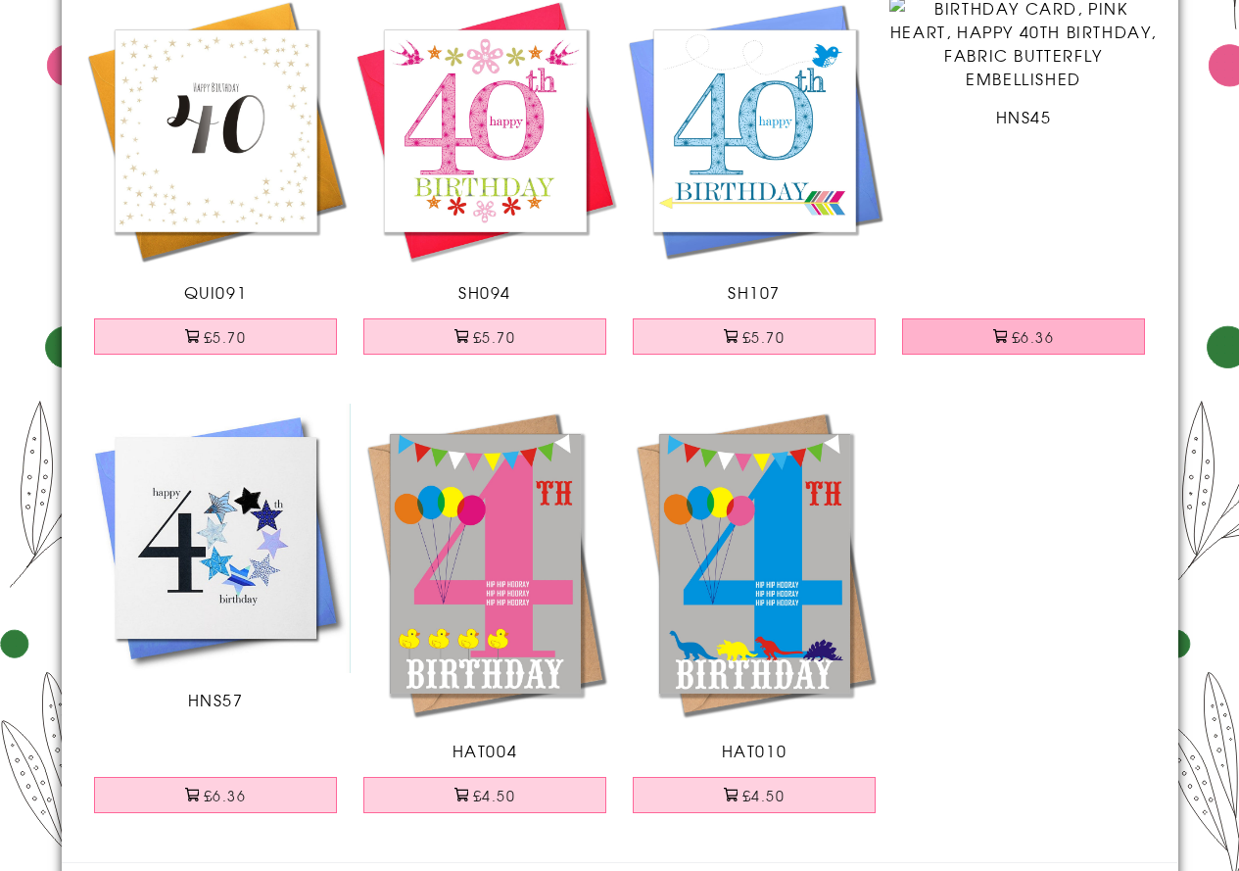
click at [1025, 340] on button "£6.36" at bounding box center [1023, 336] width 243 height 36
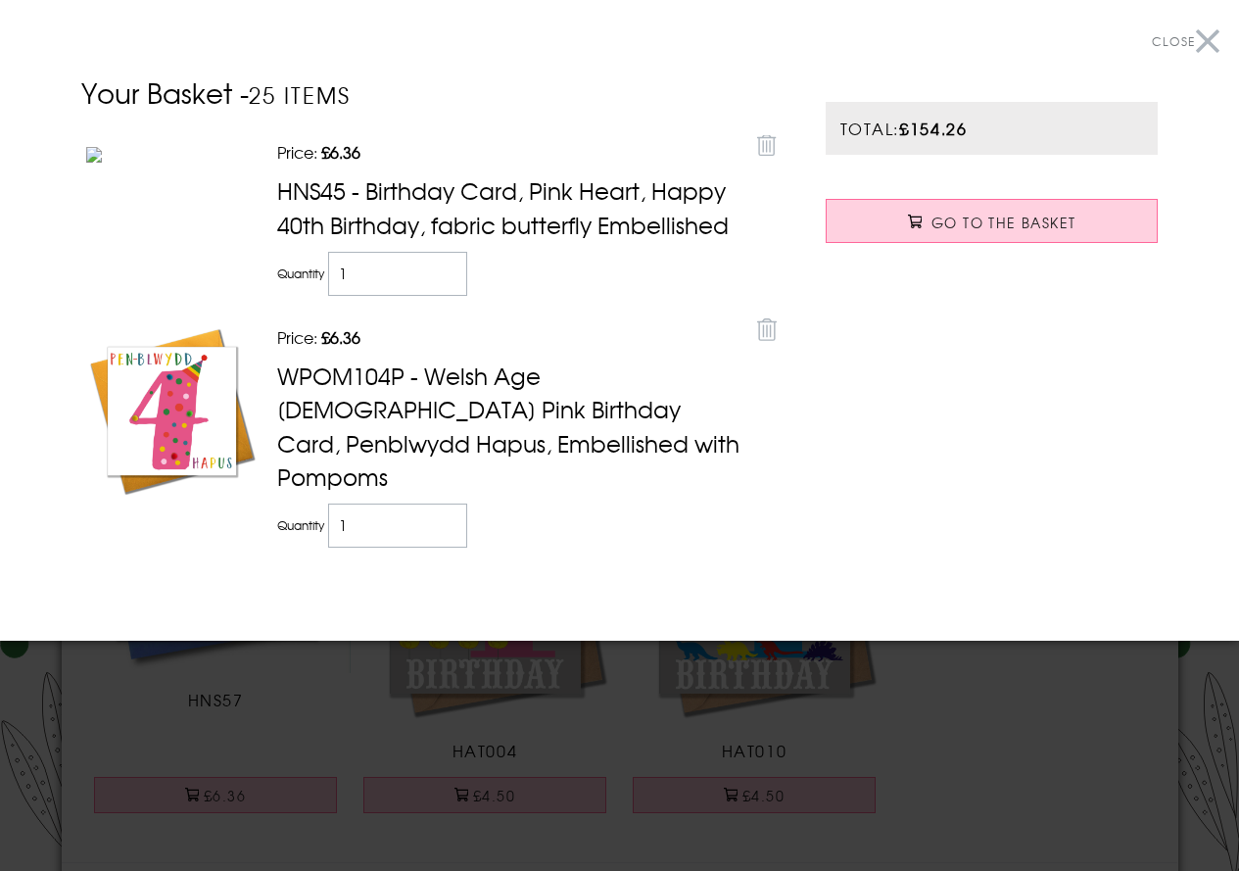
click at [1208, 40] on button "Close" at bounding box center [1186, 42] width 68 height 44
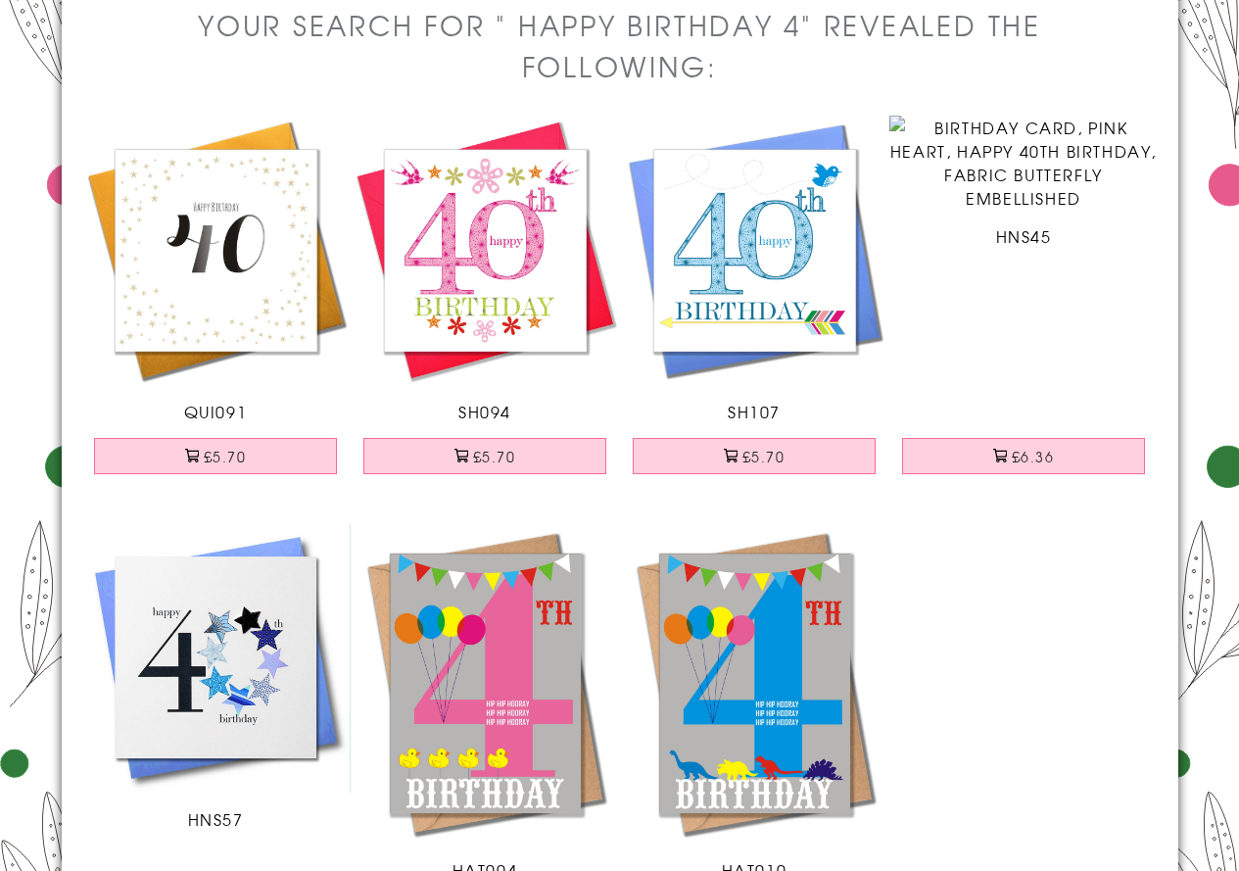
scroll to position [0, 0]
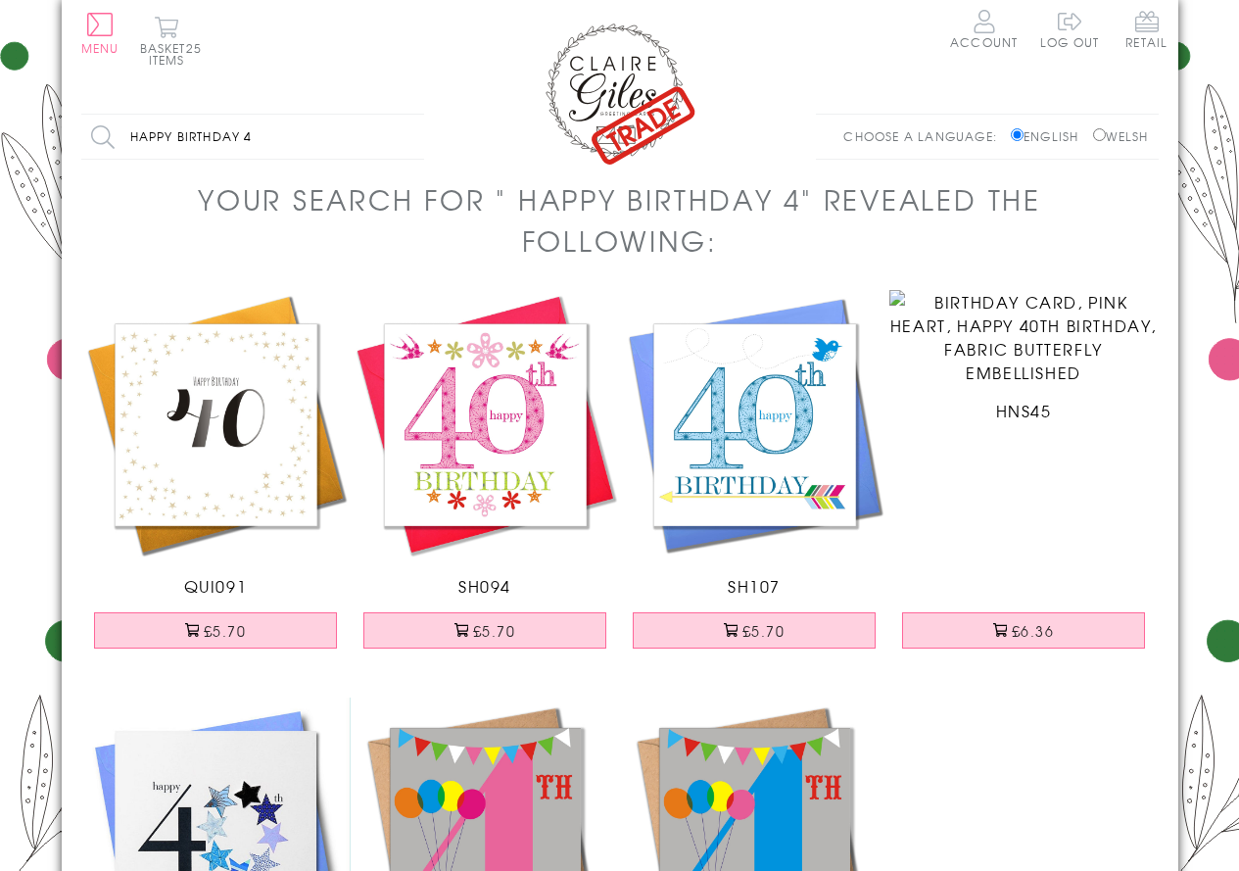
click at [295, 137] on input "happy birthday 4" at bounding box center [252, 137] width 343 height 44
type input "happy birthday 6"
click at [404, 115] on input "Search" at bounding box center [414, 137] width 20 height 44
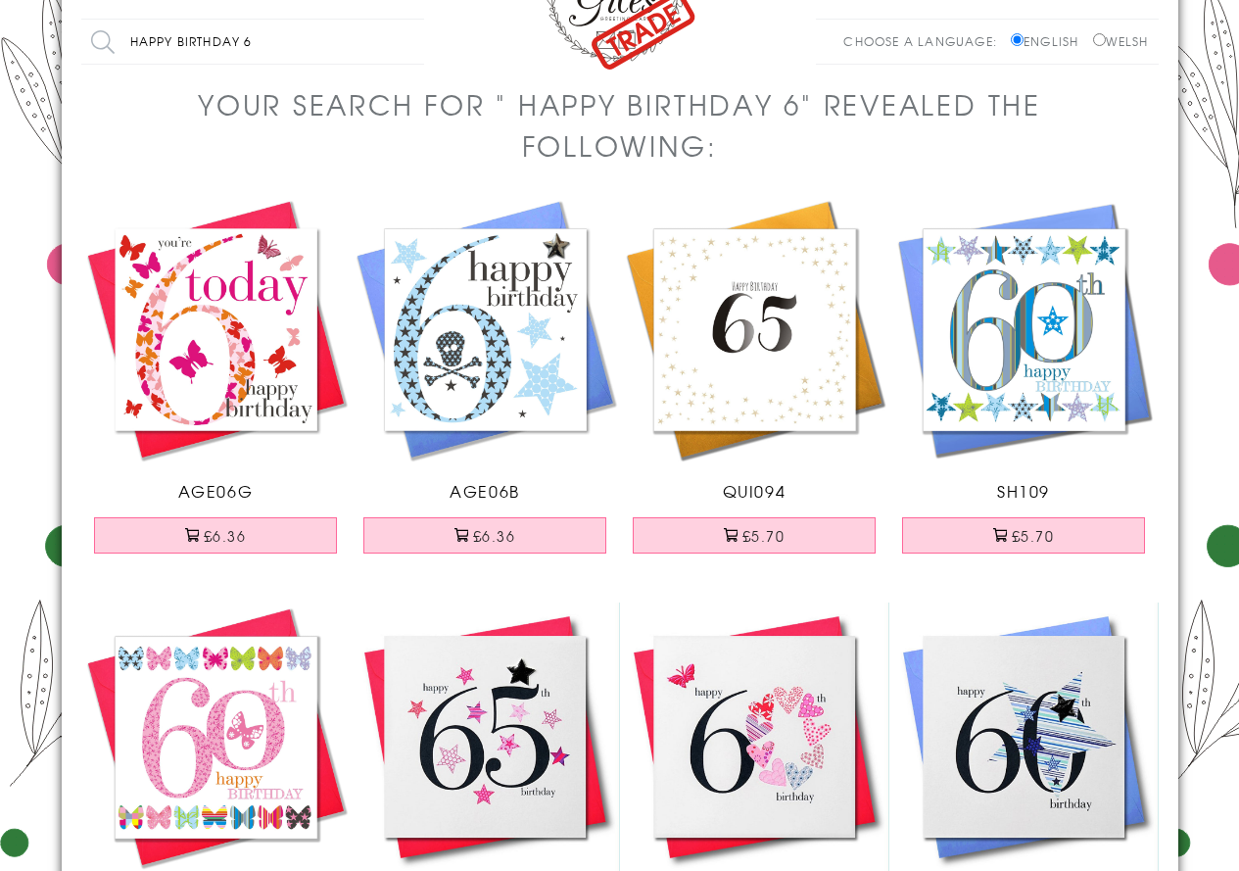
scroll to position [392, 0]
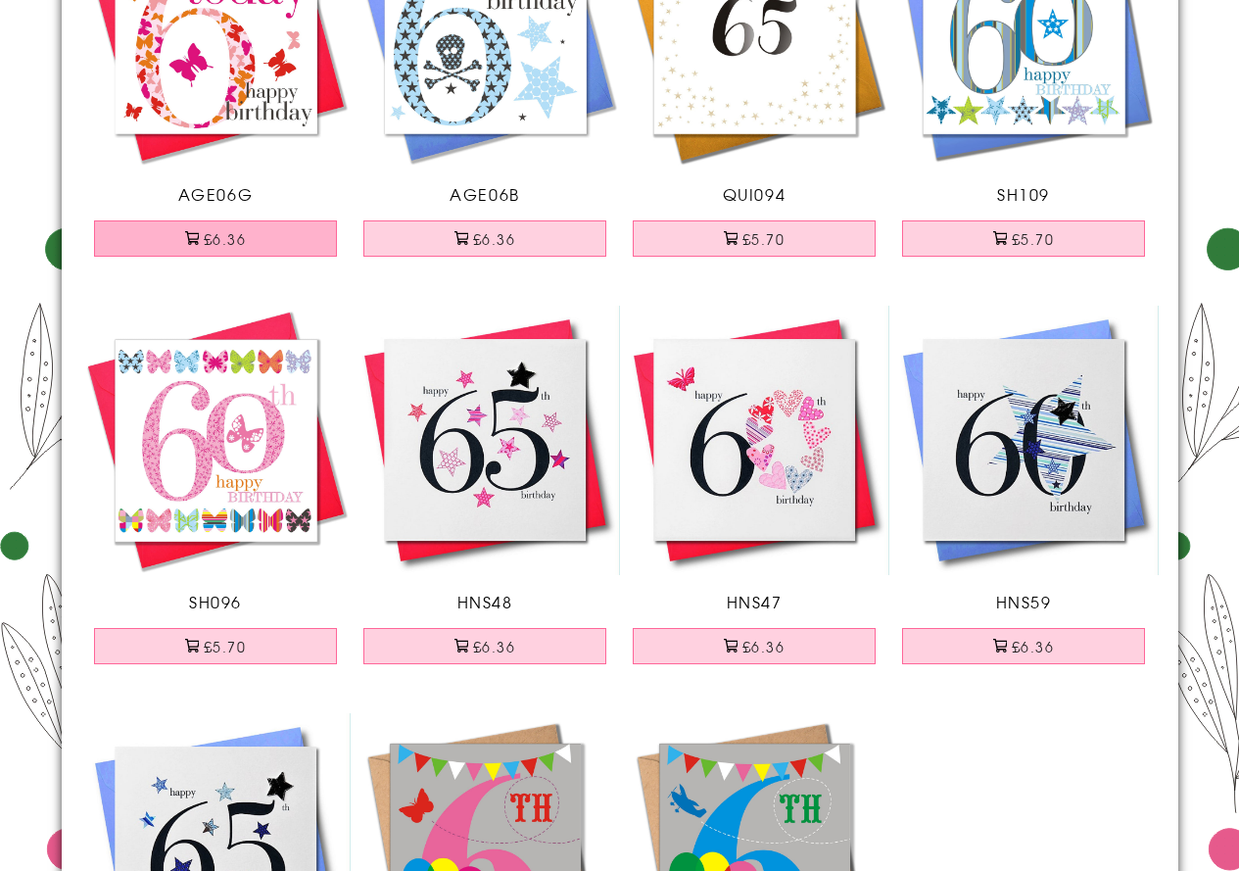
click at [251, 242] on button "£6.36" at bounding box center [215, 238] width 243 height 36
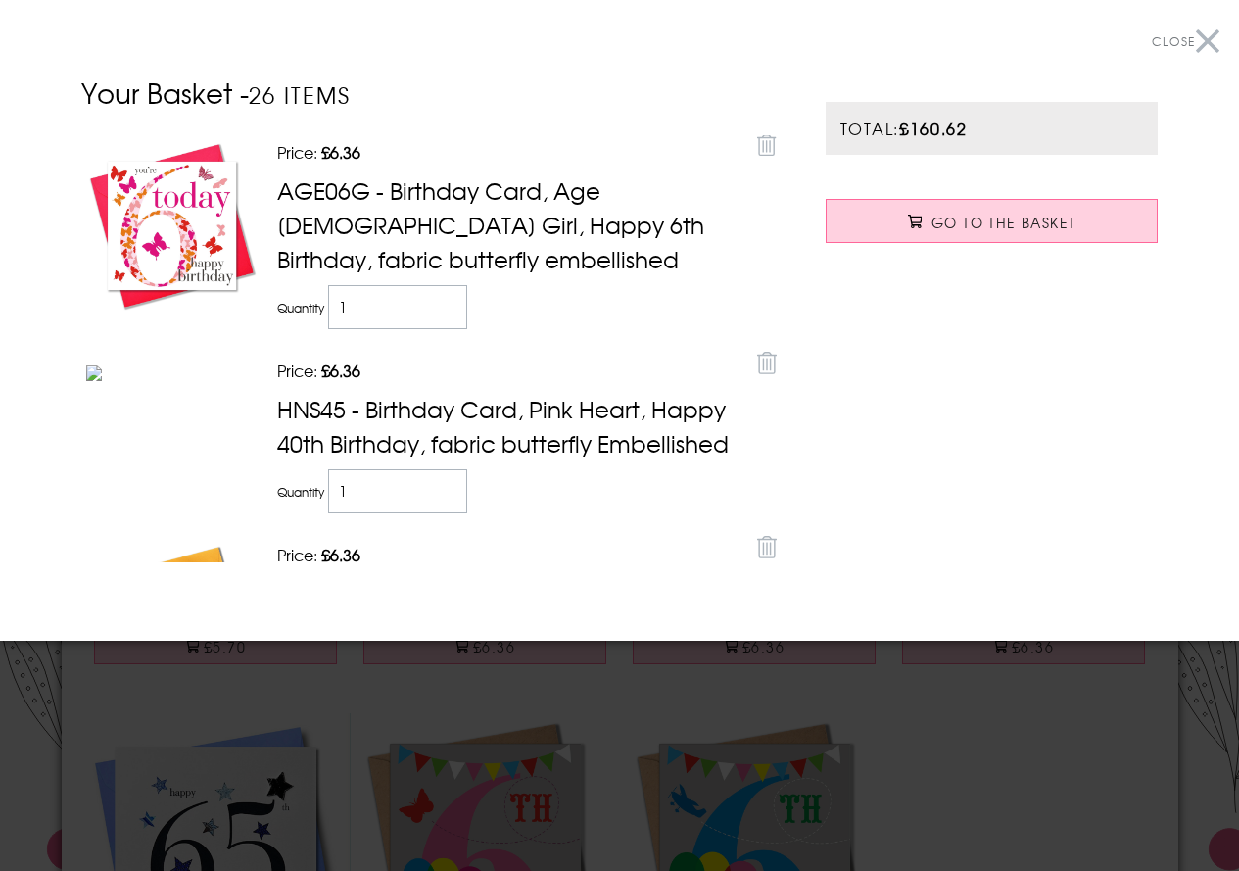
click at [1206, 42] on button "Close" at bounding box center [1186, 42] width 68 height 44
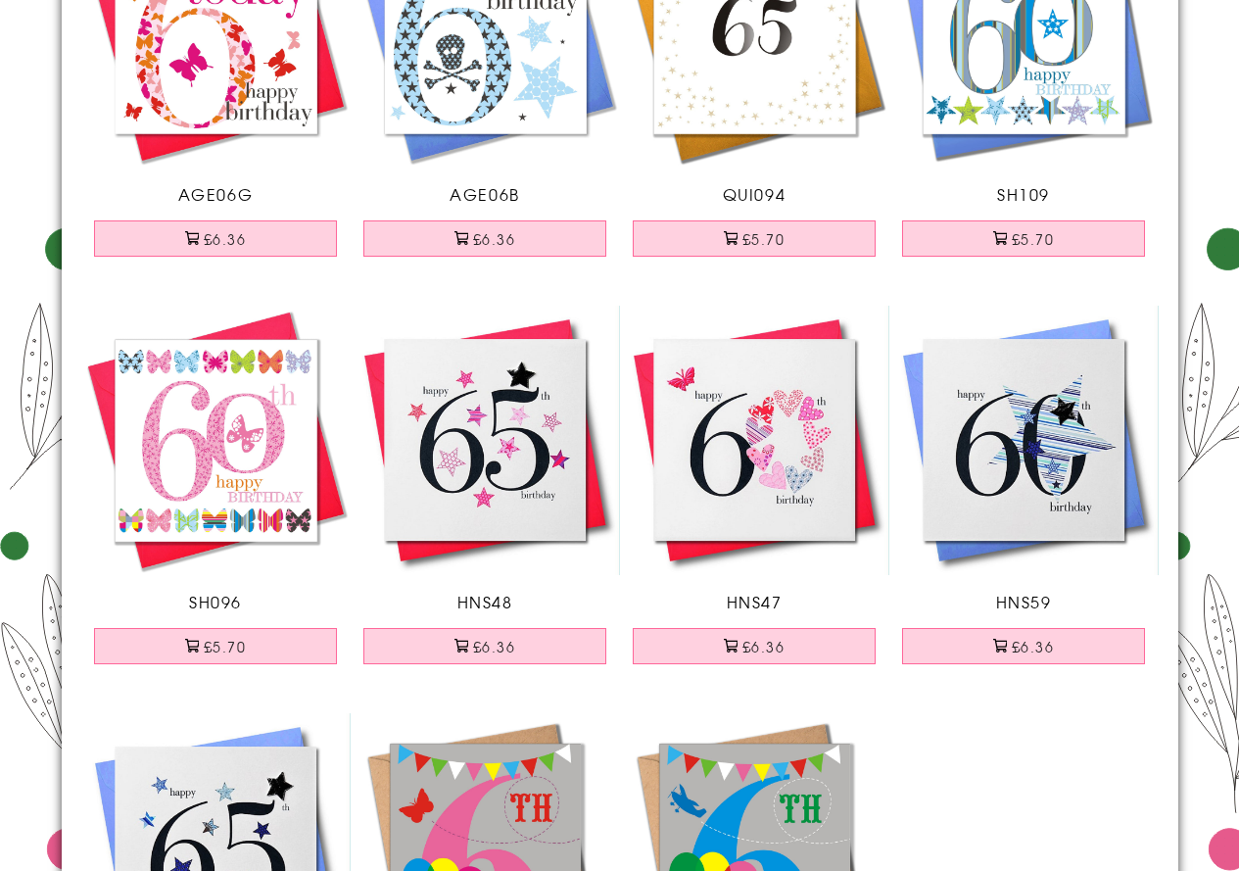
scroll to position [0, 0]
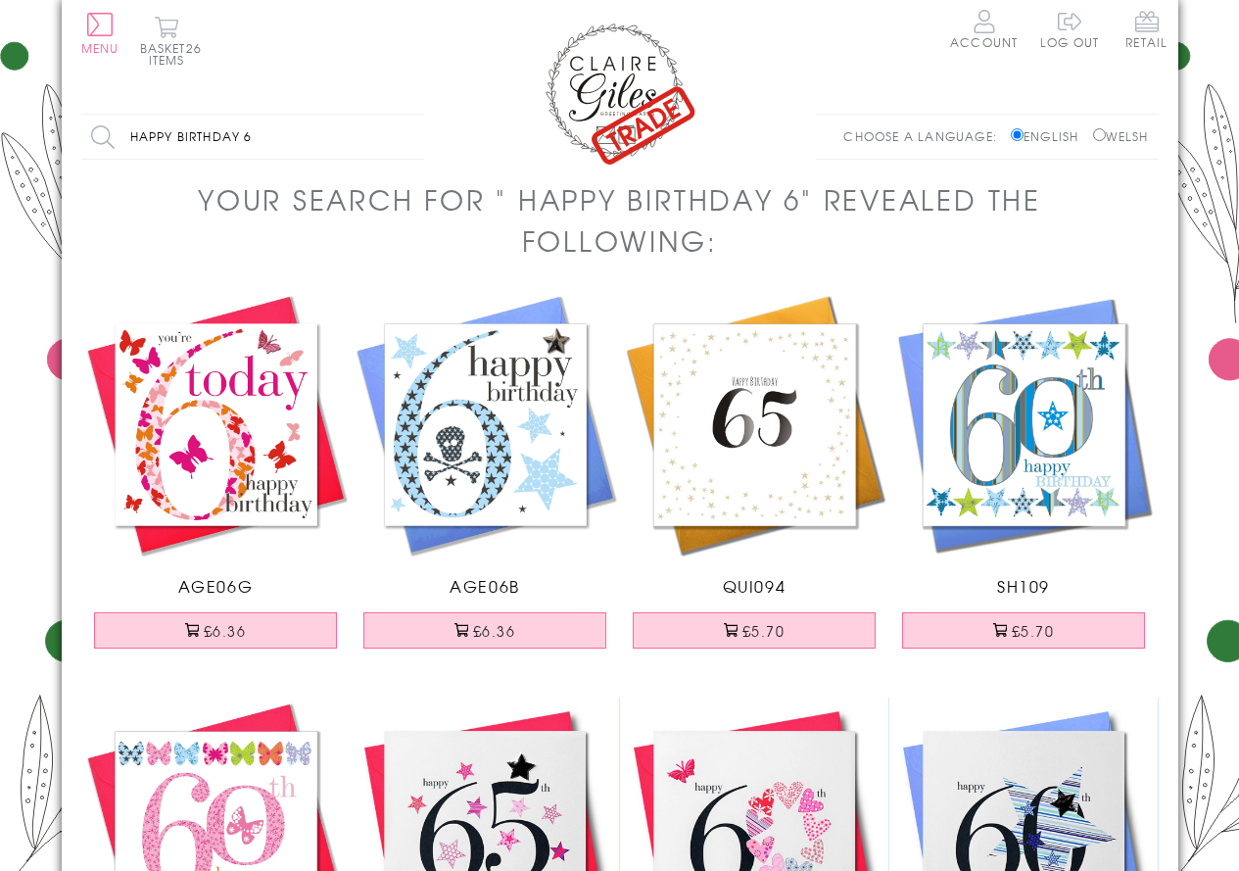
click at [301, 131] on input "happy birthday 6" at bounding box center [252, 137] width 343 height 44
type input "happy birthday 7"
click at [404, 115] on input "Search" at bounding box center [414, 137] width 20 height 44
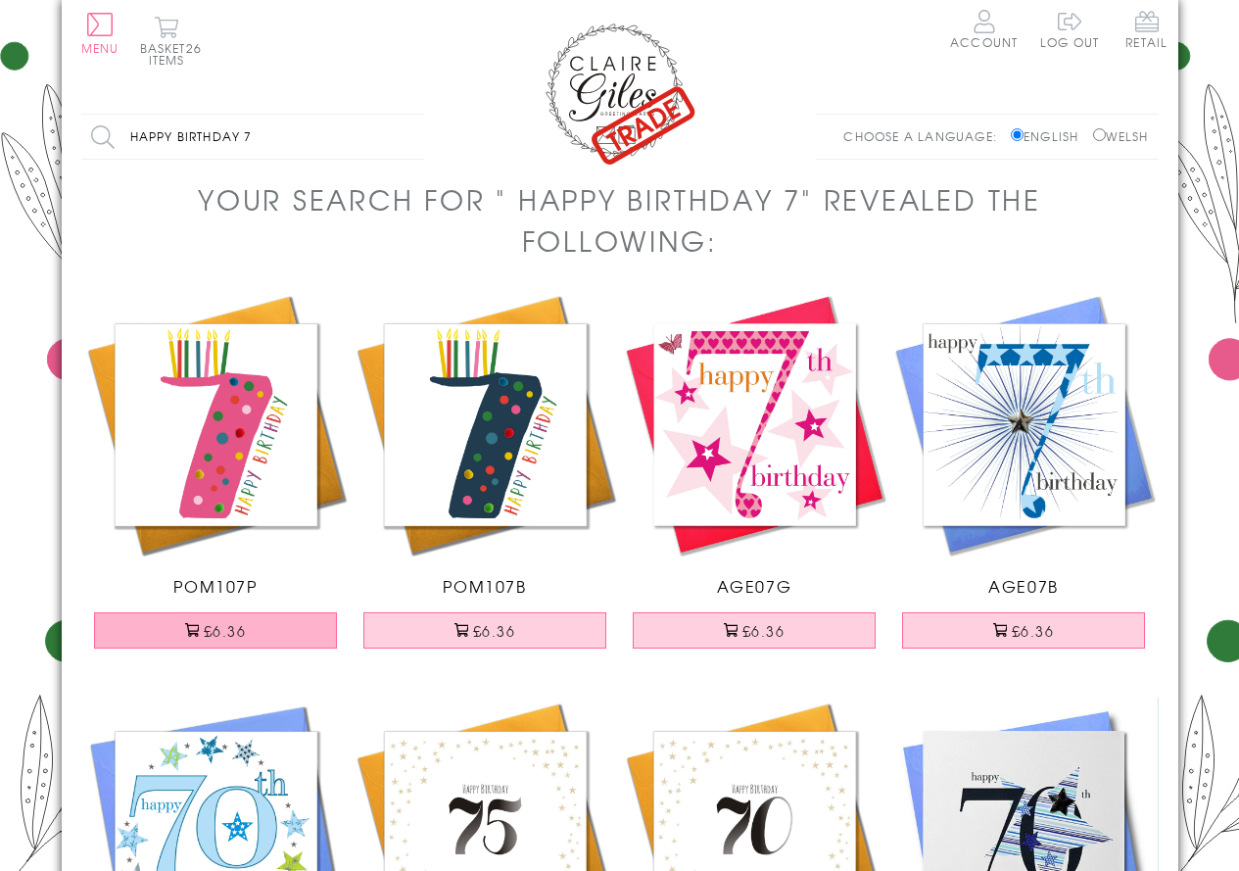
click at [278, 642] on button "£6.36" at bounding box center [215, 630] width 243 height 36
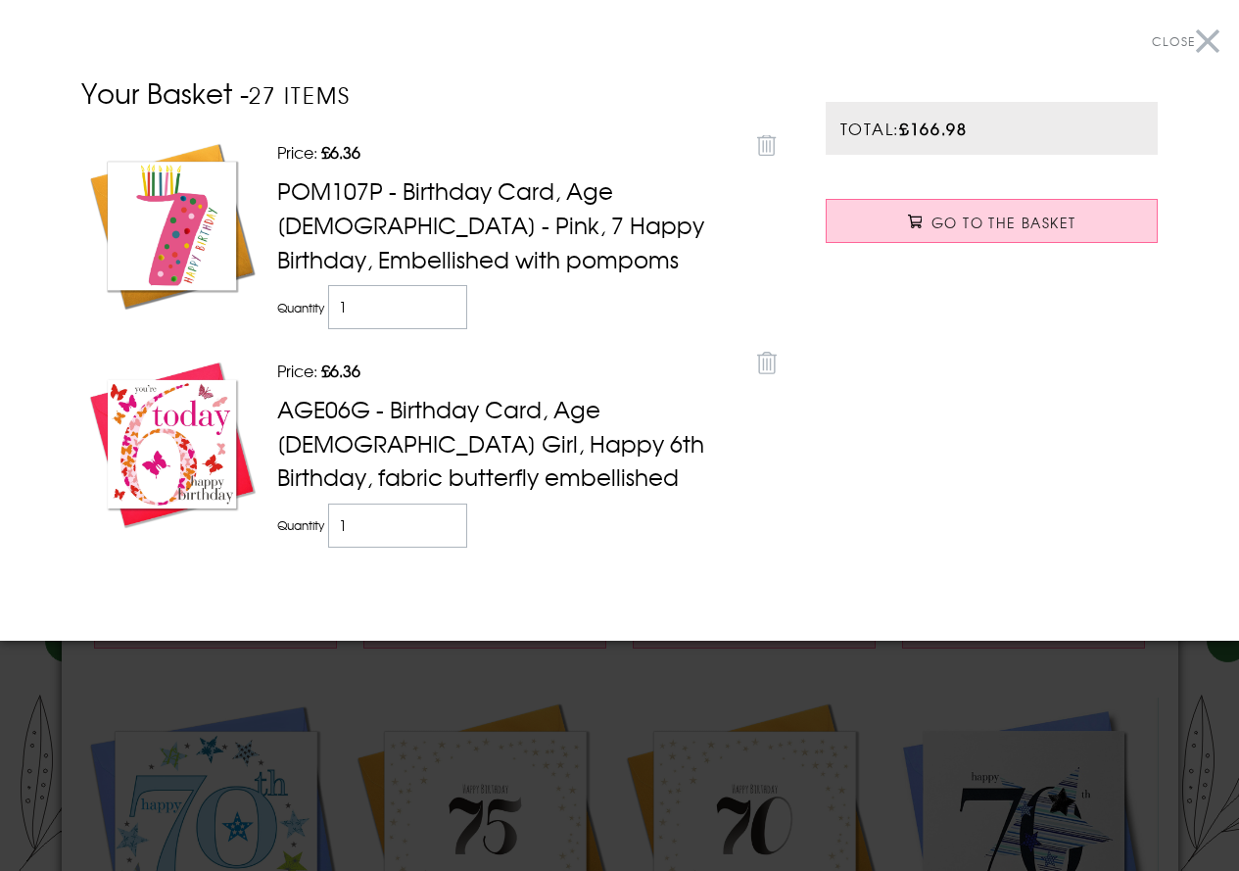
drag, startPoint x: 1207, startPoint y: 40, endPoint x: 1205, endPoint y: 28, distance: 11.9
click at [1207, 28] on button "Close" at bounding box center [1186, 42] width 68 height 44
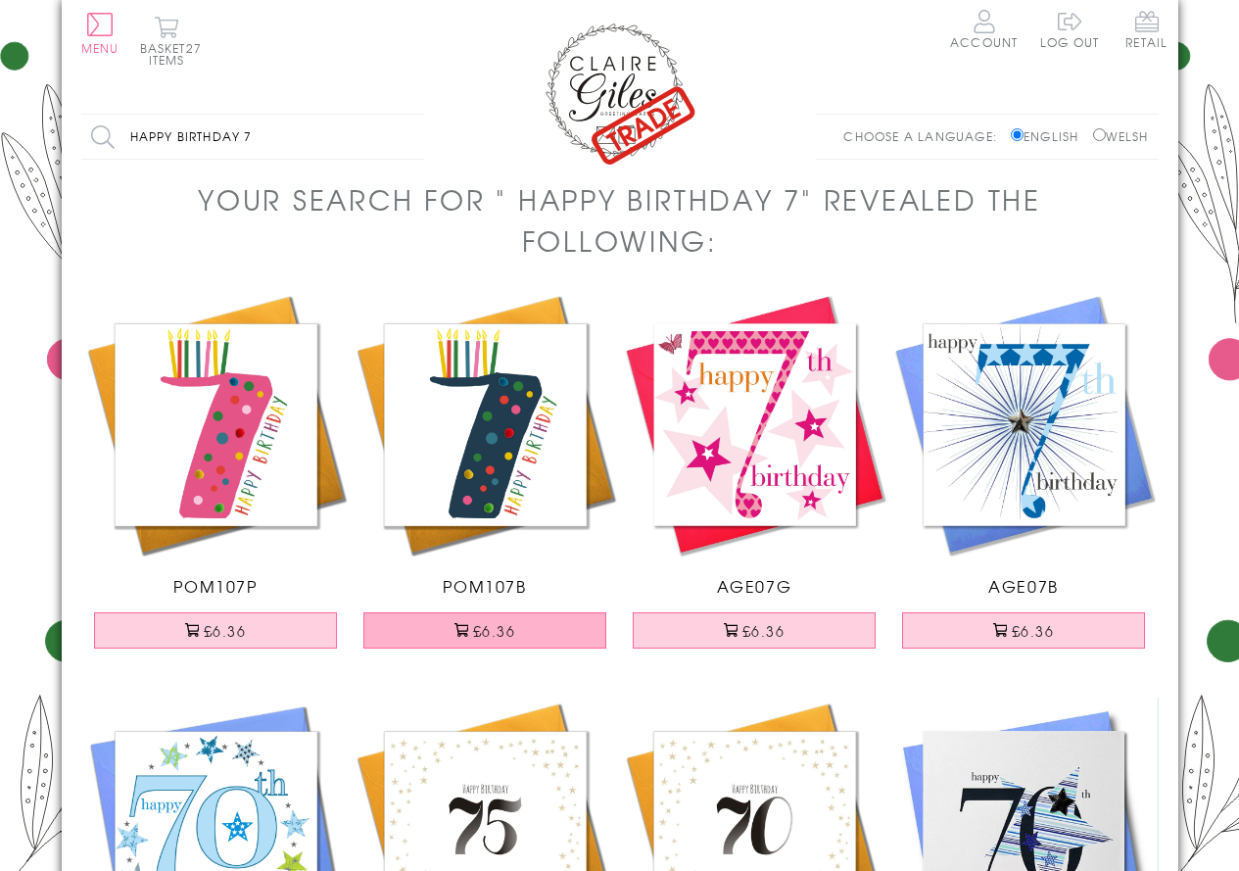
click at [501, 627] on button "£6.36" at bounding box center [484, 630] width 243 height 36
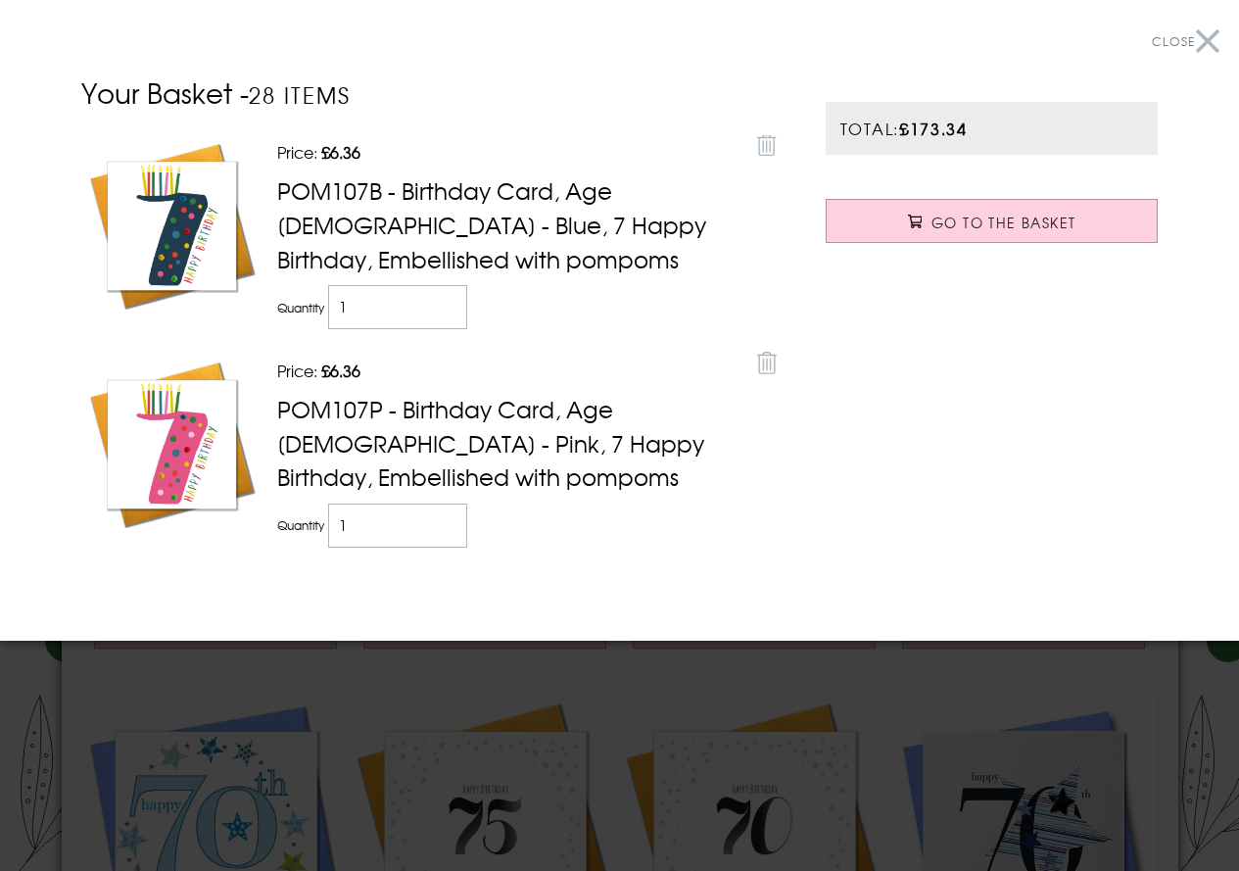
click at [1211, 43] on button "Close" at bounding box center [1186, 42] width 68 height 44
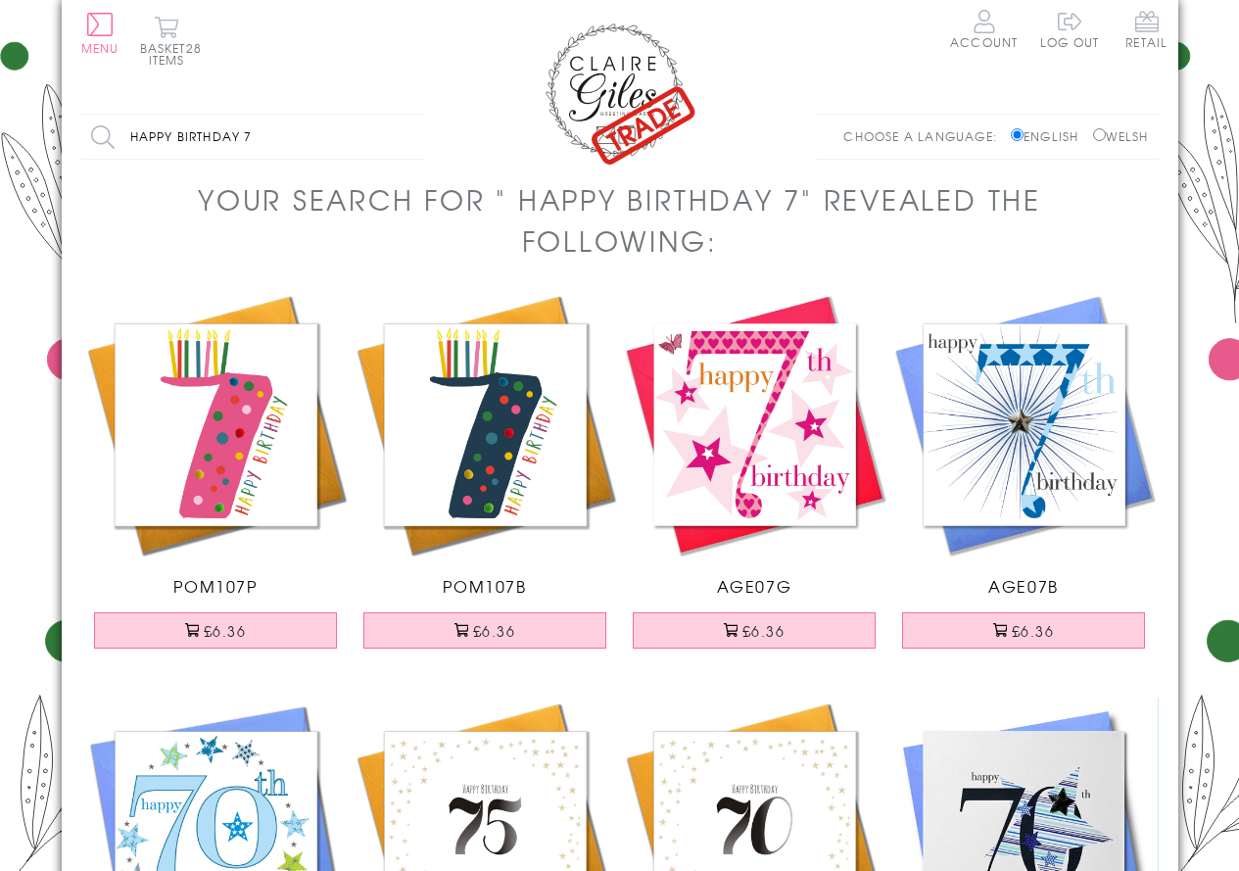
click at [345, 131] on input "happy birthday 7" at bounding box center [252, 137] width 343 height 44
type input "happy birthday 8"
click at [404, 115] on input "Search" at bounding box center [414, 137] width 20 height 44
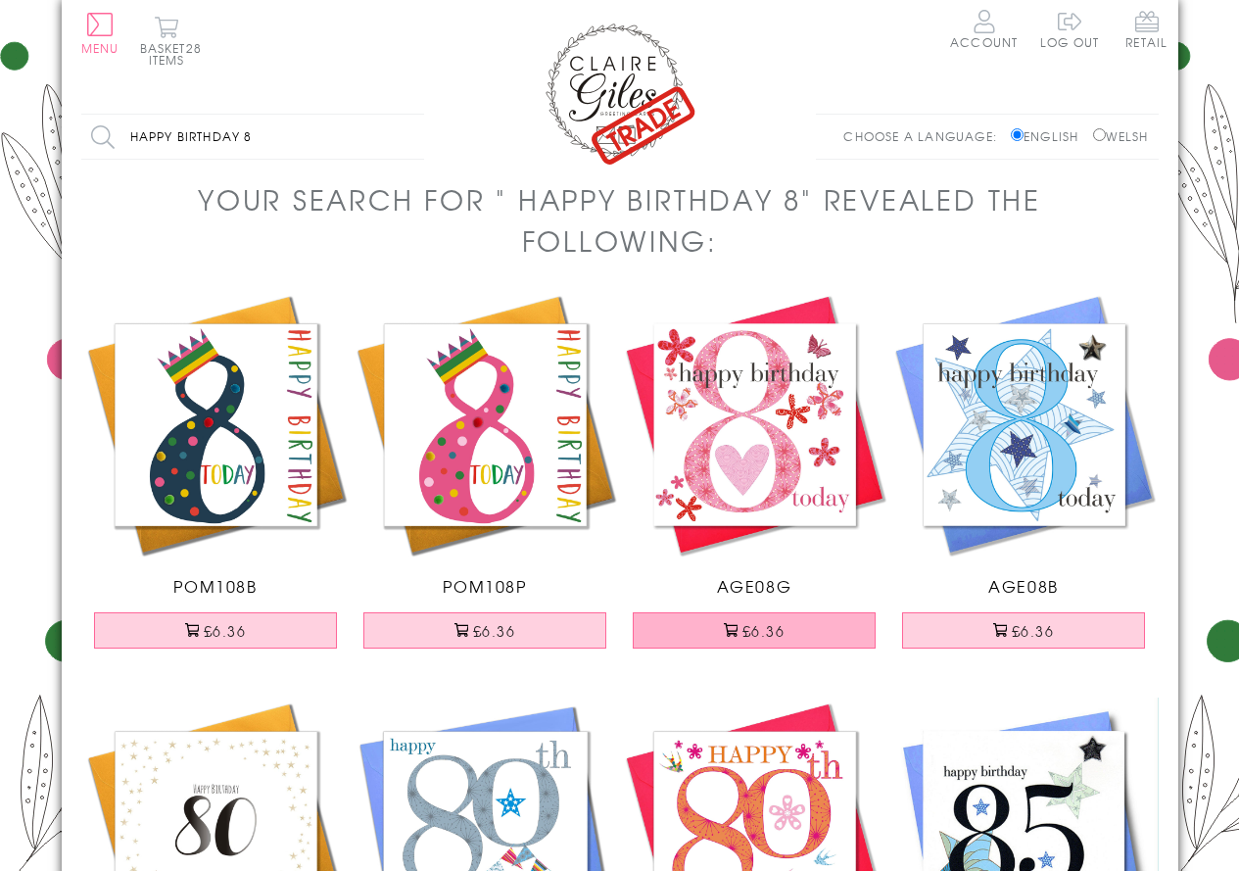
click at [747, 628] on button "£6.36" at bounding box center [754, 630] width 243 height 36
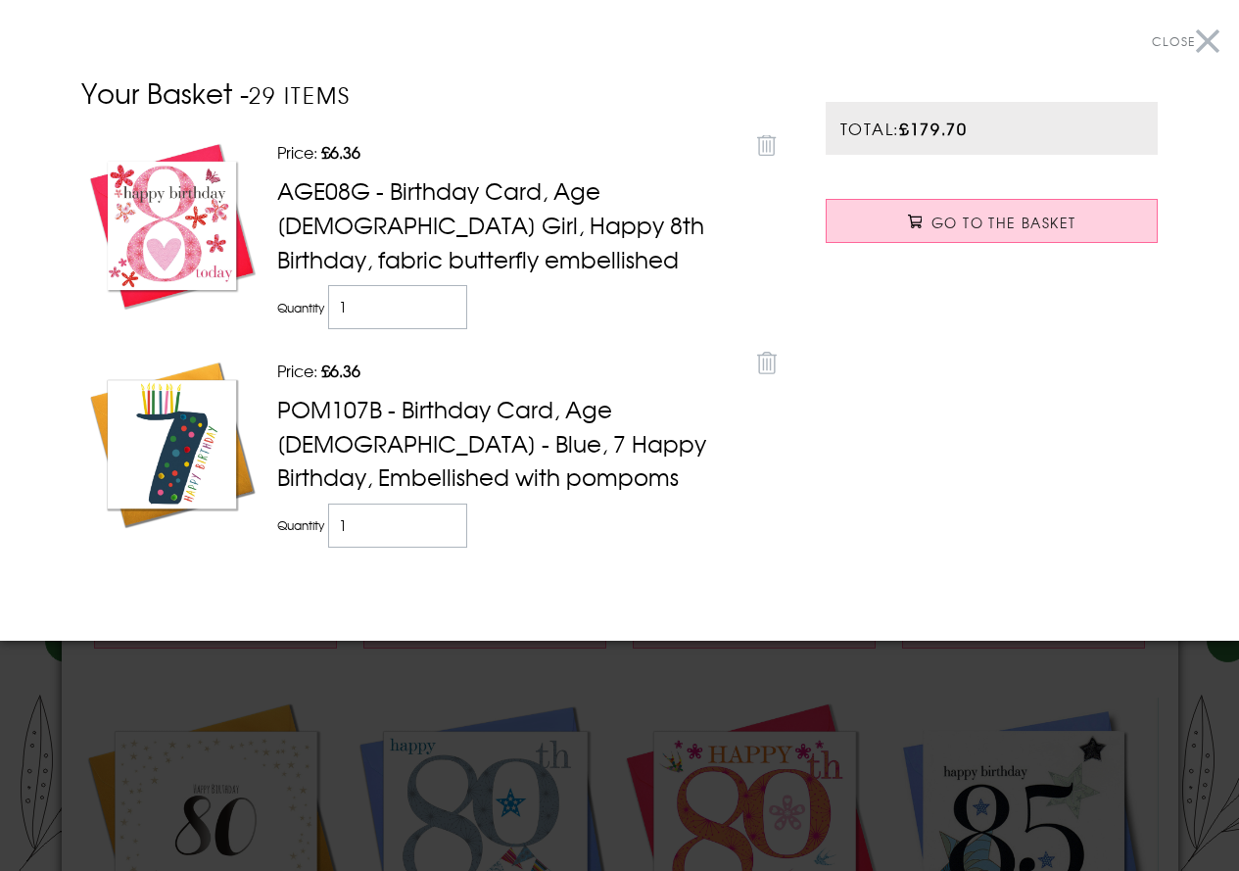
click at [1219, 37] on section "Close Your Basket - 29 items Price: Discounted price £6.36 Remove AGE08G - Birt…" at bounding box center [619, 320] width 1239 height 640
click at [1207, 26] on button "Close" at bounding box center [1186, 42] width 68 height 44
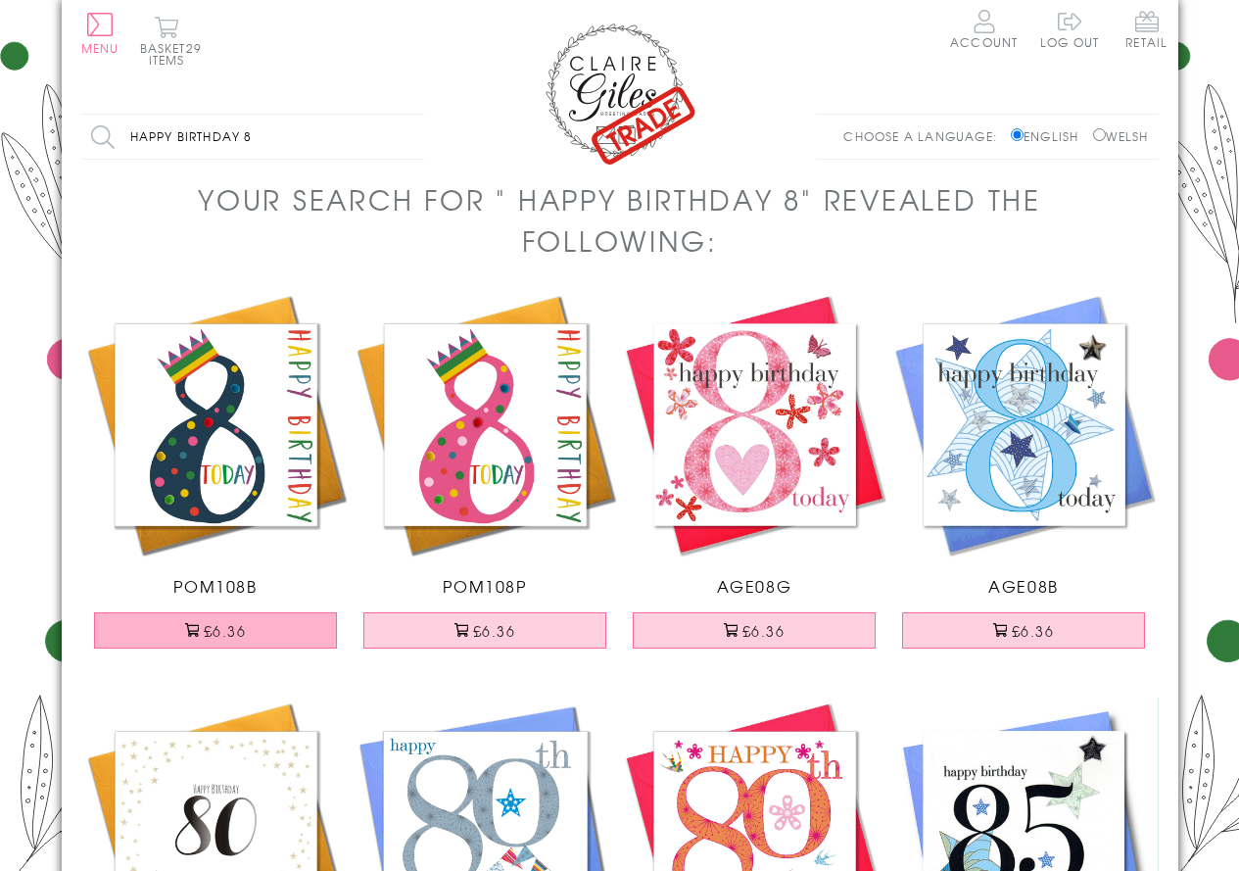
click at [282, 629] on button "£6.36" at bounding box center [215, 630] width 243 height 36
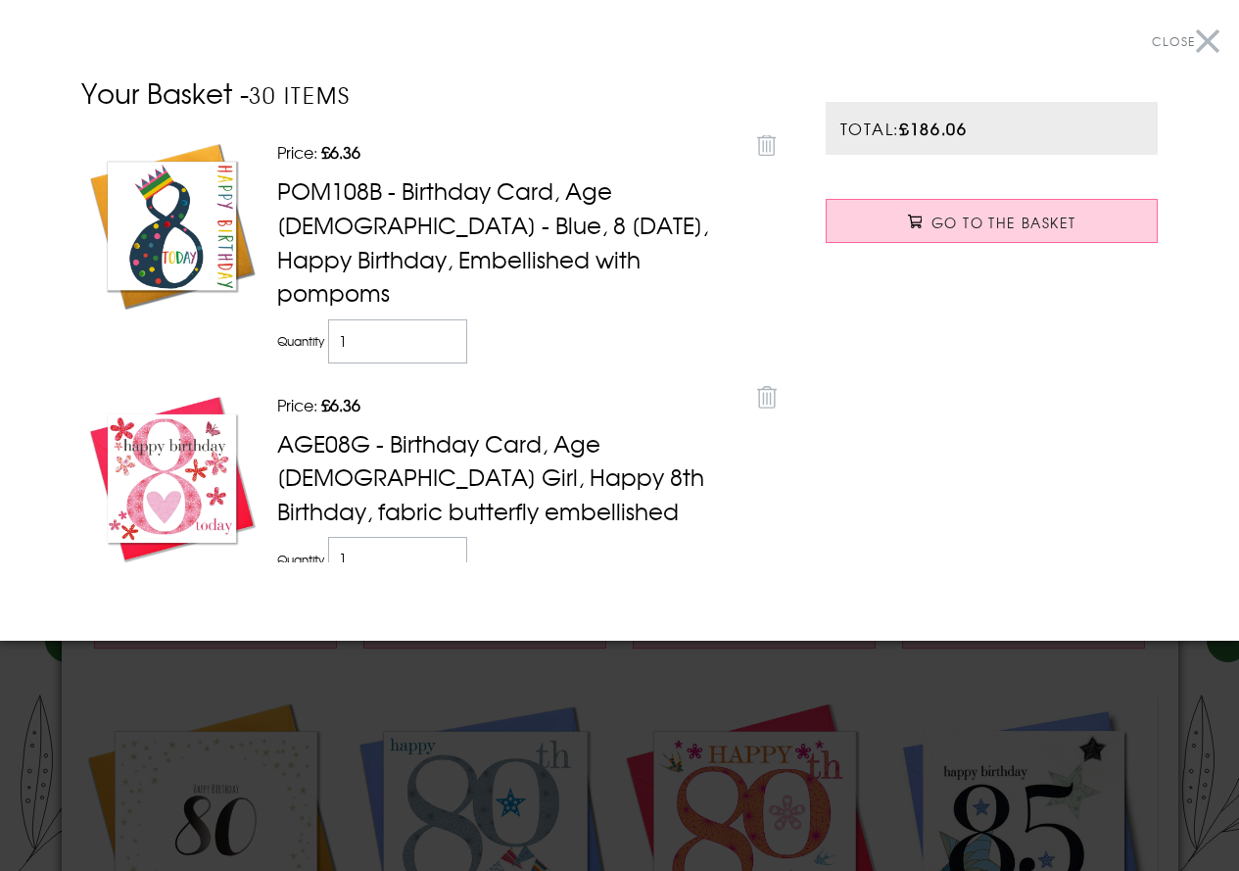
click at [1207, 41] on button "Close" at bounding box center [1186, 42] width 68 height 44
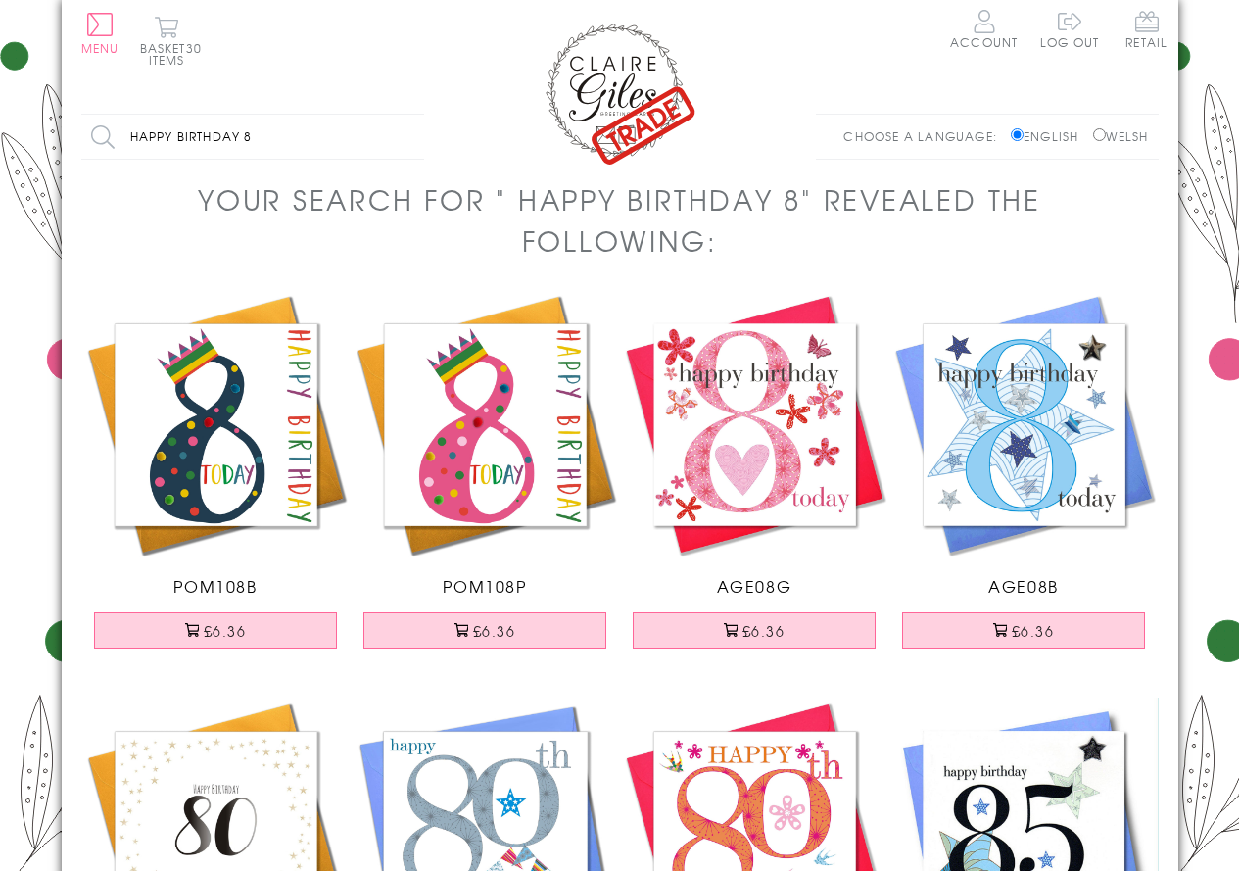
click at [285, 141] on input "happy birthday 8" at bounding box center [252, 137] width 343 height 44
type input "happy birthday 9"
click at [404, 115] on input "Search" at bounding box center [414, 137] width 20 height 44
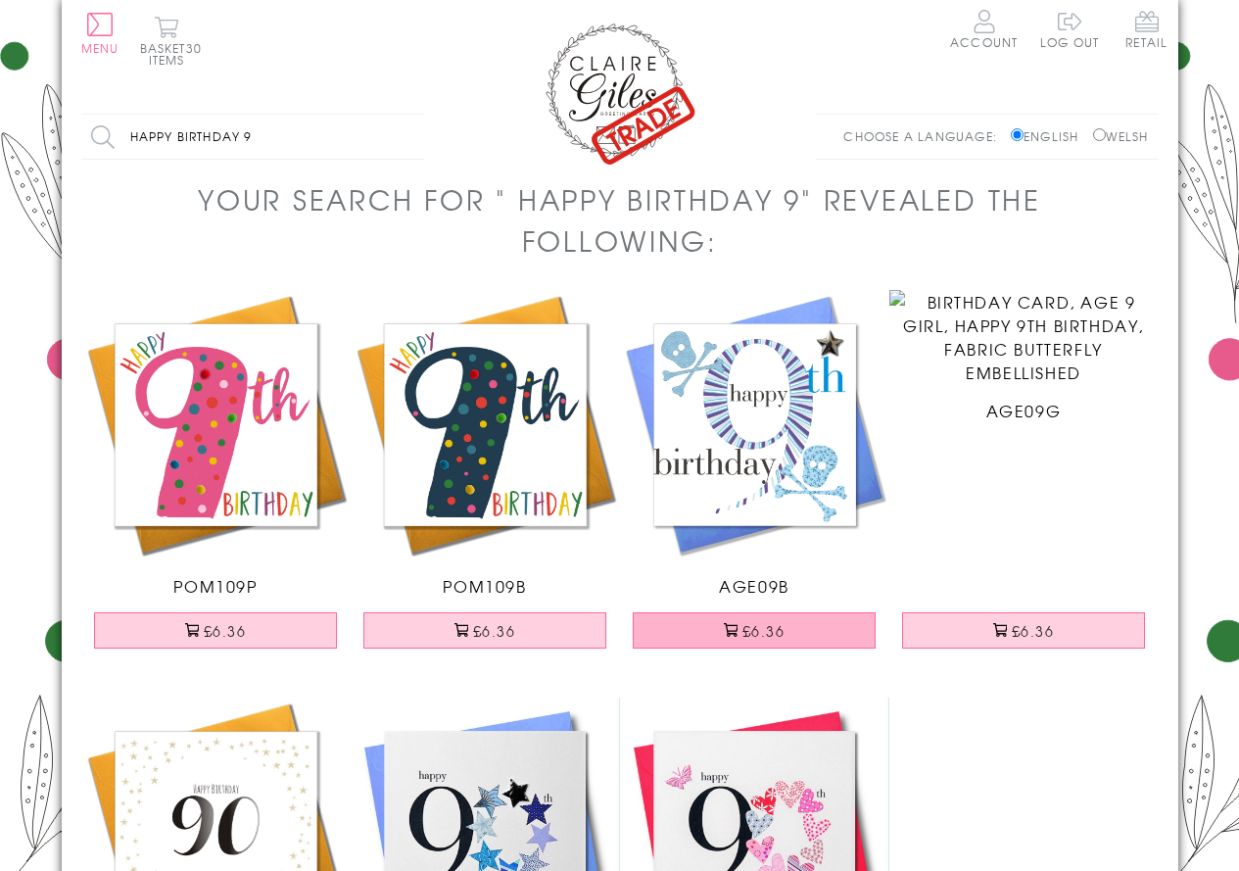
click at [781, 632] on button "£6.36" at bounding box center [754, 630] width 243 height 36
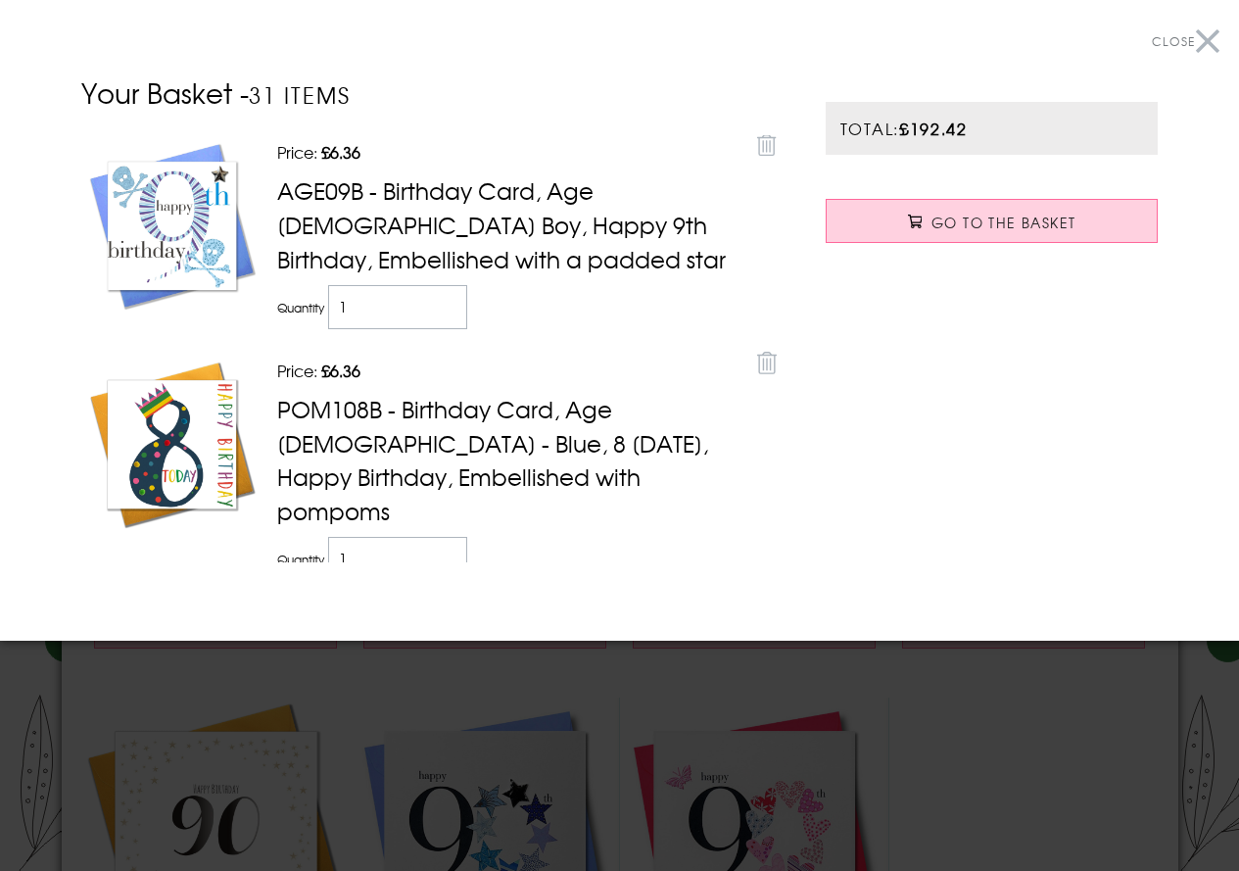
click at [1208, 41] on button "Close" at bounding box center [1186, 42] width 68 height 44
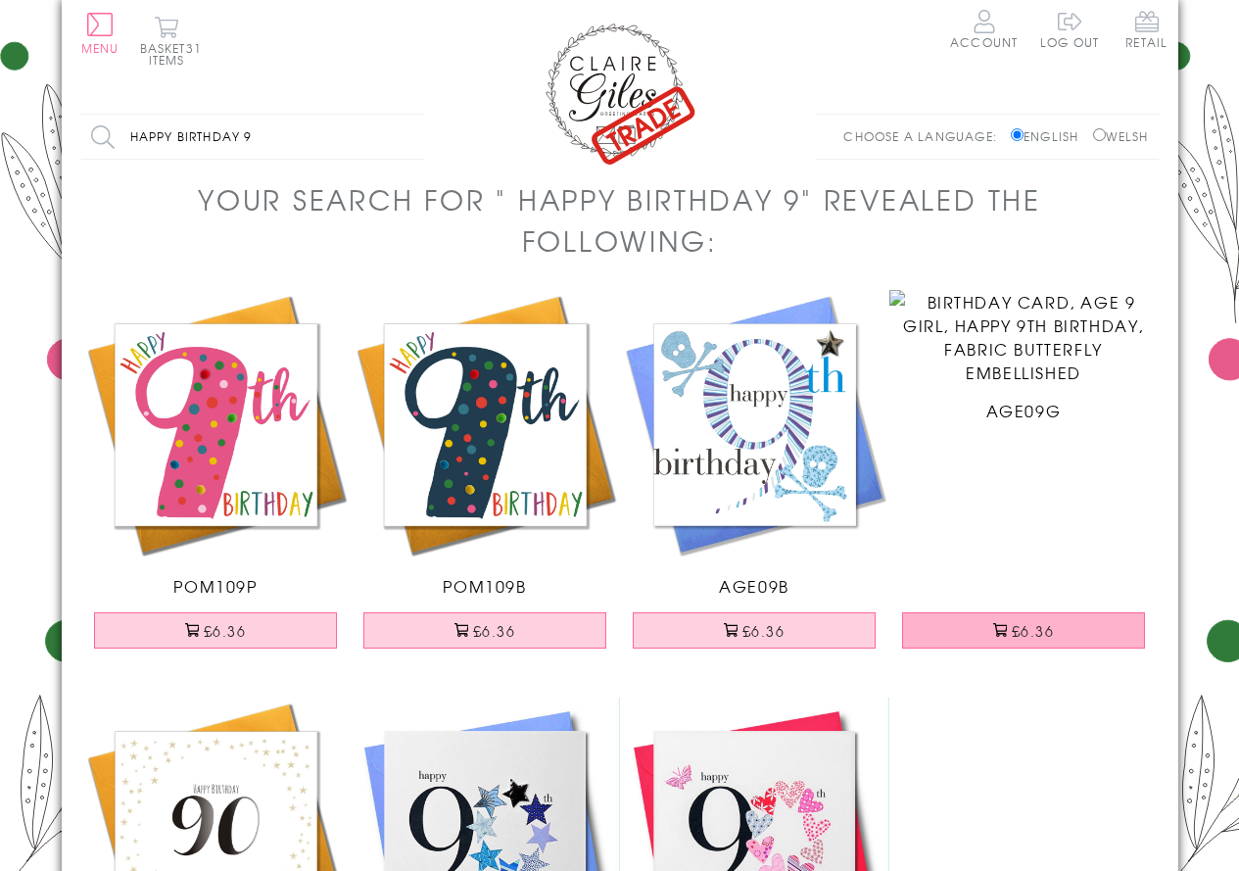
click at [998, 634] on span at bounding box center [1000, 630] width 14 height 14
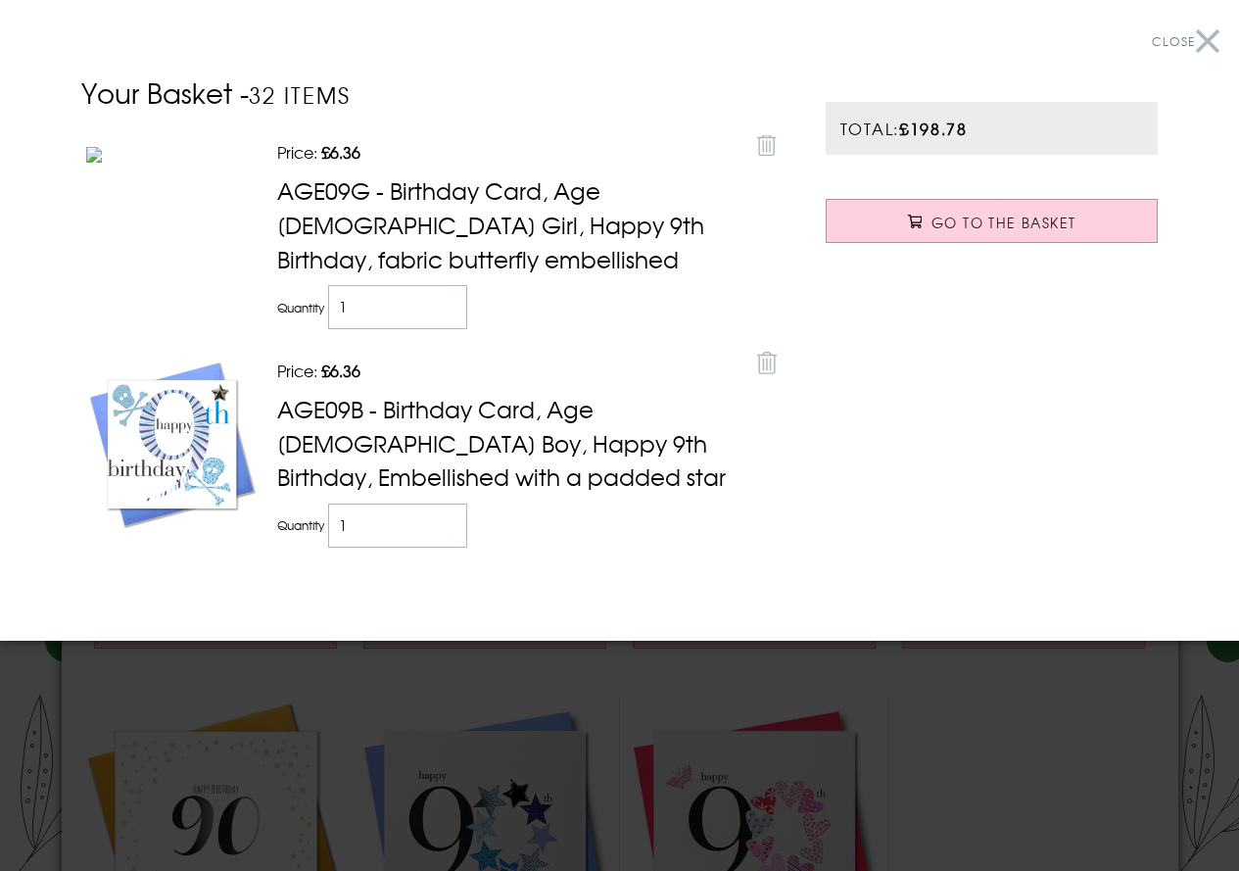
click at [1204, 39] on button "Close" at bounding box center [1186, 42] width 68 height 44
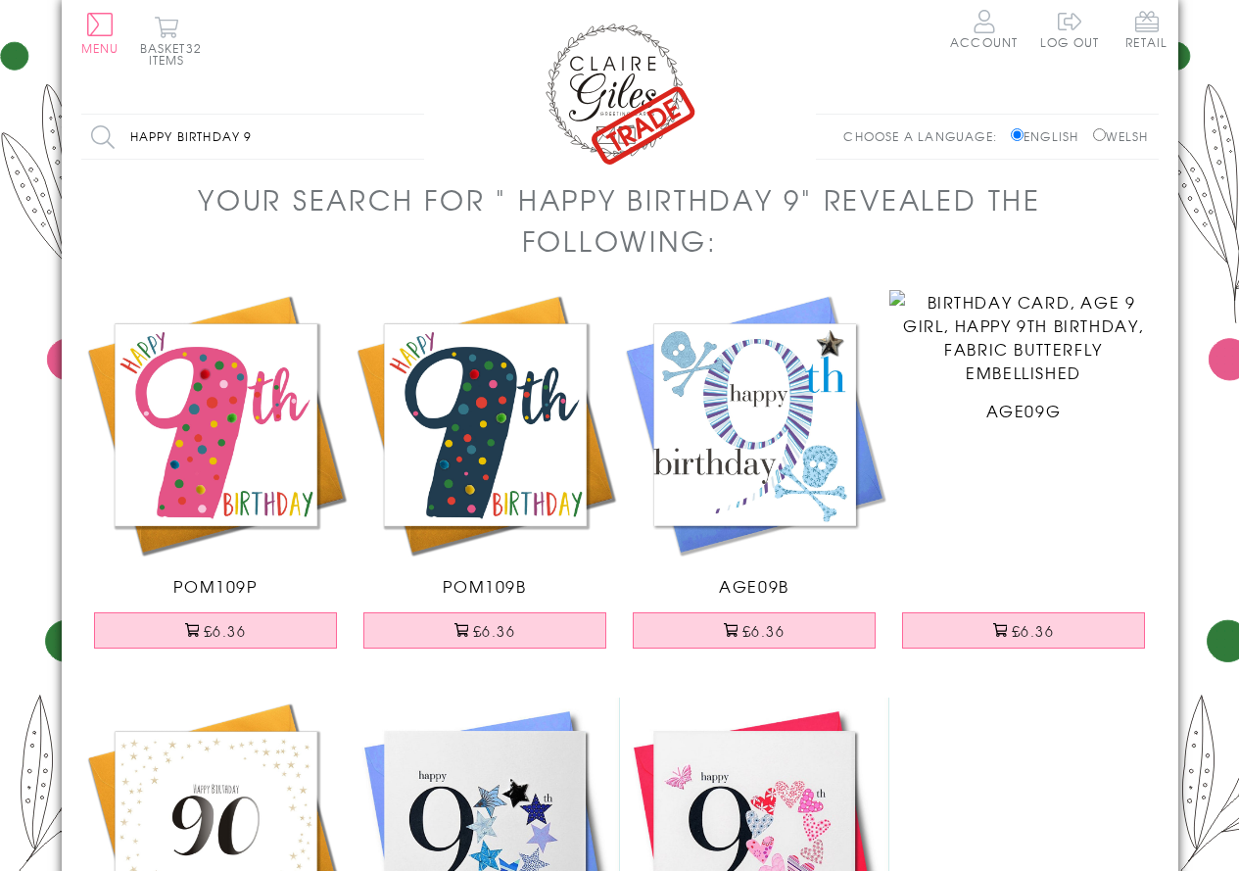
click at [297, 130] on input "happy birthday 9" at bounding box center [252, 137] width 343 height 44
type input "happy birthday 10"
click at [404, 115] on input "Search" at bounding box center [414, 137] width 20 height 44
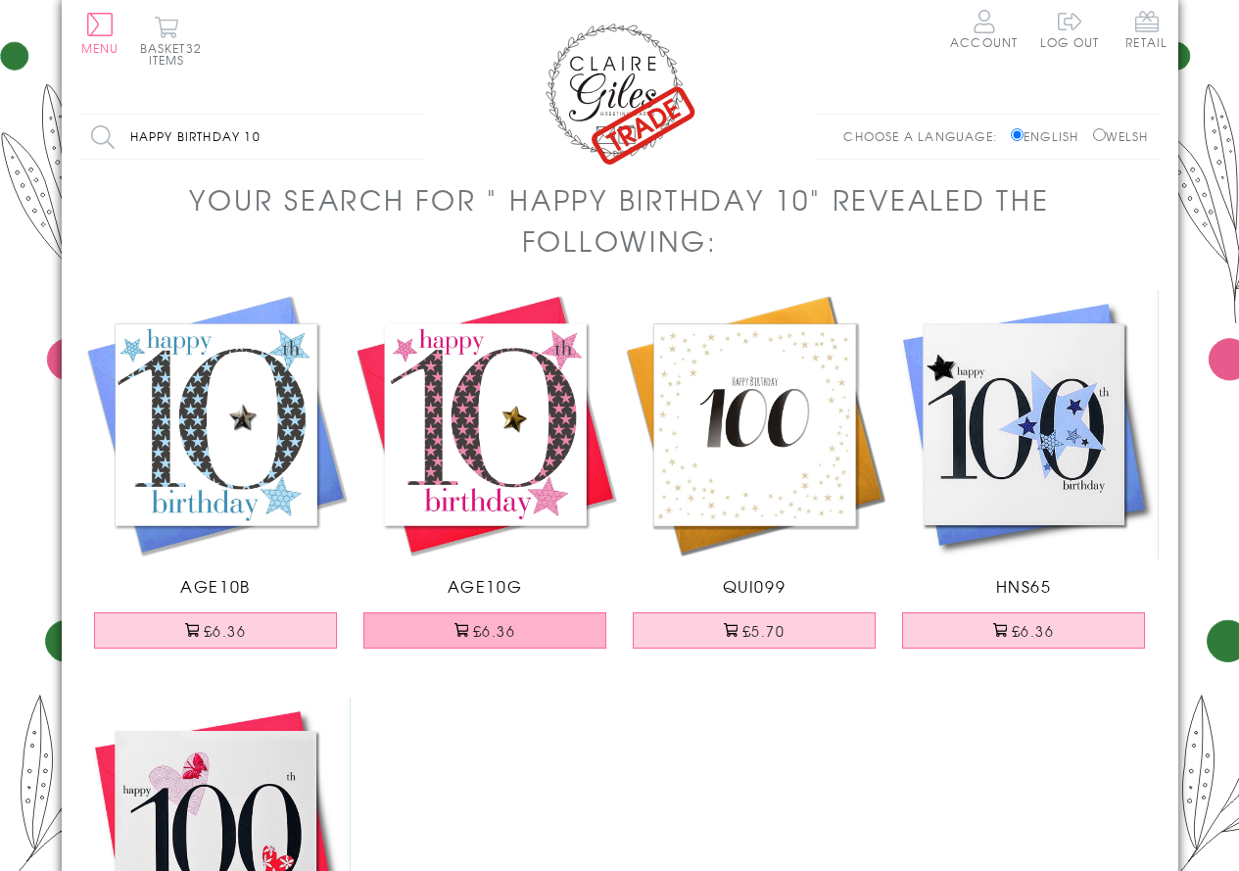
click at [449, 628] on button "£6.36" at bounding box center [484, 630] width 243 height 36
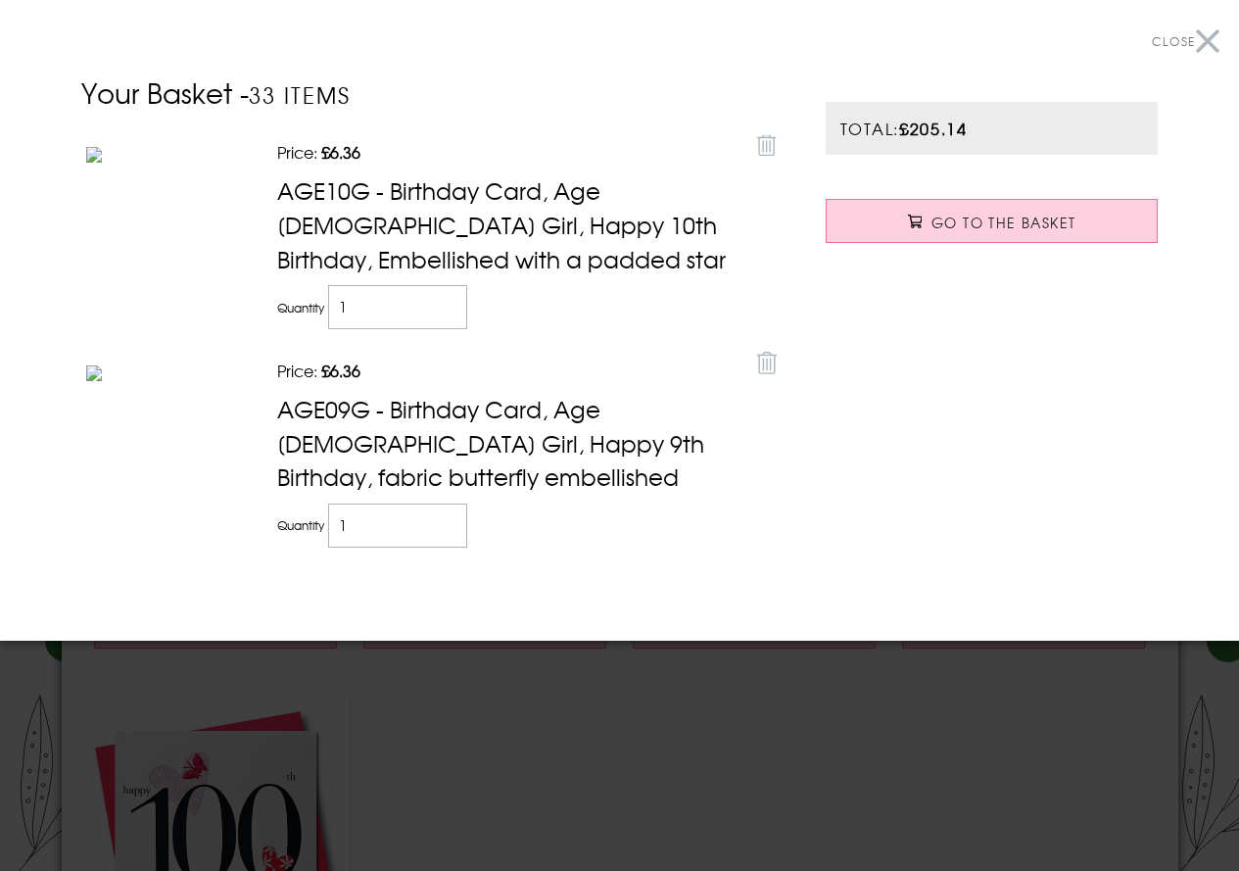
click at [1209, 41] on button "Close" at bounding box center [1186, 42] width 68 height 44
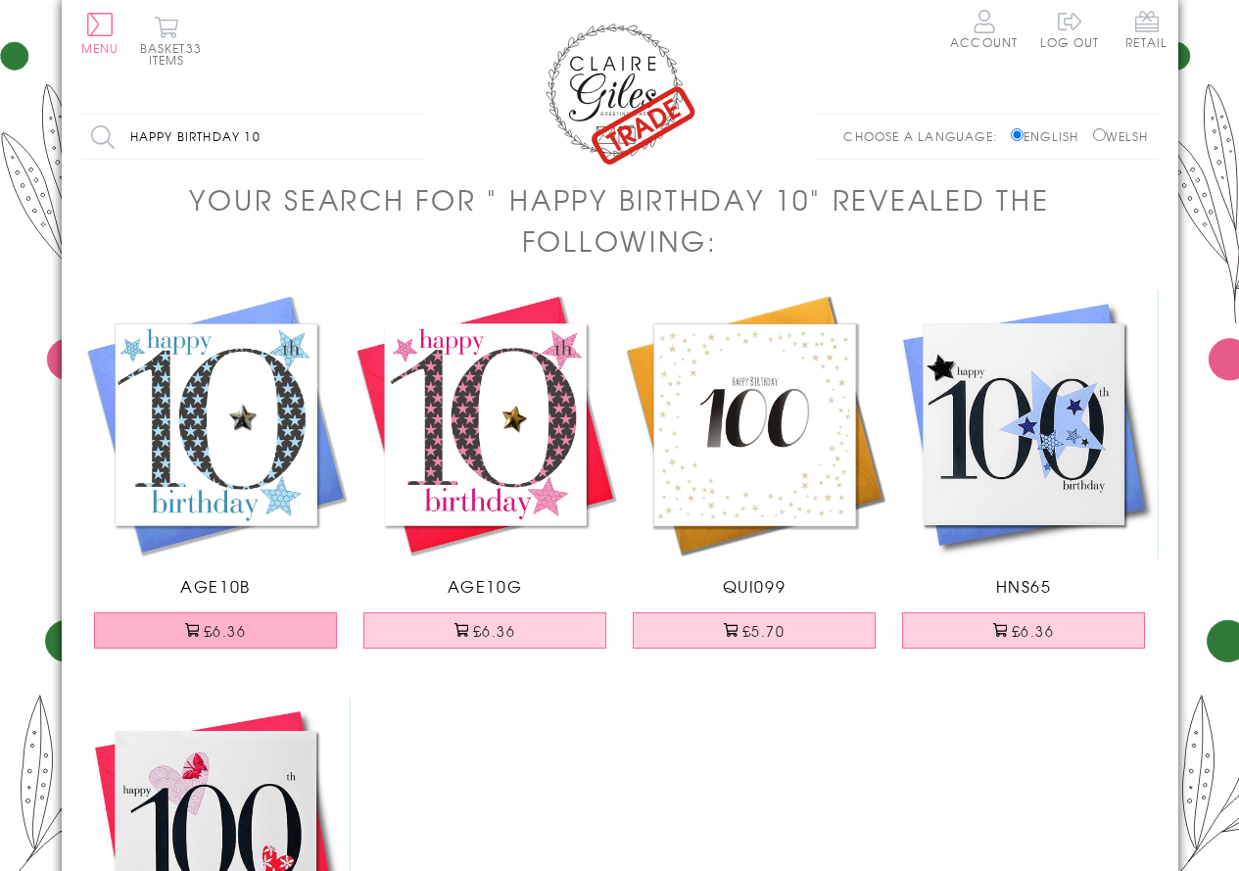
click at [250, 634] on button "£6.36" at bounding box center [215, 630] width 243 height 36
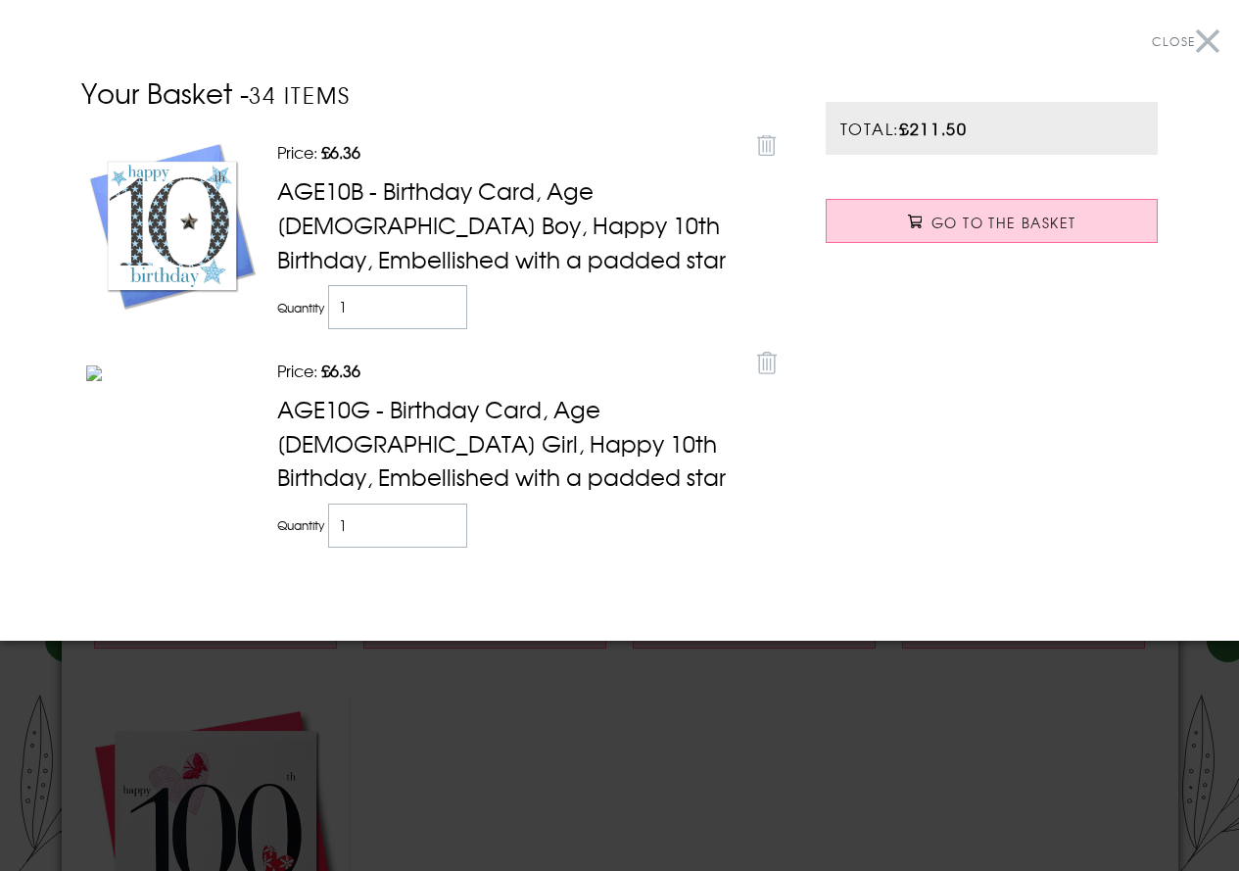
click at [1202, 40] on button "Close" at bounding box center [1186, 42] width 68 height 44
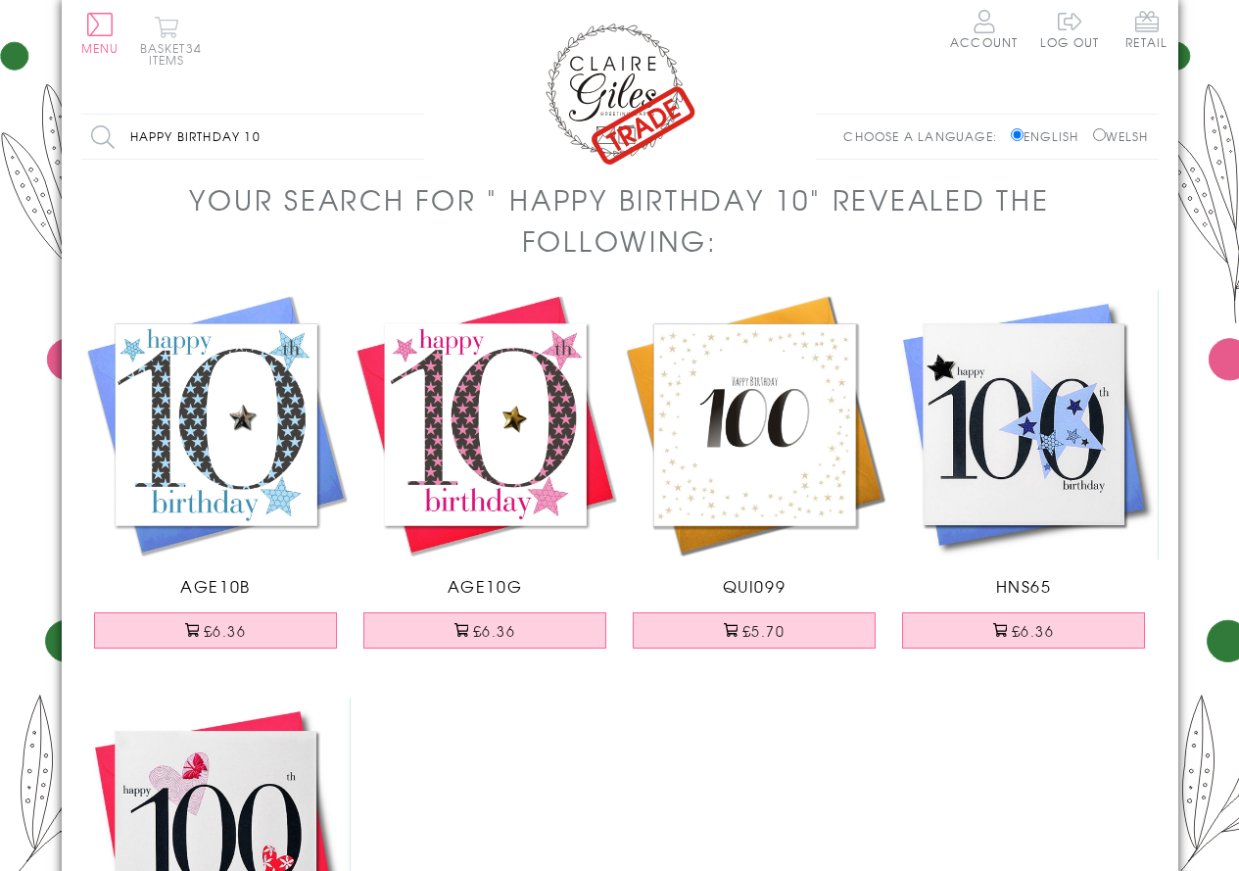
click at [166, 34] on button "Basket 34 items" at bounding box center [167, 41] width 54 height 50
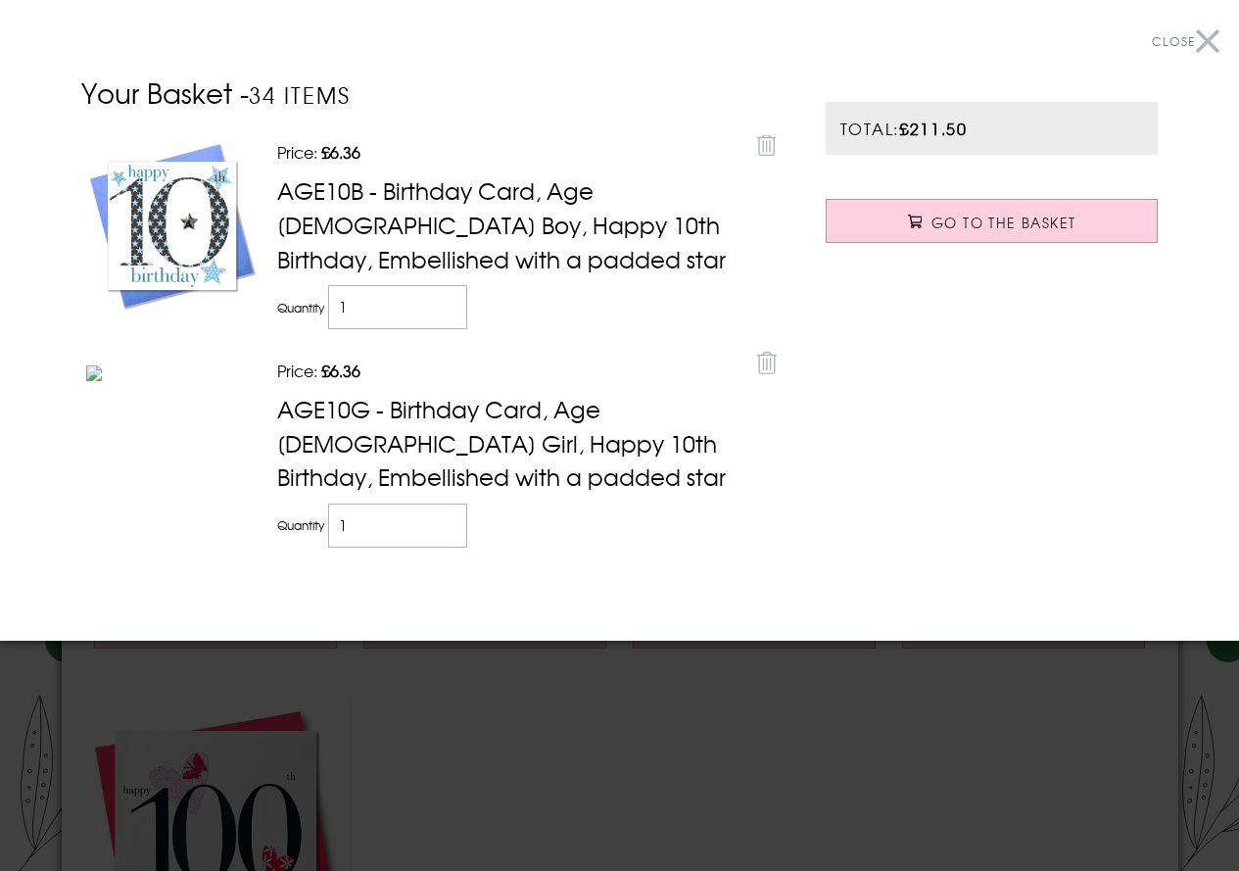
click at [1212, 39] on button "Close" at bounding box center [1186, 42] width 68 height 44
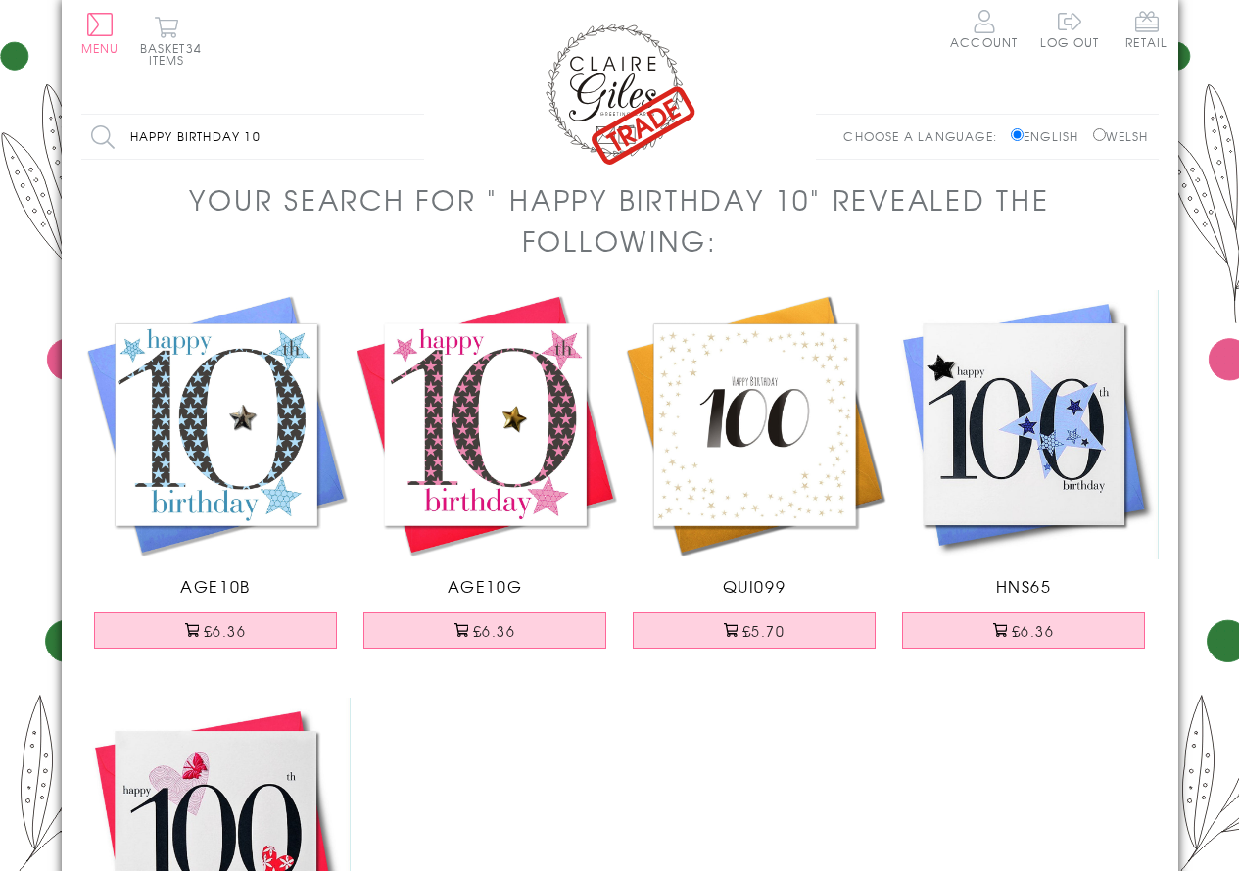
click at [1122, 137] on label "Welsh" at bounding box center [1121, 136] width 56 height 18
click at [1106, 137] on input "Welsh" at bounding box center [1099, 134] width 13 height 13
radio input "true"
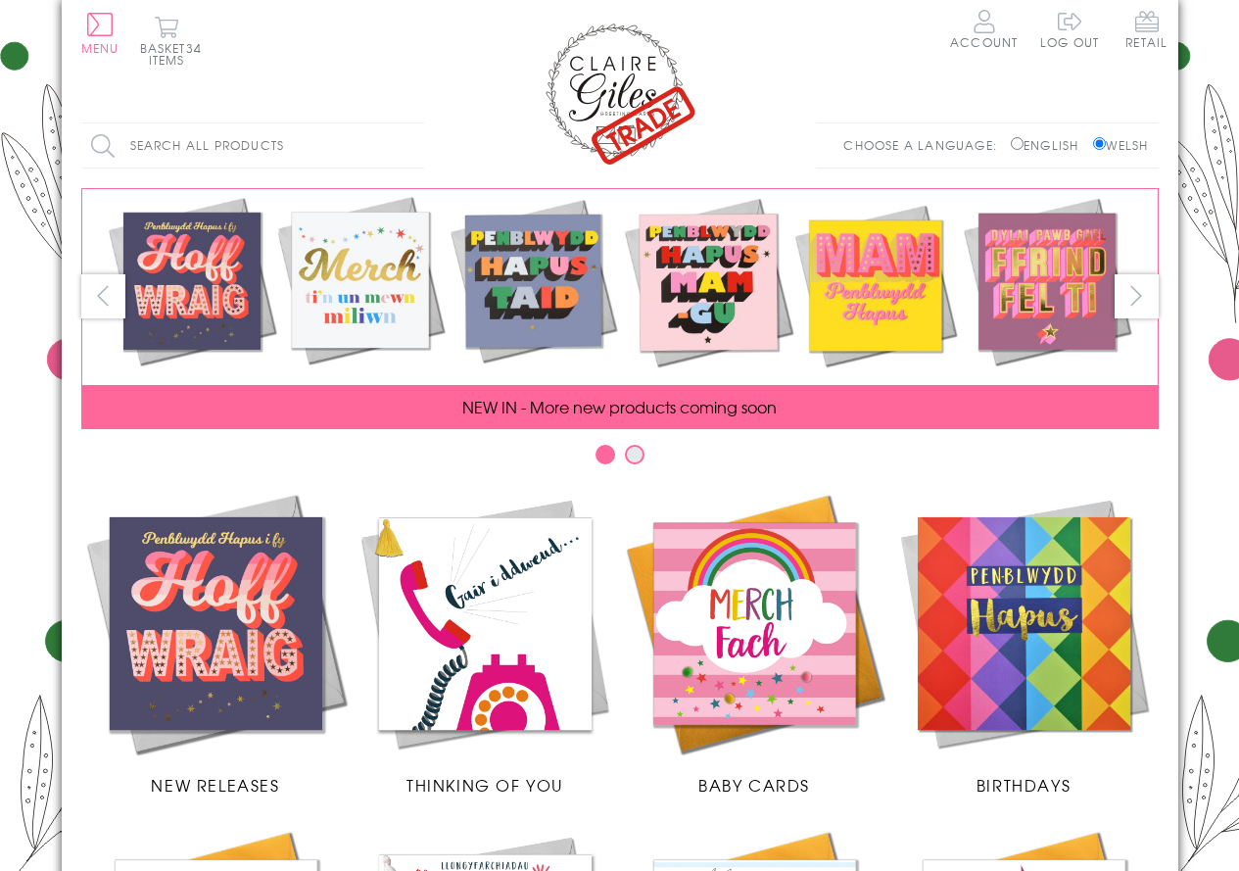
click at [302, 142] on input "Search all products" at bounding box center [252, 145] width 343 height 44
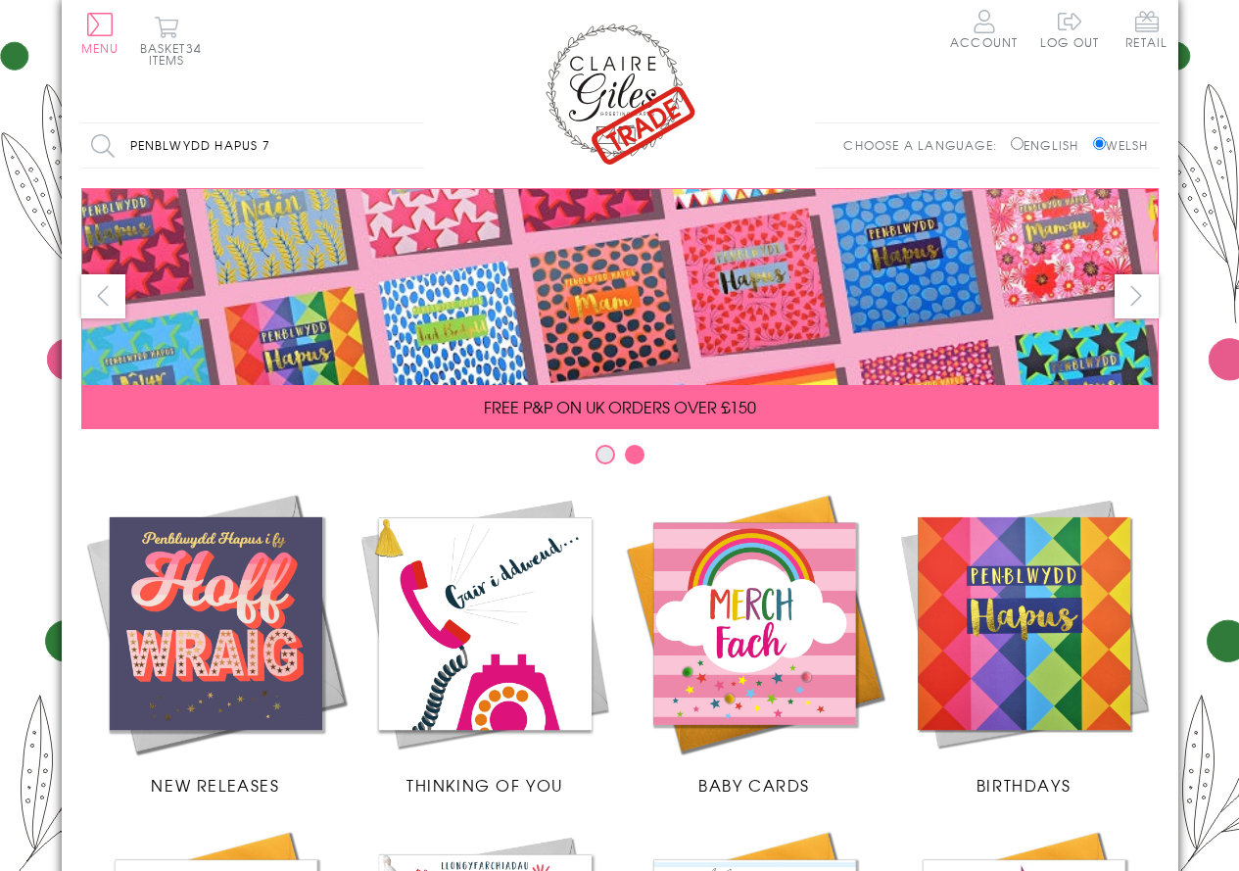
type input "penblwydd hapus 7"
click at [404, 123] on input "Search" at bounding box center [414, 145] width 20 height 44
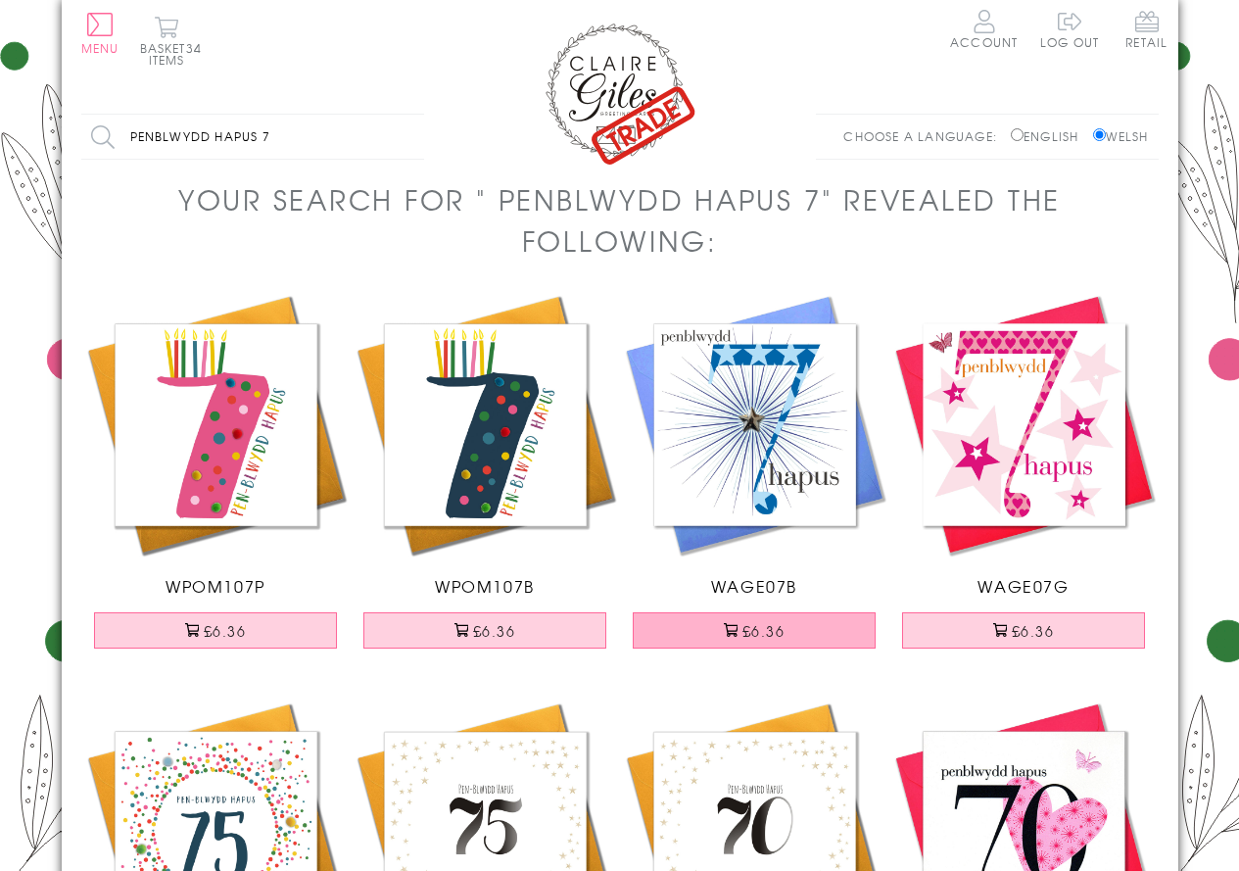
click at [743, 631] on button "£6.36" at bounding box center [754, 630] width 243 height 36
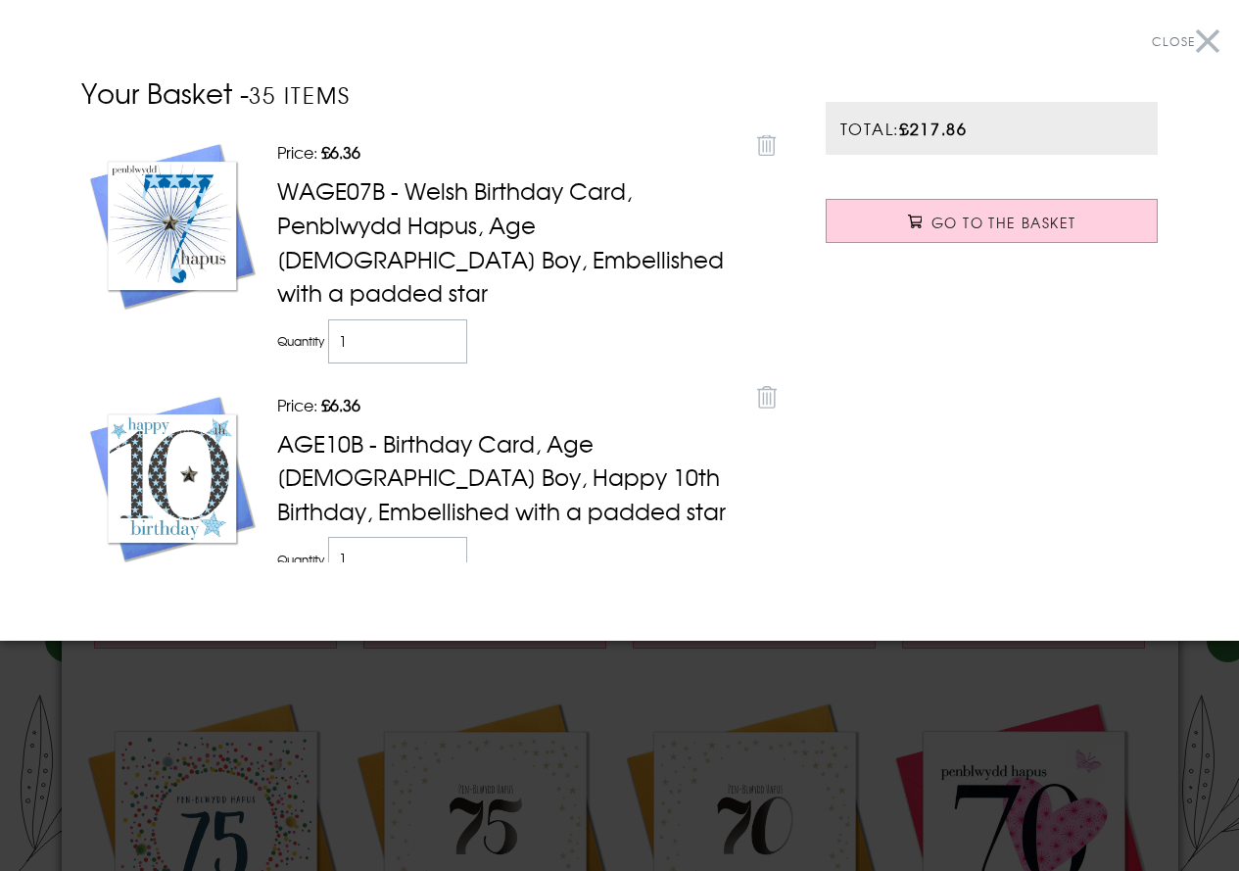
click at [1208, 32] on button "Close" at bounding box center [1186, 42] width 68 height 44
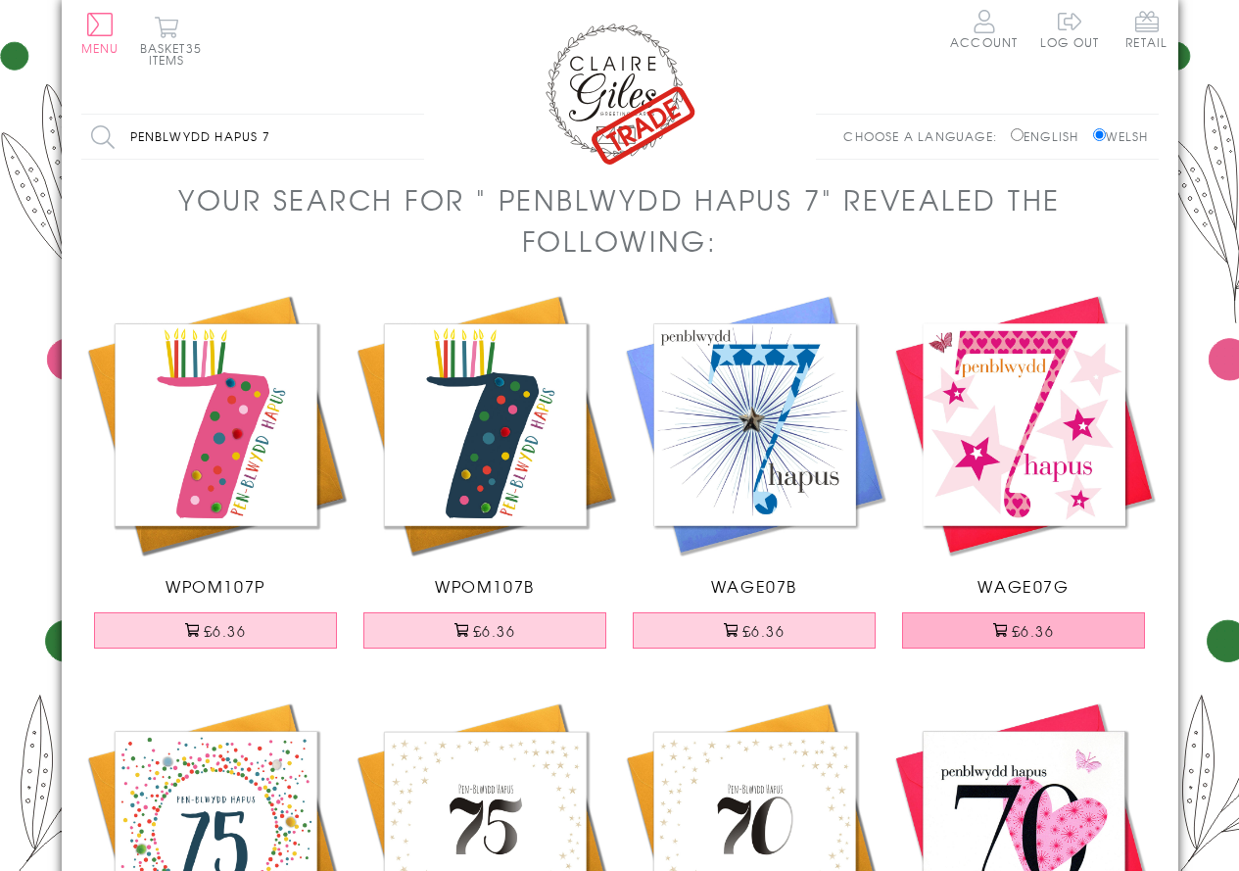
click at [983, 641] on button "£6.36" at bounding box center [1023, 630] width 243 height 36
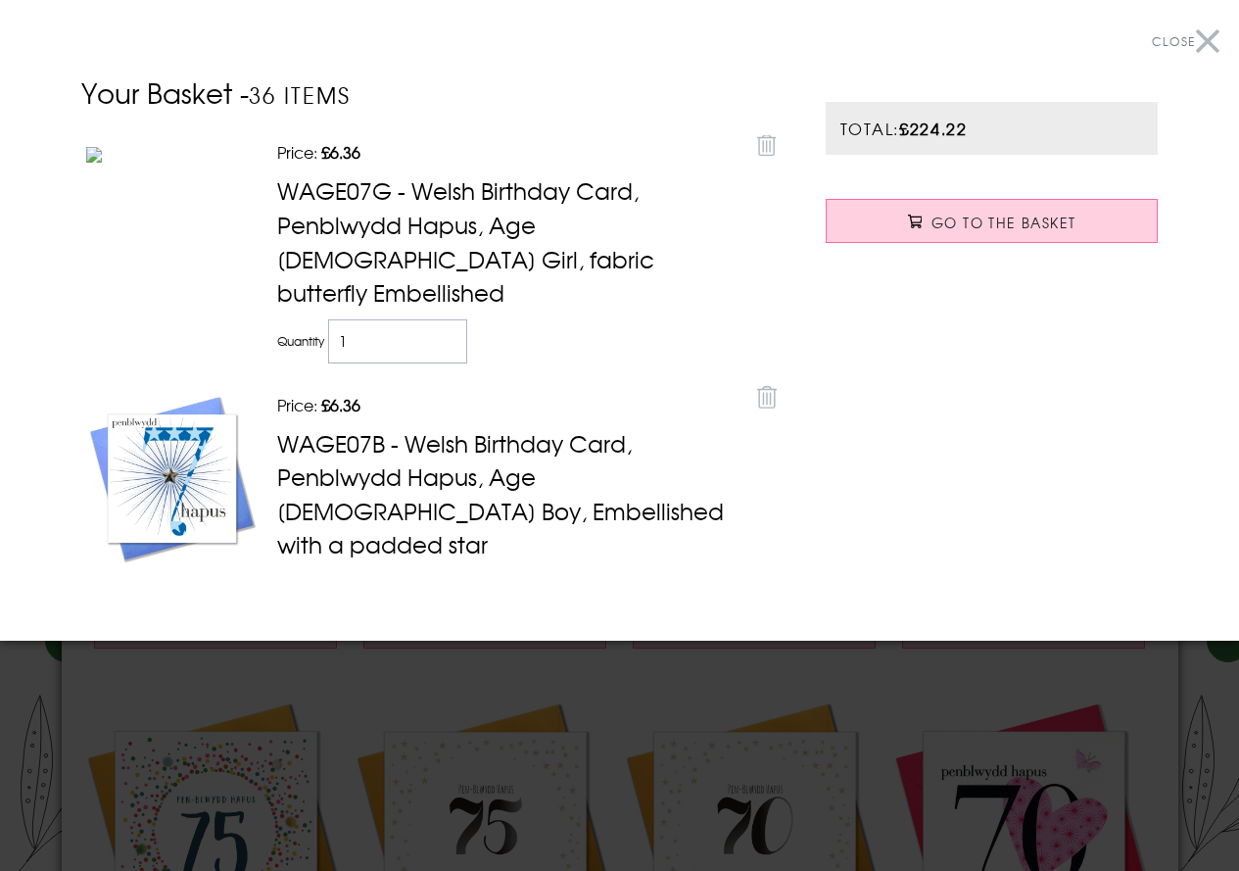
click at [1208, 45] on button "Close" at bounding box center [1186, 42] width 68 height 44
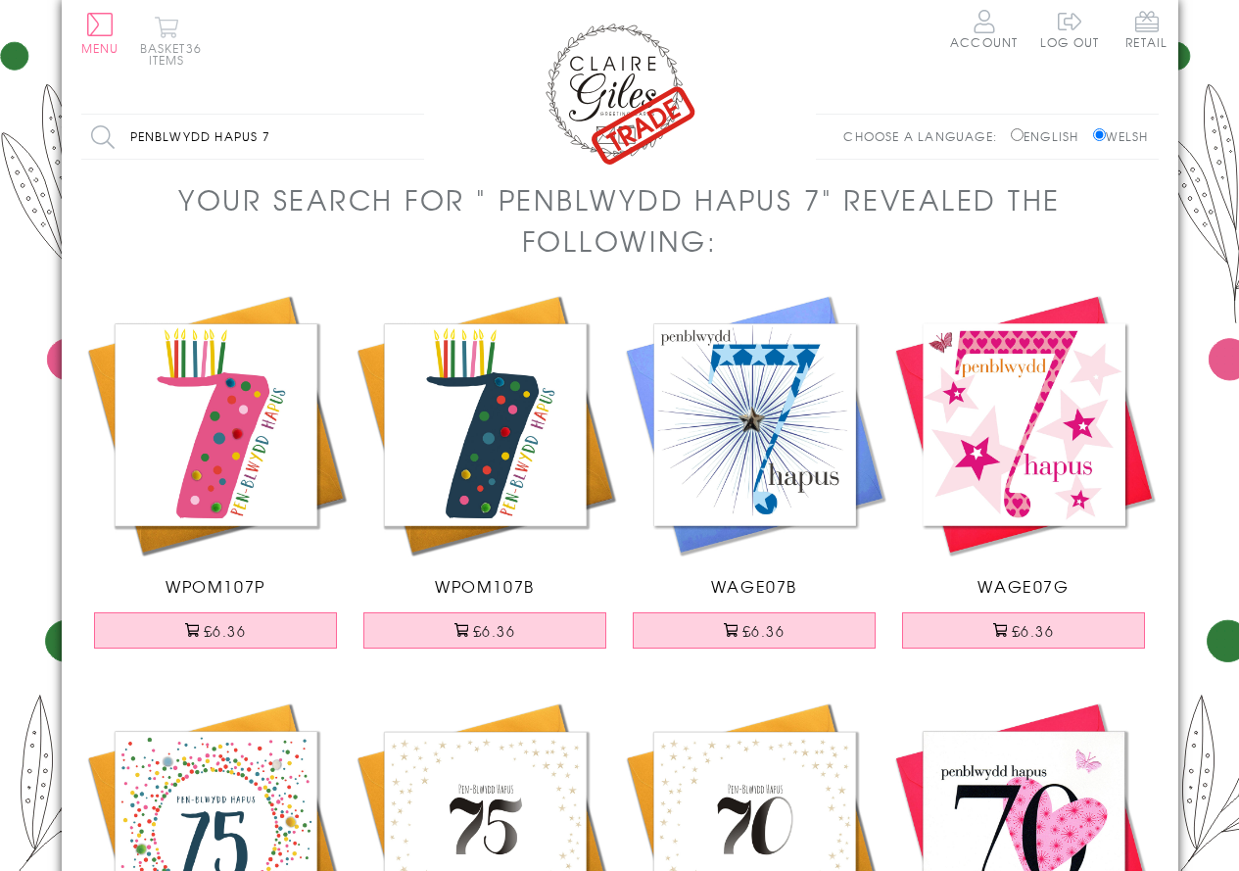
click at [165, 37] on button "Basket 36 items" at bounding box center [167, 41] width 54 height 50
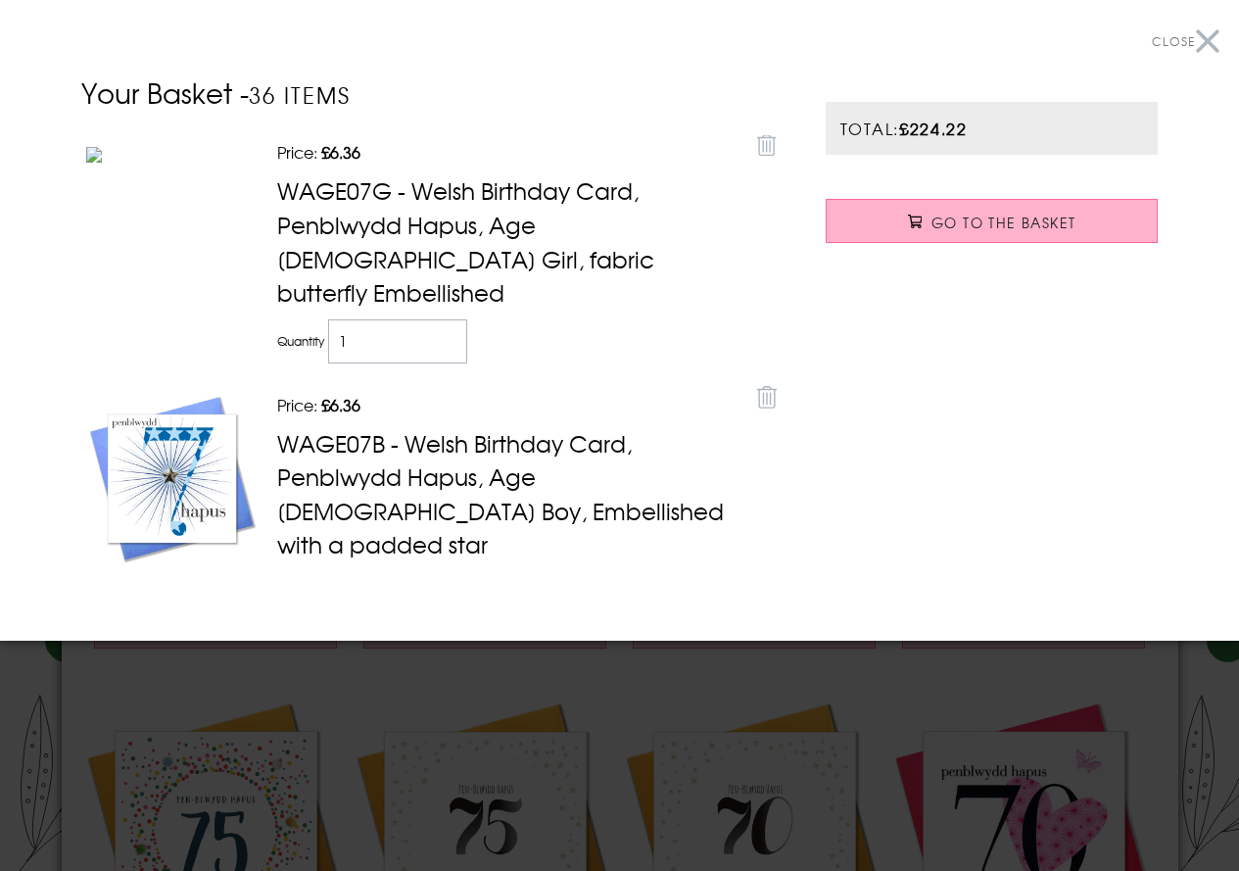
click at [994, 218] on span "Go to the Basket" at bounding box center [1003, 222] width 144 height 20
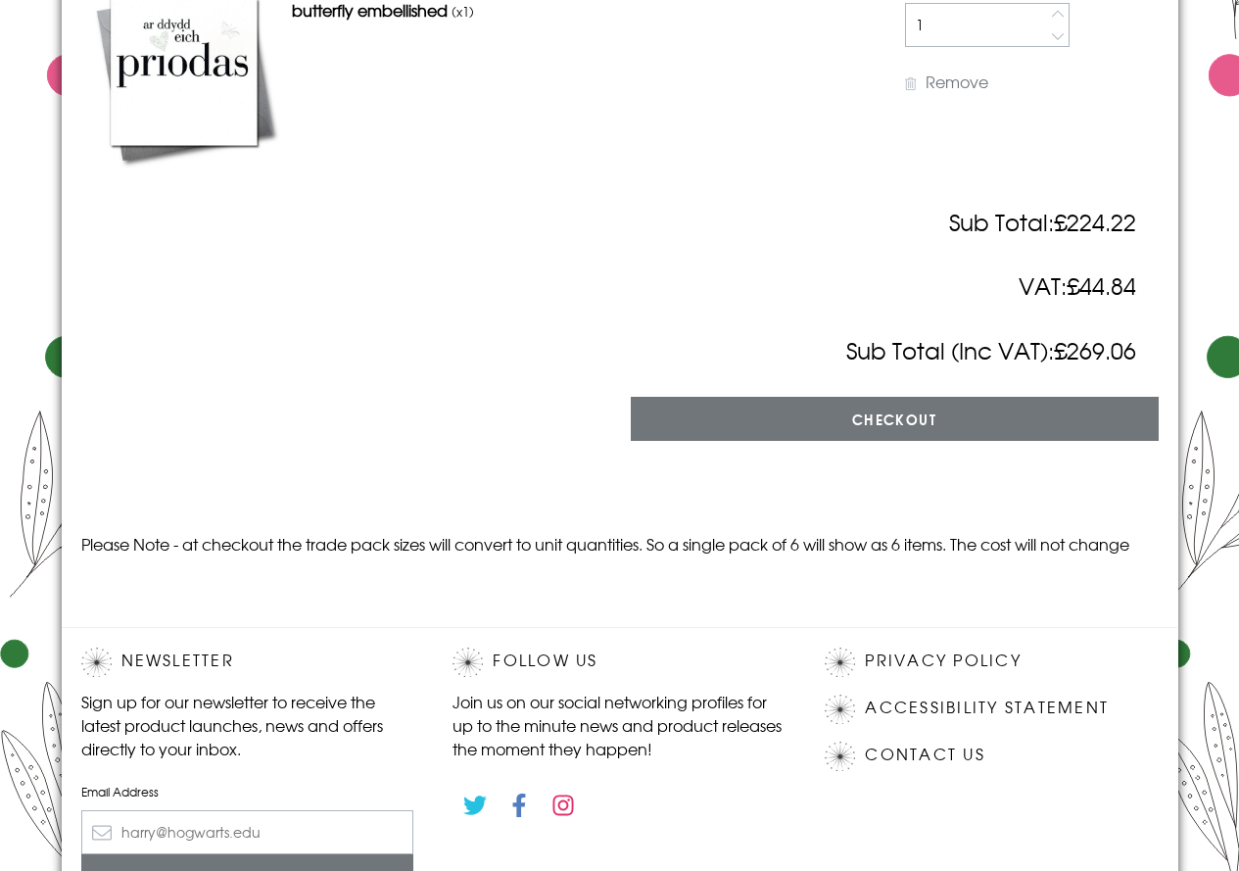
scroll to position [7344, 0]
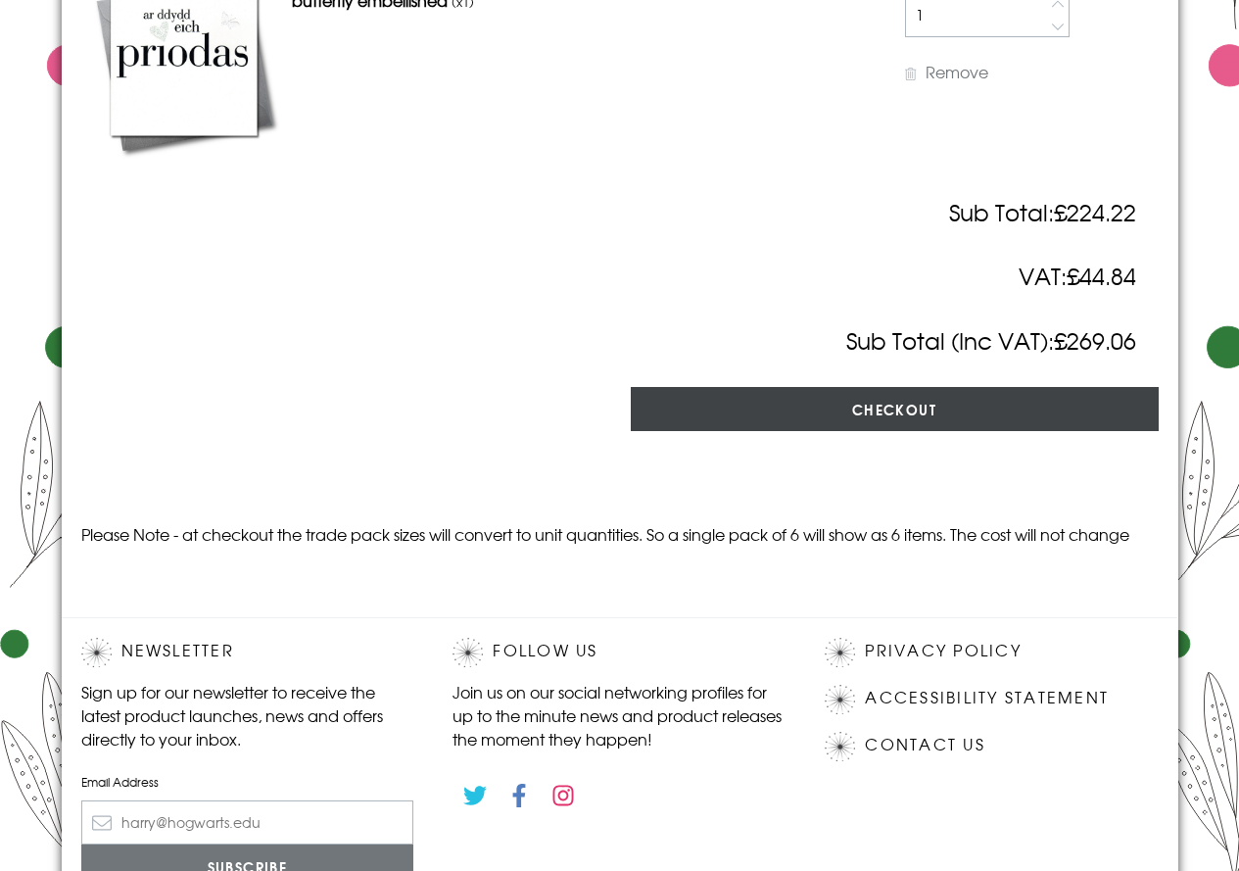
click at [848, 431] on input "Checkout" at bounding box center [895, 409] width 528 height 44
